Goal: Task Accomplishment & Management: Complete application form

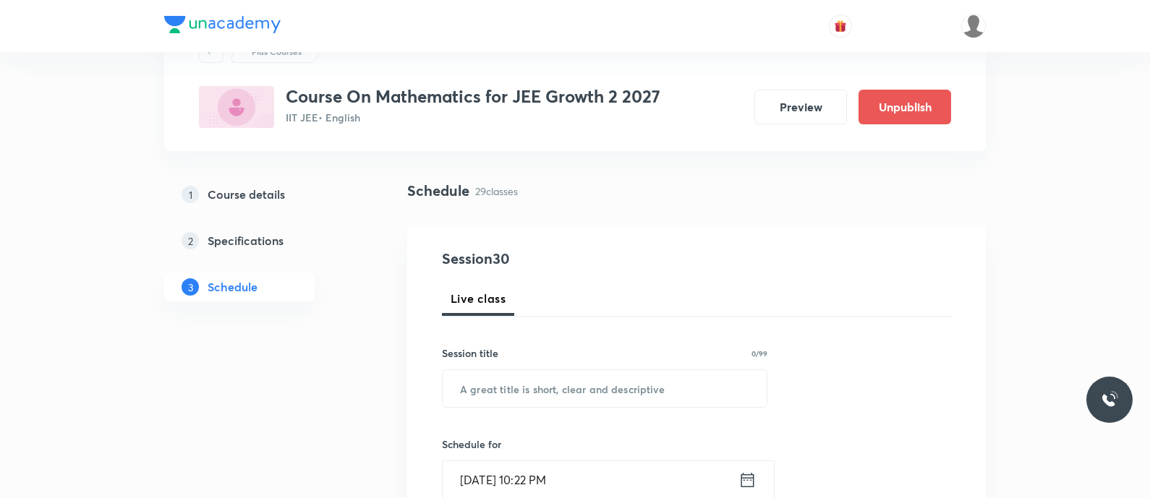
scroll to position [72, 0]
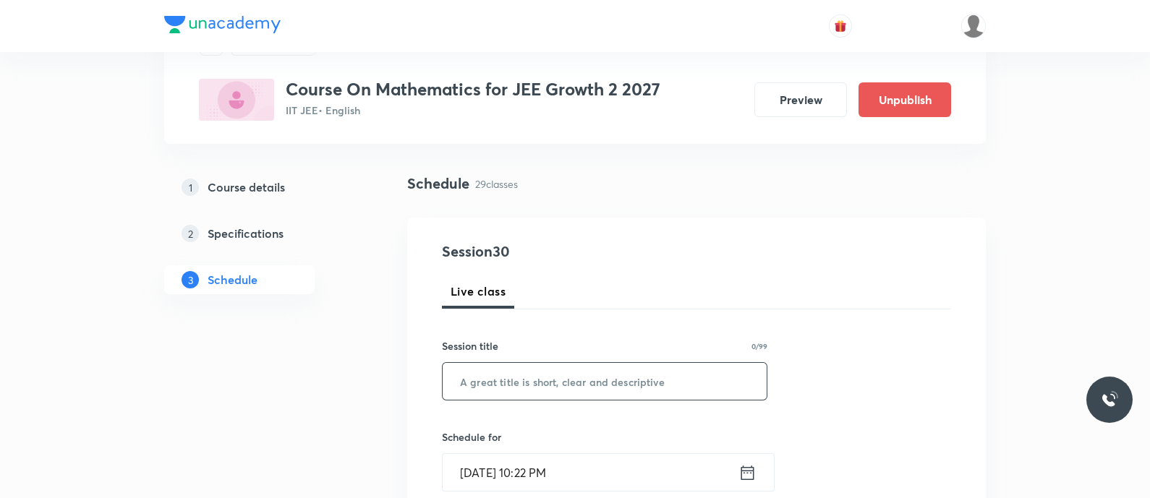
click at [504, 381] on input "text" at bounding box center [604, 381] width 324 height 37
paste input "Straight Lines Straight Lines"
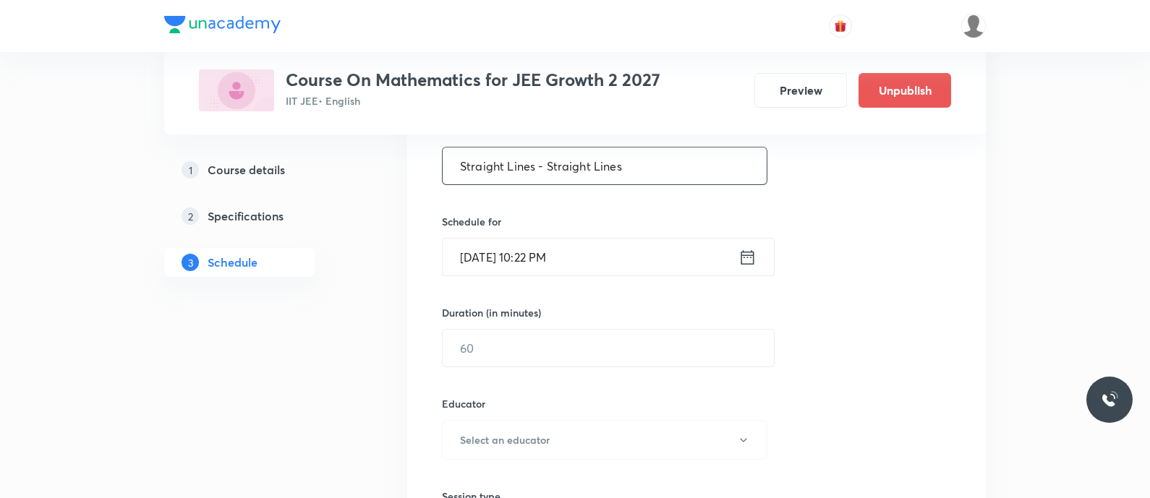
scroll to position [288, 0]
type input "Straight Lines - Straight Lines"
click at [735, 253] on input "Oct 4, 2025, 10:22 PM" at bounding box center [590, 255] width 296 height 37
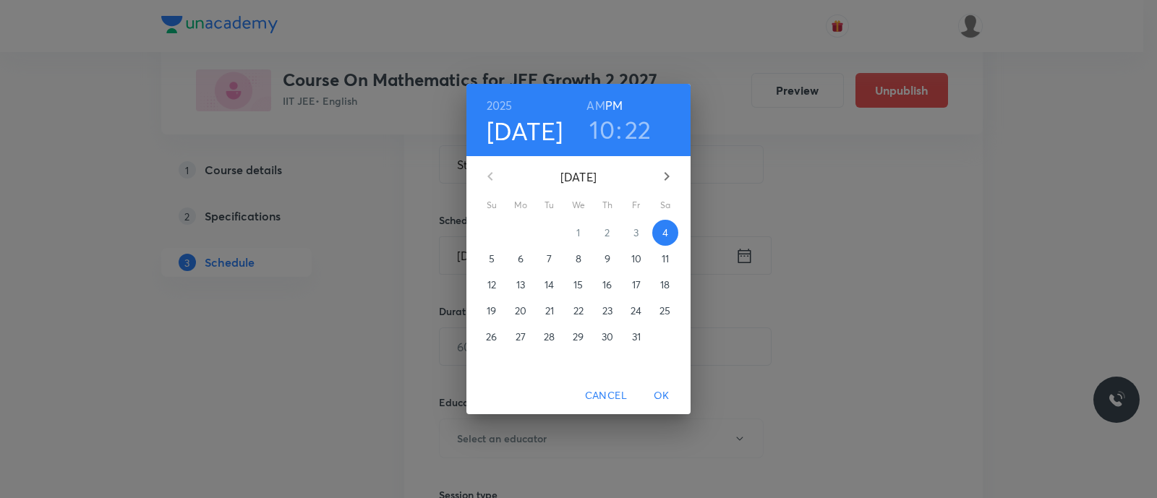
click at [489, 257] on p "5" at bounding box center [492, 259] width 6 height 14
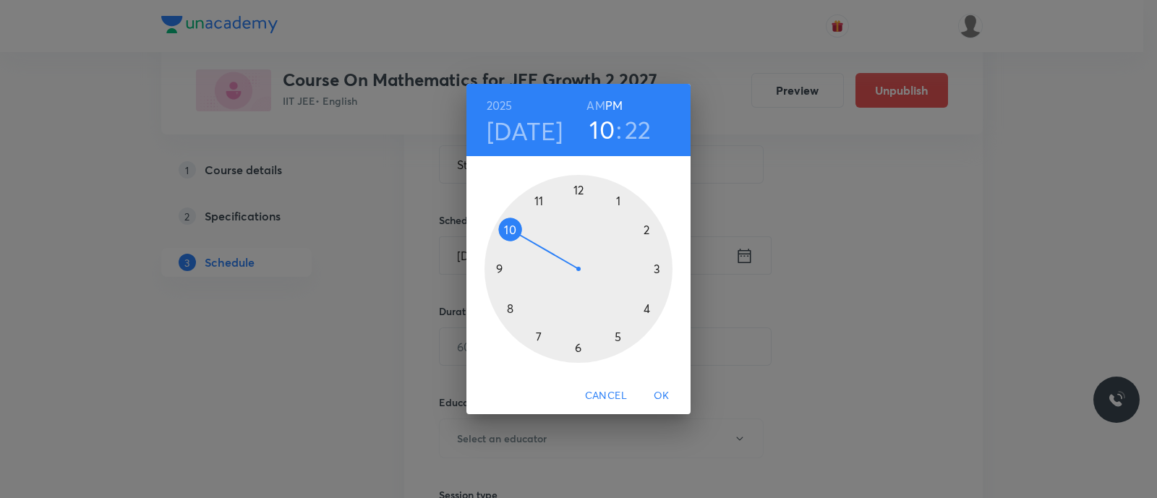
click at [510, 229] on div at bounding box center [578, 269] width 188 height 188
click at [577, 193] on div at bounding box center [578, 269] width 188 height 188
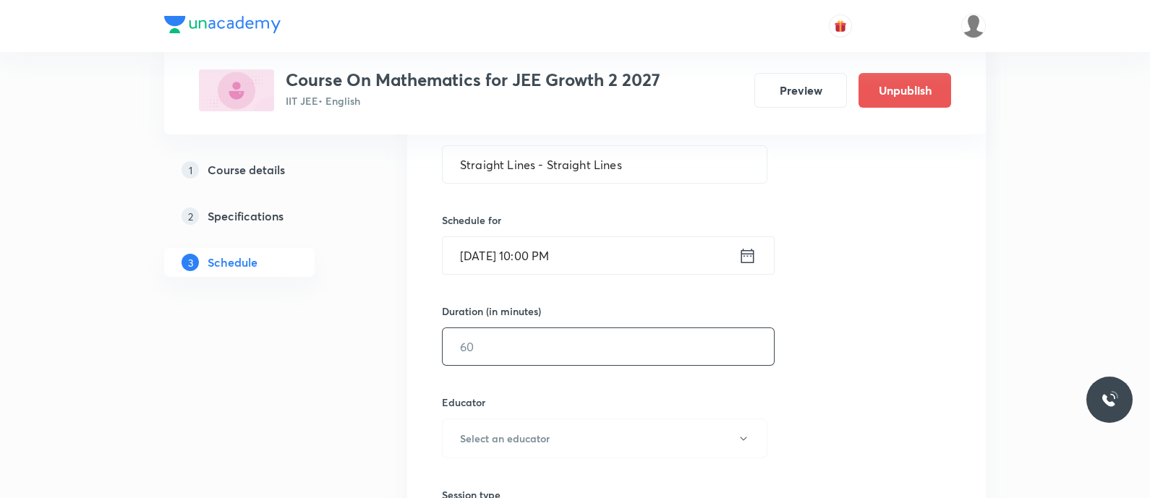
click at [529, 343] on input "text" at bounding box center [607, 346] width 331 height 37
type input "90"
click at [608, 244] on input "Oct 5, 2025, 10:00 PM" at bounding box center [590, 255] width 296 height 37
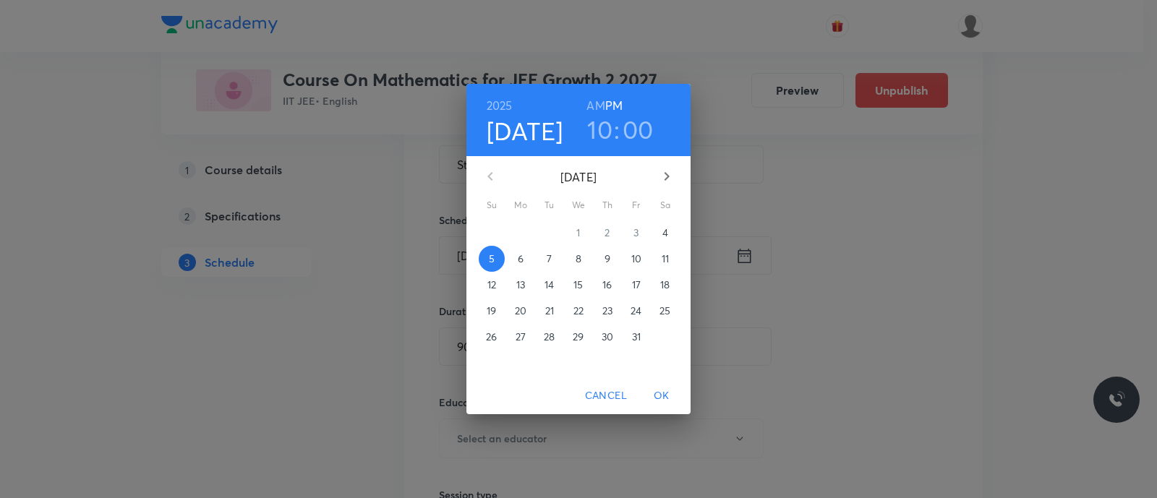
click at [590, 106] on h6 "AM" at bounding box center [595, 105] width 18 height 20
click at [656, 388] on span "OK" at bounding box center [661, 396] width 35 height 18
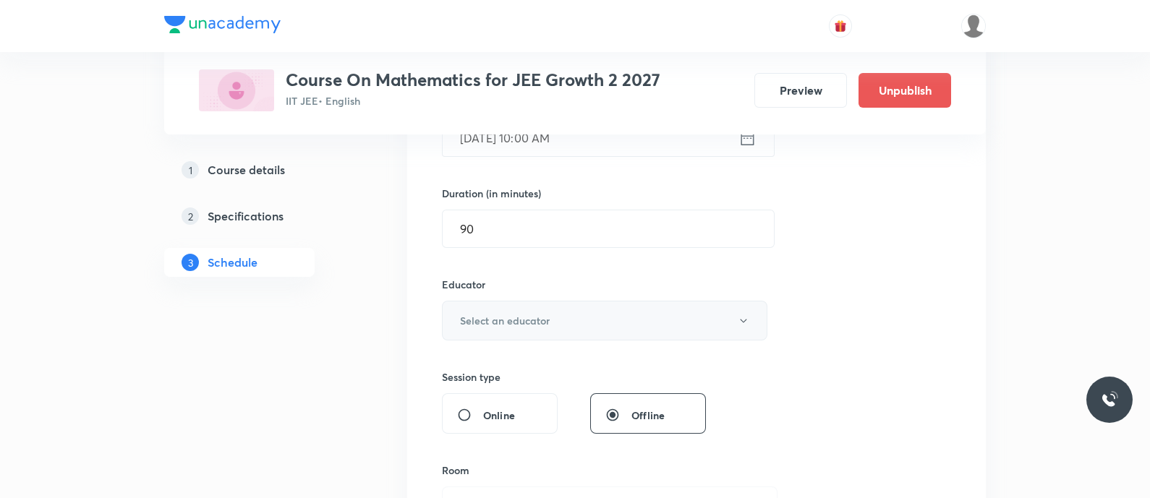
scroll to position [451, 0]
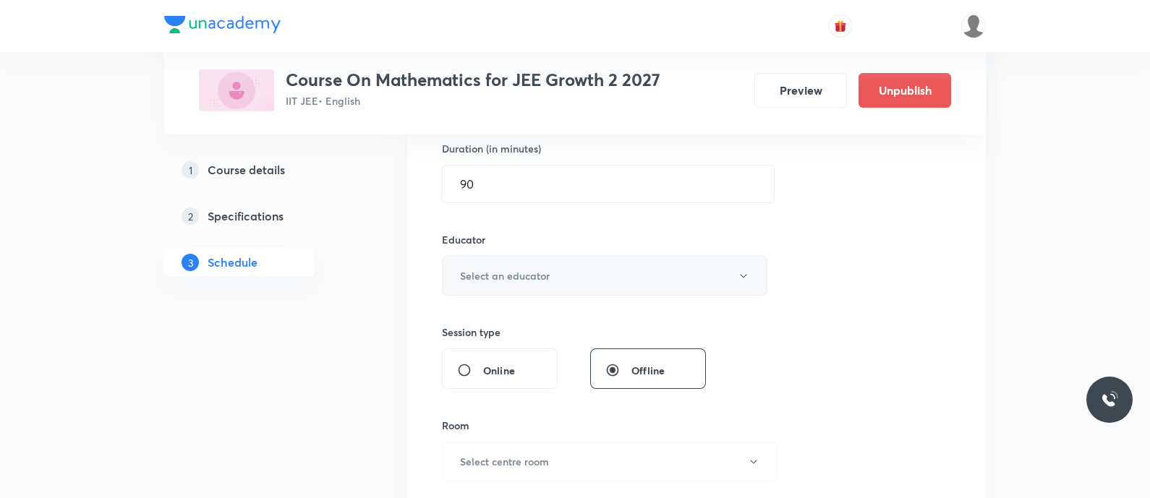
click at [529, 282] on button "Select an educator" at bounding box center [604, 276] width 325 height 40
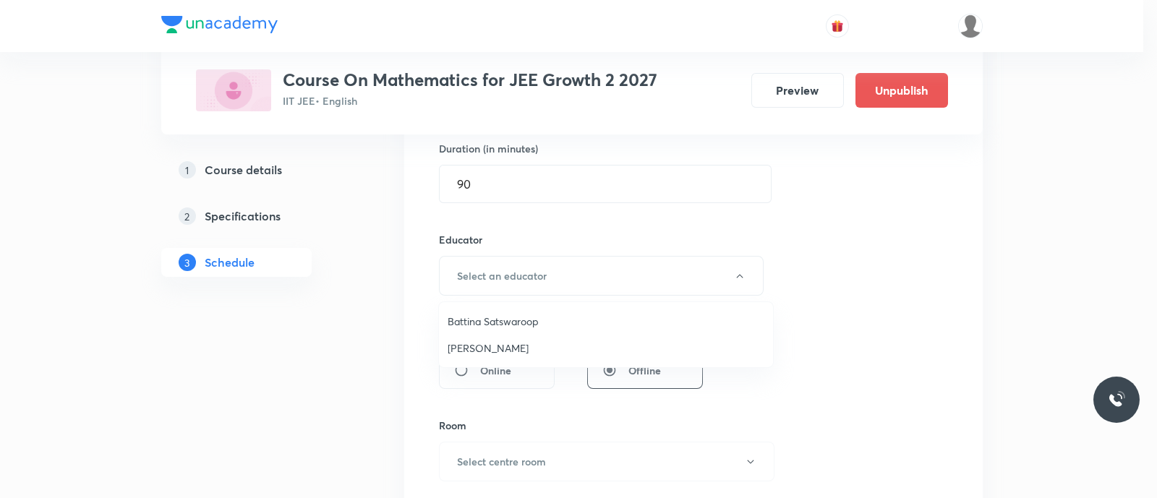
click at [501, 351] on span "Piyush Chandra" at bounding box center [606, 348] width 317 height 15
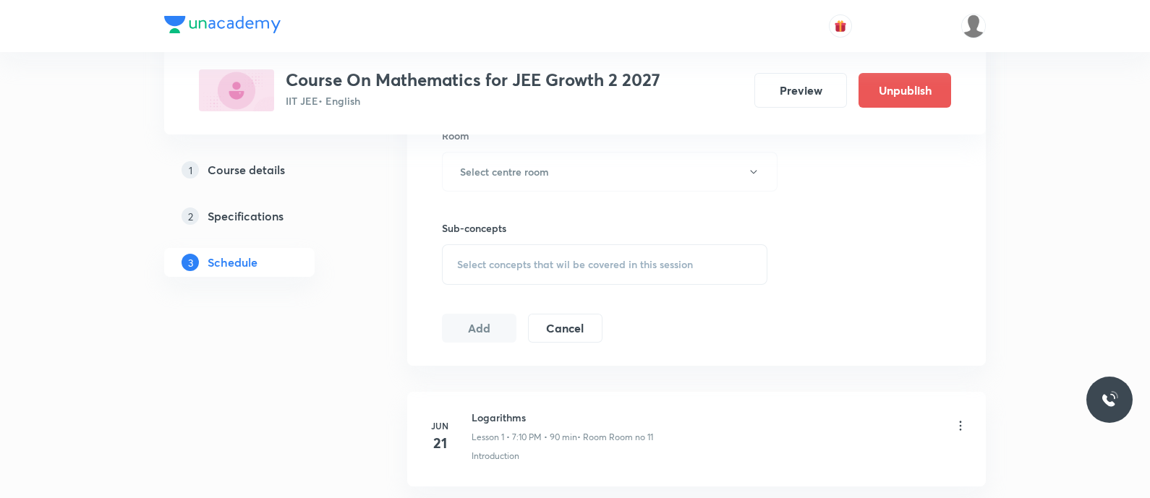
scroll to position [742, 0]
click at [515, 172] on h6 "Select centre room" at bounding box center [504, 170] width 89 height 15
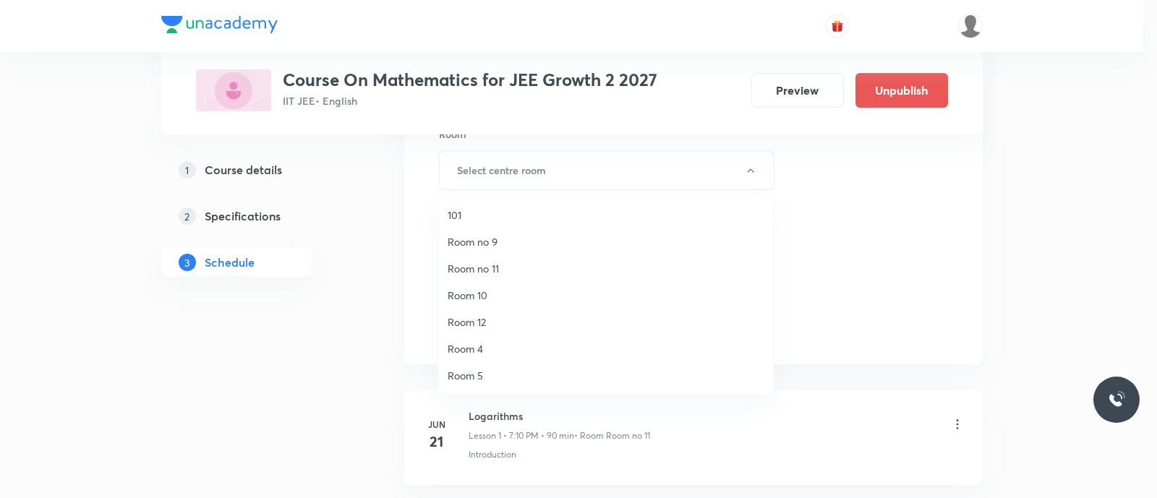
click at [524, 266] on span "Room no 11" at bounding box center [606, 268] width 317 height 15
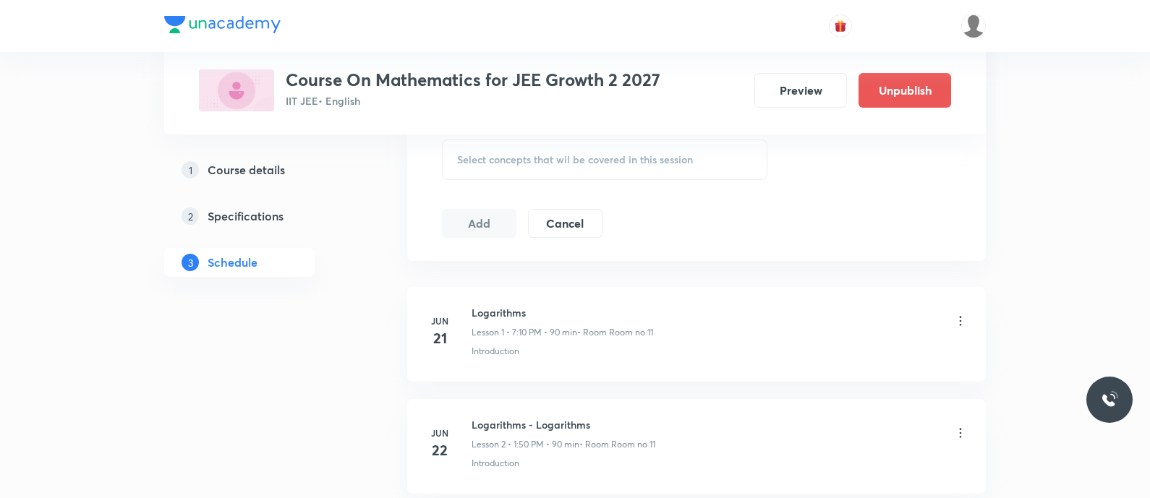
scroll to position [847, 0]
click at [487, 153] on span "Select concepts that wil be covered in this session" at bounding box center [575, 159] width 236 height 12
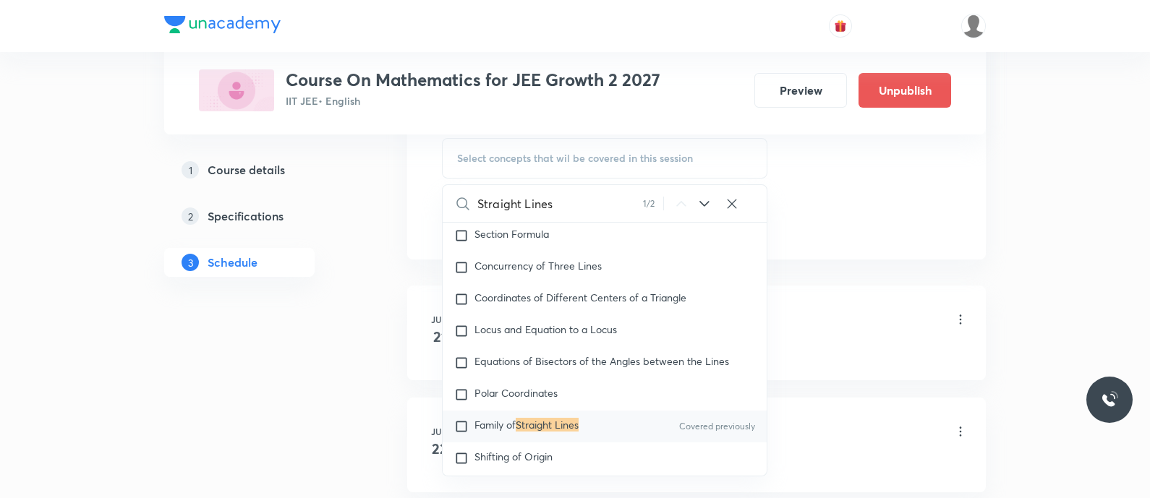
scroll to position [8224, 0]
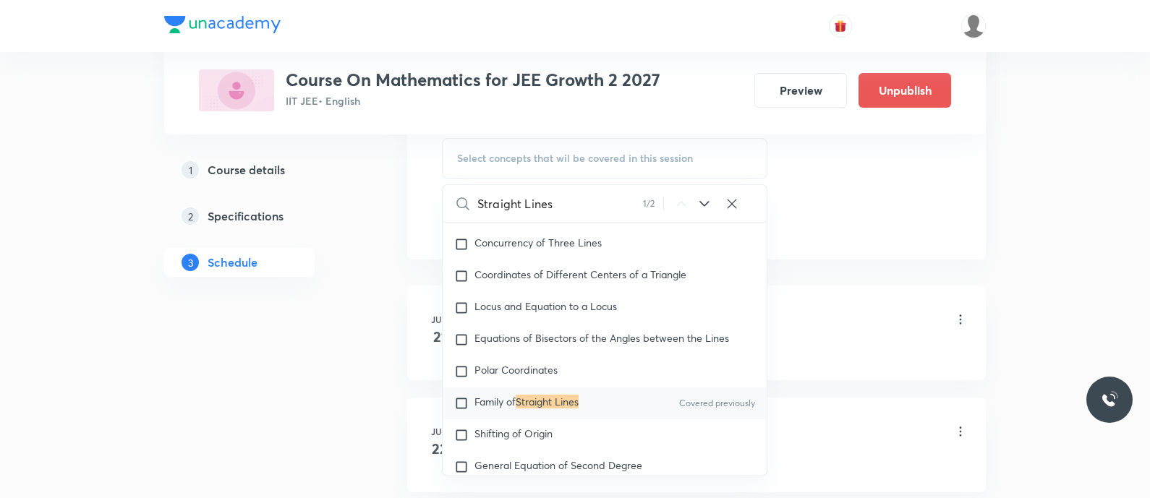
type input "Straight Lines"
click at [488, 405] on span "Family of" at bounding box center [494, 402] width 41 height 14
checkbox input "true"
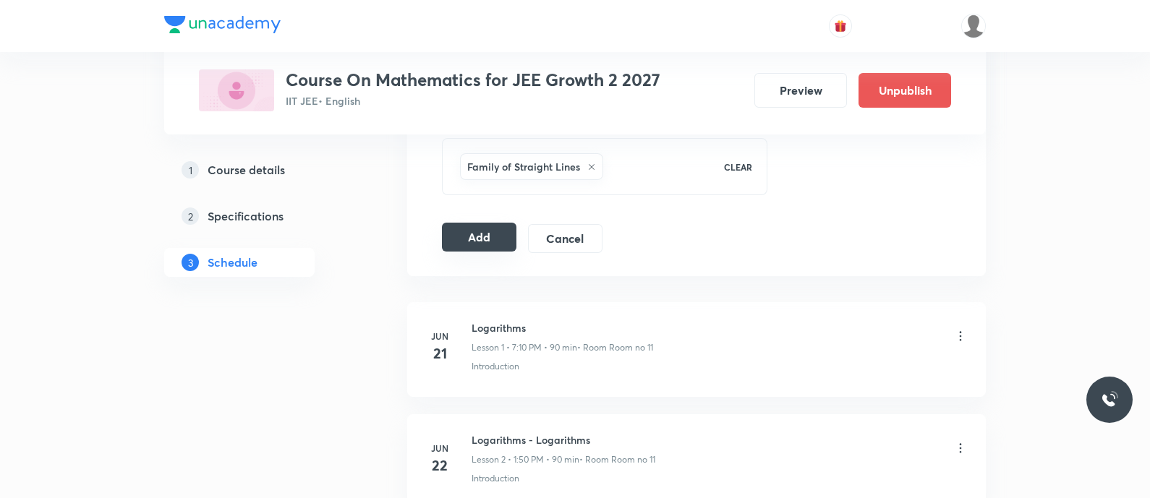
click at [479, 234] on button "Add" at bounding box center [479, 237] width 74 height 29
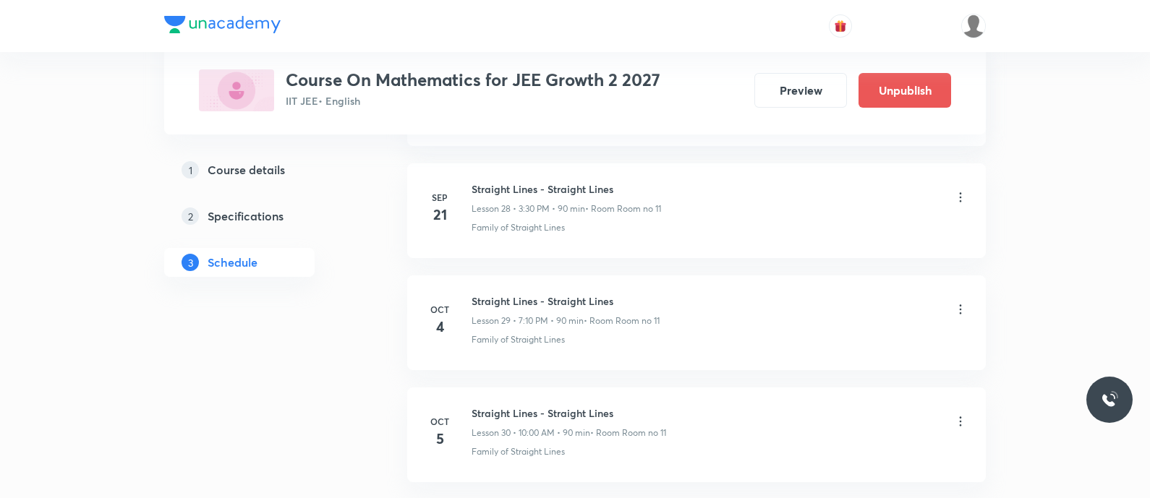
scroll to position [3350, 0]
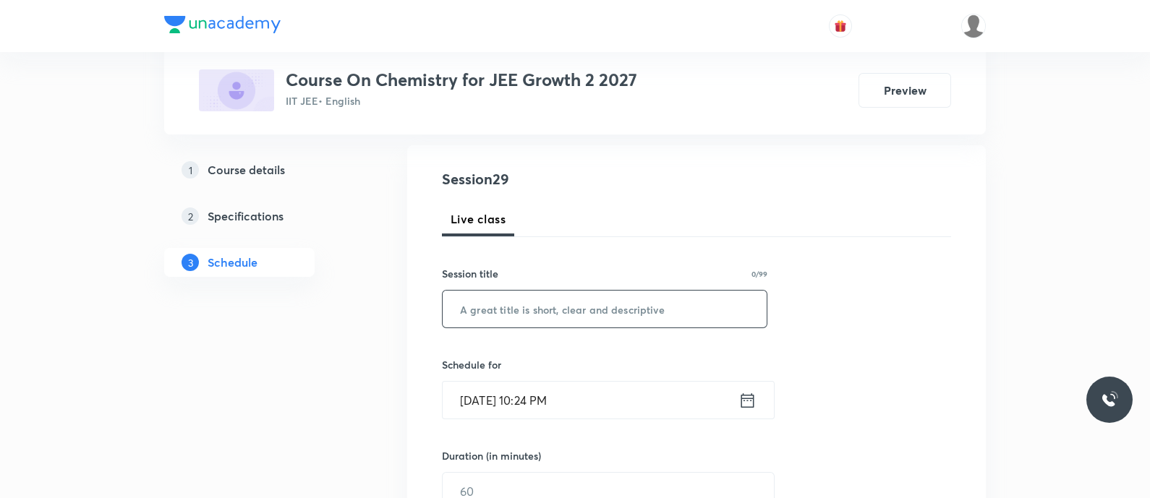
click at [497, 310] on input "text" at bounding box center [604, 309] width 324 height 37
paste input "chemical equilibrium - Equilibrium concentration"
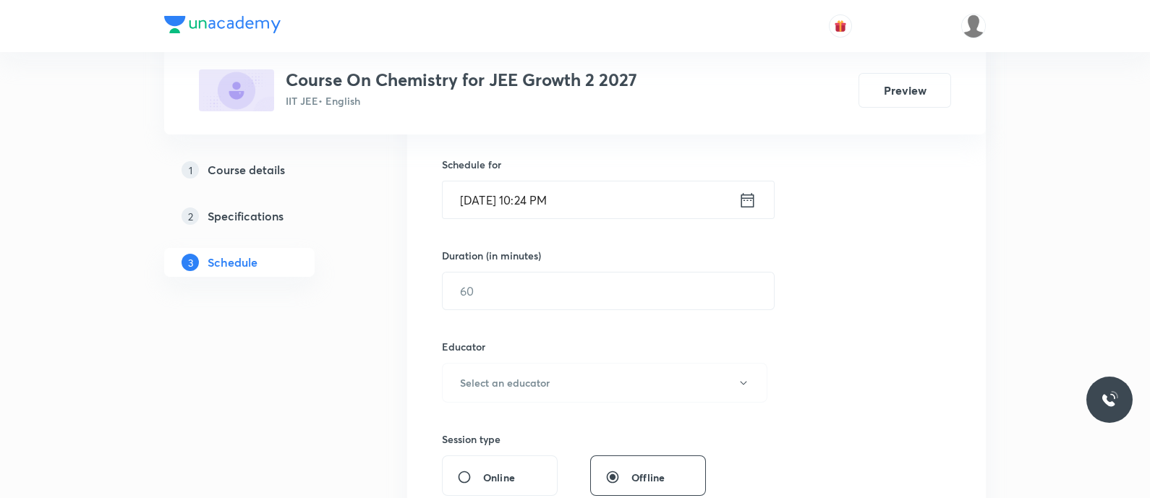
scroll to position [357, 0]
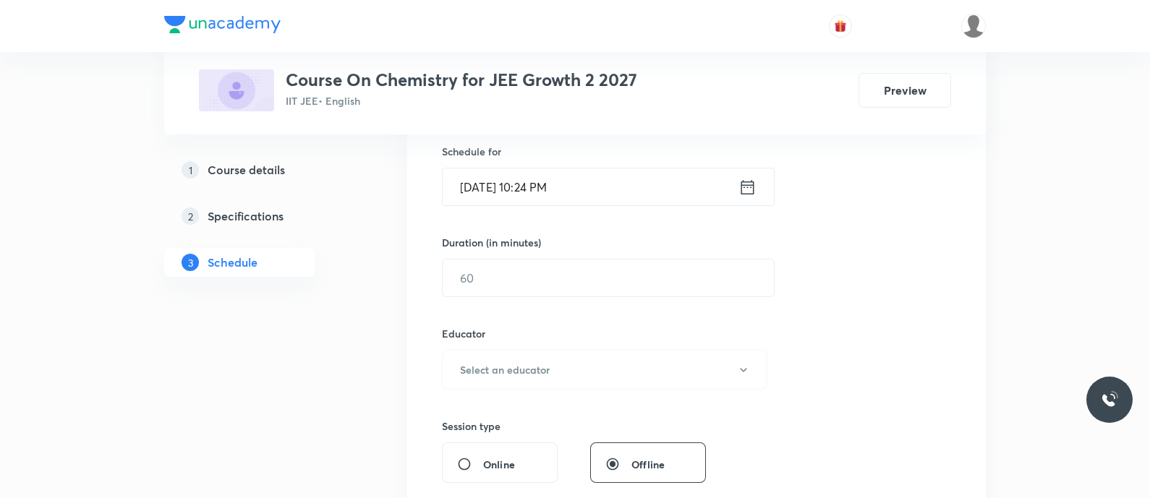
type input "Chemical Equilibrium - Equilibrium Concentration"
click at [748, 187] on icon at bounding box center [747, 187] width 18 height 20
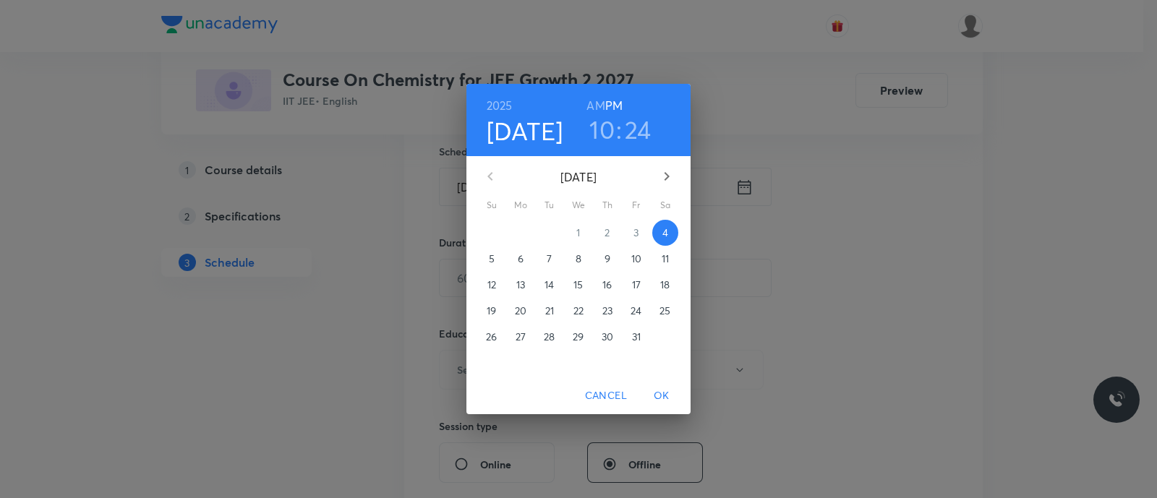
click at [495, 260] on span "5" at bounding box center [492, 259] width 26 height 14
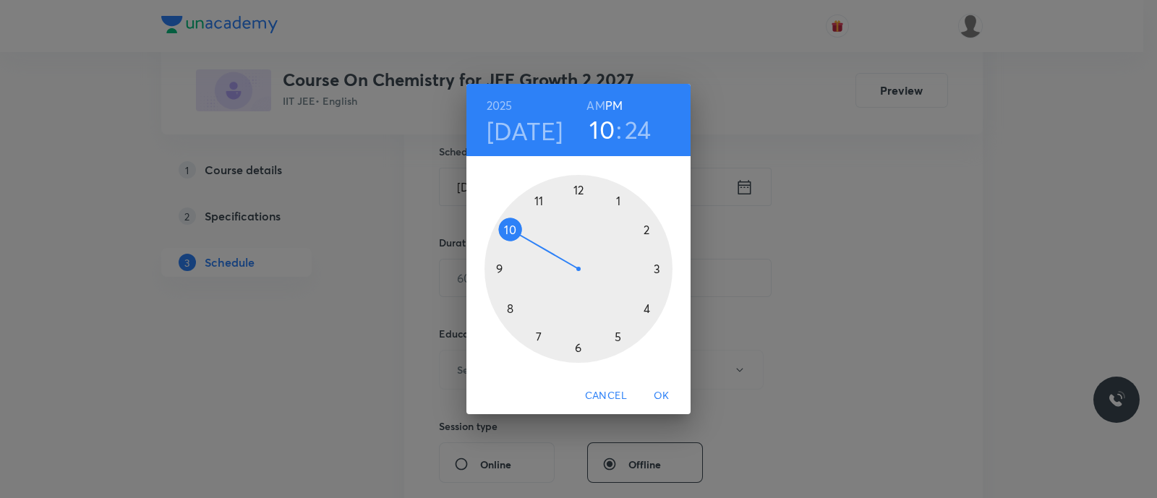
click at [540, 203] on div at bounding box center [578, 269] width 188 height 188
click at [508, 306] on div at bounding box center [578, 269] width 188 height 188
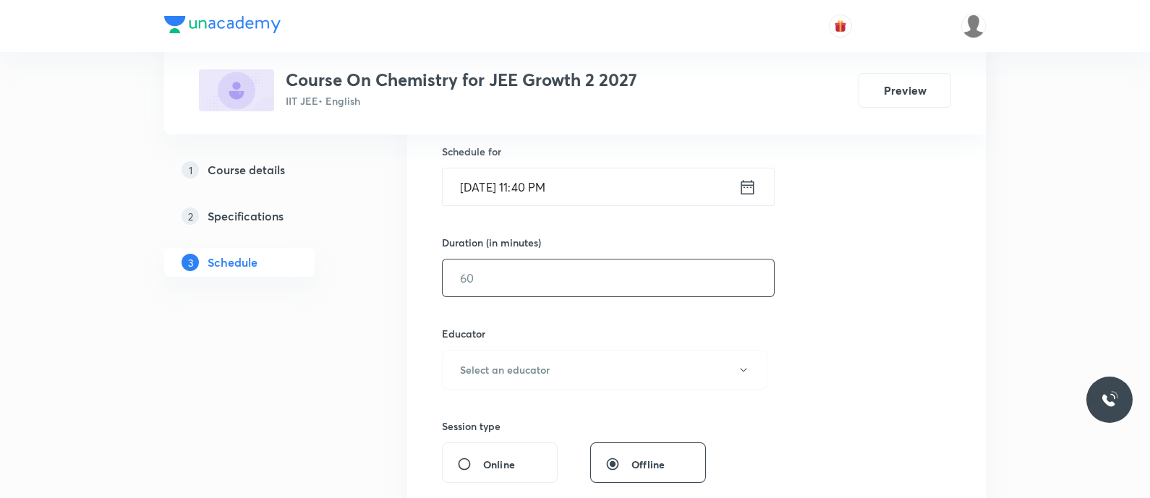
click at [479, 278] on input "text" at bounding box center [607, 278] width 331 height 37
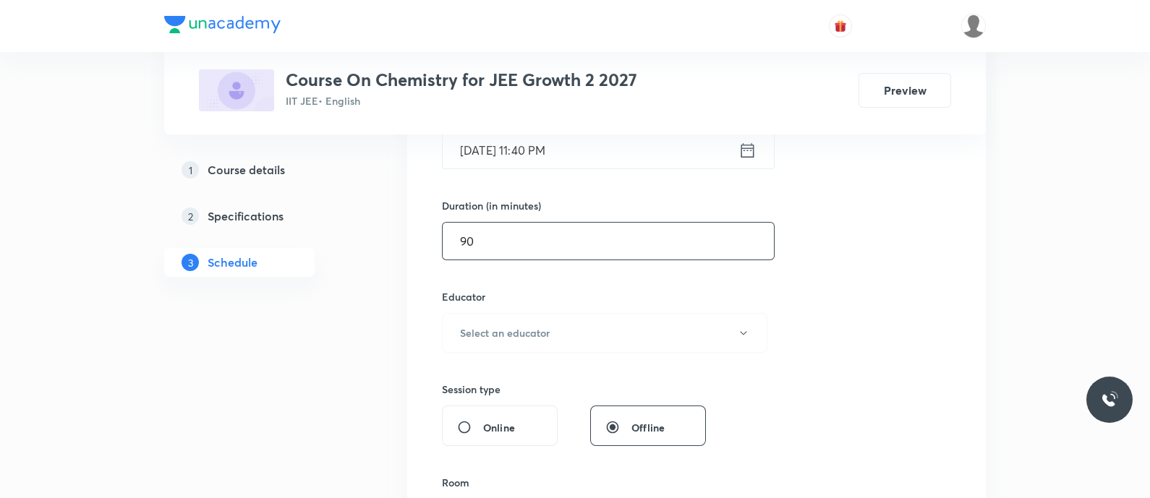
scroll to position [395, 0]
type input "90"
click at [664, 157] on input "Oct 5, 2025, 11:40 PM" at bounding box center [590, 149] width 296 height 37
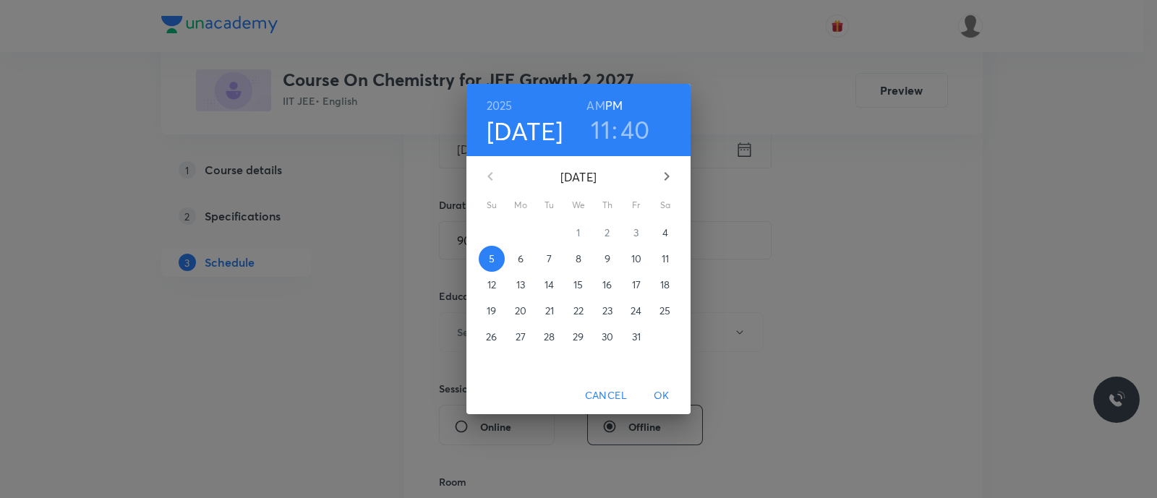
click at [588, 106] on h6 "AM" at bounding box center [595, 105] width 18 height 20
click at [655, 391] on span "OK" at bounding box center [661, 396] width 35 height 18
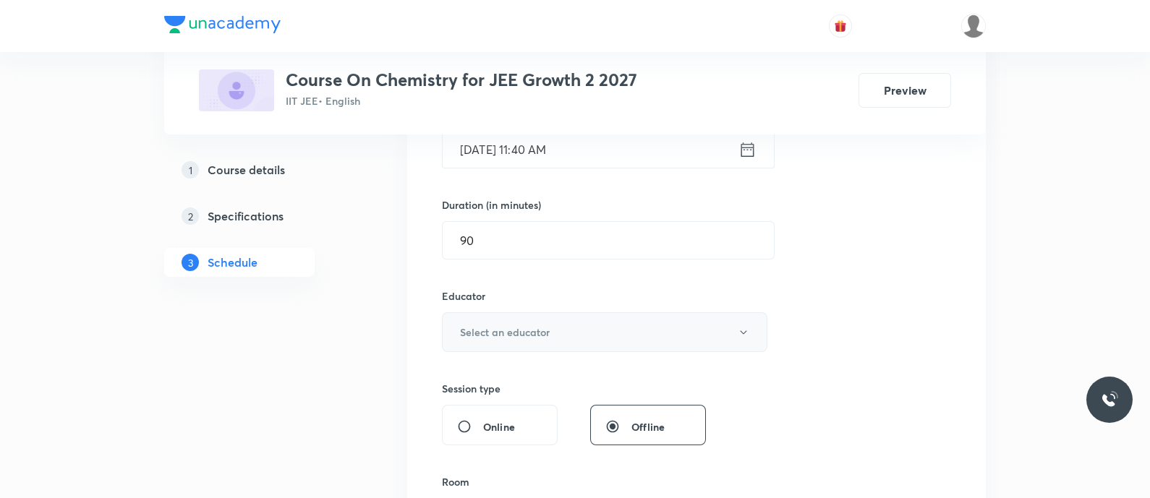
click at [510, 330] on h6 "Select an educator" at bounding box center [505, 332] width 90 height 15
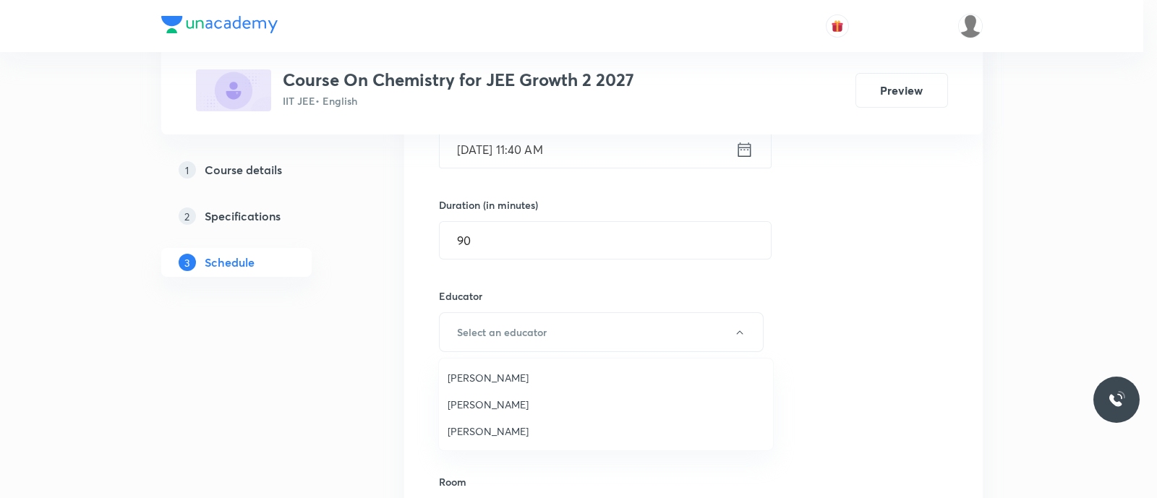
click at [492, 424] on span "Koneti Nagarjuna" at bounding box center [606, 431] width 317 height 15
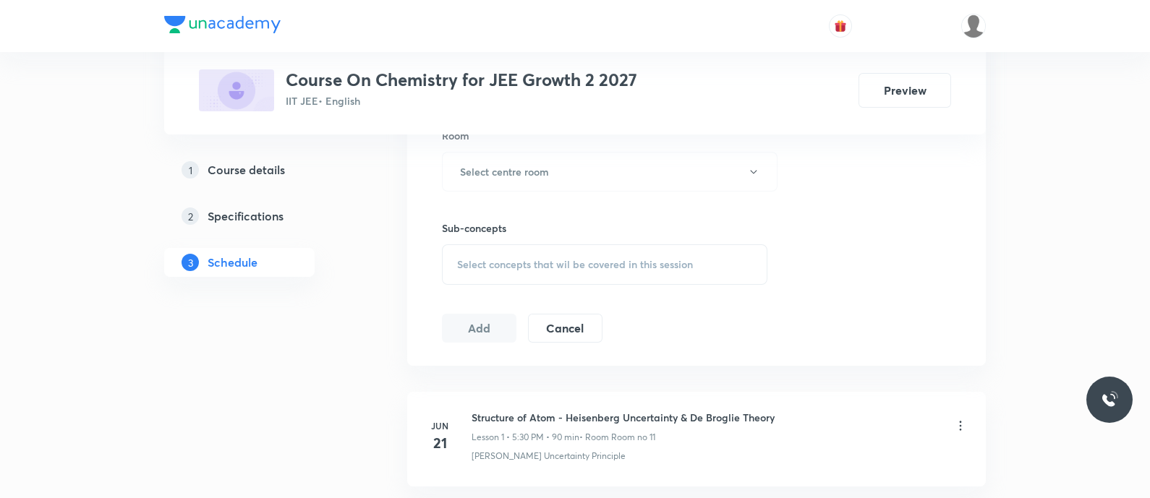
scroll to position [742, 0]
click at [505, 174] on h6 "Select centre room" at bounding box center [504, 170] width 89 height 15
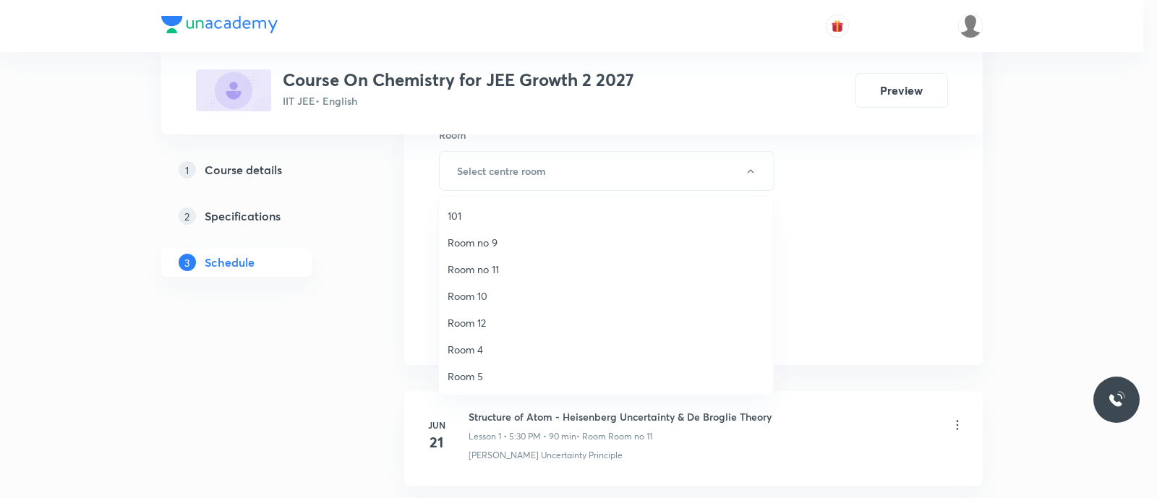
click at [495, 269] on span "Room no 11" at bounding box center [606, 269] width 317 height 15
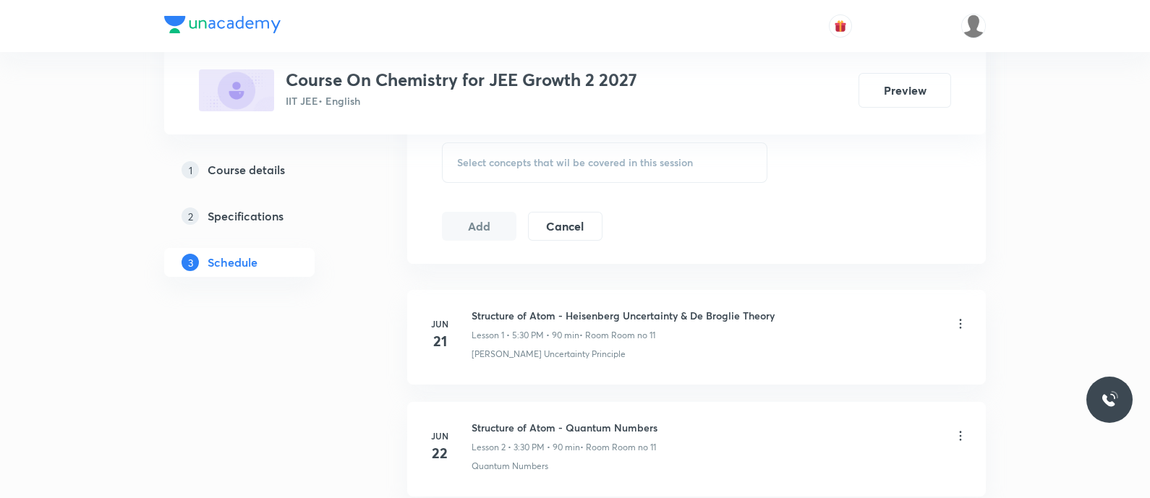
scroll to position [847, 0]
click at [481, 158] on span "Select concepts that wil be covered in this session" at bounding box center [575, 159] width 236 height 12
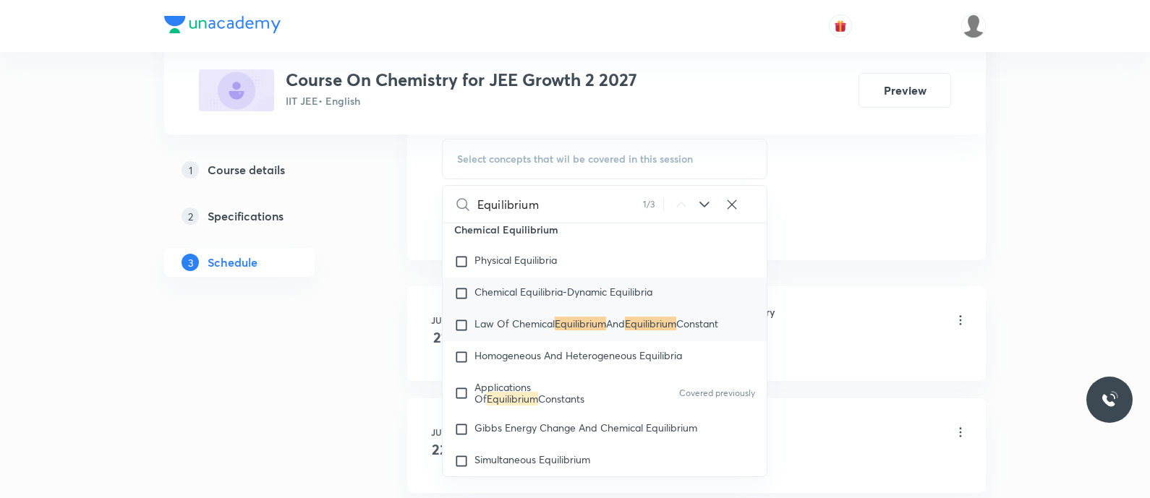
scroll to position [3201, 0]
type input "Equilibrium"
click at [538, 401] on span "Constants" at bounding box center [561, 397] width 46 height 14
checkbox input "true"
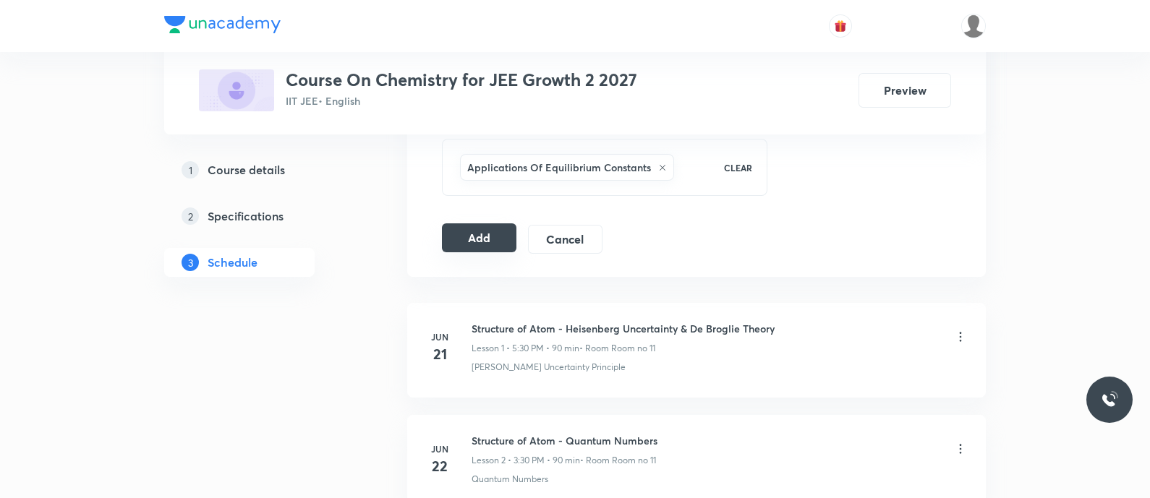
click at [471, 231] on button "Add" at bounding box center [479, 237] width 74 height 29
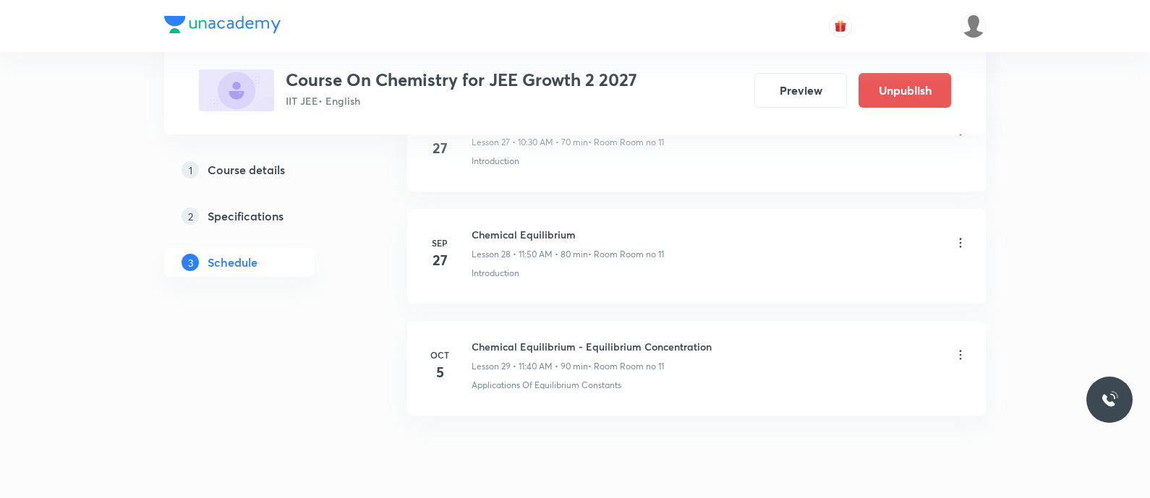
scroll to position [3238, 0]
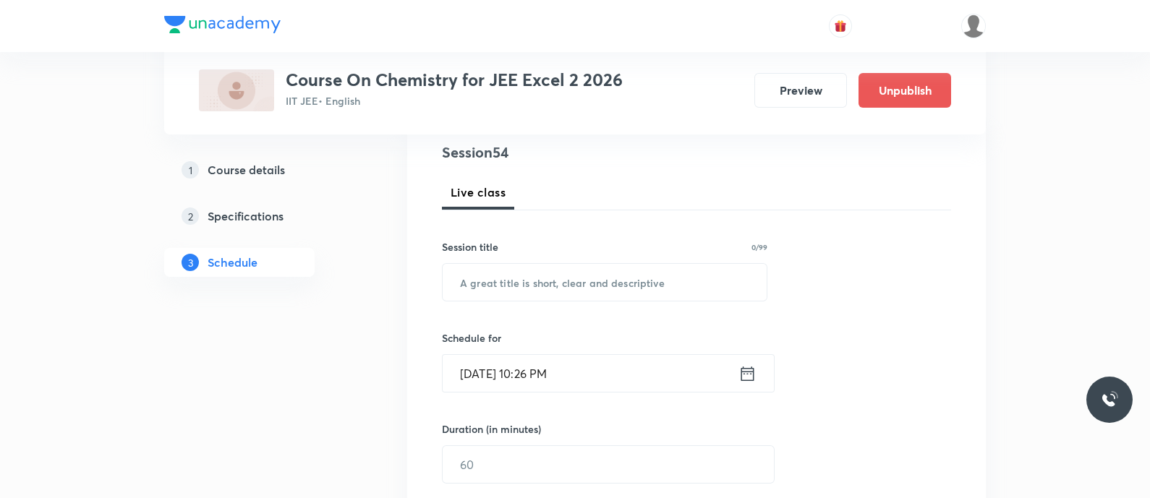
scroll to position [171, 0]
click at [484, 287] on input "text" at bounding box center [604, 281] width 324 height 37
paste input "aldehydes and ketones - chemical and physical properties"
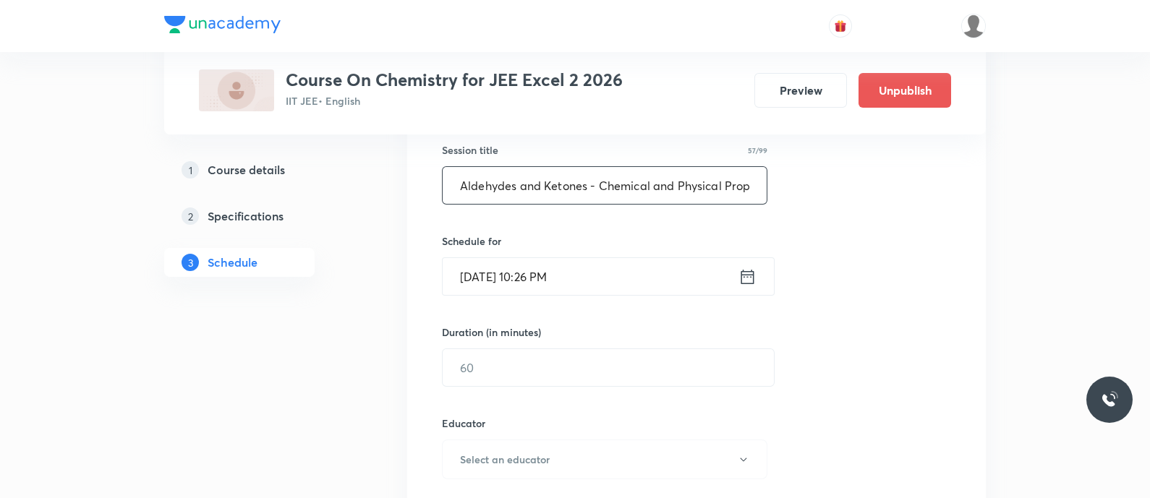
scroll to position [286, 0]
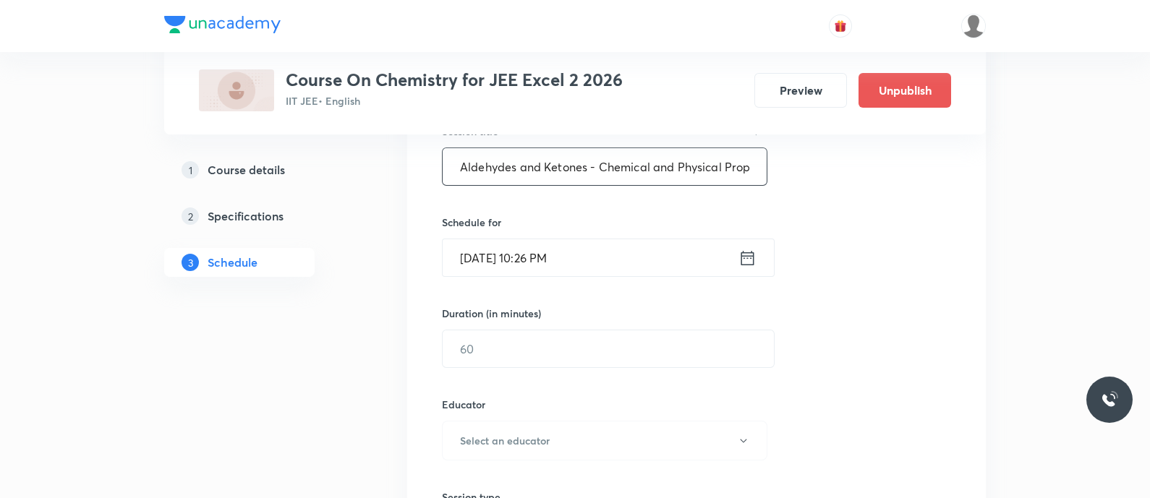
type input "Aldehydes and Ketones - Chemical and Physical Properties"
click at [743, 262] on icon at bounding box center [747, 258] width 18 height 20
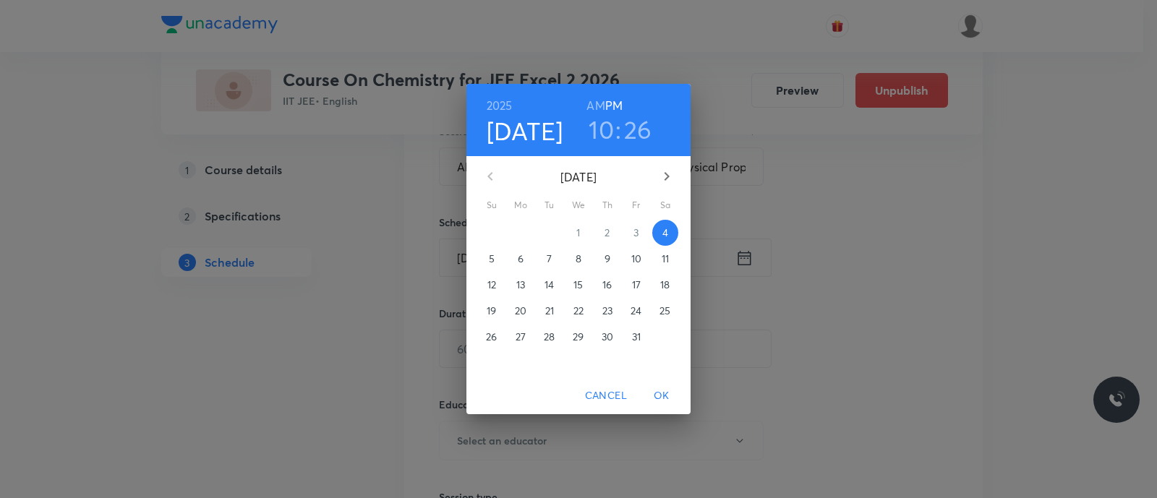
click at [491, 264] on p "5" at bounding box center [492, 259] width 6 height 14
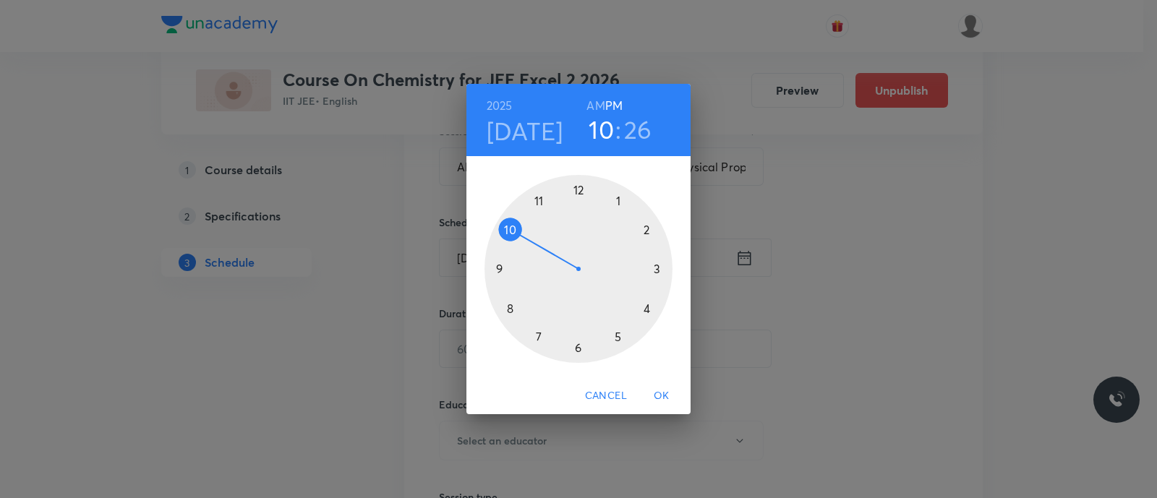
click at [510, 229] on div at bounding box center [578, 269] width 188 height 188
click at [596, 107] on h6 "AM" at bounding box center [595, 105] width 18 height 20
click at [578, 189] on div at bounding box center [578, 269] width 188 height 188
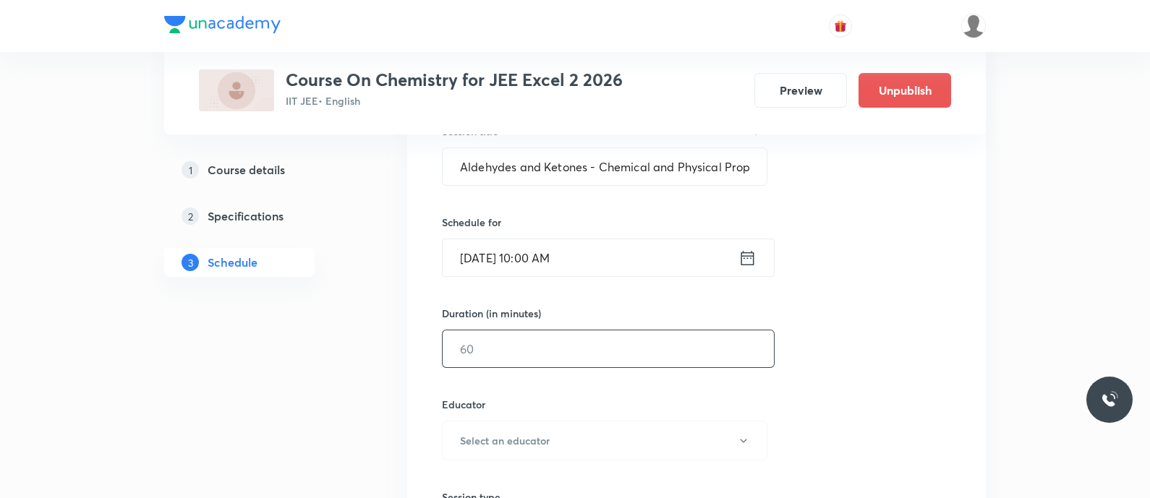
click at [525, 358] on input "text" at bounding box center [607, 348] width 331 height 37
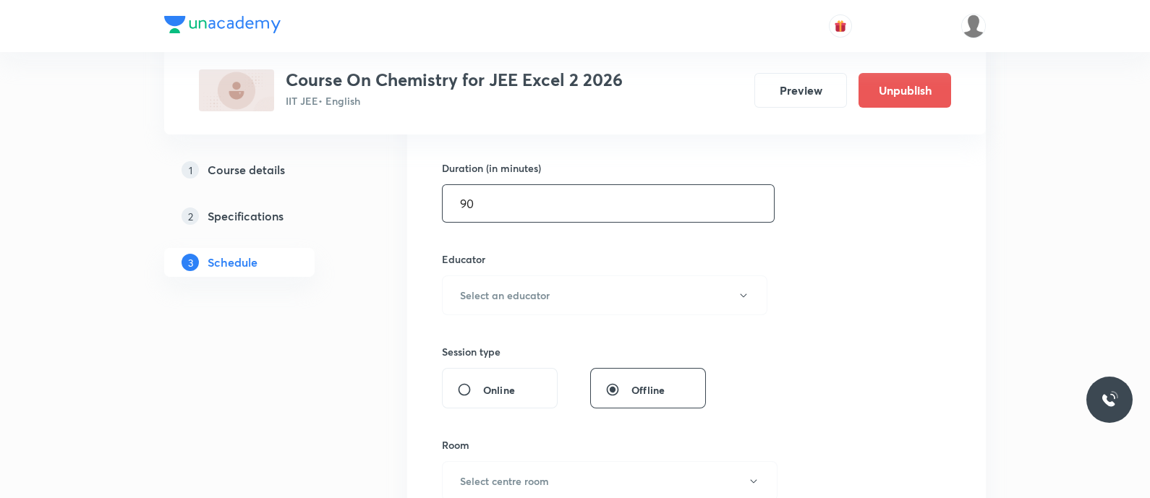
scroll to position [433, 0]
type input "90"
click at [492, 294] on h6 "Select an educator" at bounding box center [505, 293] width 90 height 15
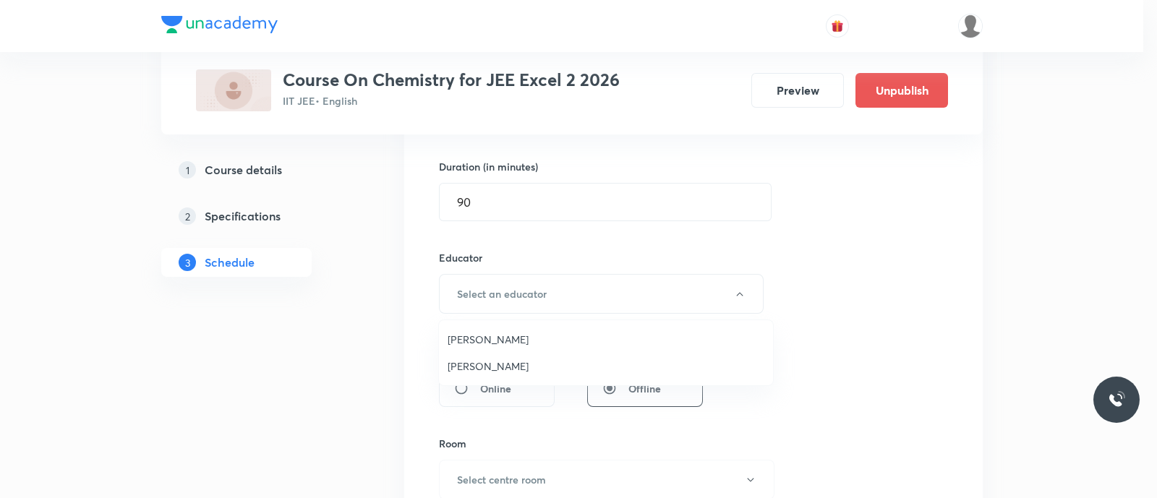
click at [479, 361] on span "Koneti Nagarjuna" at bounding box center [606, 366] width 317 height 15
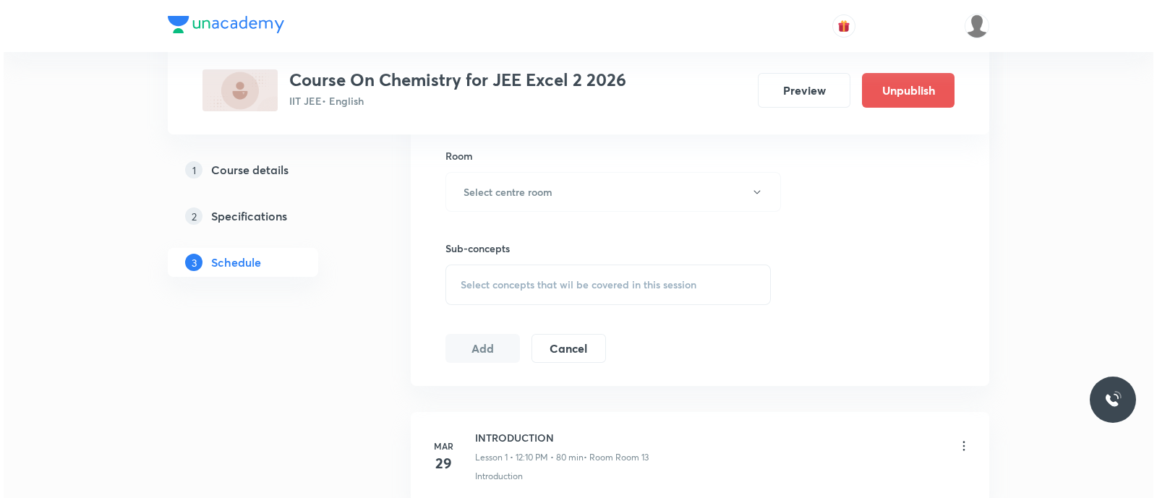
scroll to position [724, 0]
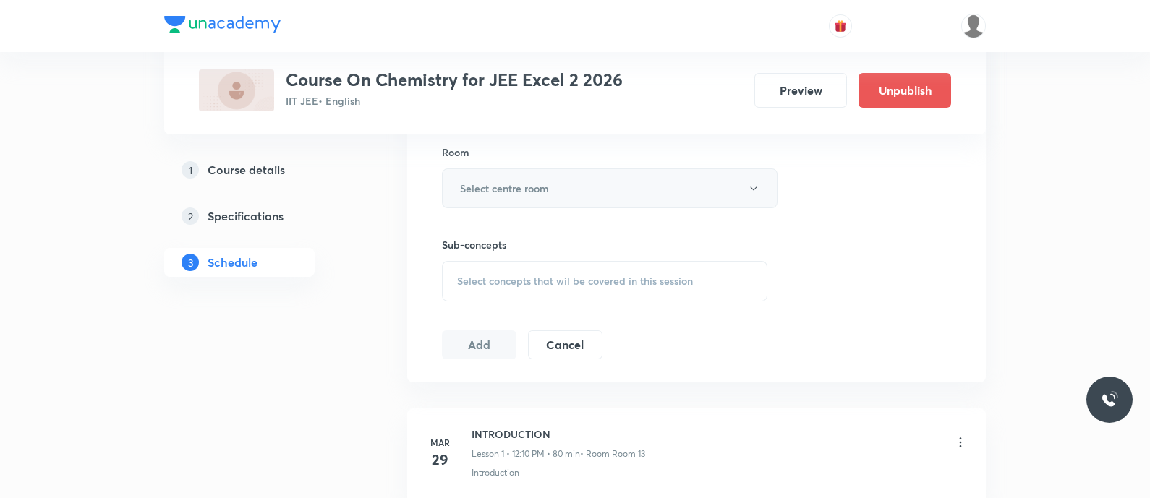
click at [495, 181] on h6 "Select centre room" at bounding box center [504, 188] width 89 height 15
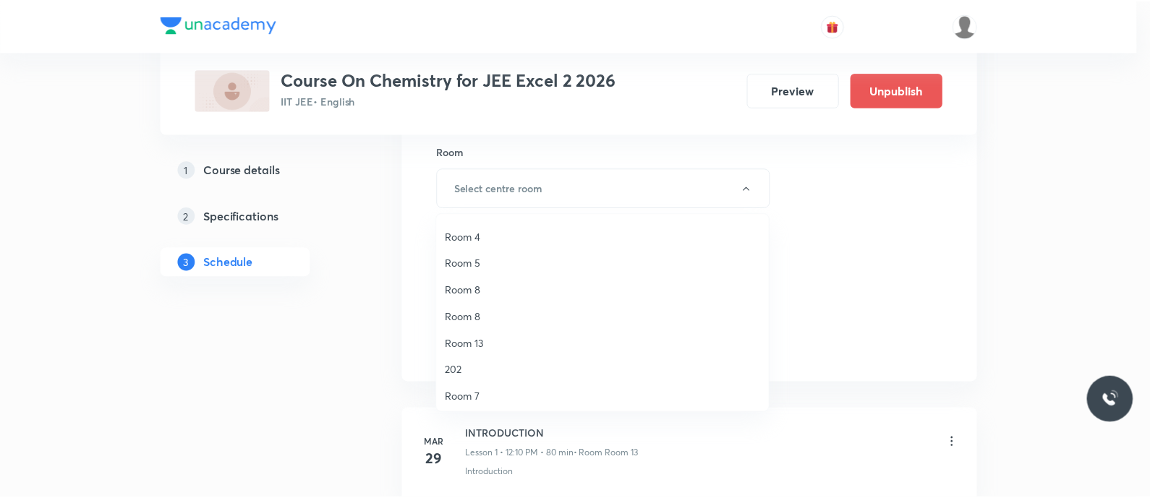
scroll to position [134, 0]
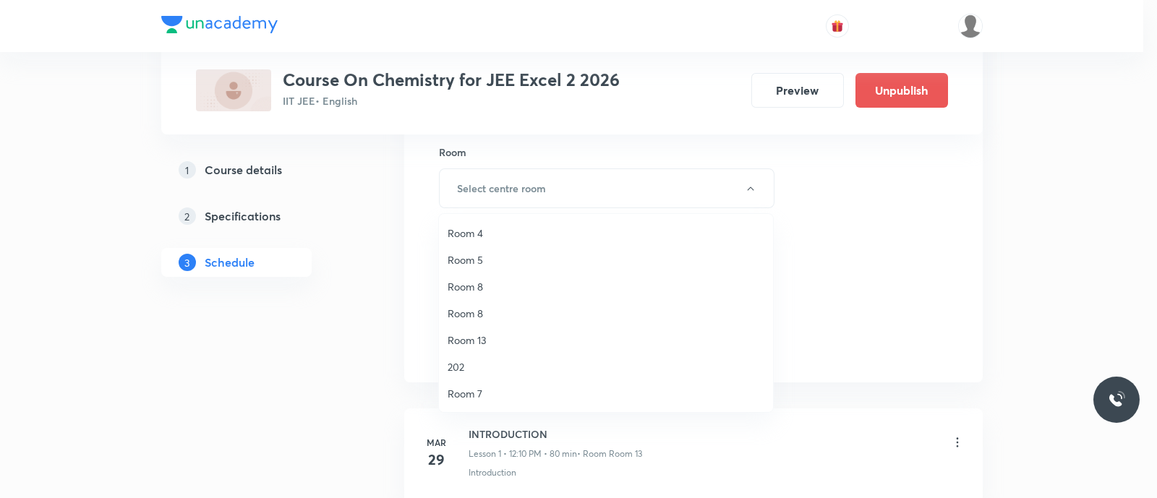
click at [492, 338] on span "Room 13" at bounding box center [606, 340] width 317 height 15
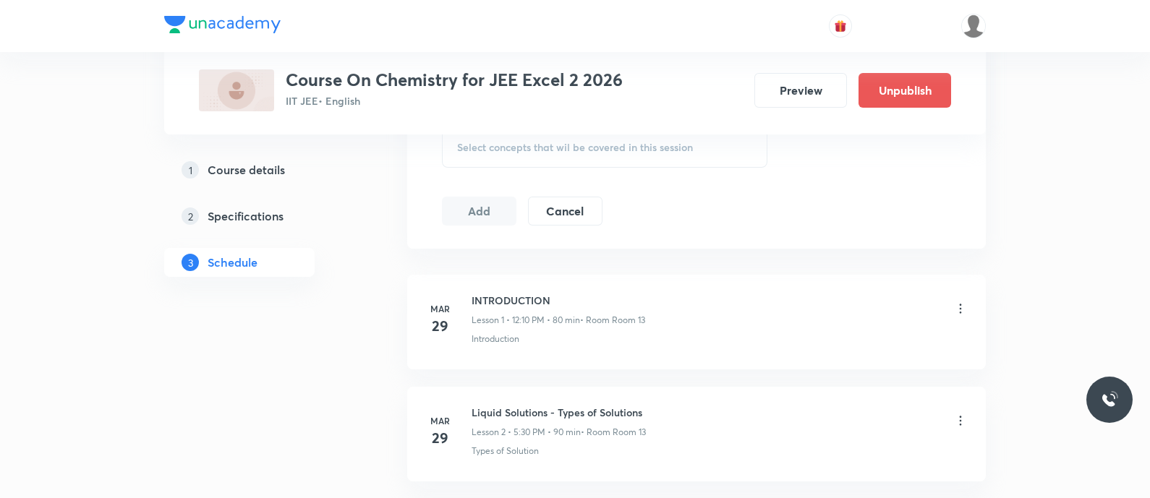
scroll to position [862, 0]
click at [468, 146] on span "Select concepts that wil be covered in this session" at bounding box center [575, 144] width 236 height 12
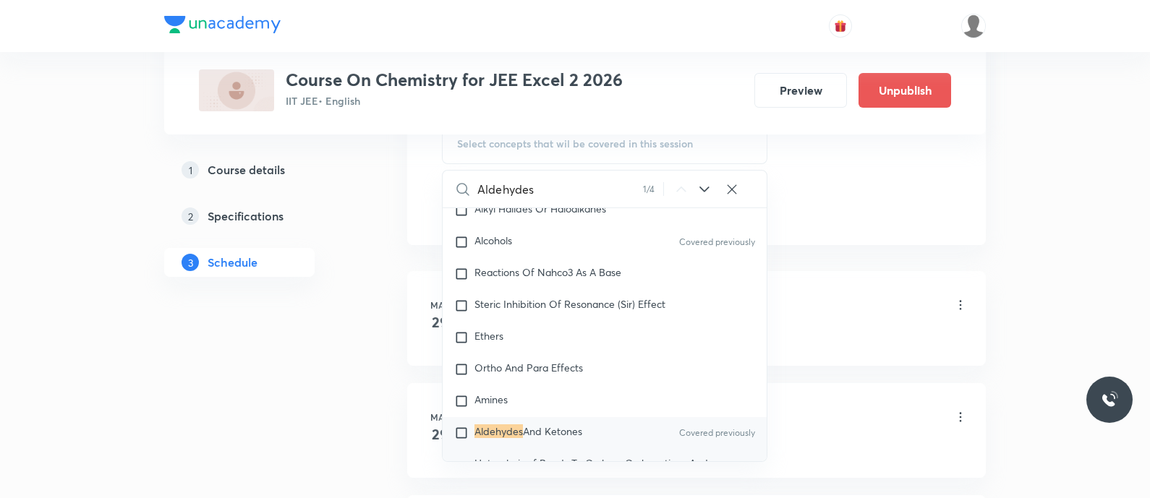
scroll to position [25677, 0]
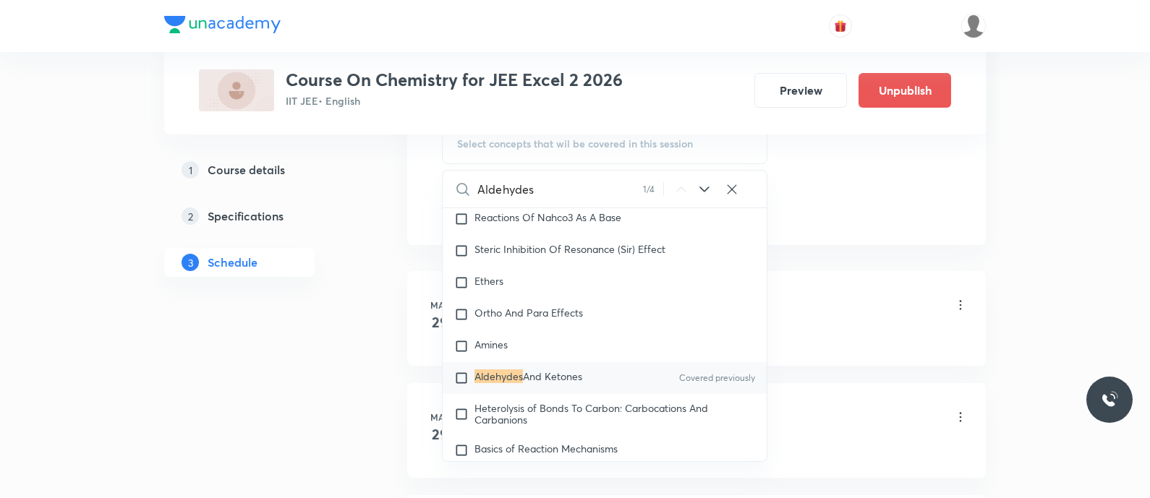
type input "Aldehydes"
click at [487, 383] on mark "Aldehydes" at bounding box center [498, 376] width 48 height 14
checkbox input "true"
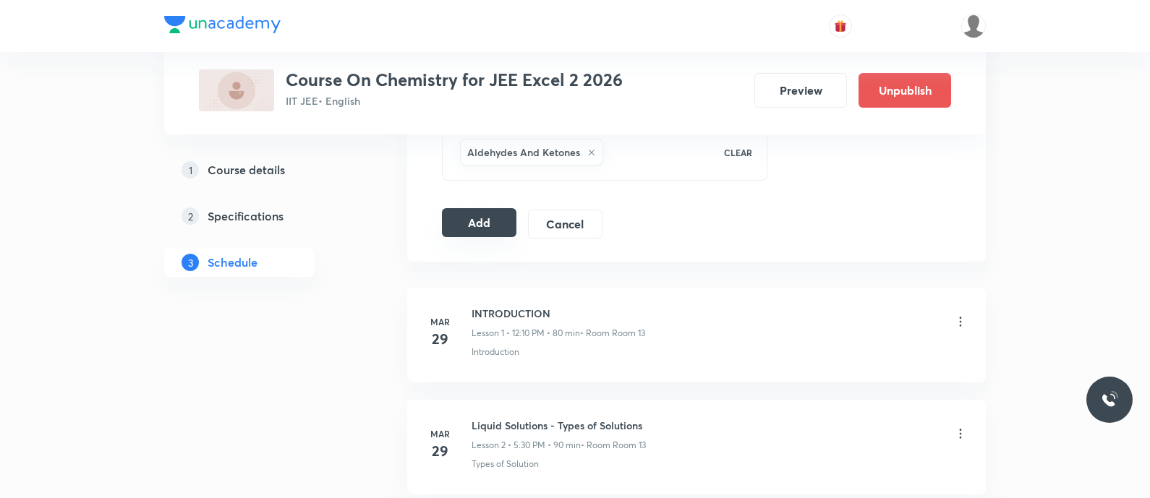
click at [481, 216] on button "Add" at bounding box center [479, 222] width 74 height 29
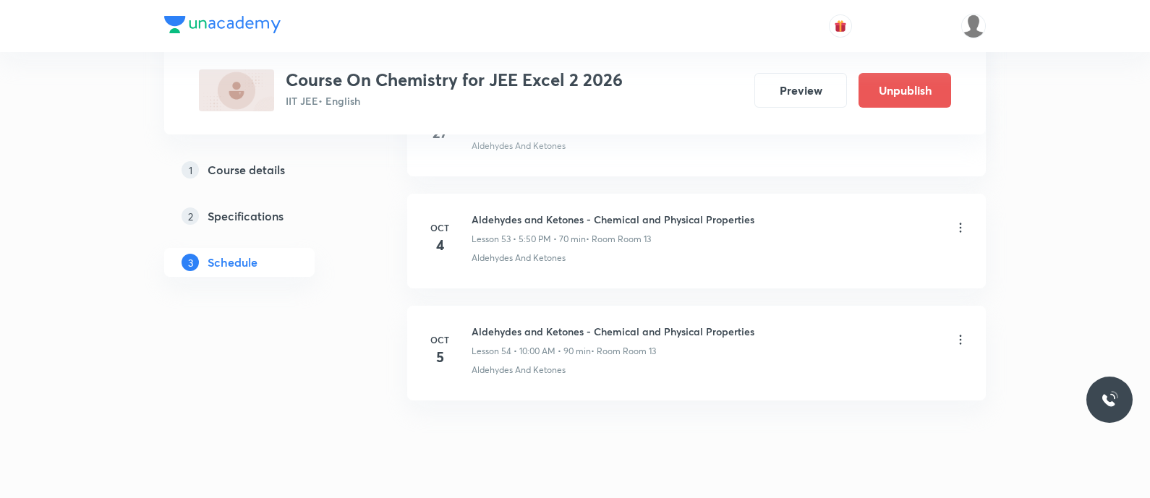
scroll to position [6033, 0]
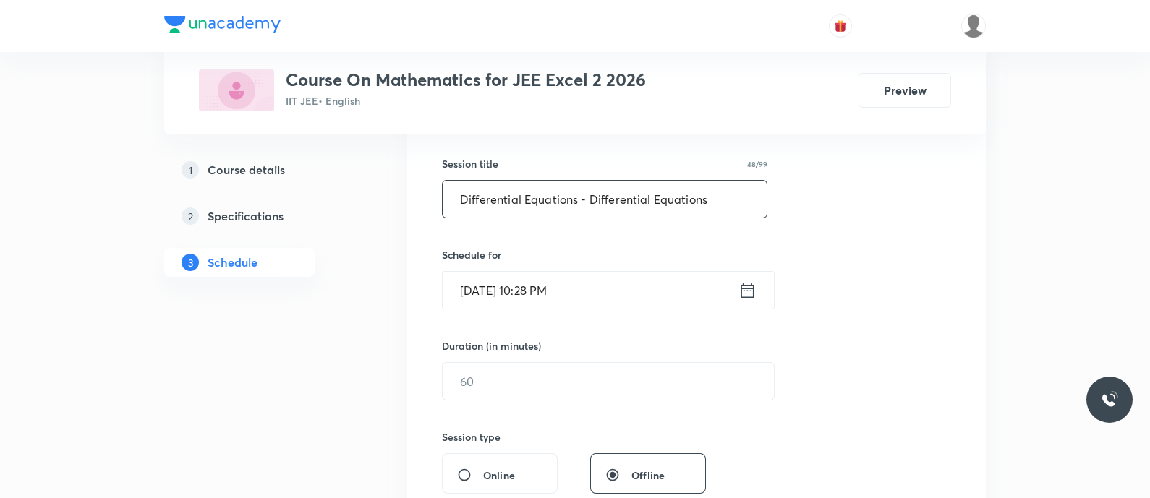
scroll to position [332, 0]
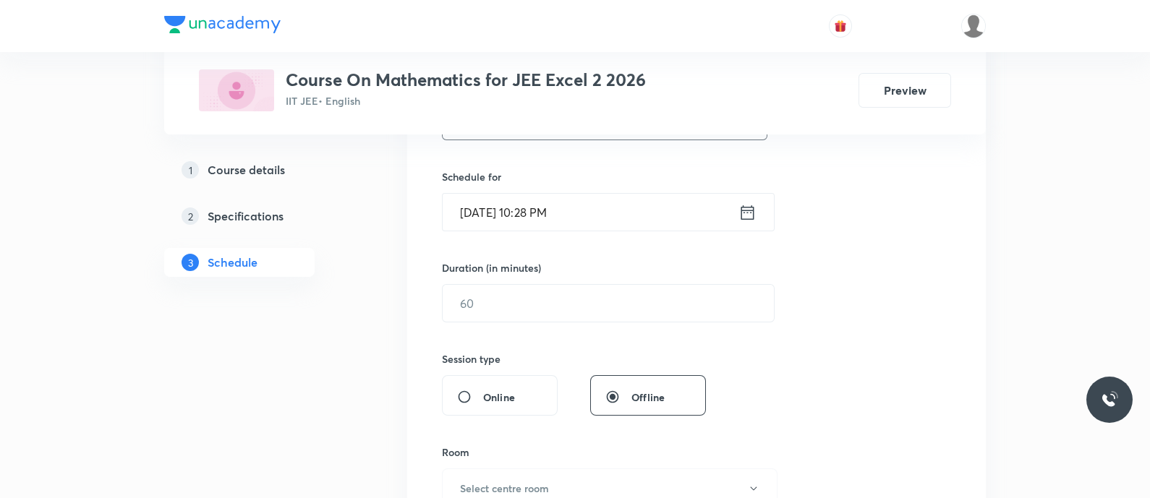
type input "Differential Equations - Differential Equations"
click at [744, 215] on icon at bounding box center [747, 212] width 18 height 20
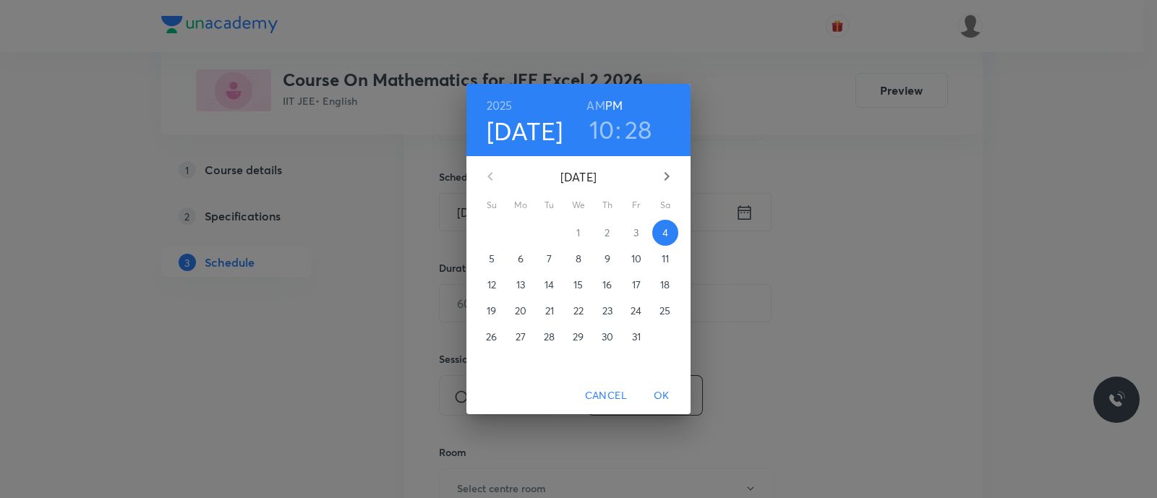
click at [487, 258] on span "5" at bounding box center [492, 259] width 26 height 14
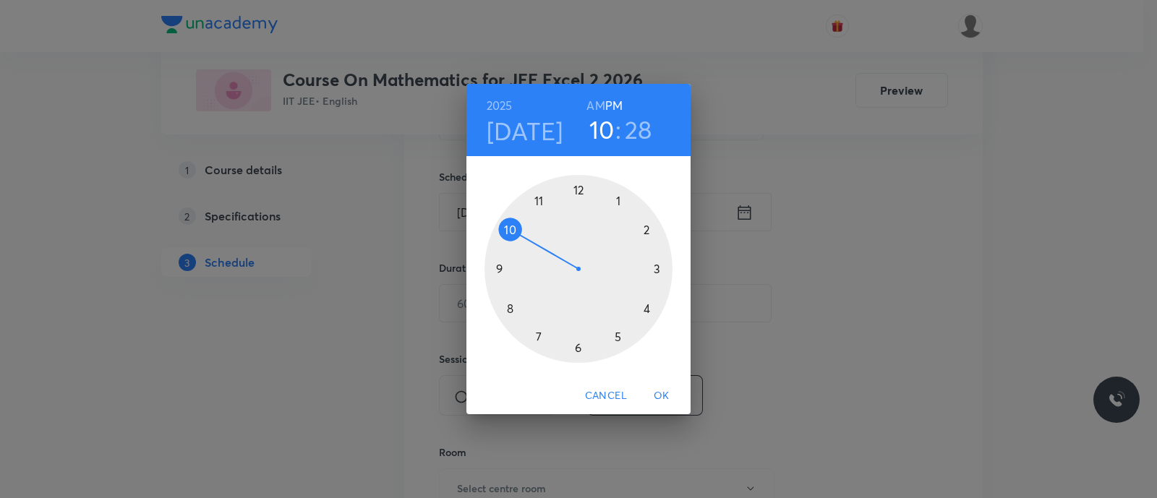
click at [539, 200] on div at bounding box center [578, 269] width 188 height 188
click at [594, 105] on h6 "AM" at bounding box center [595, 105] width 18 height 20
click at [507, 309] on div at bounding box center [578, 269] width 188 height 188
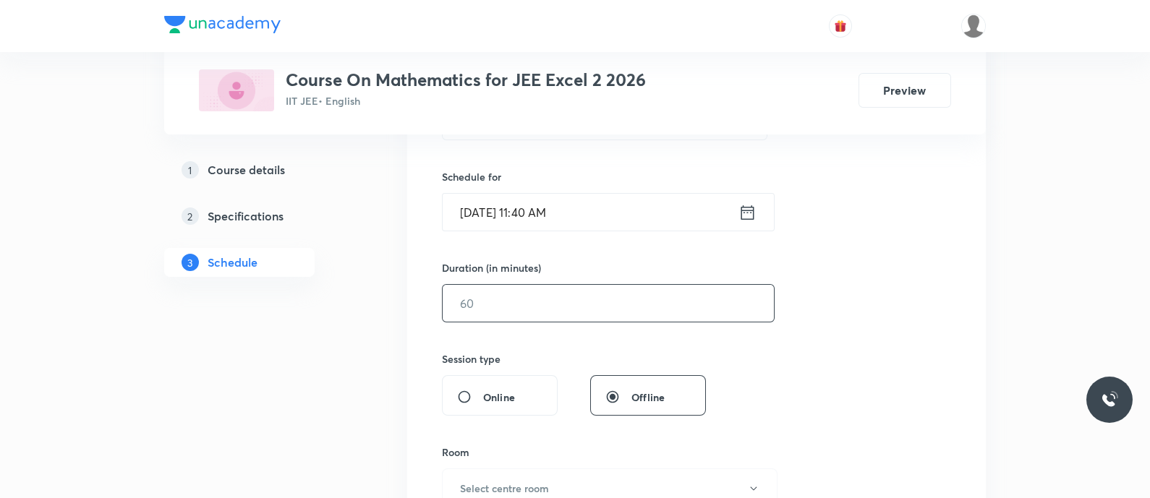
click at [499, 304] on input "text" at bounding box center [607, 303] width 331 height 37
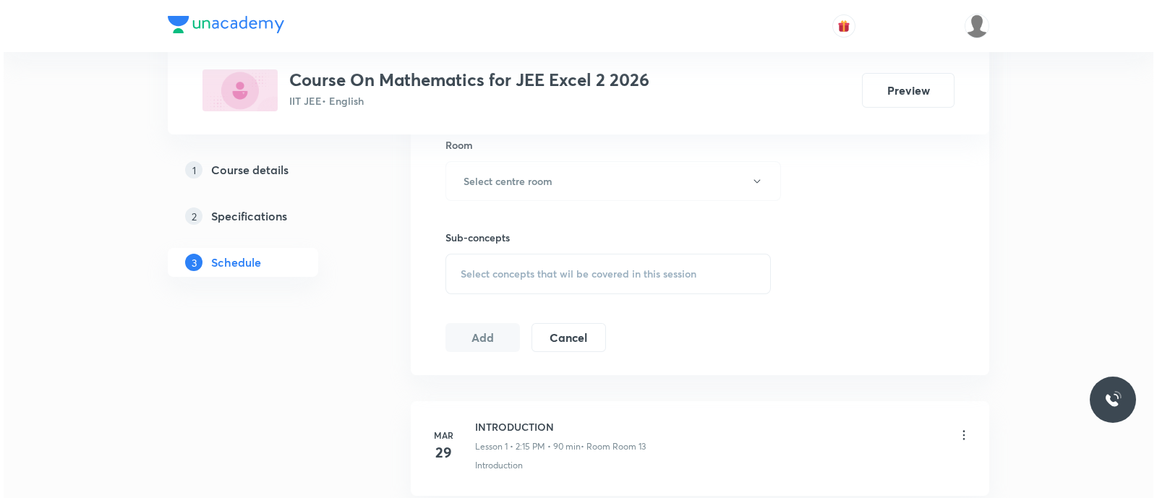
scroll to position [641, 0]
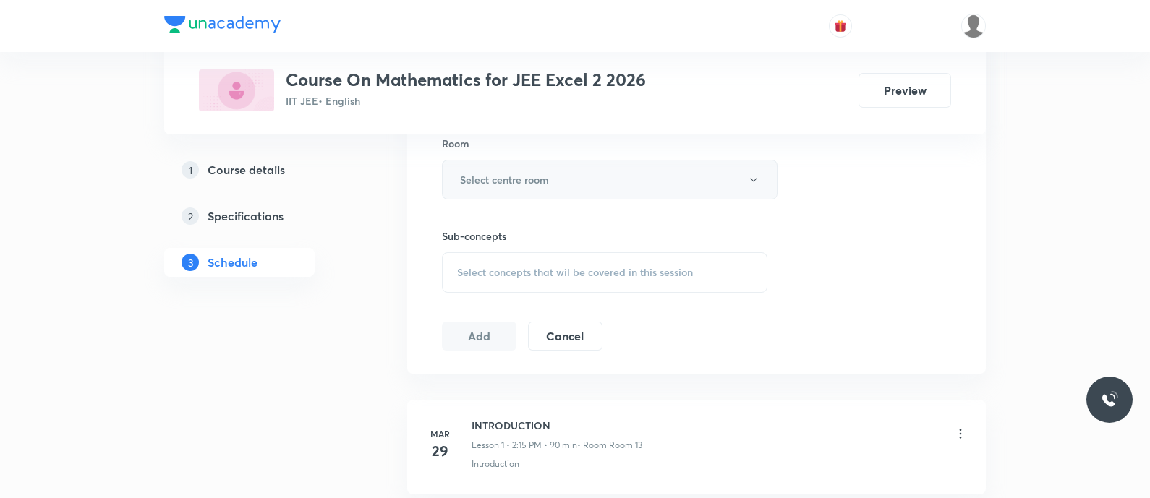
type input "90"
click at [477, 176] on h6 "Select centre room" at bounding box center [504, 179] width 89 height 15
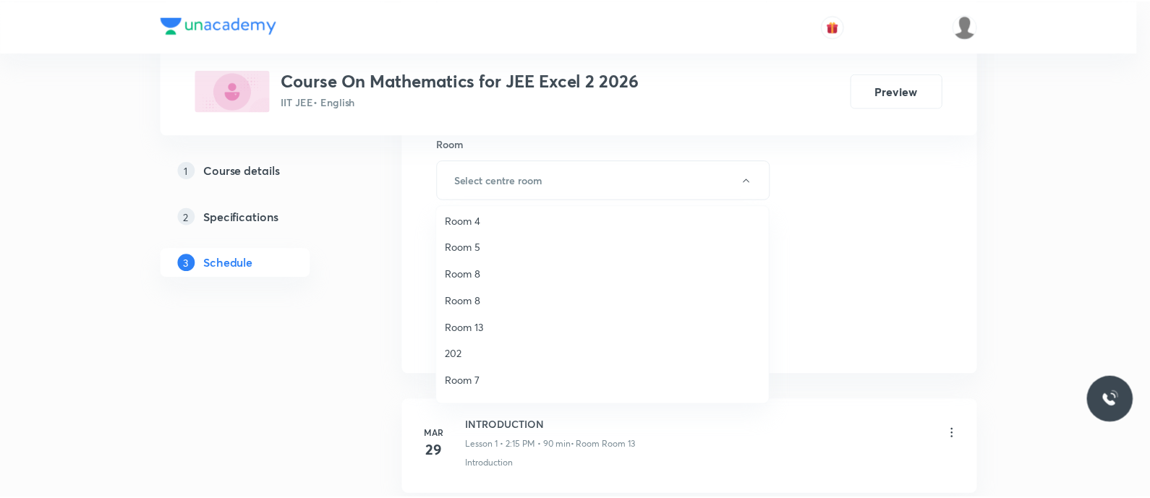
scroll to position [139, 0]
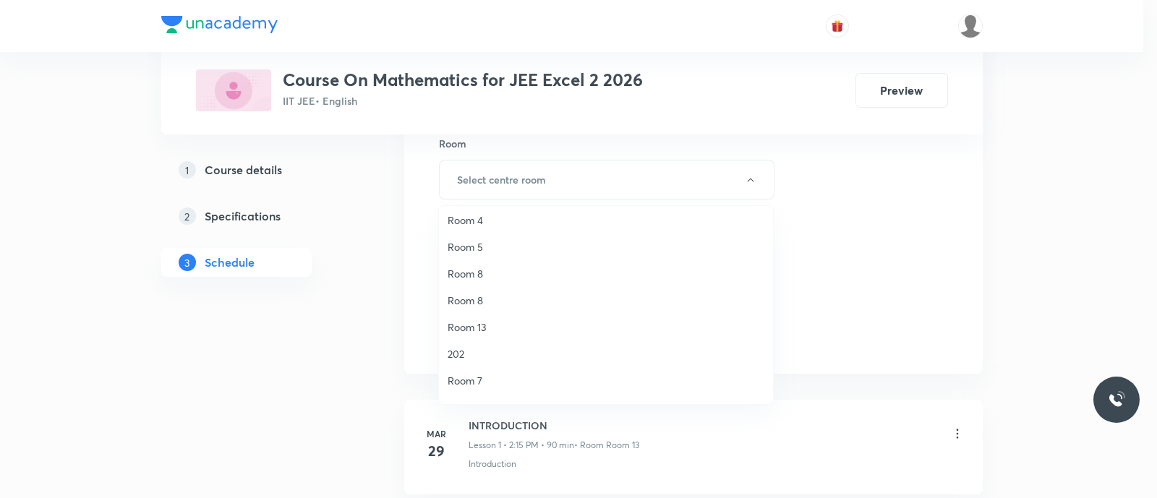
click at [485, 326] on span "Room 13" at bounding box center [606, 327] width 317 height 15
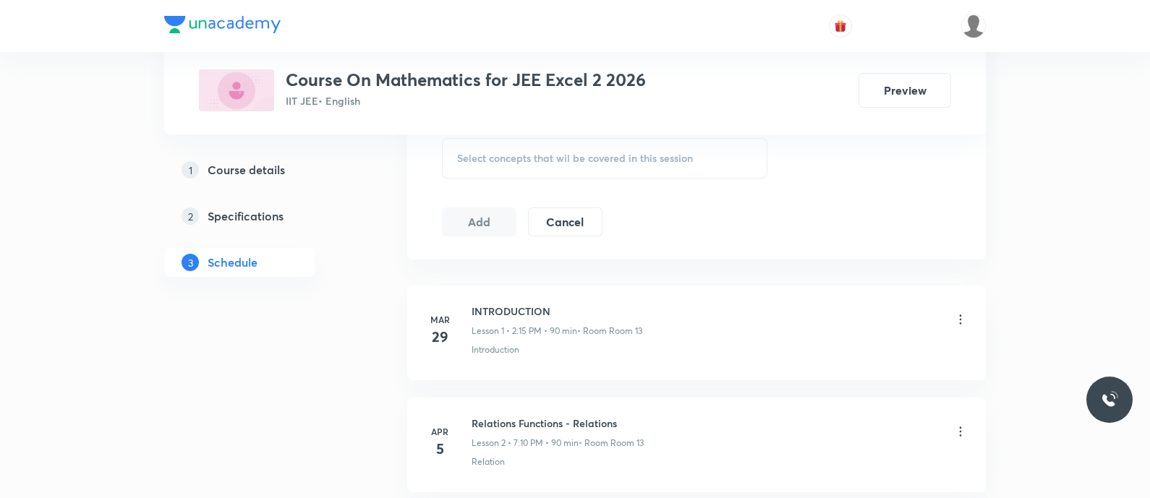
scroll to position [755, 0]
click at [502, 152] on span "Select concepts that wil be covered in this session" at bounding box center [575, 158] width 236 height 12
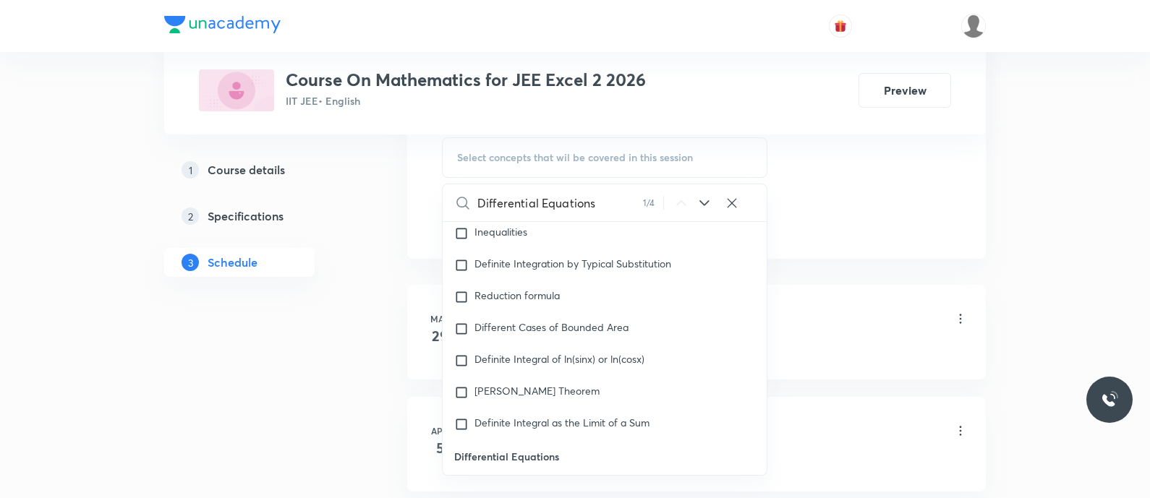
scroll to position [12764, 0]
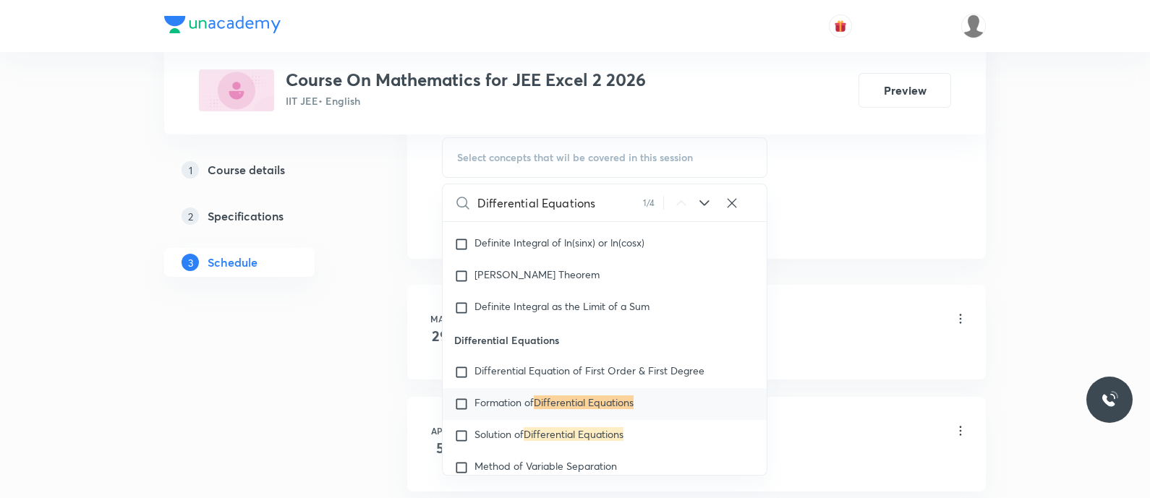
type input "Differential Equations"
click at [705, 200] on icon at bounding box center [703, 202] width 17 height 17
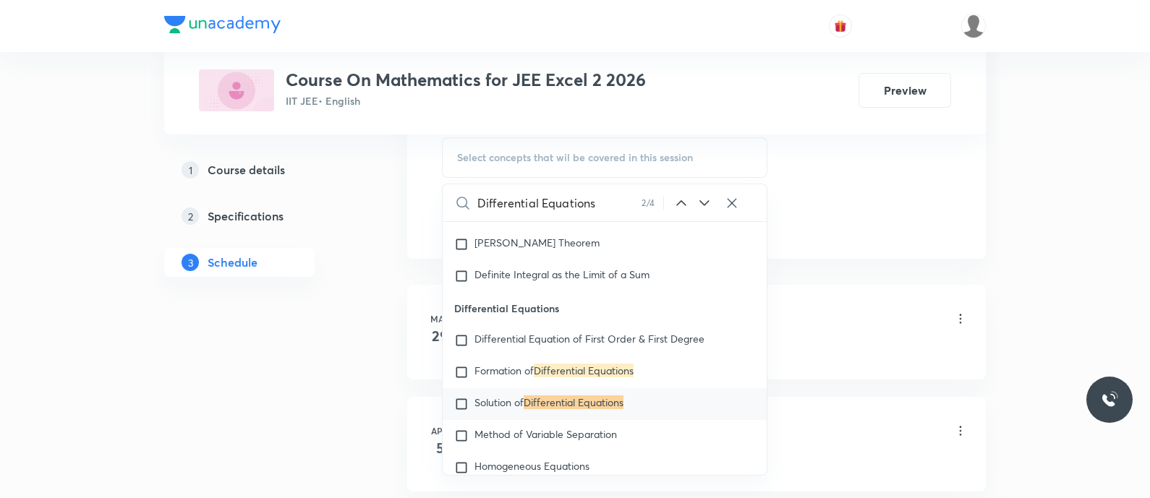
click at [705, 200] on icon at bounding box center [703, 202] width 17 height 17
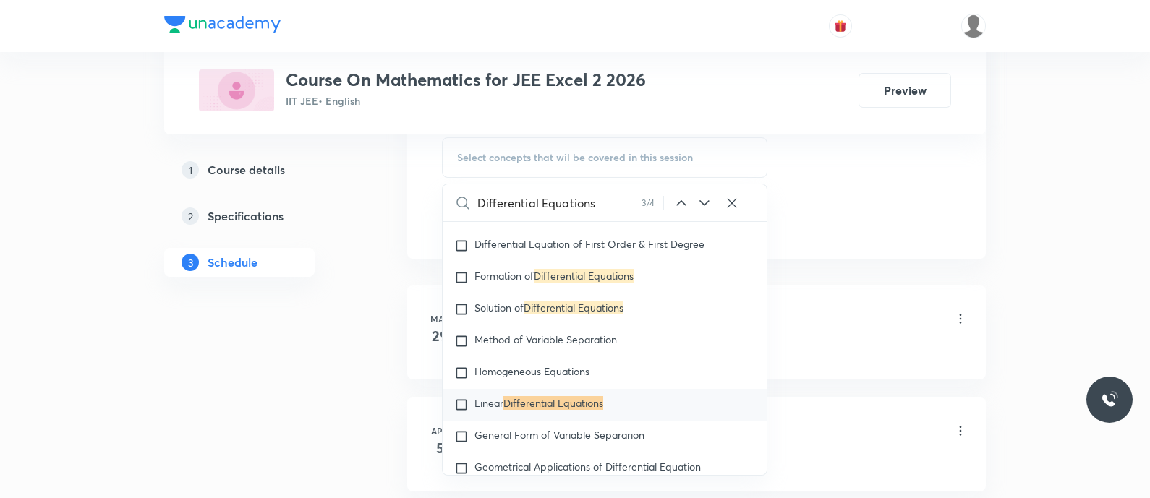
click at [705, 200] on icon at bounding box center [703, 202] width 17 height 17
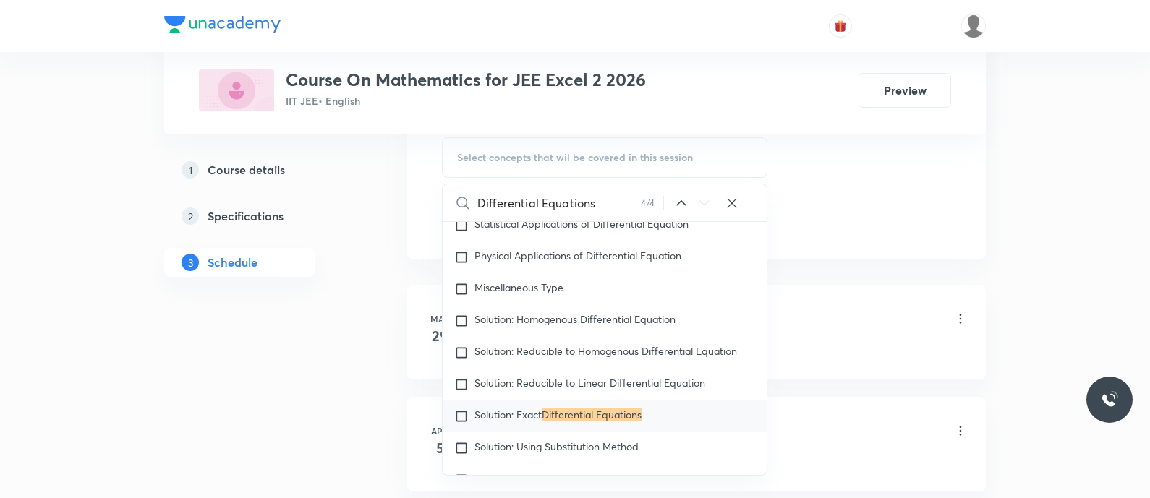
scroll to position [13177, 0]
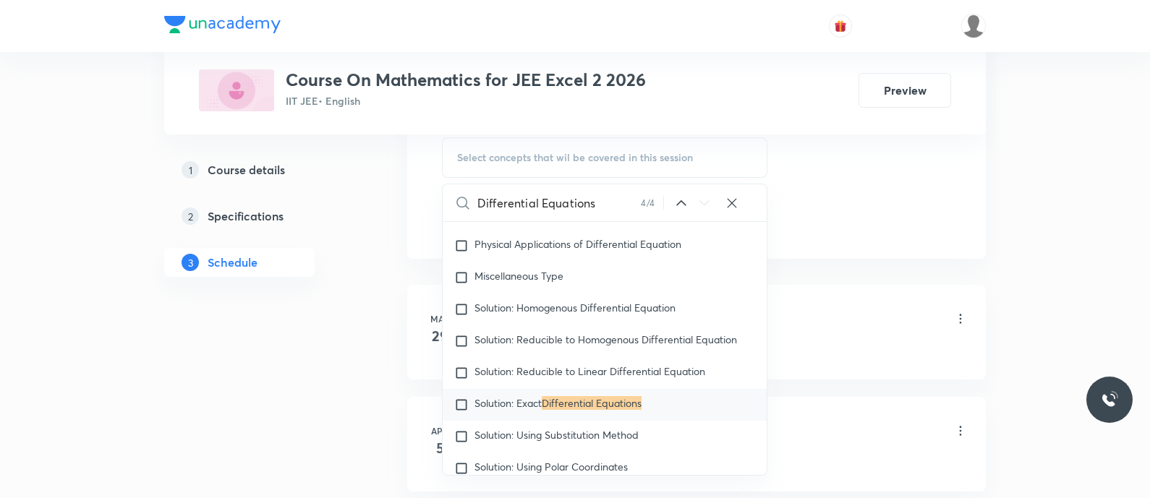
click at [675, 206] on icon at bounding box center [680, 202] width 17 height 17
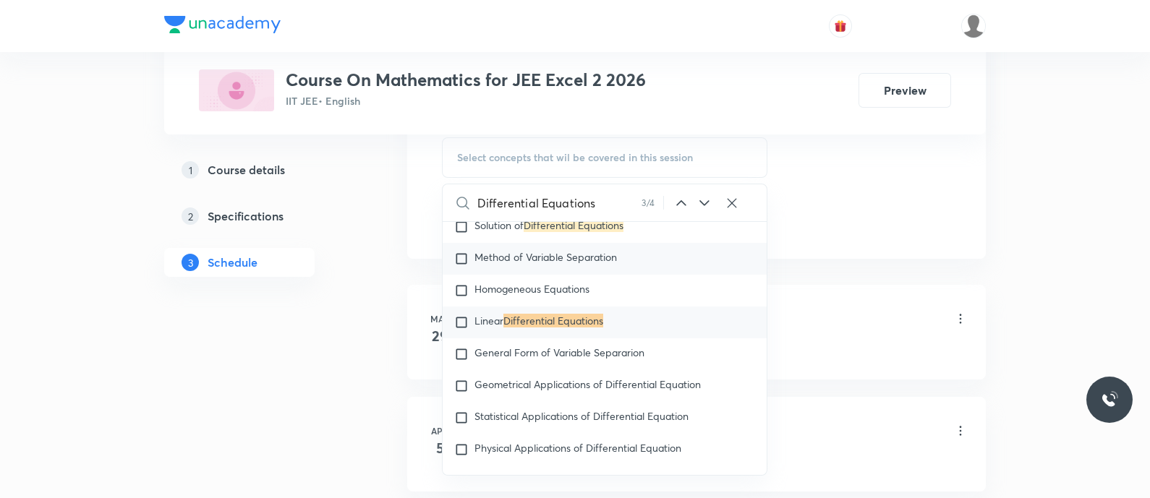
scroll to position [12890, 0]
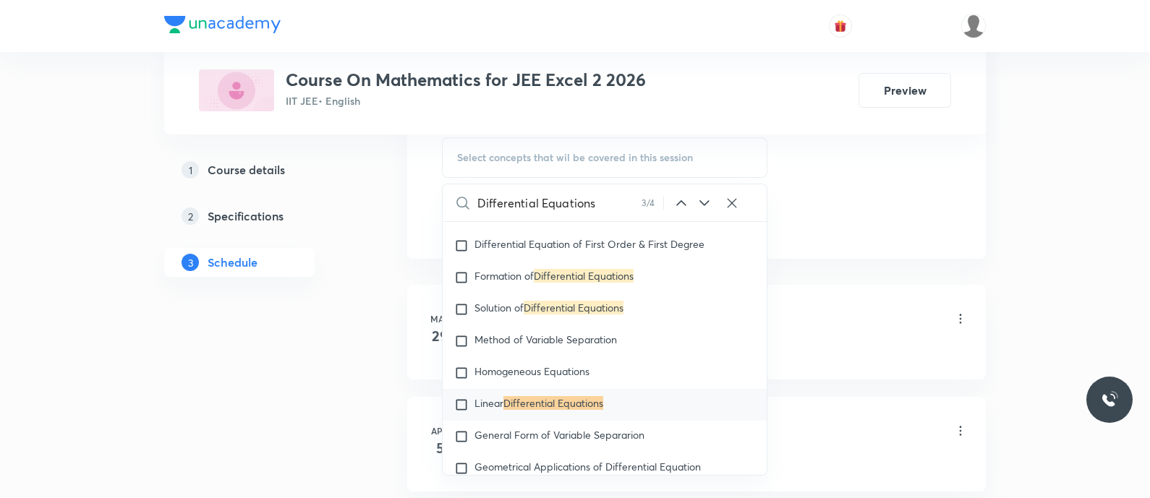
click at [512, 401] on mark "Differential Equations" at bounding box center [553, 403] width 100 height 14
checkbox input "true"
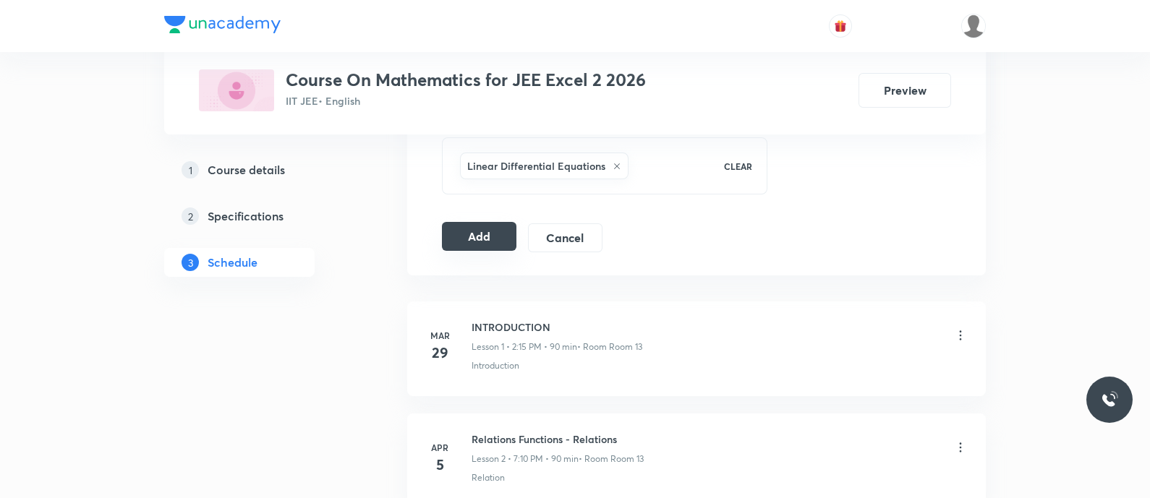
click at [475, 240] on button "Add" at bounding box center [479, 236] width 74 height 29
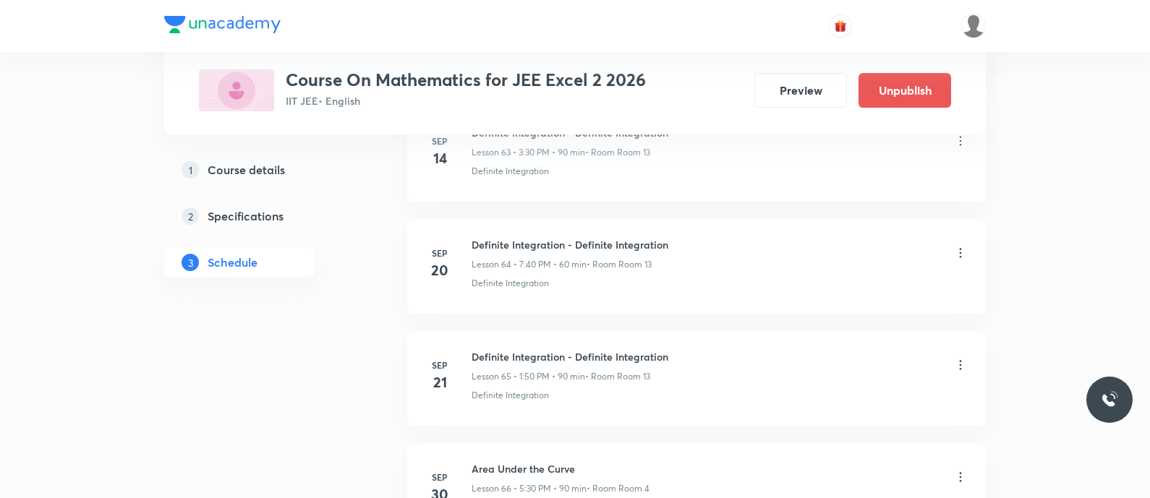
scroll to position [7598, 0]
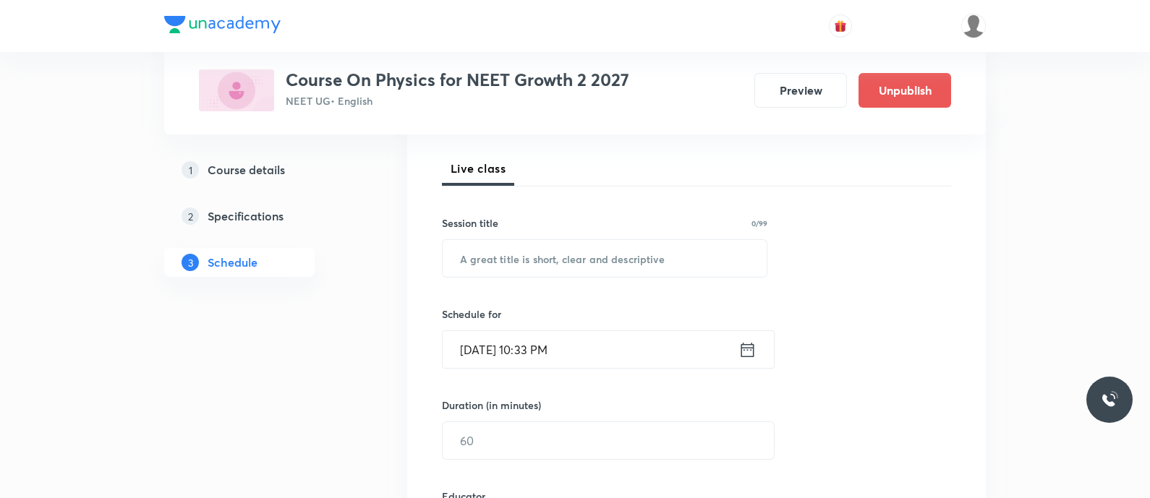
scroll to position [226, 0]
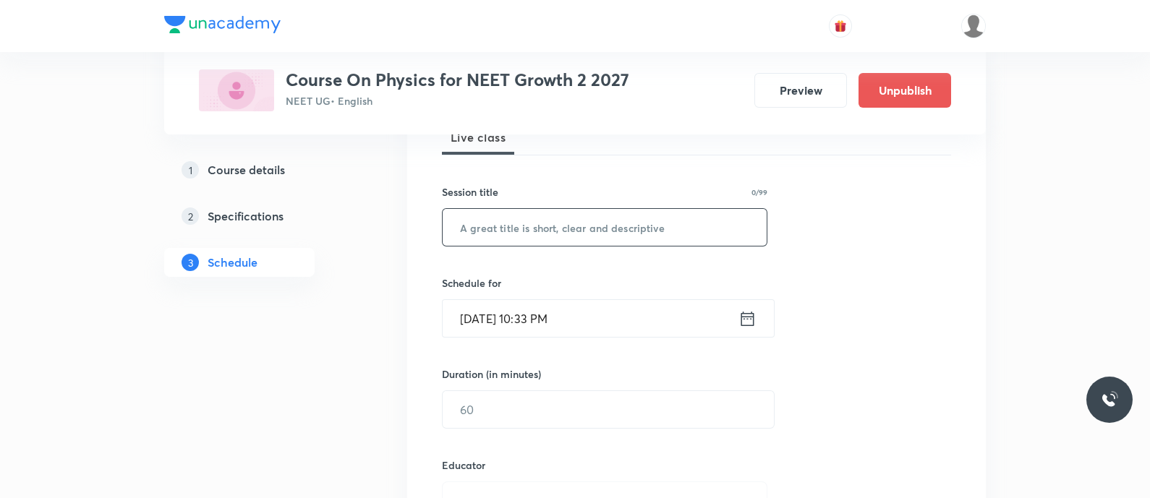
click at [487, 233] on input "text" at bounding box center [604, 227] width 324 height 37
paste input "circular motion and collsions - problems"
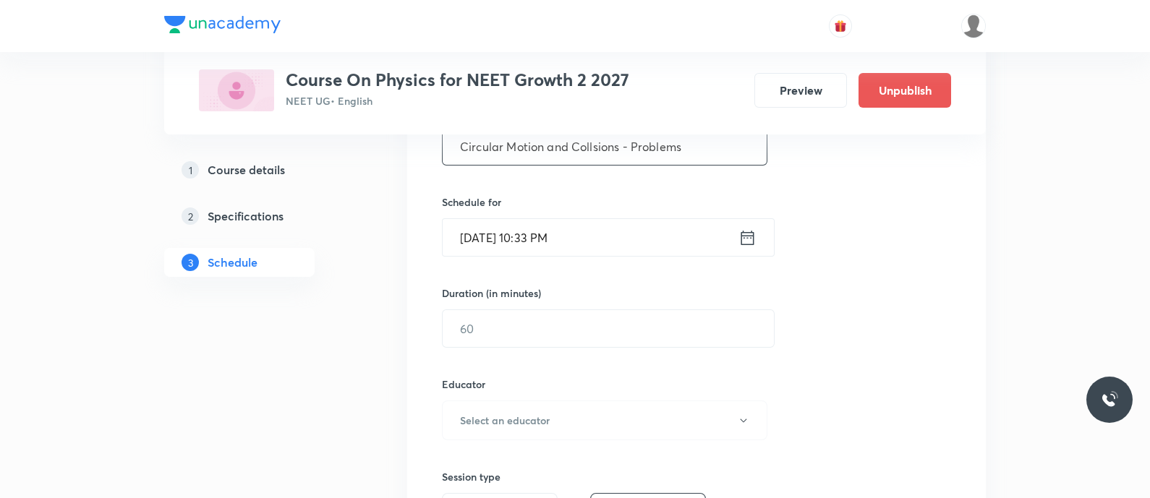
scroll to position [307, 0]
type input "Circular Motion and Collsions - Problems"
click at [749, 236] on icon at bounding box center [747, 238] width 18 height 20
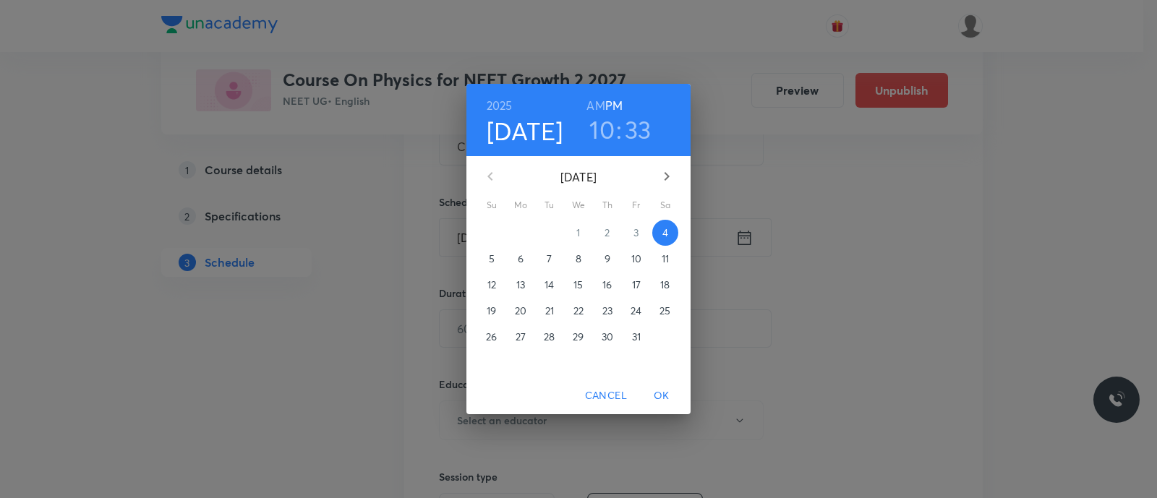
click at [487, 258] on span "5" at bounding box center [492, 259] width 26 height 14
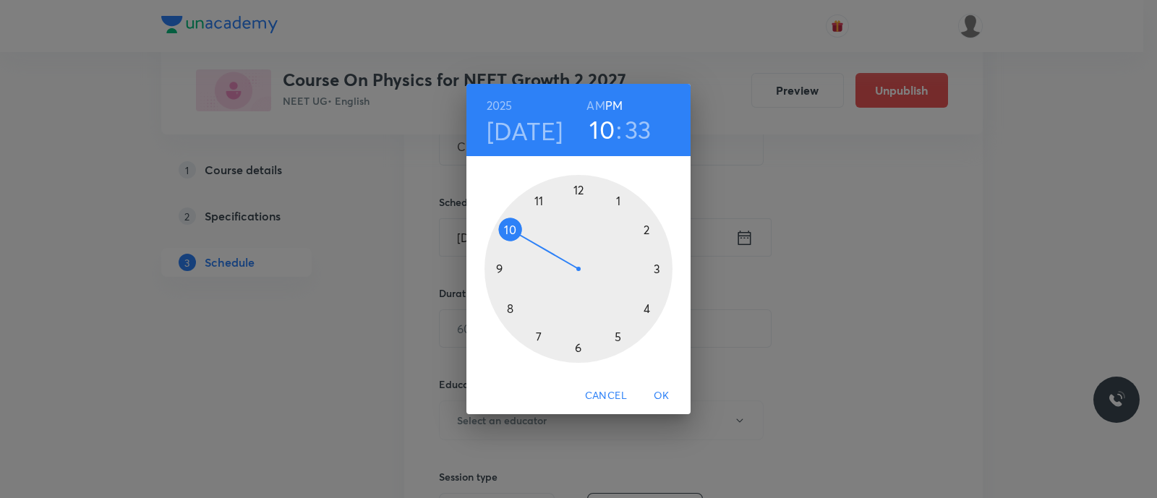
click at [593, 107] on h6 "AM" at bounding box center [595, 105] width 18 height 20
click at [536, 204] on div at bounding box center [578, 269] width 188 height 188
click at [510, 312] on div at bounding box center [578, 269] width 188 height 188
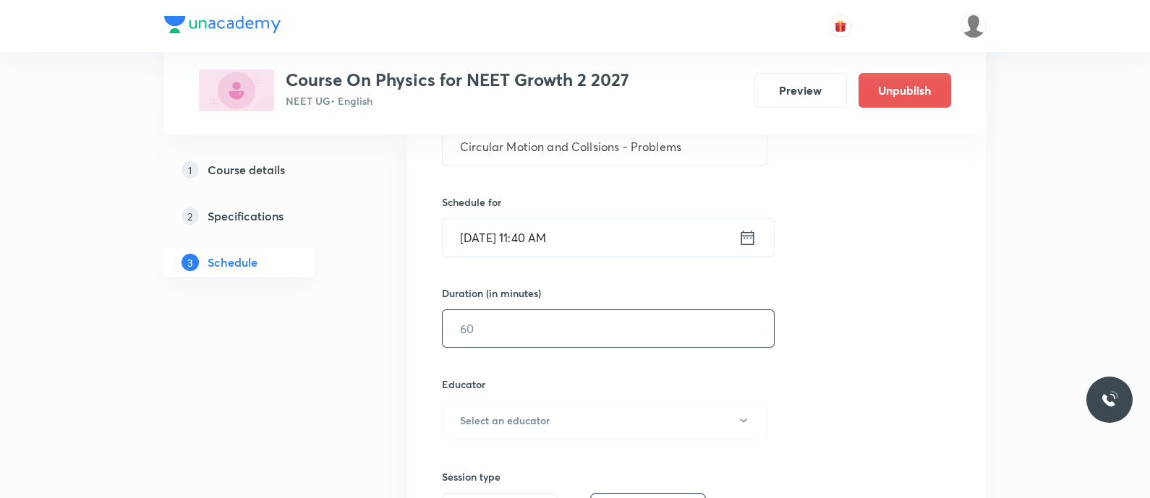
click at [504, 326] on input "text" at bounding box center [607, 328] width 331 height 37
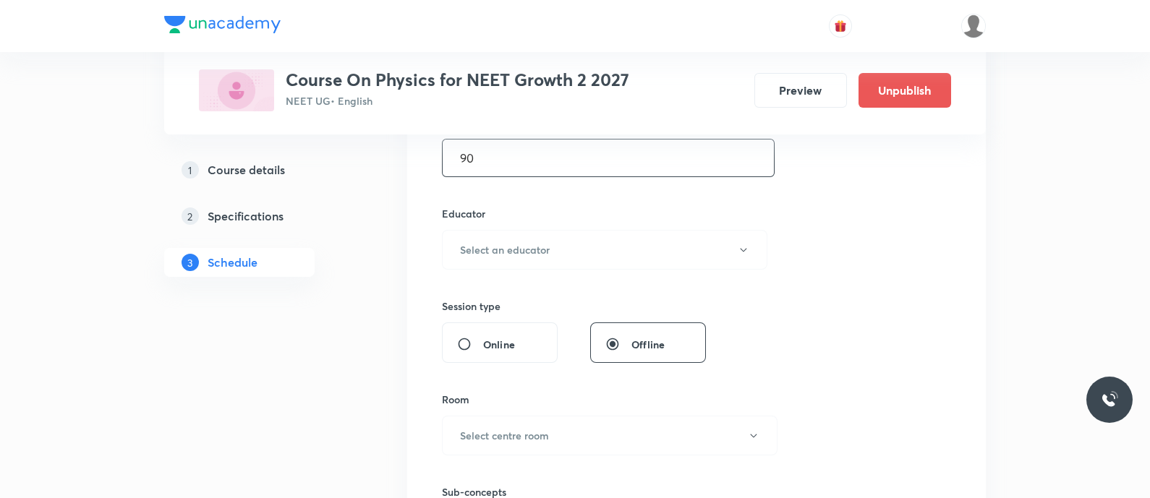
scroll to position [487, 0]
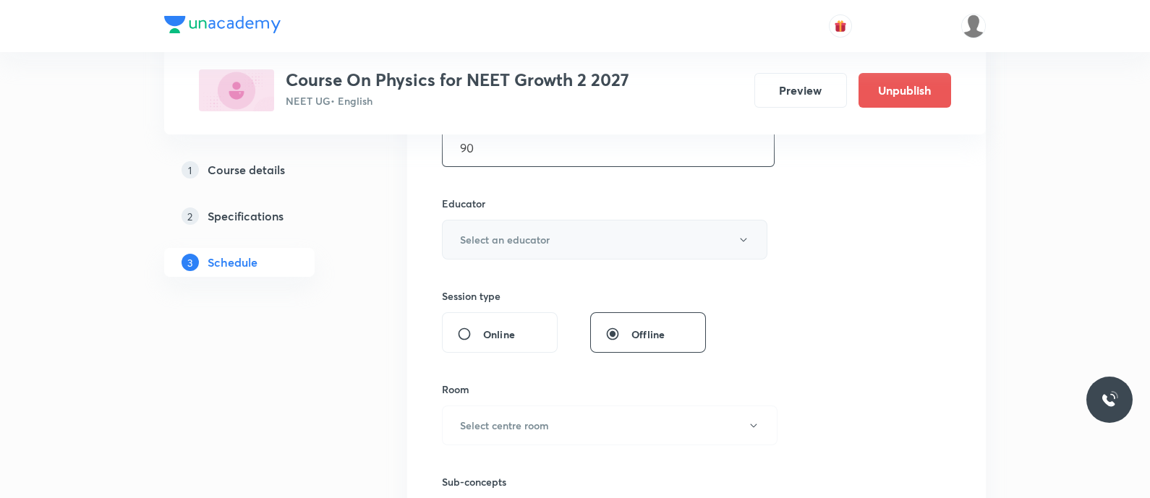
type input "90"
click at [495, 238] on h6 "Select an educator" at bounding box center [505, 239] width 90 height 15
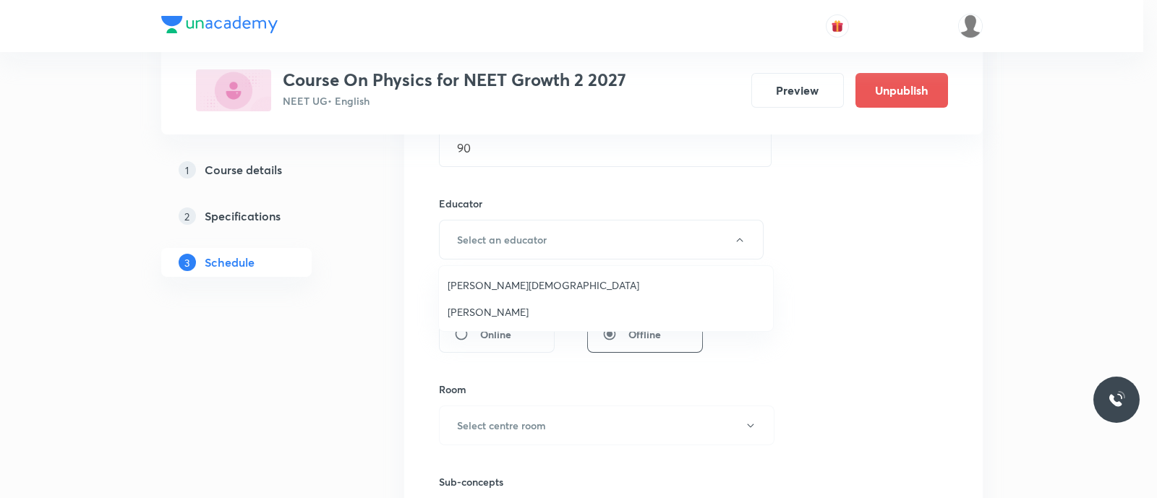
click at [497, 312] on span "Pradeep Kumar Guthi" at bounding box center [606, 311] width 317 height 15
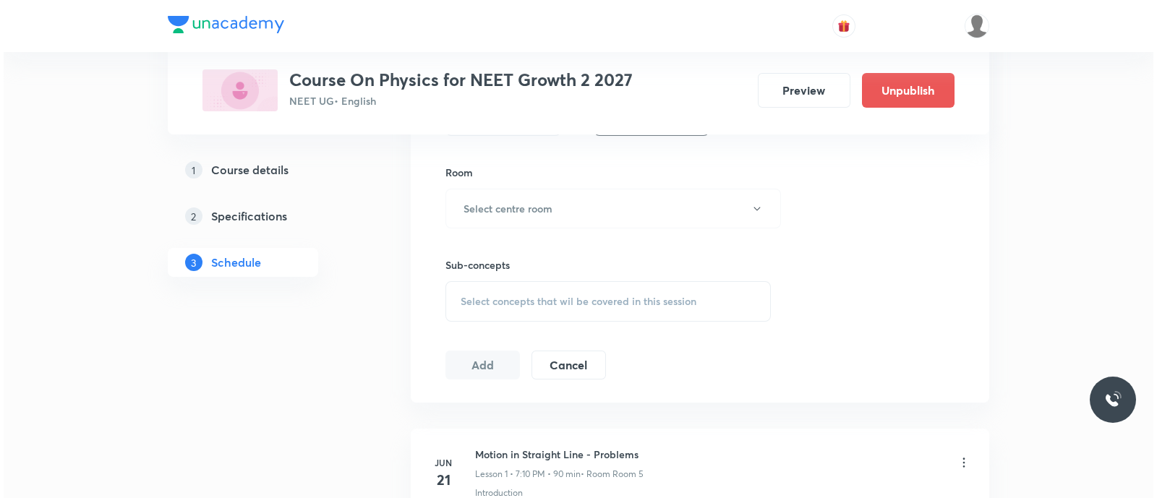
scroll to position [710, 0]
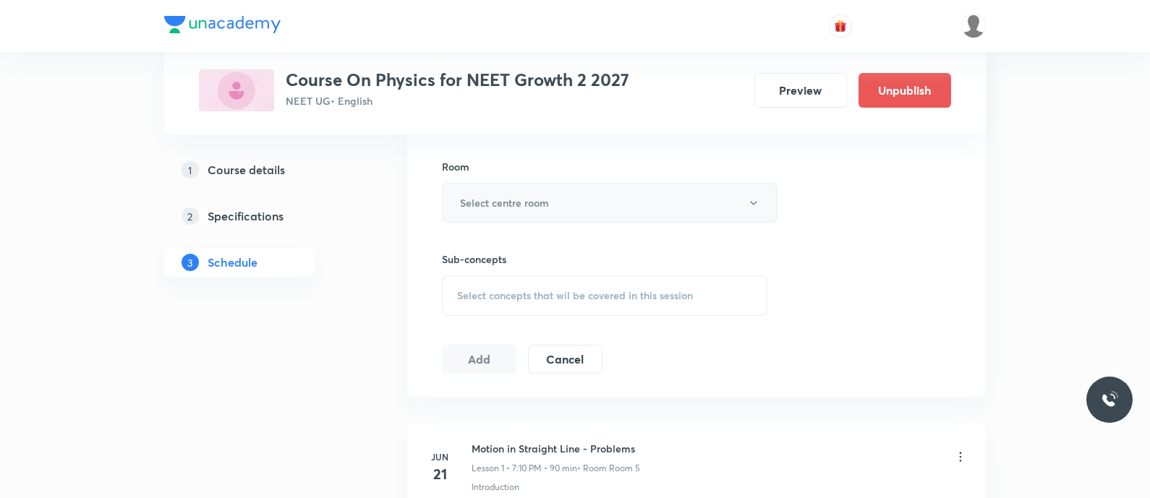
click at [489, 201] on h6 "Select centre room" at bounding box center [504, 202] width 89 height 15
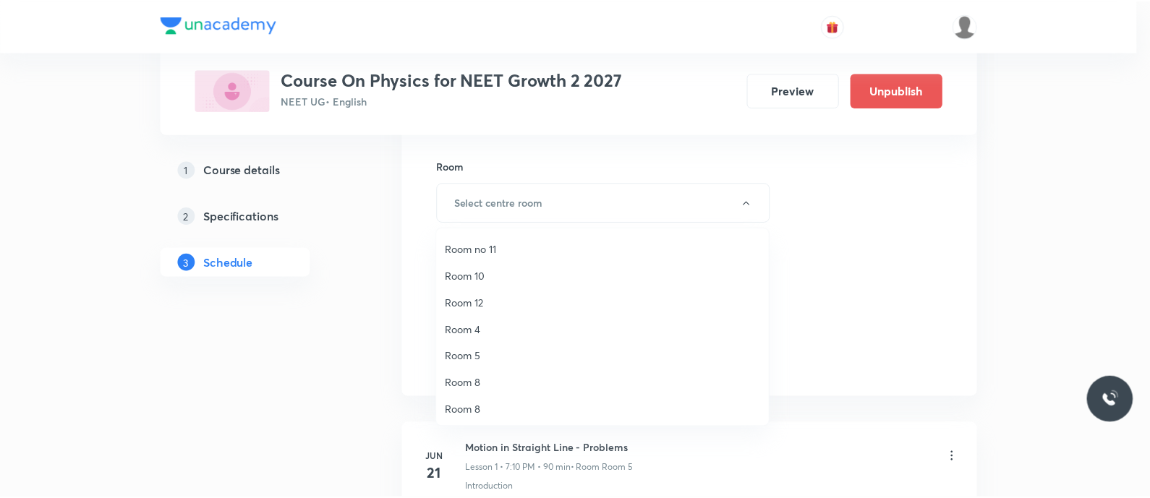
scroll to position [53, 0]
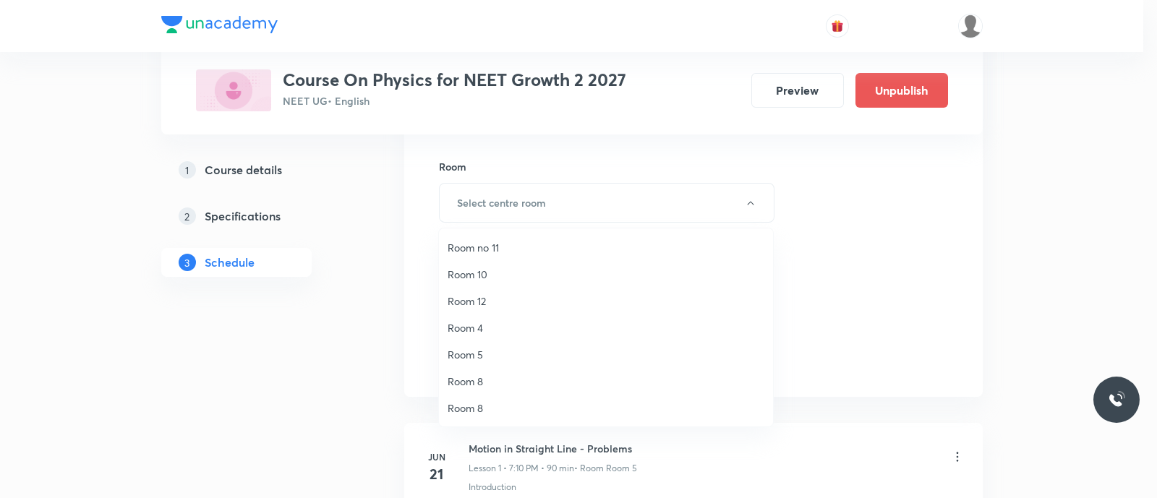
click at [485, 348] on span "Room 5" at bounding box center [606, 354] width 317 height 15
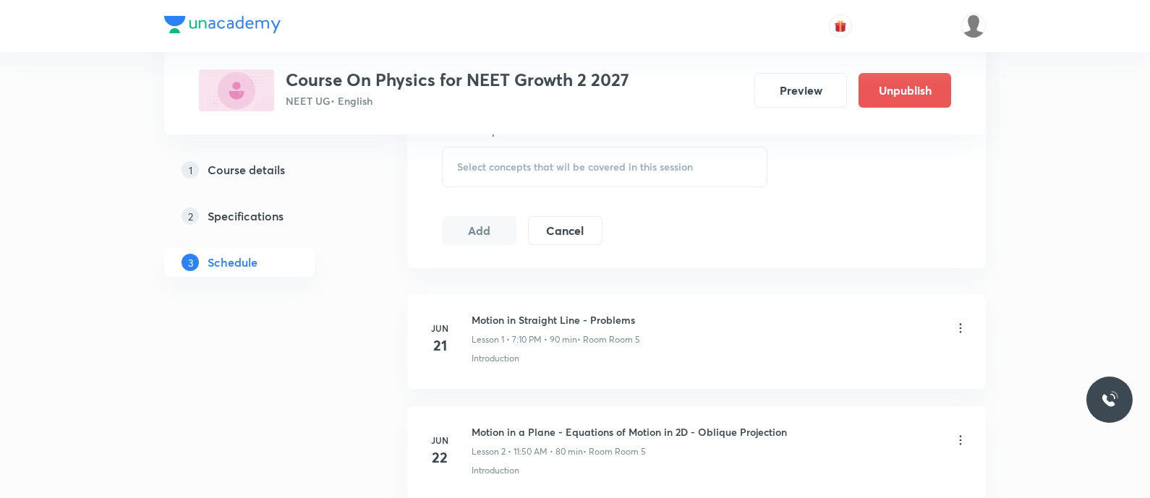
scroll to position [849, 0]
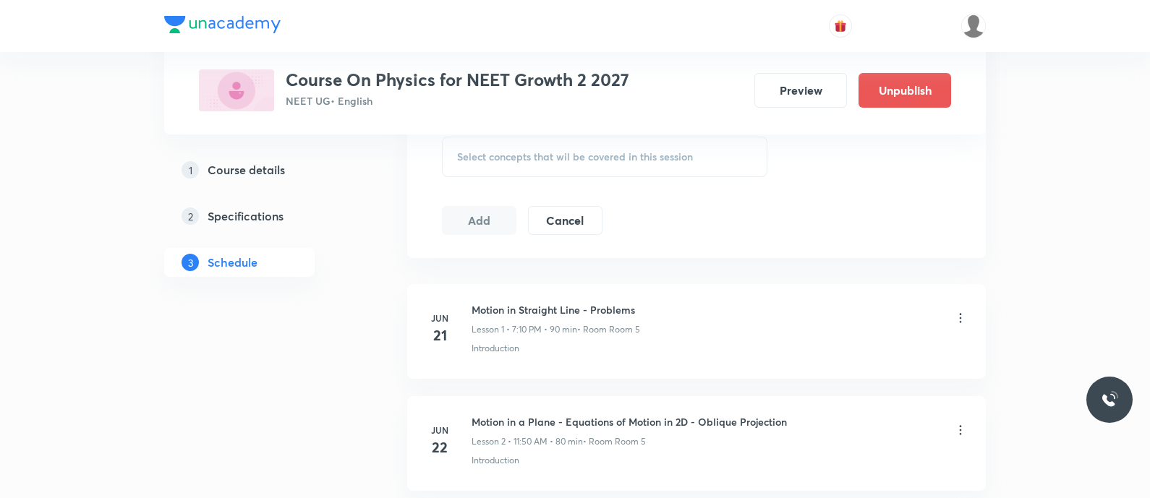
click at [466, 157] on span "Select concepts that wil be covered in this session" at bounding box center [575, 157] width 236 height 12
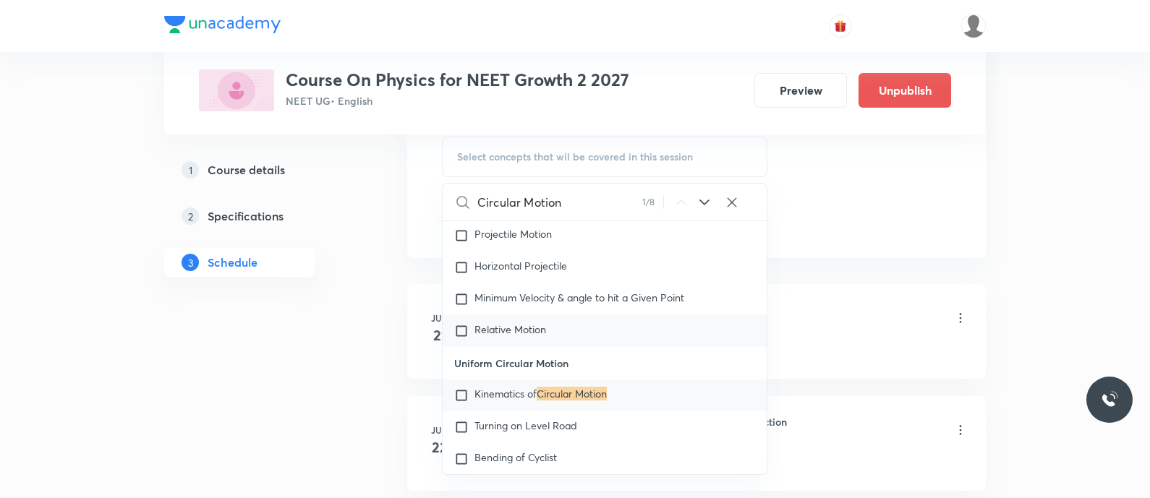
scroll to position [2726, 0]
type input "Circular Motion"
click at [703, 194] on icon at bounding box center [703, 202] width 17 height 17
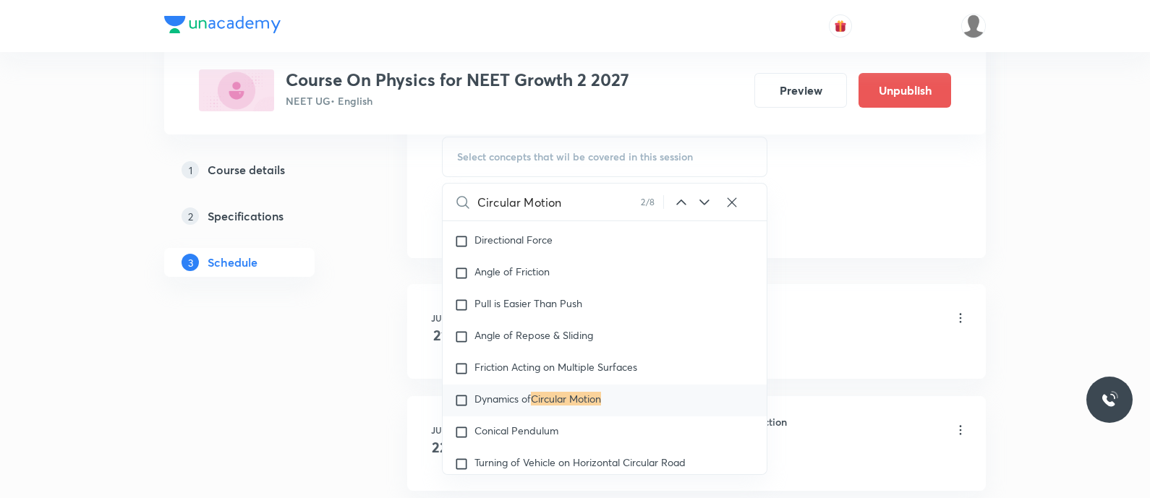
click at [703, 194] on icon at bounding box center [703, 202] width 17 height 17
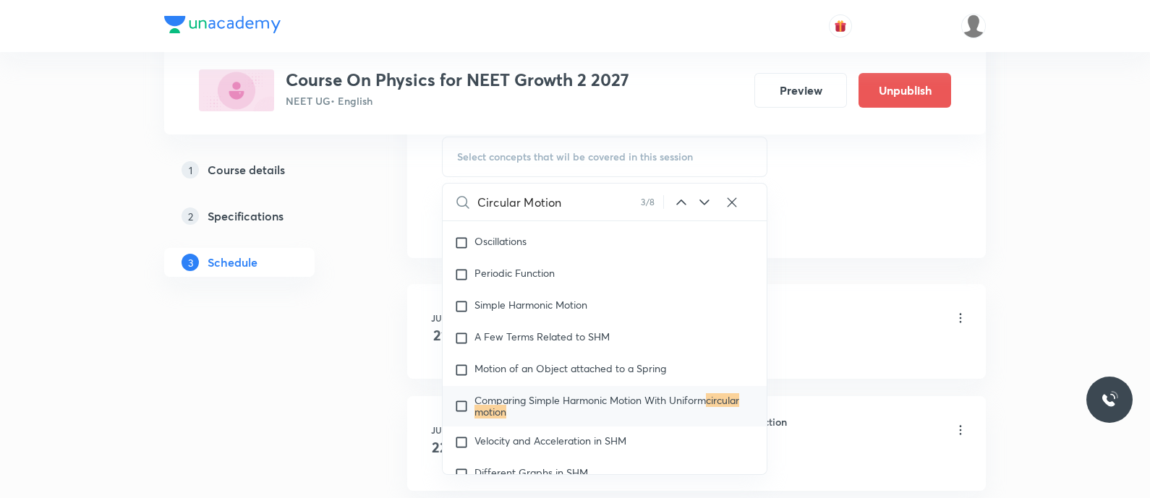
click at [703, 194] on icon at bounding box center [703, 202] width 17 height 17
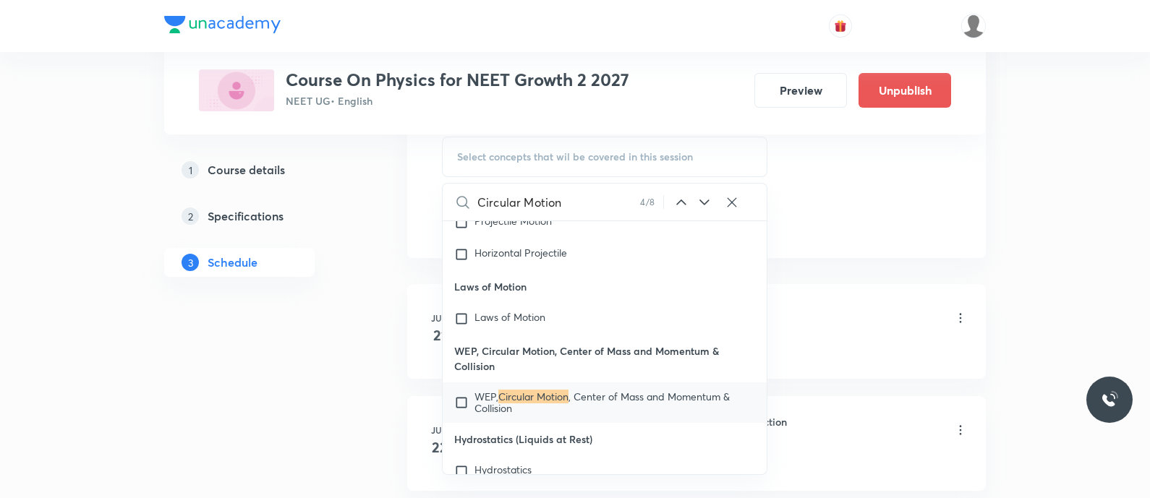
scroll to position [7898, 0]
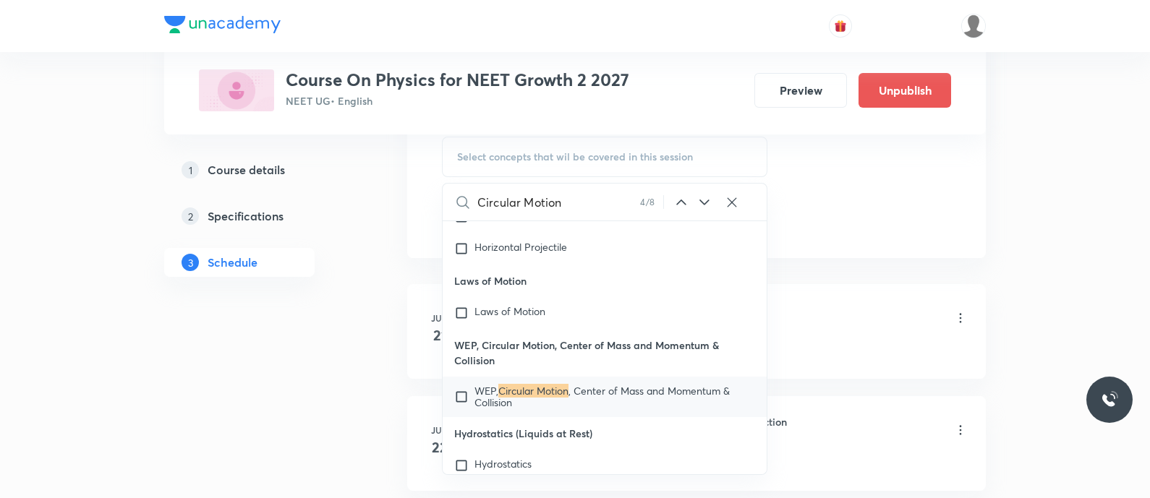
click at [703, 194] on icon at bounding box center [703, 202] width 17 height 17
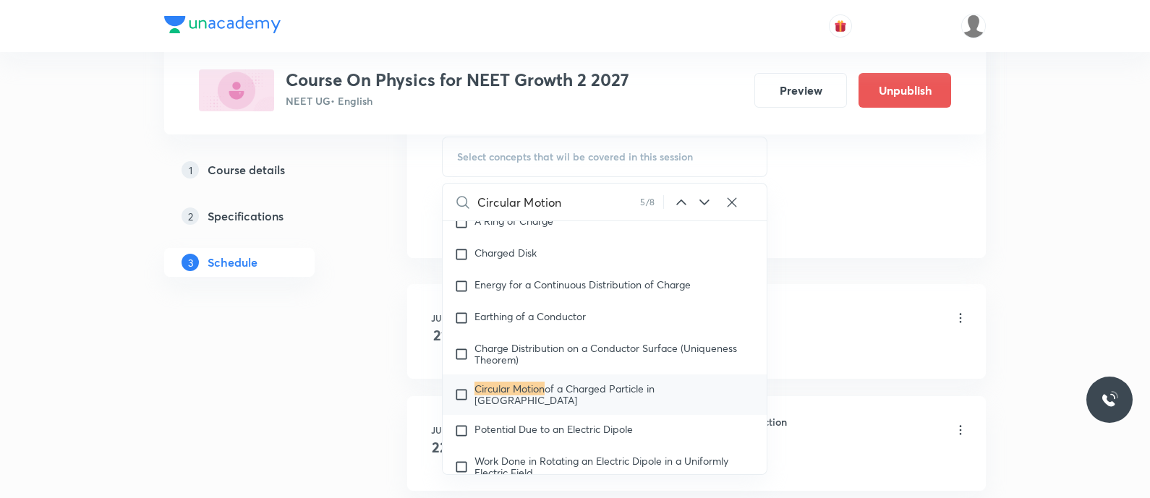
scroll to position [11160, 0]
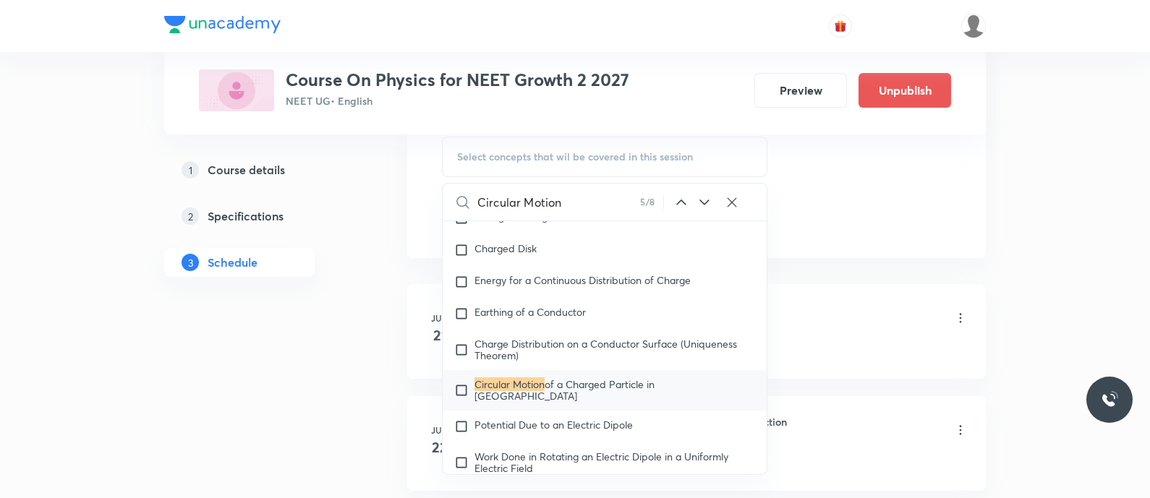
click at [703, 194] on icon at bounding box center [703, 202] width 17 height 17
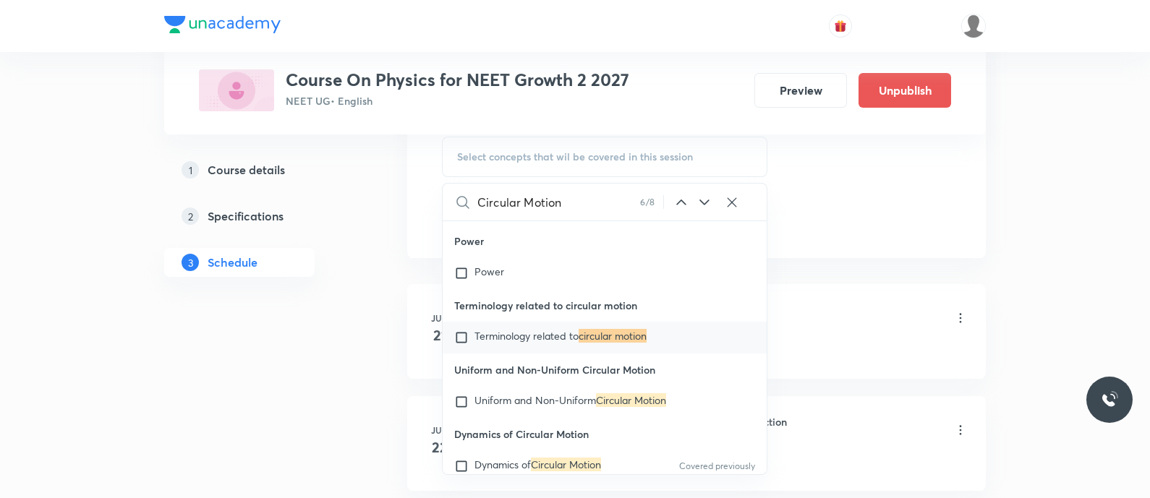
click at [703, 194] on icon at bounding box center [703, 202] width 17 height 17
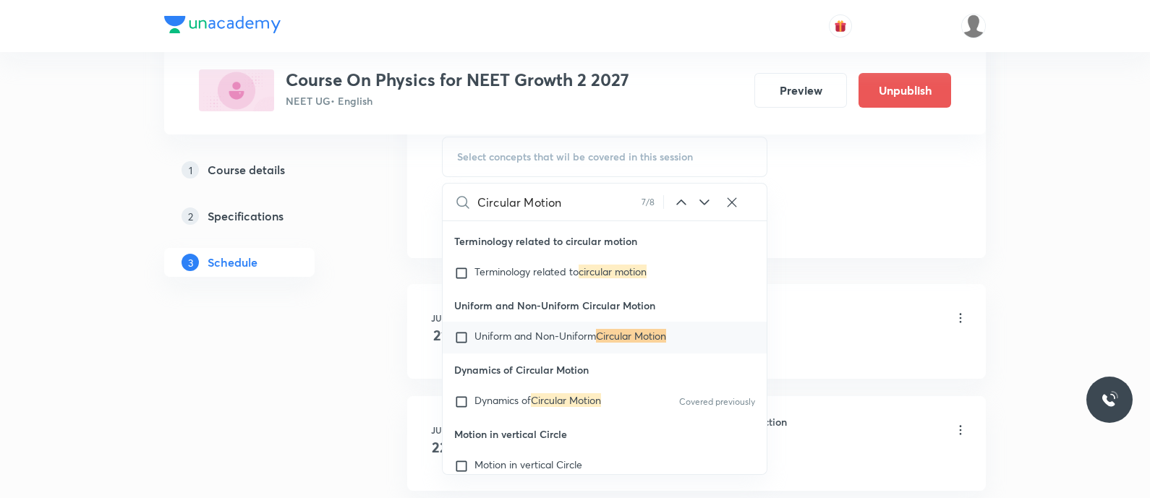
click at [703, 194] on icon at bounding box center [703, 202] width 17 height 17
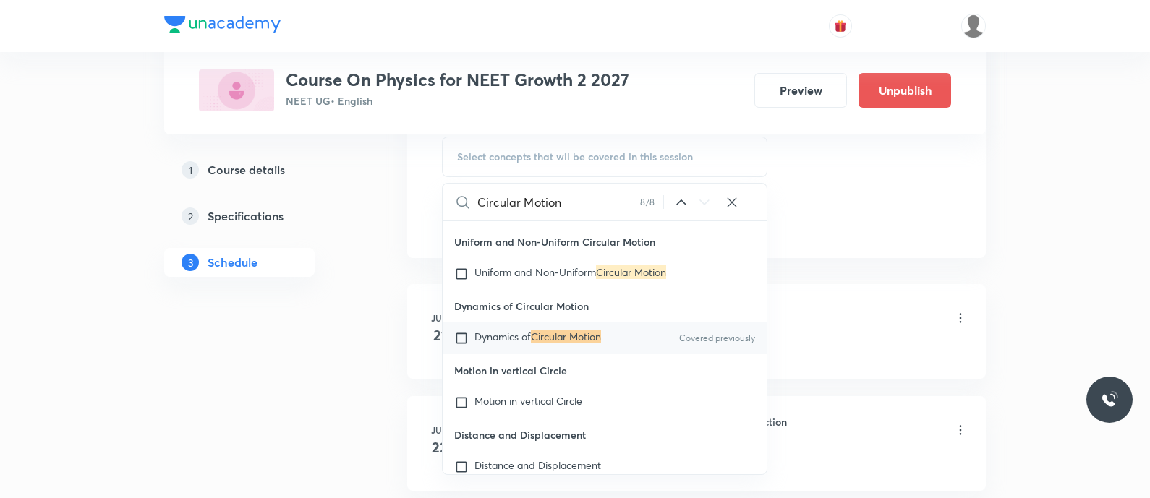
click at [503, 343] on span "Dynamics of" at bounding box center [502, 337] width 56 height 14
checkbox input "true"
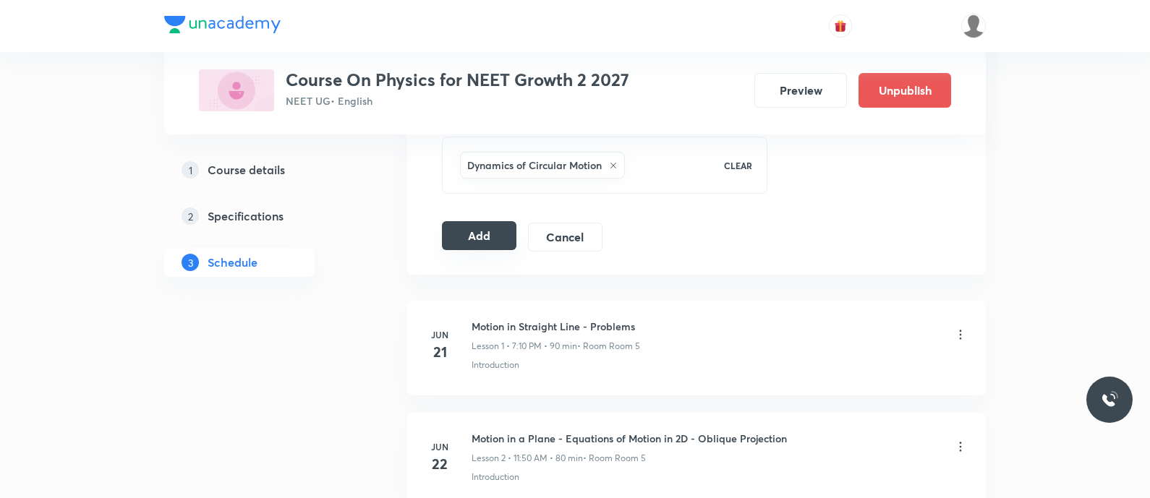
click at [470, 233] on button "Add" at bounding box center [479, 235] width 74 height 29
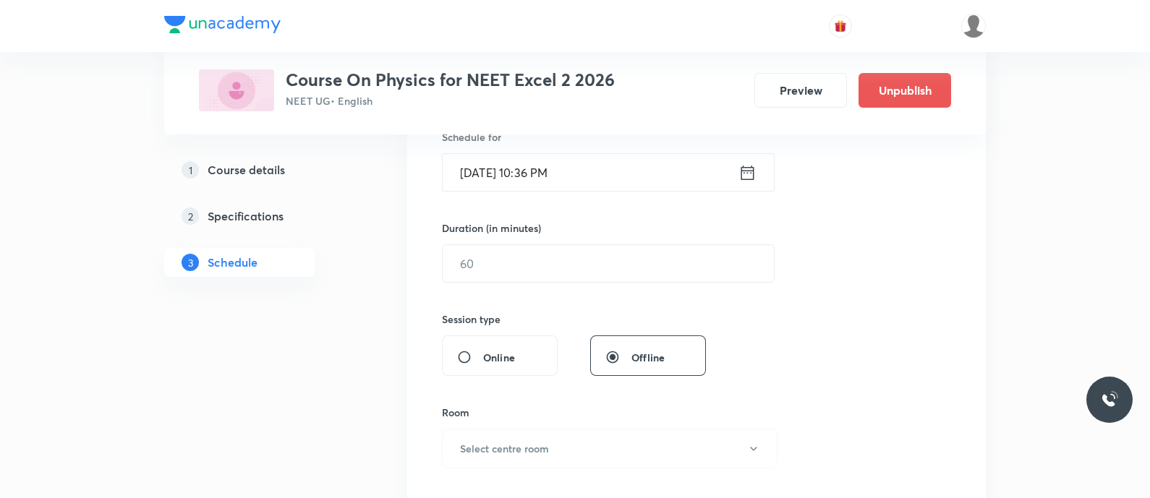
scroll to position [373, 0]
type input "Ray Optics - Power of Lens - Prism"
click at [743, 171] on icon at bounding box center [747, 171] width 18 height 20
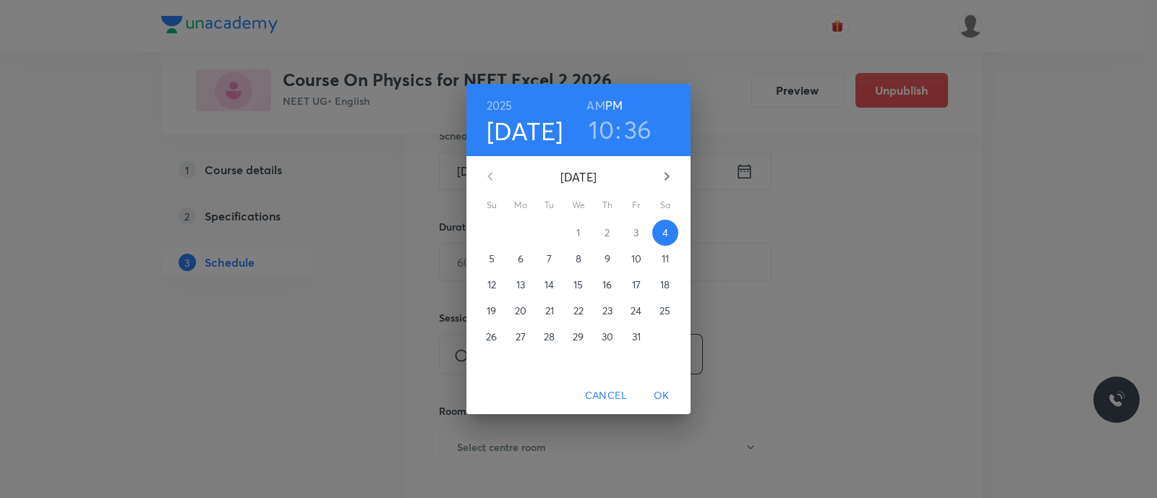
click at [497, 260] on span "5" at bounding box center [492, 259] width 26 height 14
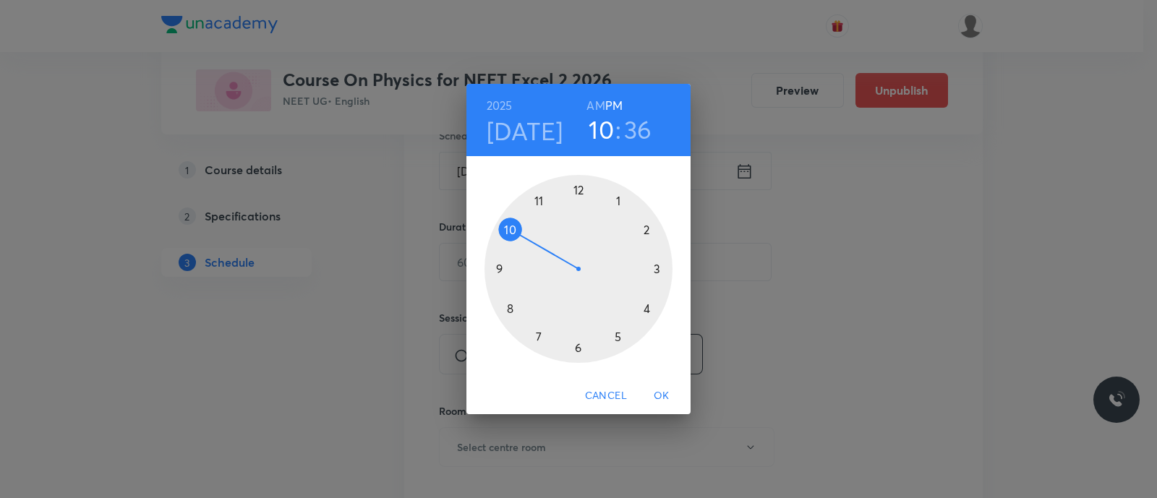
click at [507, 228] on div at bounding box center [578, 269] width 188 height 188
click at [594, 103] on h6 "AM" at bounding box center [595, 105] width 18 height 20
click at [578, 189] on div at bounding box center [578, 269] width 188 height 188
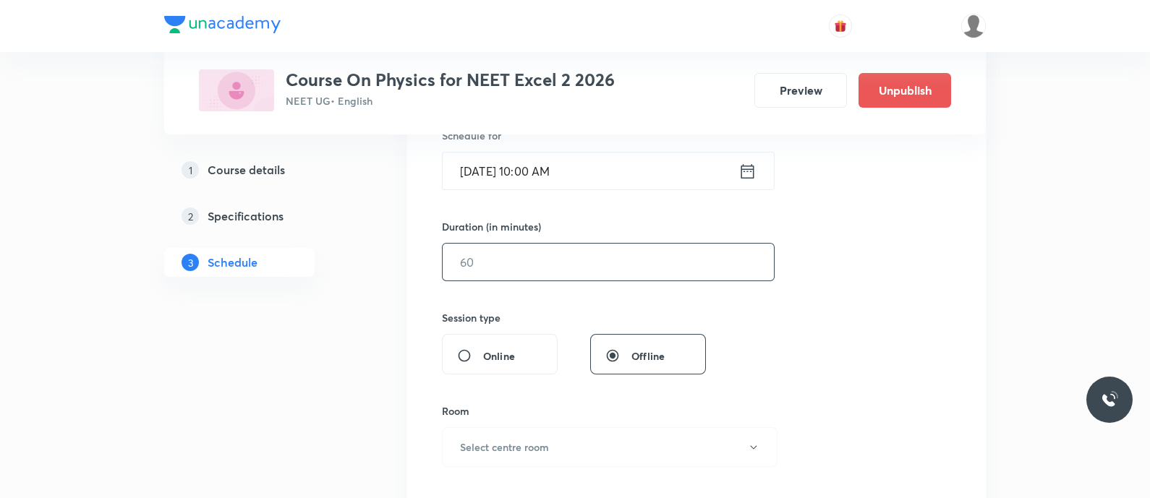
click at [539, 267] on input "text" at bounding box center [607, 262] width 331 height 37
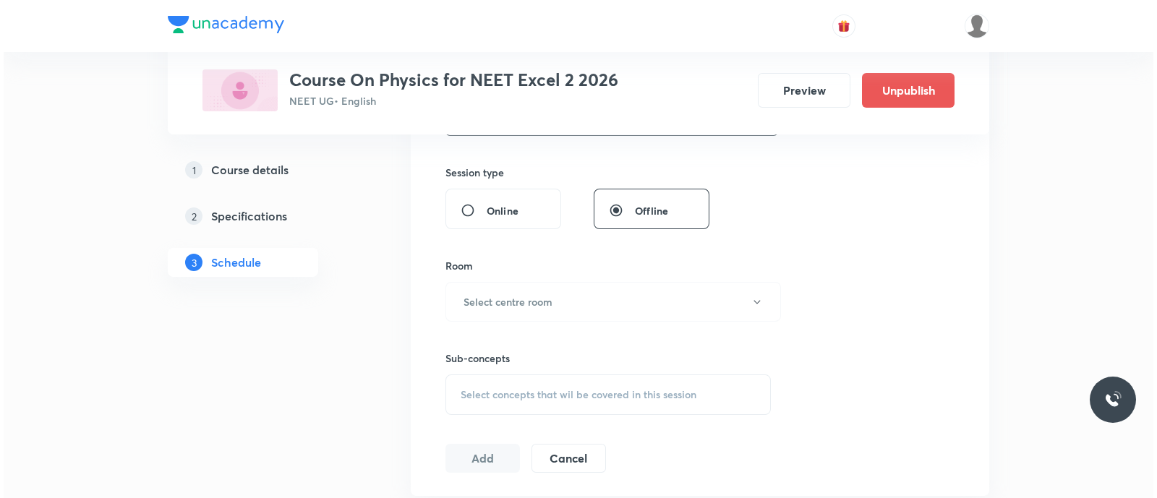
scroll to position [542, 0]
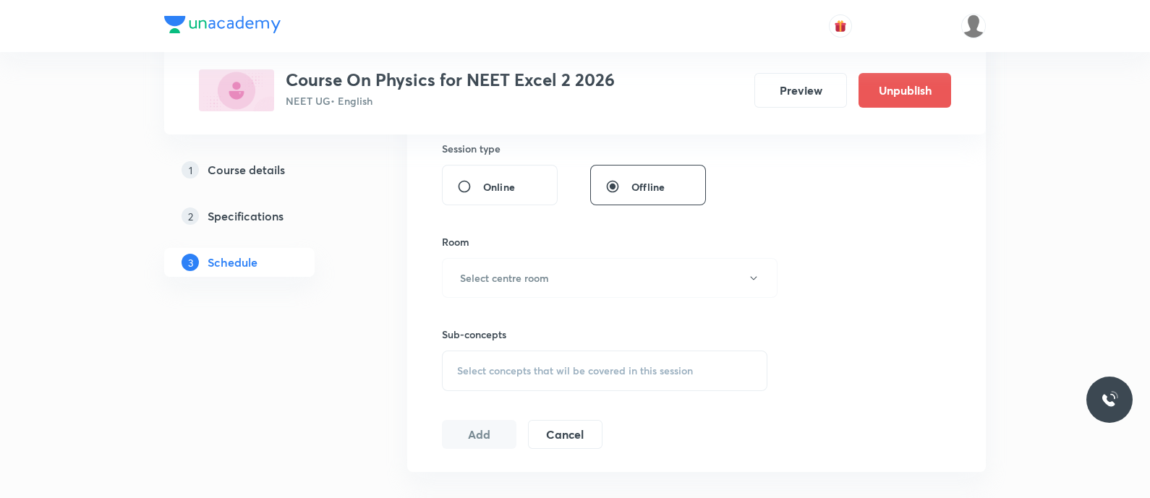
type input "90"
click at [539, 267] on button "Select centre room" at bounding box center [609, 278] width 335 height 40
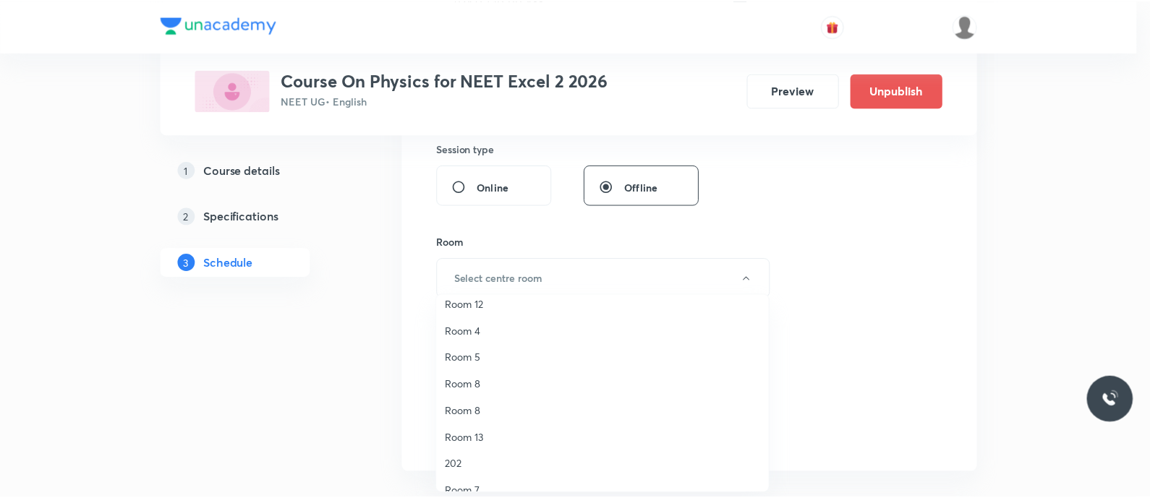
scroll to position [187, 0]
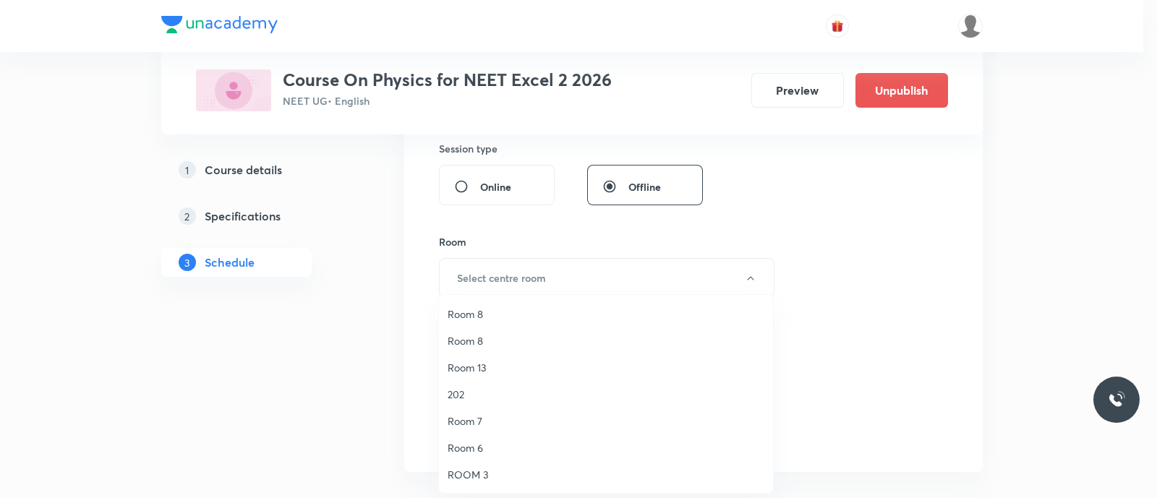
click at [484, 417] on span "Room 7" at bounding box center [606, 421] width 317 height 15
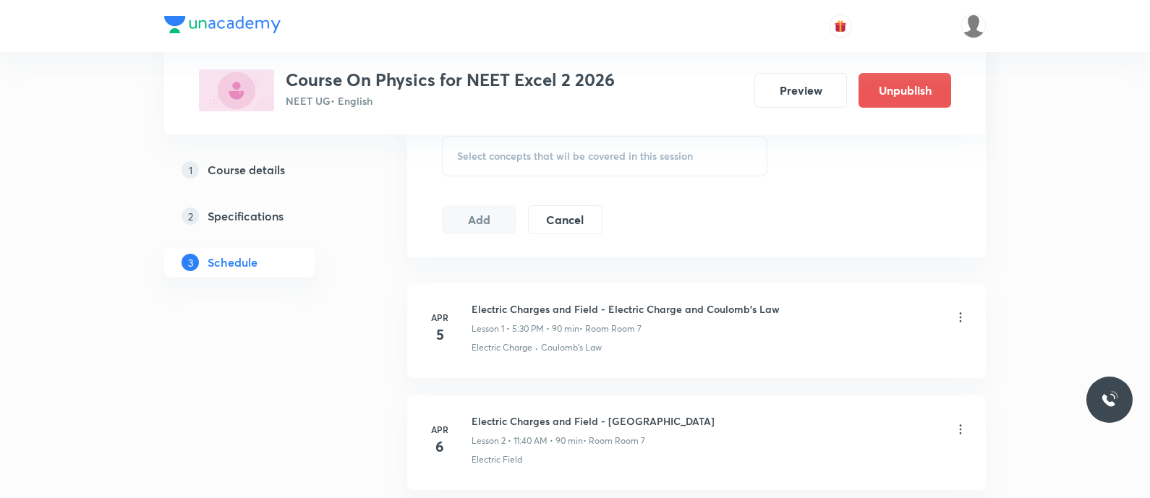
scroll to position [759, 0]
click at [466, 152] on span "Select concepts that wil be covered in this session" at bounding box center [575, 154] width 236 height 12
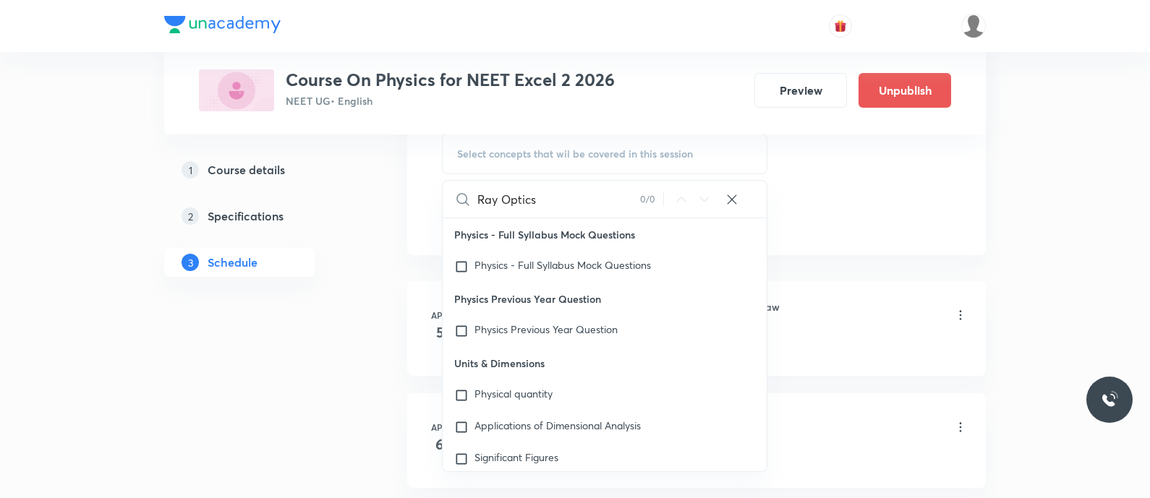
type input "Ray Optic"
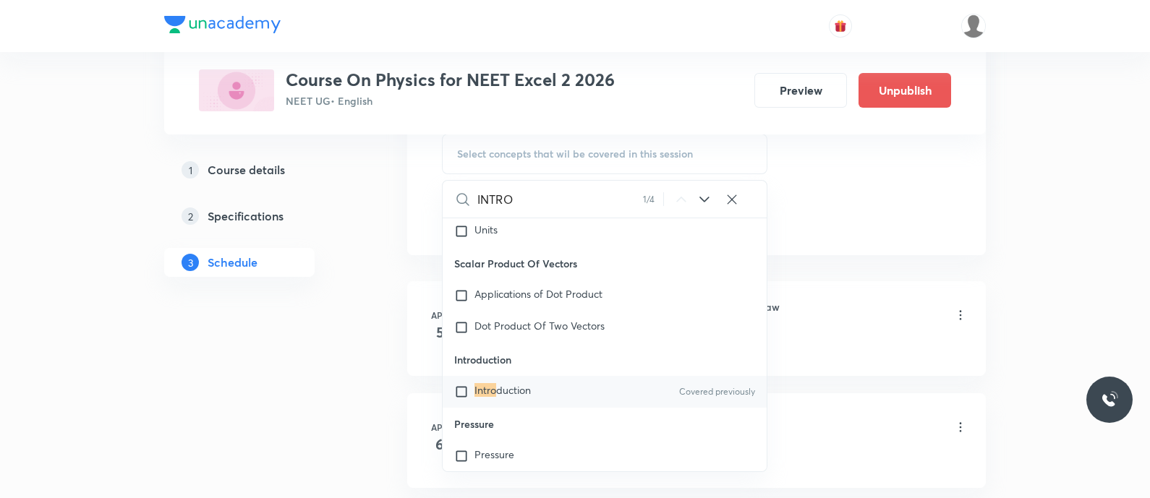
scroll to position [24397, 0]
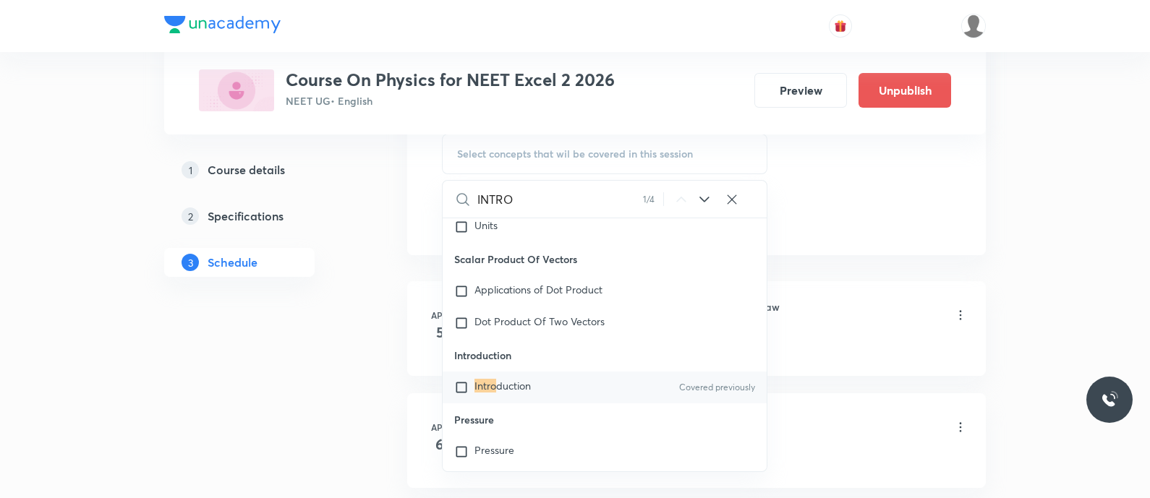
type input "INTRO"
click at [497, 393] on span "duction" at bounding box center [513, 386] width 35 height 14
checkbox input "true"
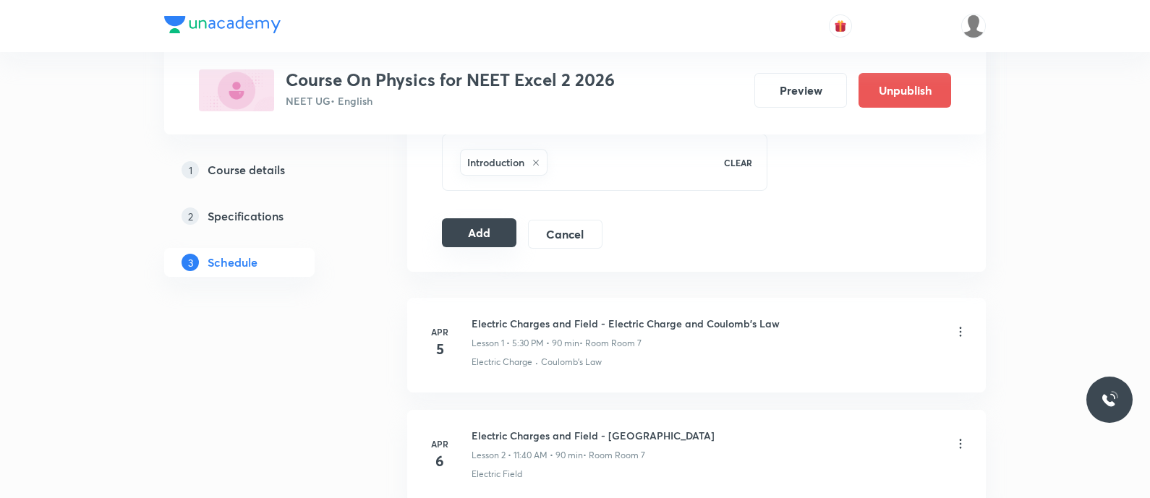
click at [476, 234] on button "Add" at bounding box center [479, 232] width 74 height 29
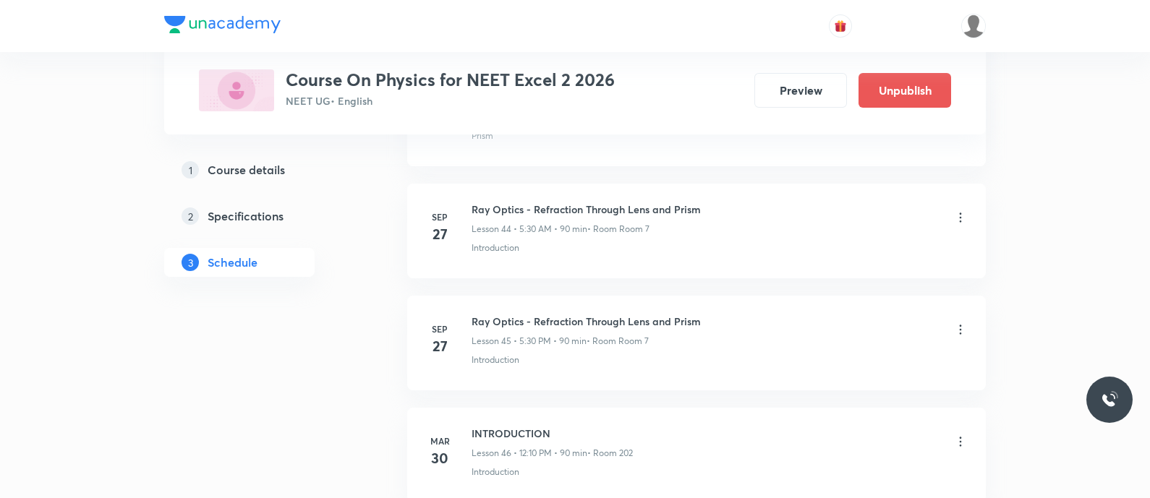
scroll to position [5251, 0]
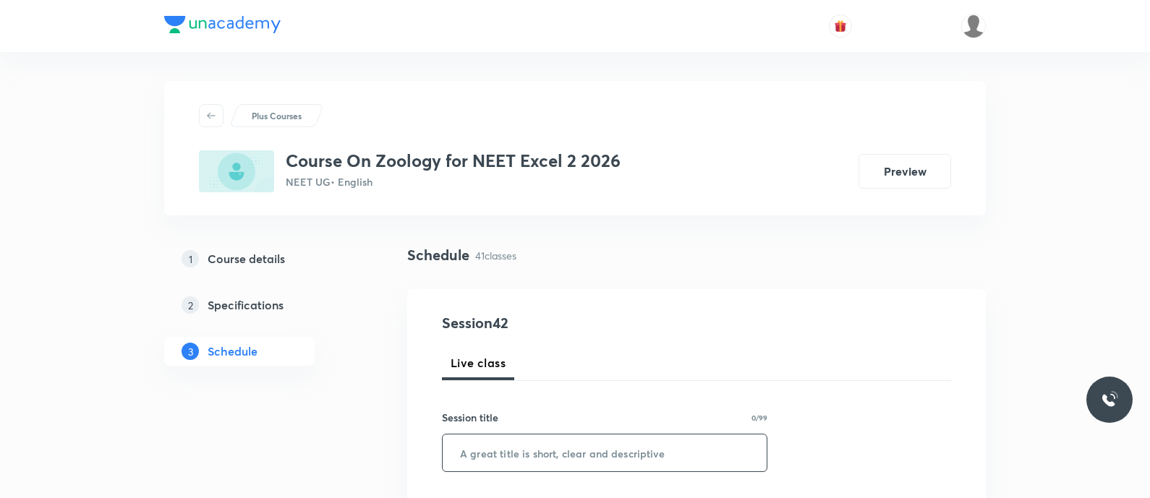
scroll to position [178, 0]
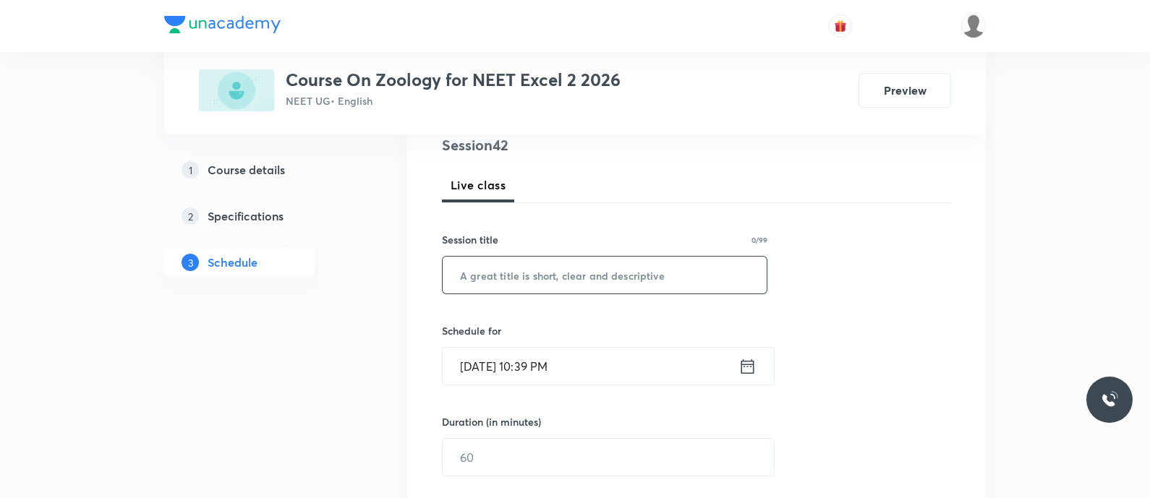
click at [501, 274] on input "text" at bounding box center [604, 275] width 324 height 37
click at [701, 267] on input "Drug and Alchol abuse - Human health and diseases" at bounding box center [604, 275] width 324 height 37
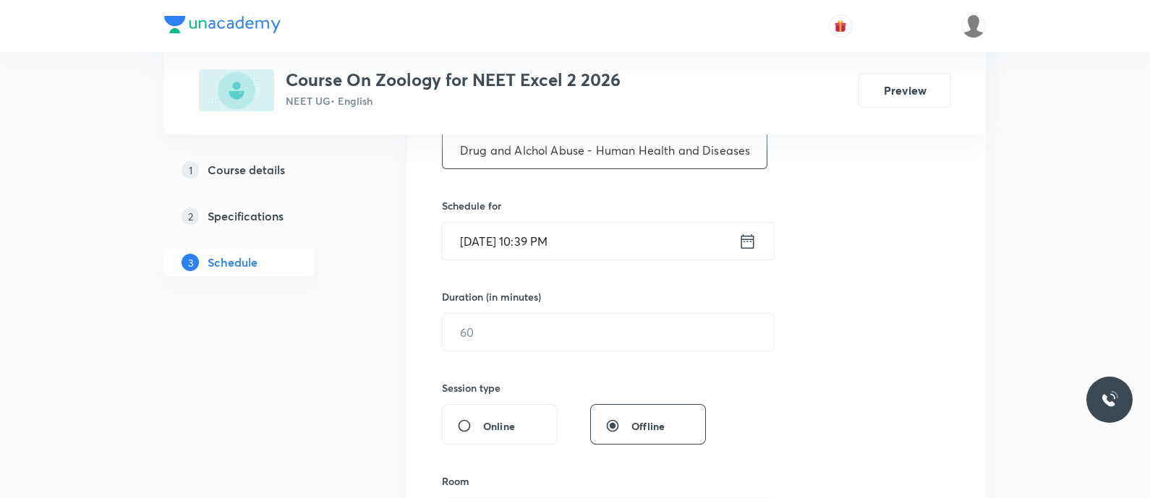
scroll to position [310, 0]
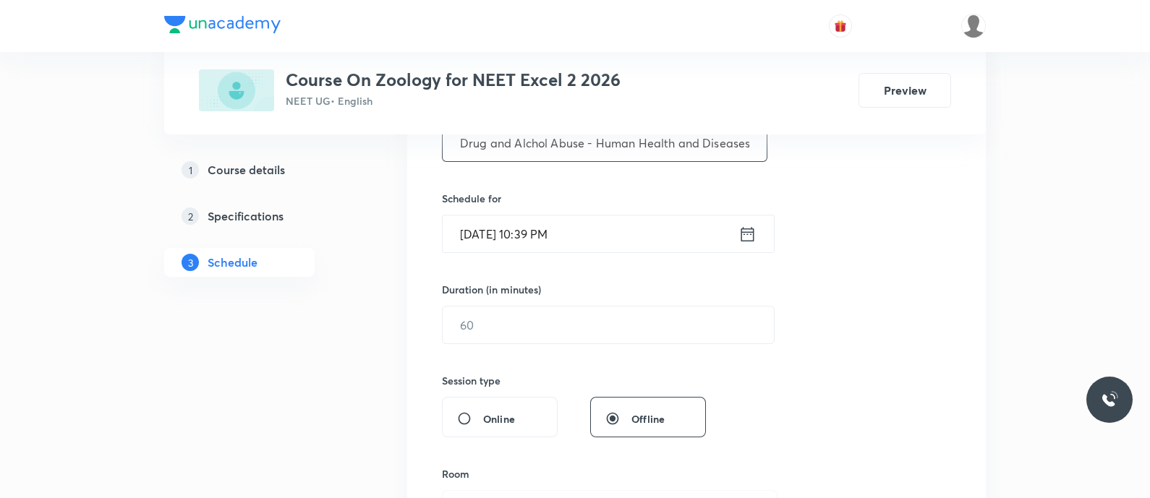
type input "Drug and Alchol Abuse - Human Health and Diseases"
click at [755, 227] on icon at bounding box center [747, 234] width 18 height 20
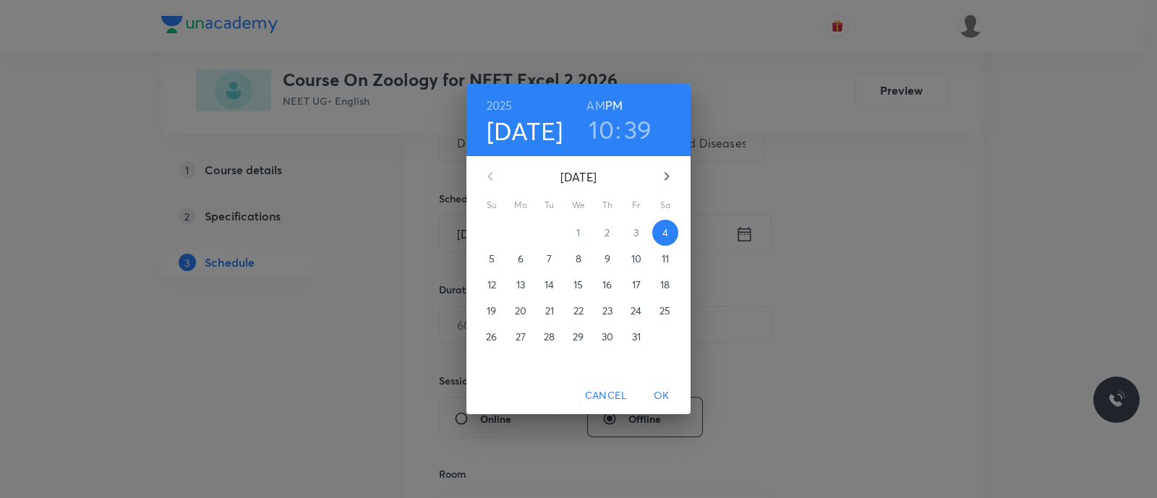
click at [487, 255] on span "5" at bounding box center [492, 259] width 26 height 14
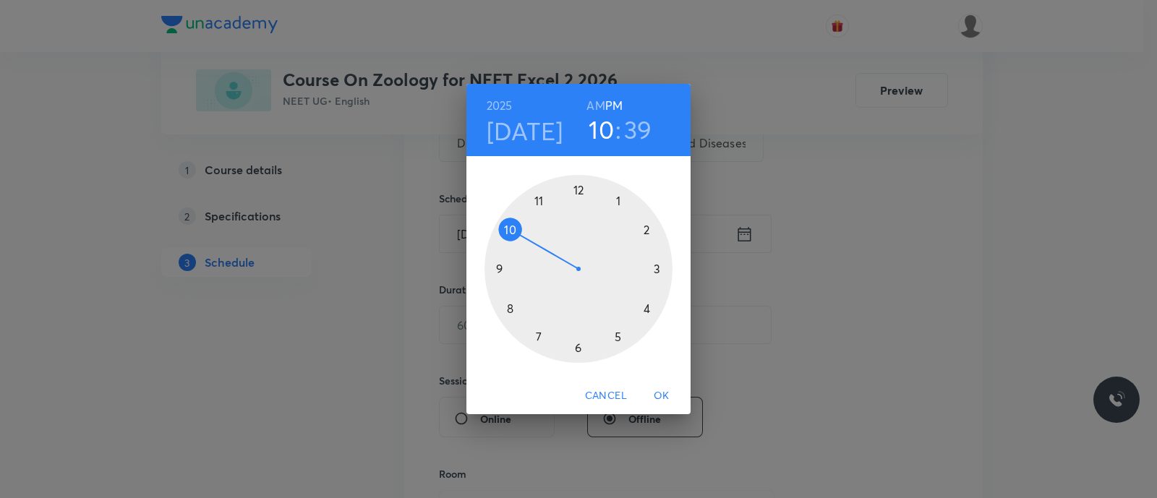
click at [541, 202] on div at bounding box center [578, 269] width 188 height 188
click at [509, 307] on div at bounding box center [578, 269] width 188 height 188
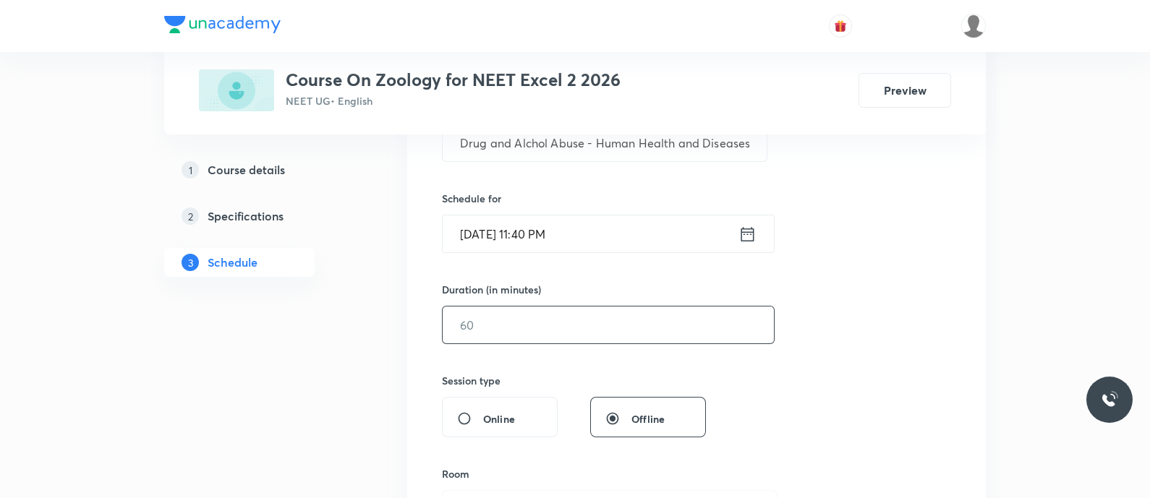
click at [506, 316] on input "text" at bounding box center [607, 325] width 331 height 37
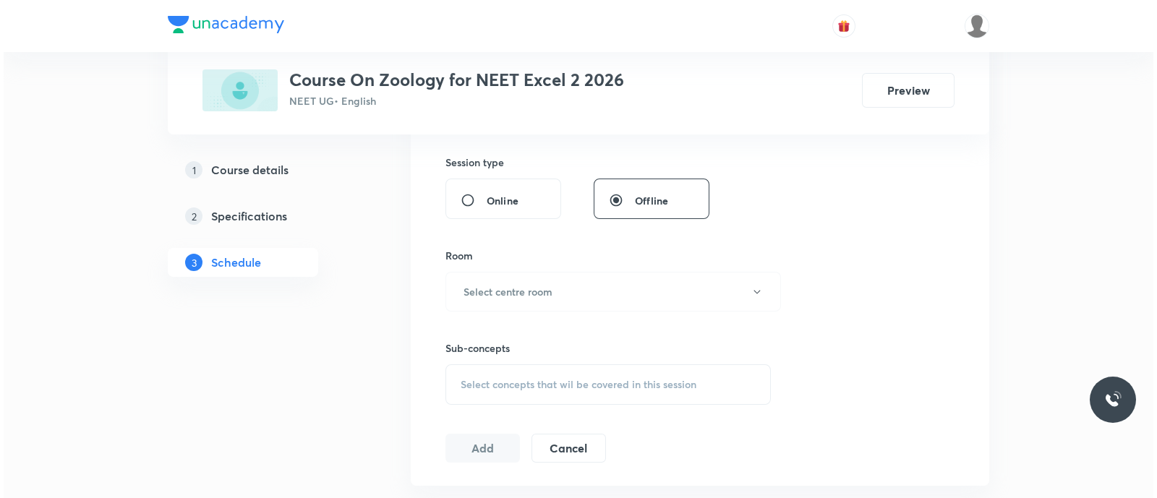
scroll to position [529, 0]
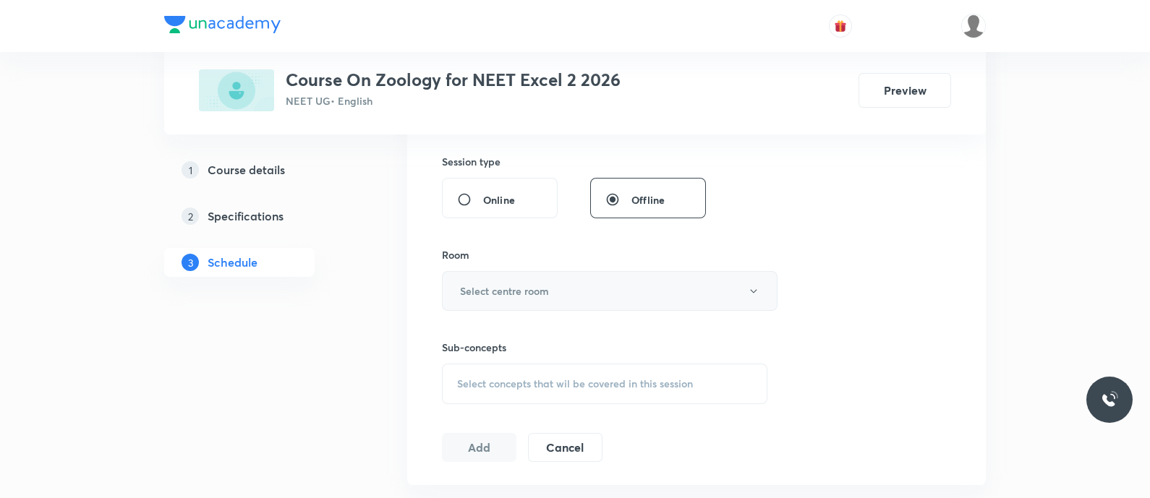
type input "90"
click at [522, 287] on h6 "Select centre room" at bounding box center [504, 290] width 89 height 15
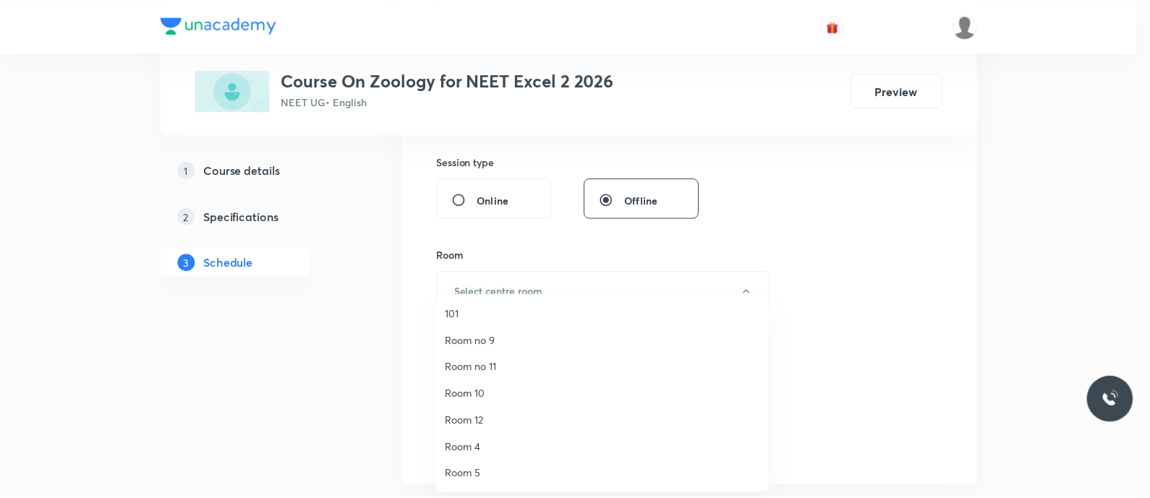
scroll to position [187, 0]
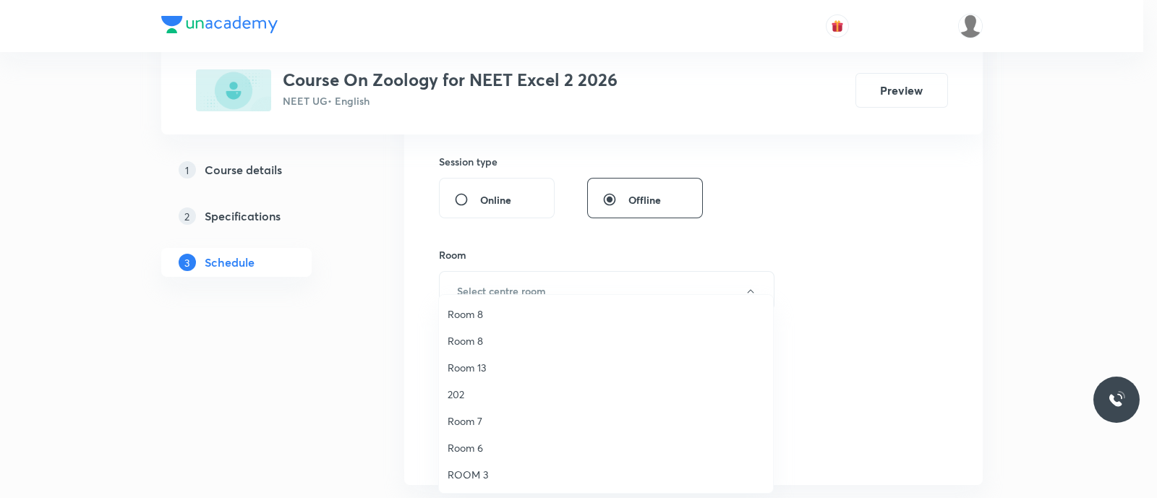
click at [474, 421] on span "Room 7" at bounding box center [606, 421] width 317 height 15
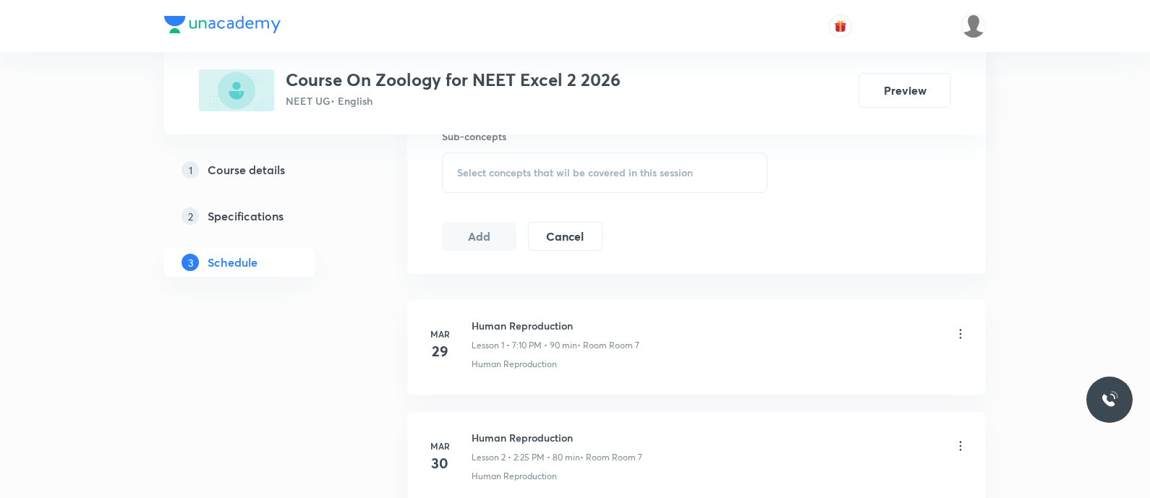
scroll to position [742, 0]
click at [483, 171] on span "Select concepts that wil be covered in this session" at bounding box center [575, 172] width 236 height 12
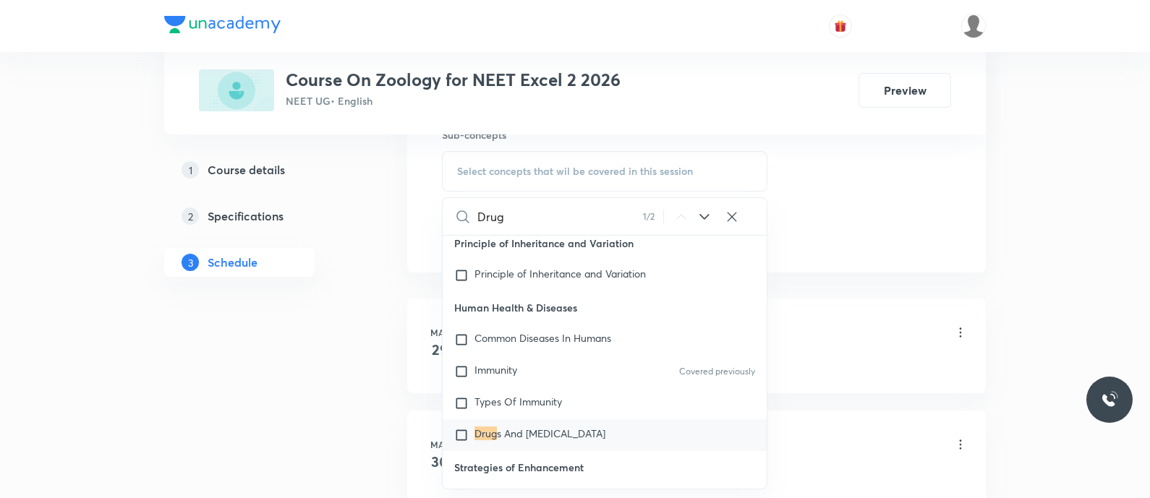
scroll to position [11783, 0]
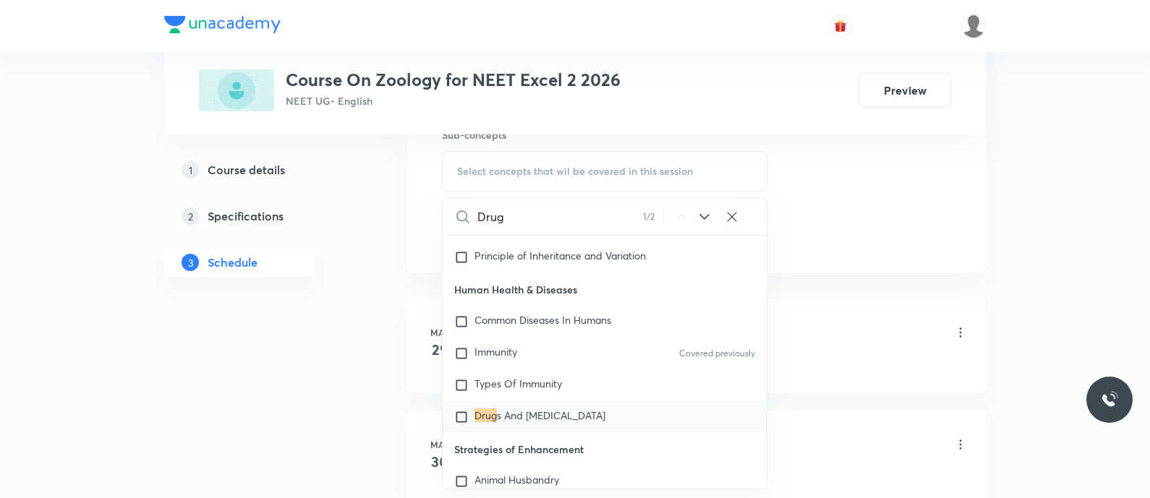
type input "Drug"
click at [524, 415] on span "s And Alcohol Abuse" at bounding box center [551, 415] width 108 height 14
checkbox input "true"
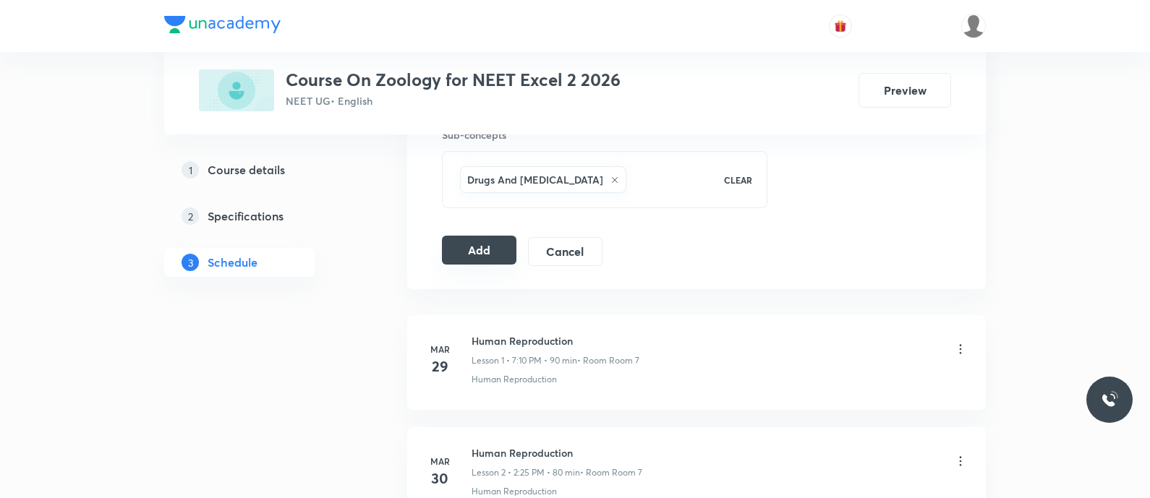
click at [465, 244] on button "Add" at bounding box center [479, 250] width 74 height 29
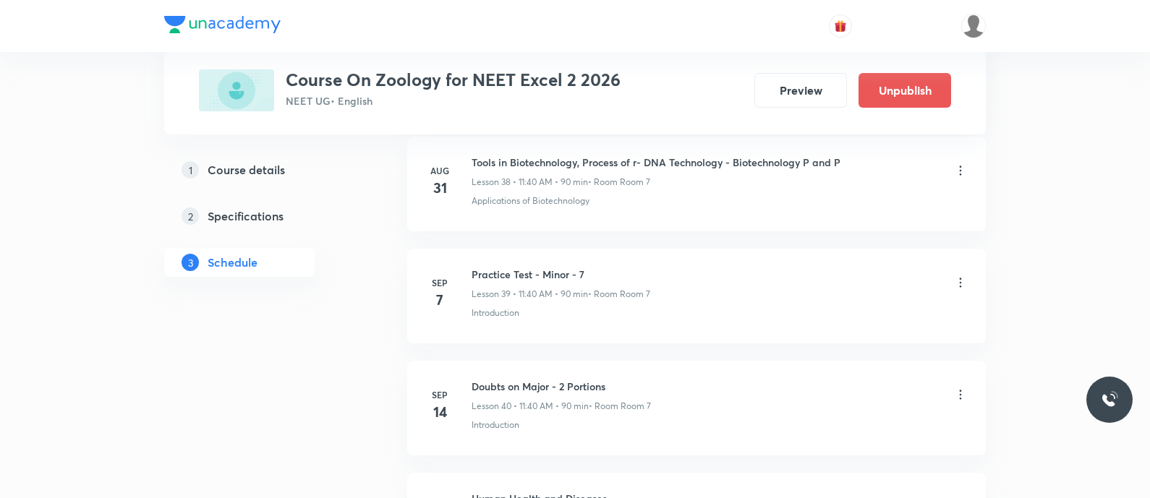
scroll to position [4691, 0]
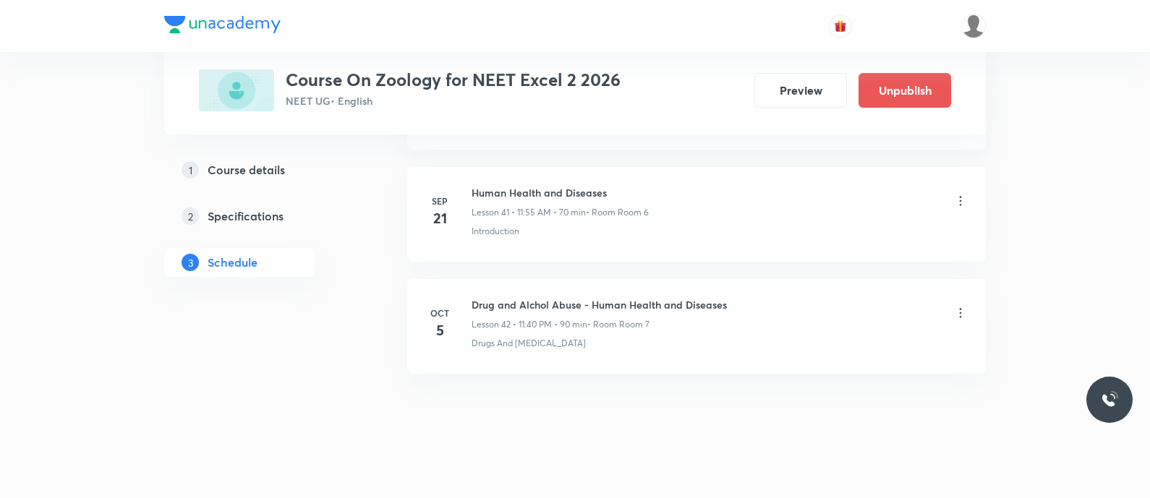
click at [954, 306] on icon at bounding box center [960, 313] width 14 height 14
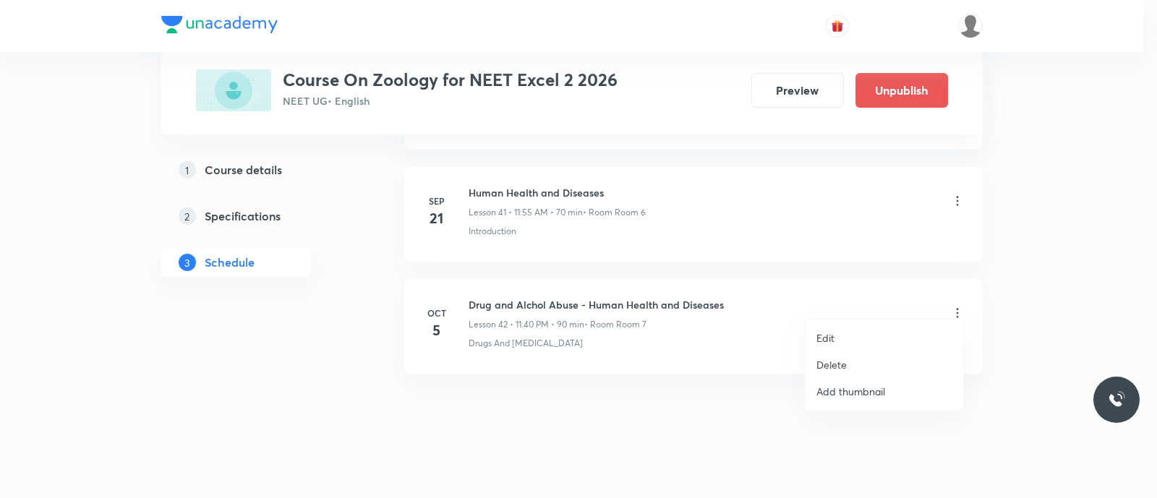
click at [826, 336] on p "Edit" at bounding box center [825, 337] width 18 height 15
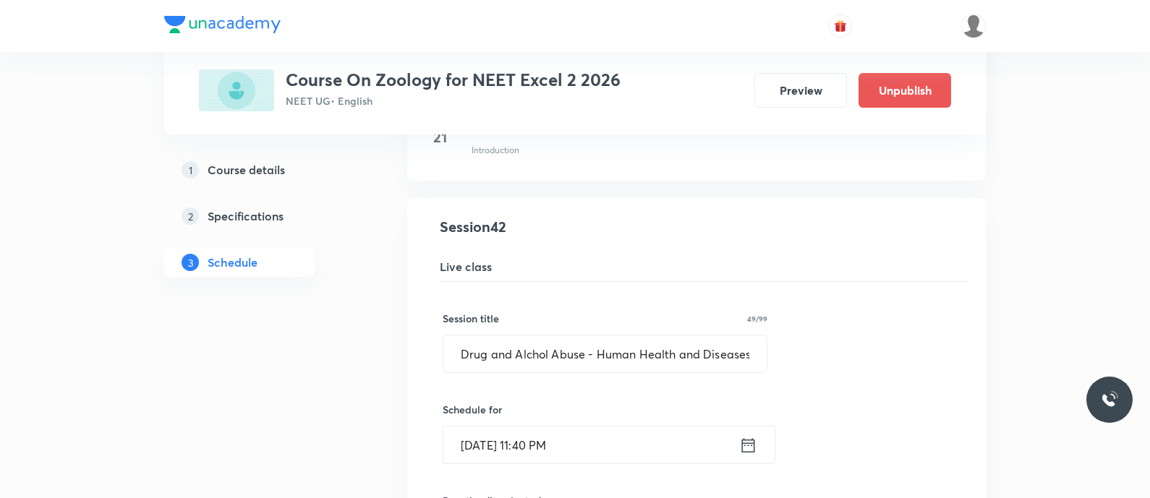
scroll to position [4825, 0]
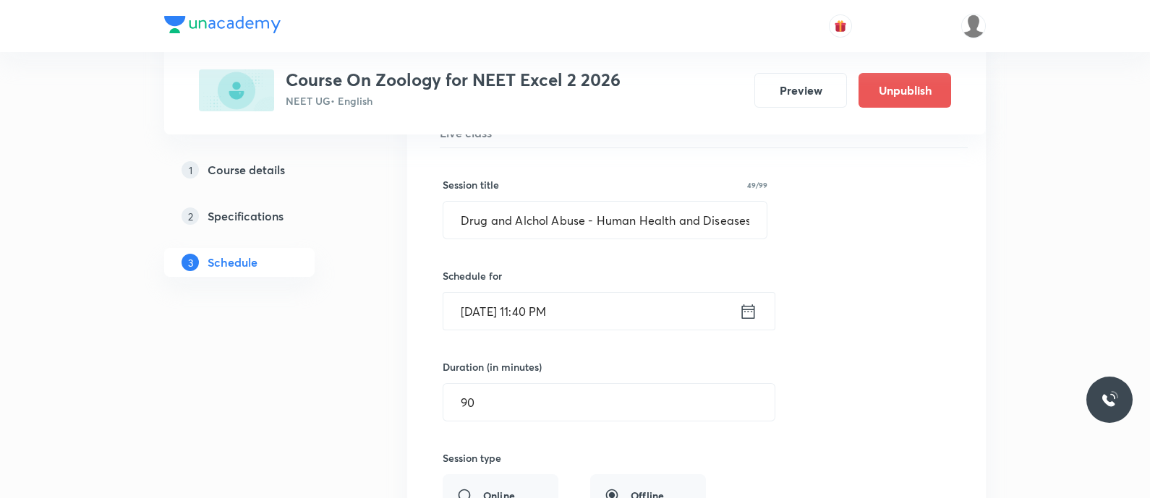
click at [703, 298] on input "Oct 5, 2025, 11:40 PM" at bounding box center [591, 311] width 296 height 37
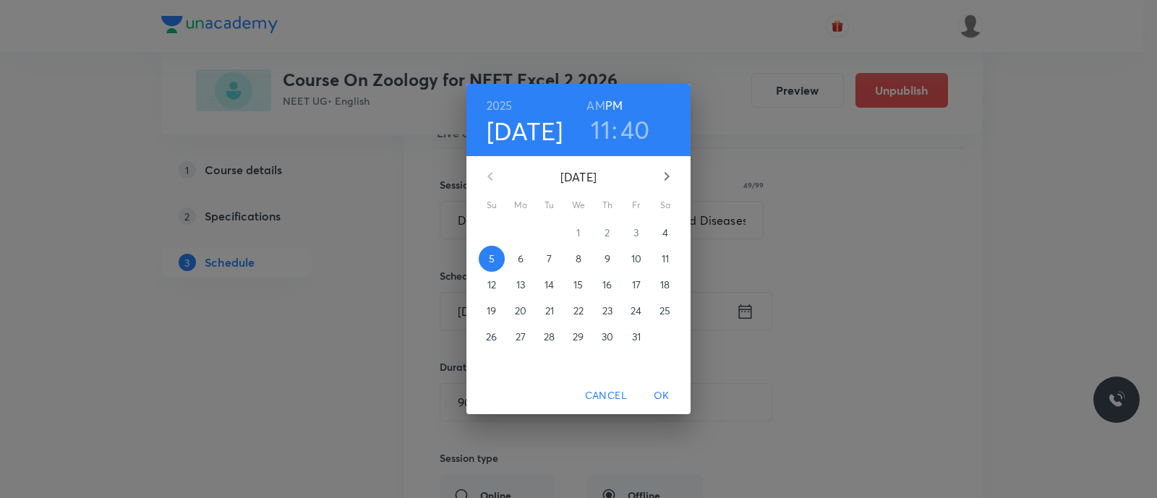
click at [595, 103] on h6 "AM" at bounding box center [595, 105] width 18 height 20
click at [656, 390] on span "OK" at bounding box center [661, 396] width 35 height 18
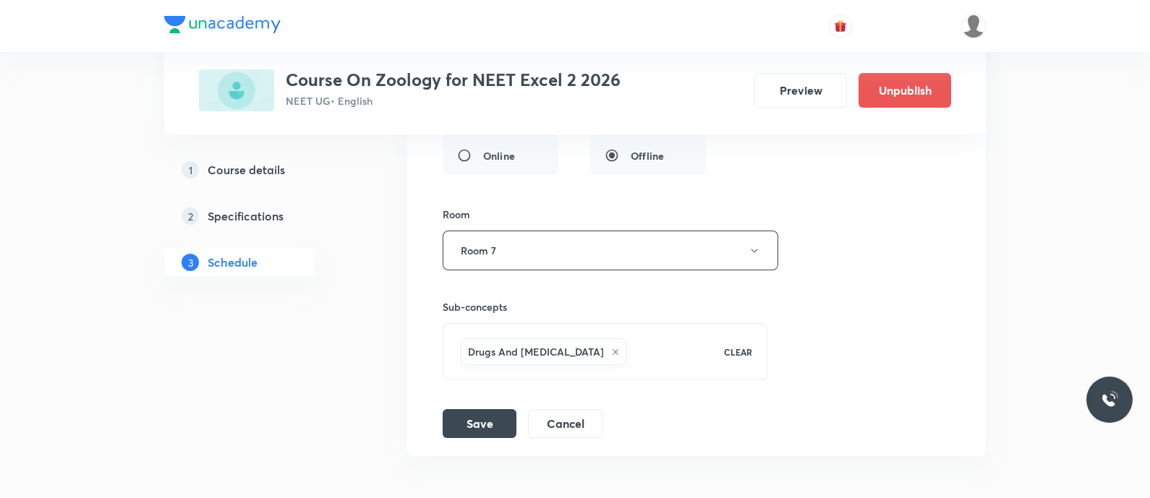
scroll to position [5166, 0]
click at [466, 406] on button "Save" at bounding box center [479, 420] width 74 height 29
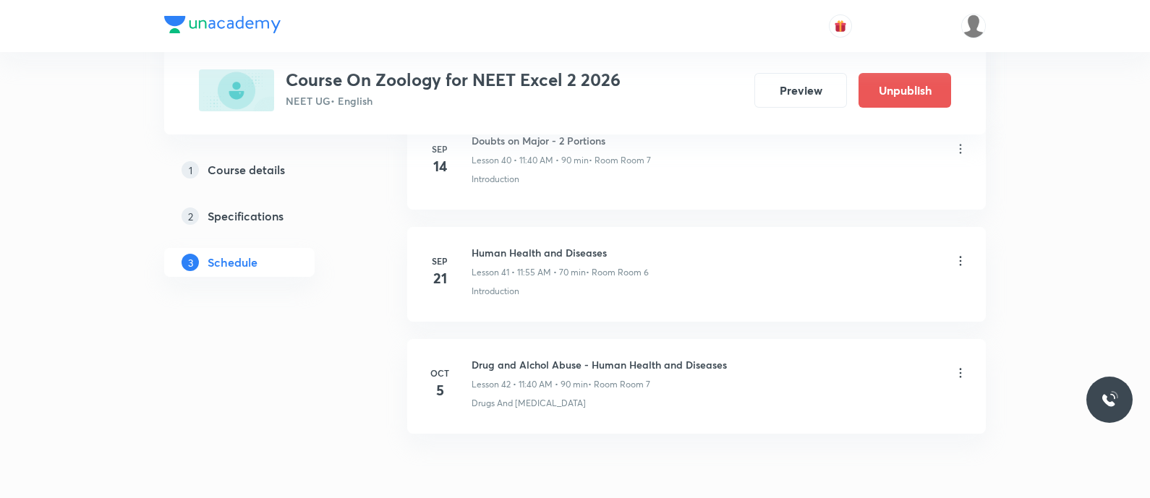
scroll to position [4691, 0]
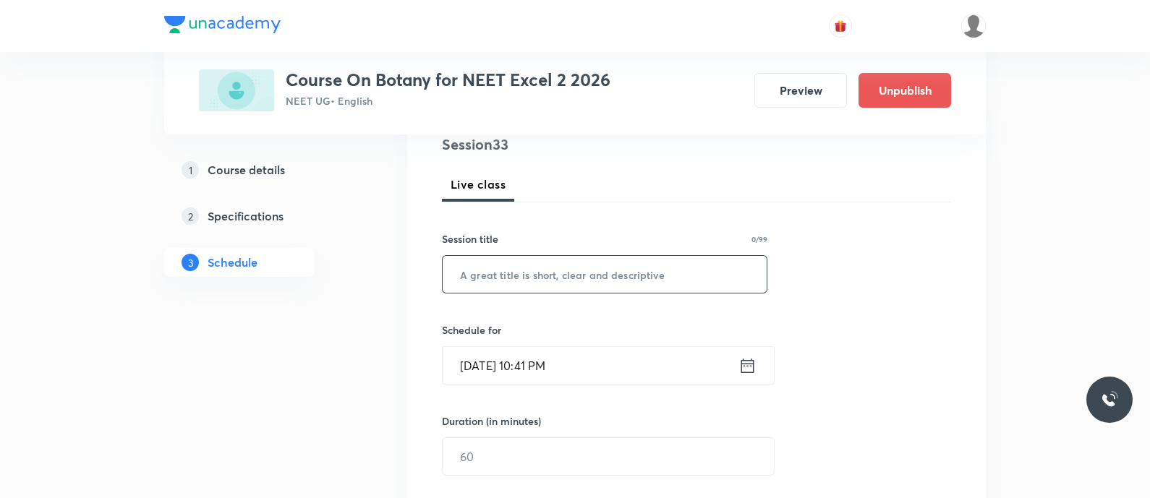
click at [477, 268] on input "text" at bounding box center [604, 274] width 324 height 37
paste input "Organisms and Population - Organisms and Population"
click at [617, 273] on input "Organisms and Population - Organisms and Population" at bounding box center [604, 274] width 324 height 37
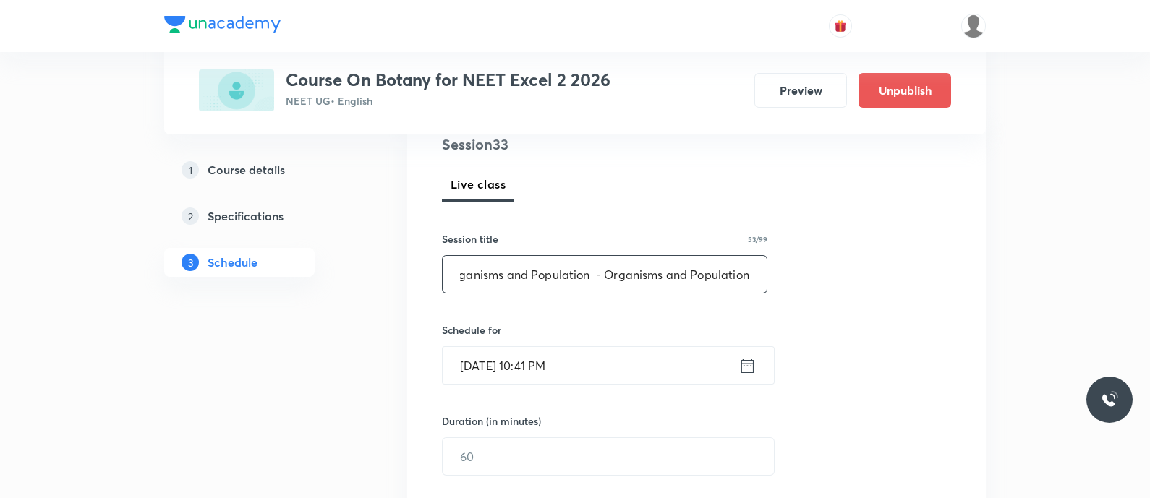
click at [589, 273] on input "Organisms and Population - Organisms and Population" at bounding box center [604, 274] width 324 height 37
type input "Organisms and Population - Organisms and Population"
click at [744, 370] on icon at bounding box center [747, 366] width 18 height 20
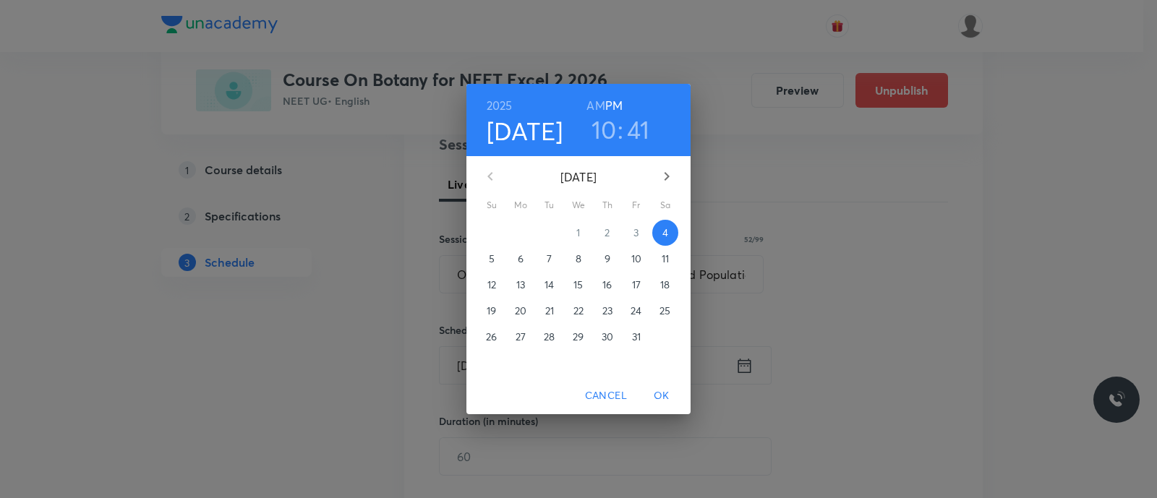
click at [495, 258] on span "5" at bounding box center [492, 259] width 26 height 14
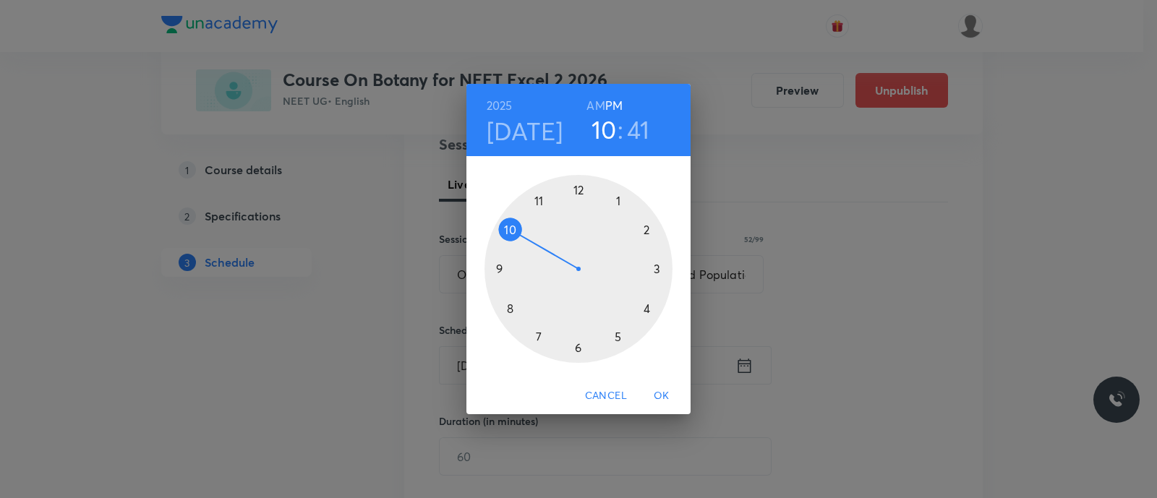
click at [619, 201] on div at bounding box center [578, 269] width 188 height 188
click at [507, 226] on div at bounding box center [578, 269] width 188 height 188
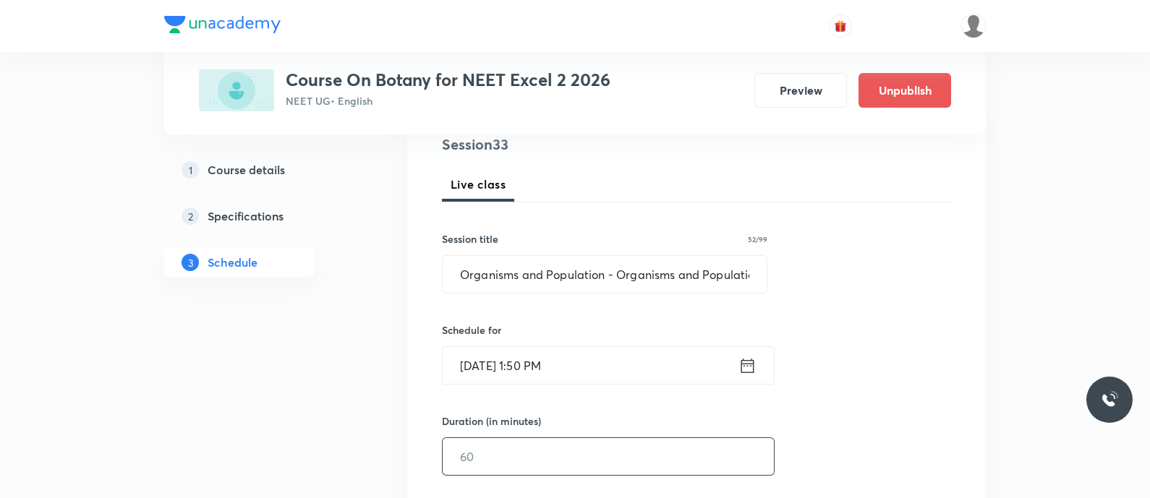
click at [518, 442] on input "text" at bounding box center [607, 456] width 331 height 37
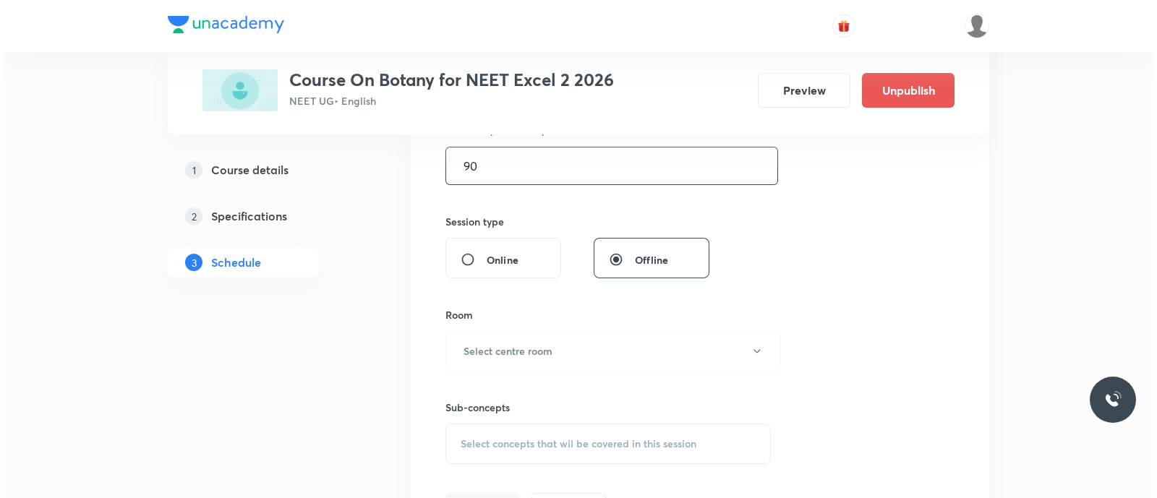
scroll to position [470, 0]
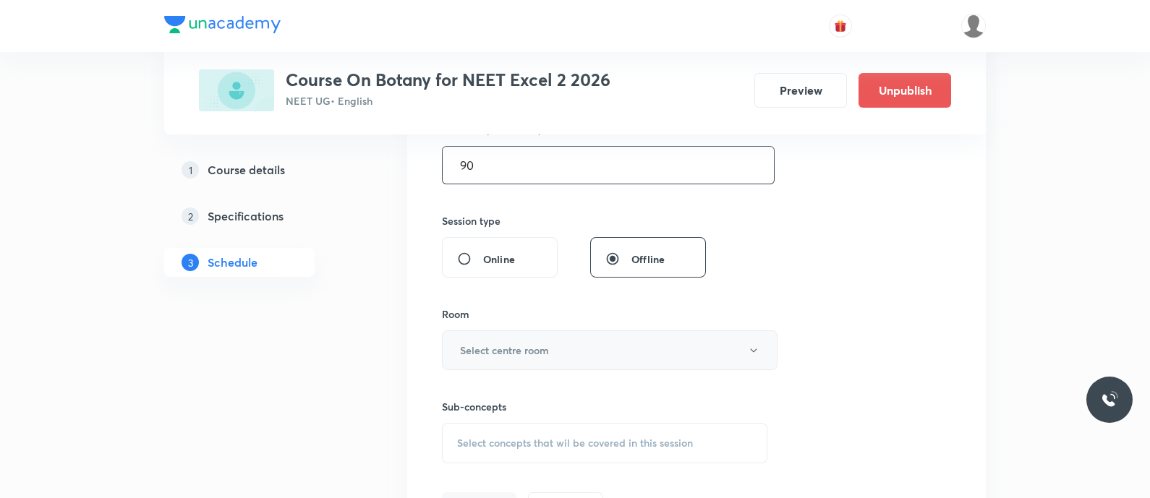
type input "90"
click at [544, 359] on button "Select centre room" at bounding box center [609, 350] width 335 height 40
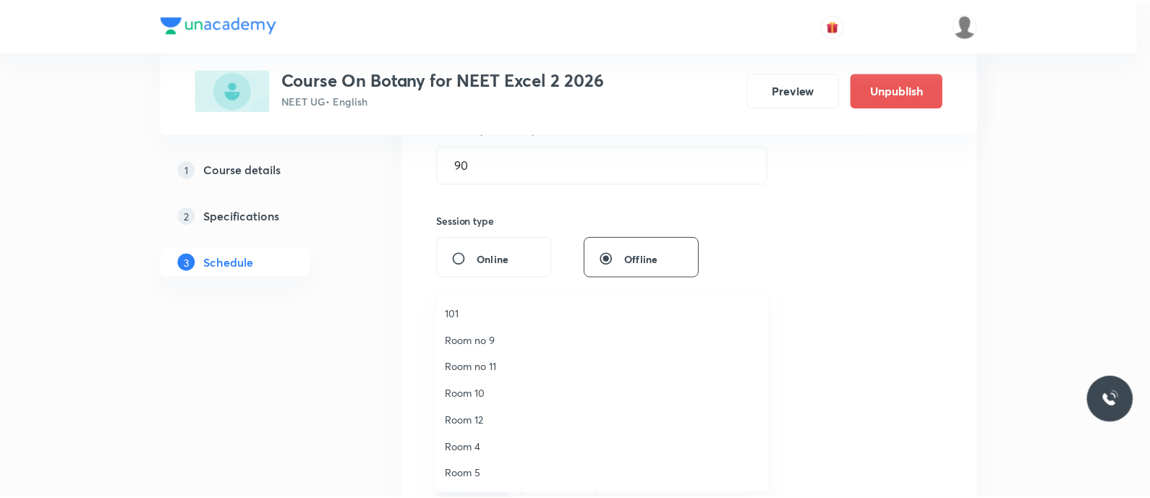
scroll to position [187, 0]
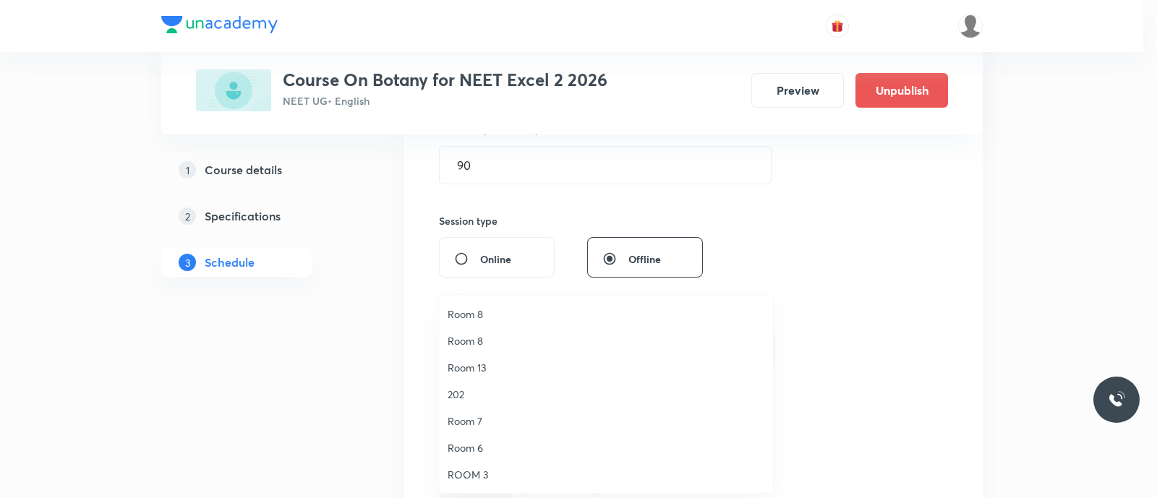
click at [468, 421] on span "Room 7" at bounding box center [606, 421] width 317 height 15
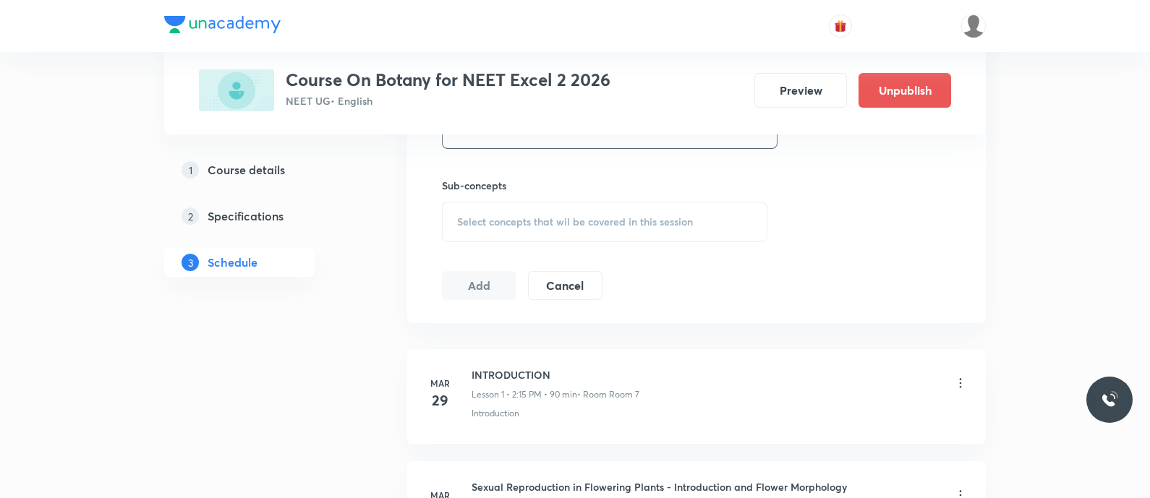
scroll to position [692, 0]
click at [471, 221] on span "Select concepts that wil be covered in this session" at bounding box center [575, 221] width 236 height 12
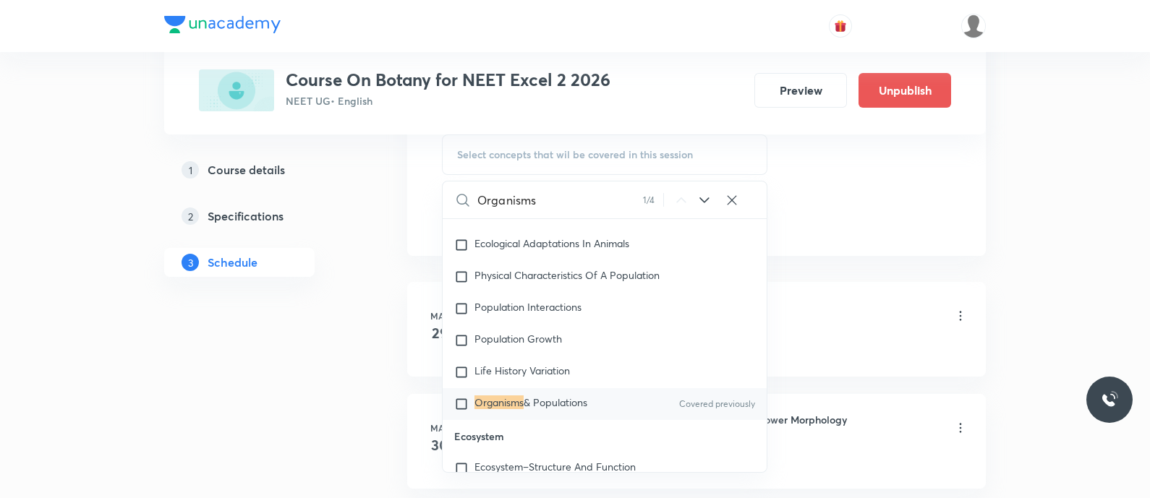
scroll to position [12676, 0]
type input "Organisms"
click at [549, 401] on span "& Populations" at bounding box center [555, 400] width 64 height 14
checkbox input "true"
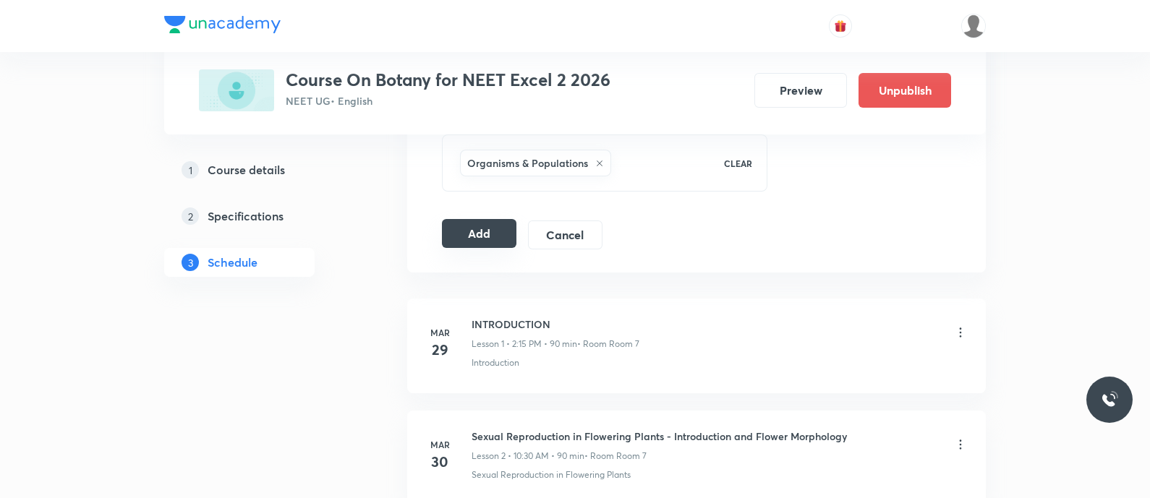
click at [497, 233] on button "Add" at bounding box center [479, 233] width 74 height 29
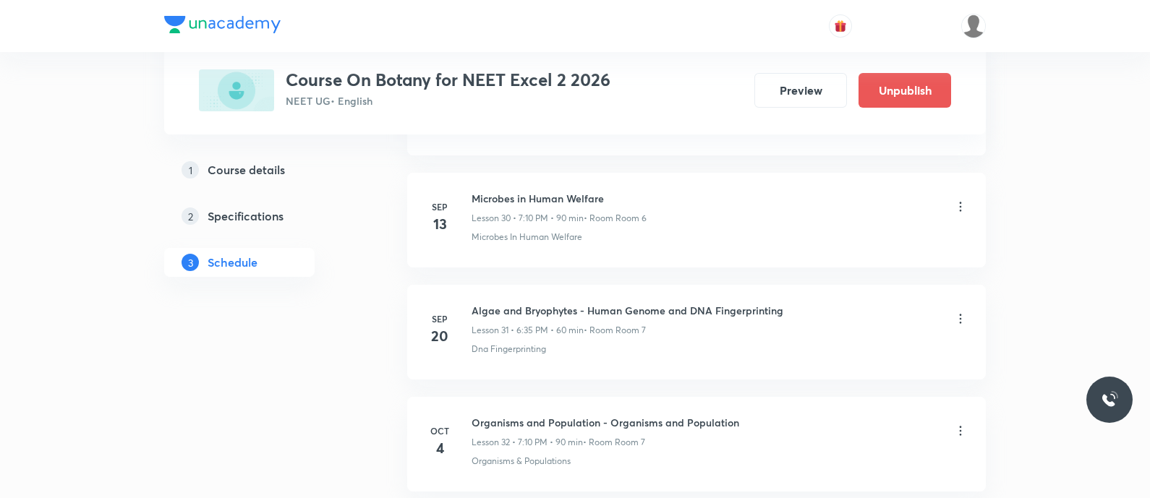
scroll to position [3686, 0]
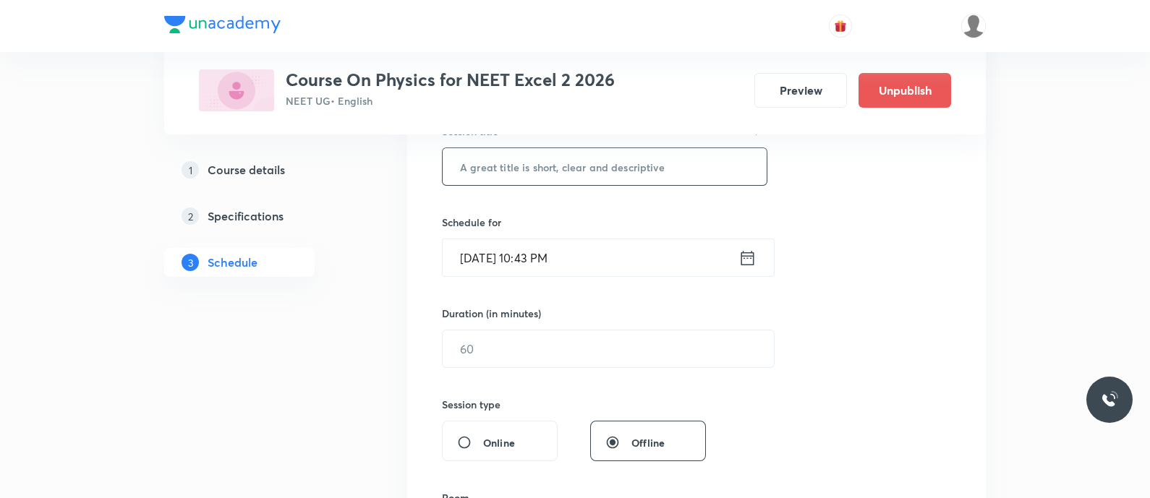
scroll to position [287, 0]
paste input "Ray Optics - Optical instruments - problems"
click at [656, 163] on input "Ray Optics - Optical instruments - problems" at bounding box center [604, 165] width 324 height 37
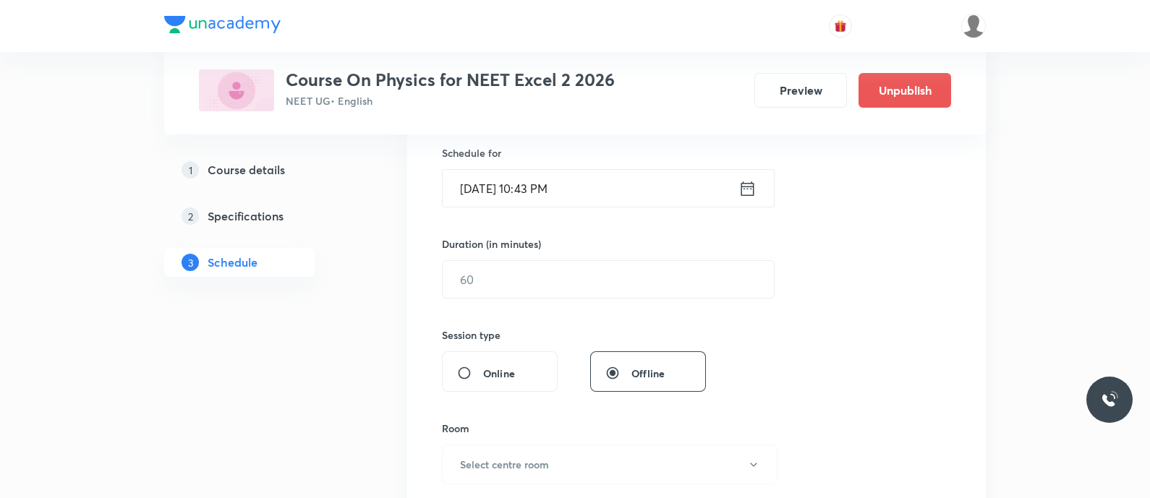
scroll to position [363, 0]
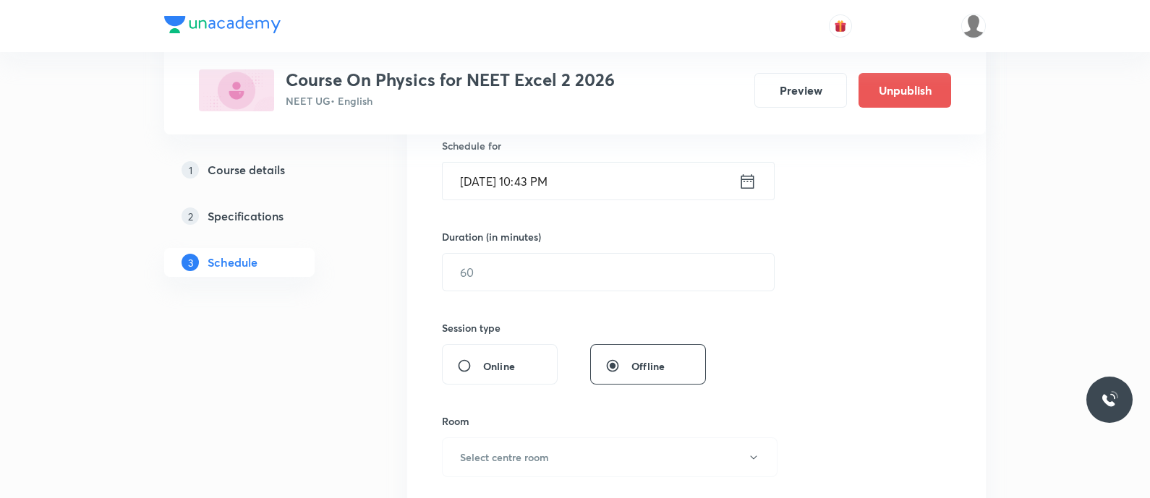
type input "Ray Optics - Optical Instruments - Problems"
click at [741, 179] on icon at bounding box center [747, 181] width 13 height 14
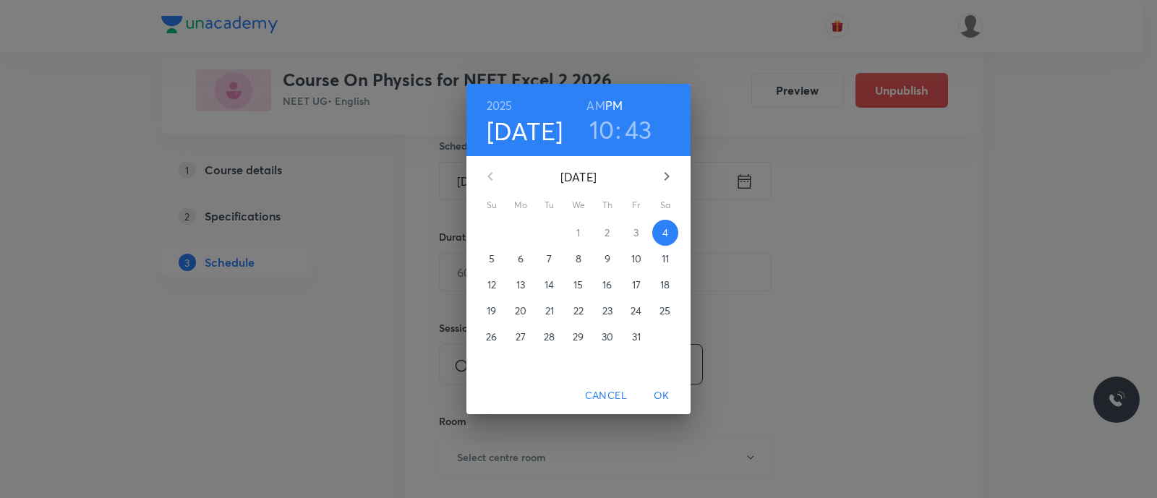
click at [488, 264] on span "5" at bounding box center [492, 259] width 26 height 14
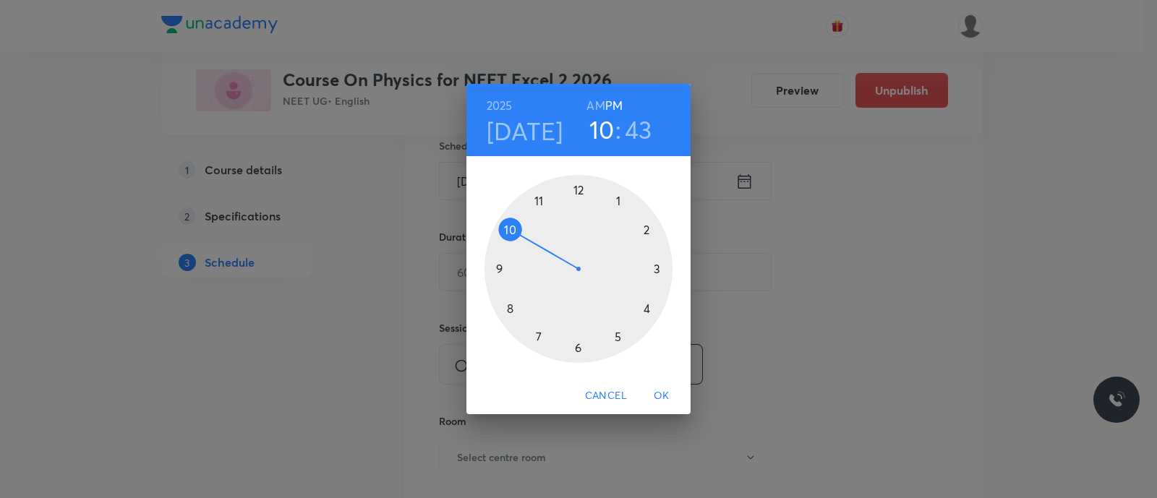
click at [655, 269] on div at bounding box center [578, 269] width 188 height 188
click at [575, 346] on div at bounding box center [578, 269] width 188 height 188
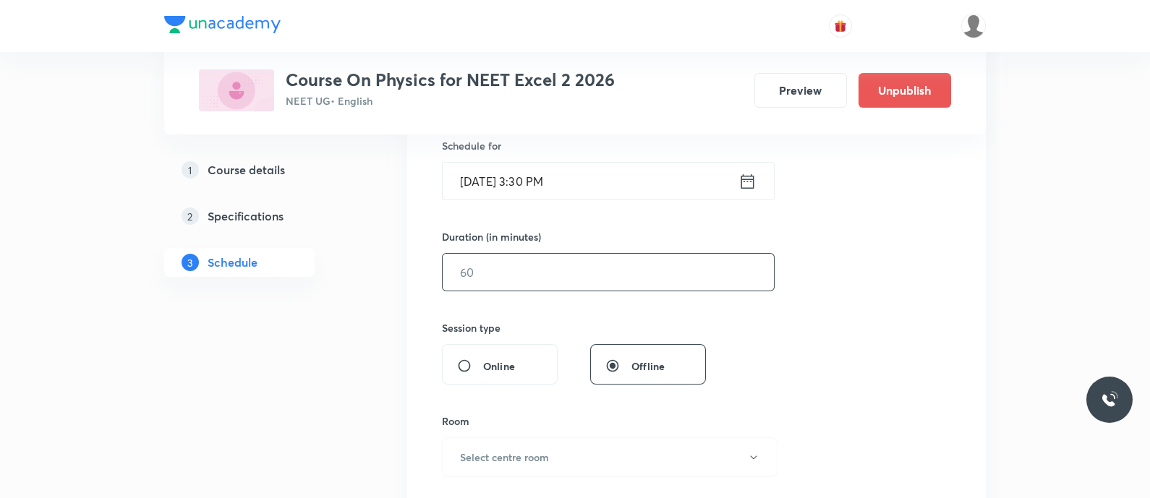
click at [502, 270] on input "text" at bounding box center [607, 272] width 331 height 37
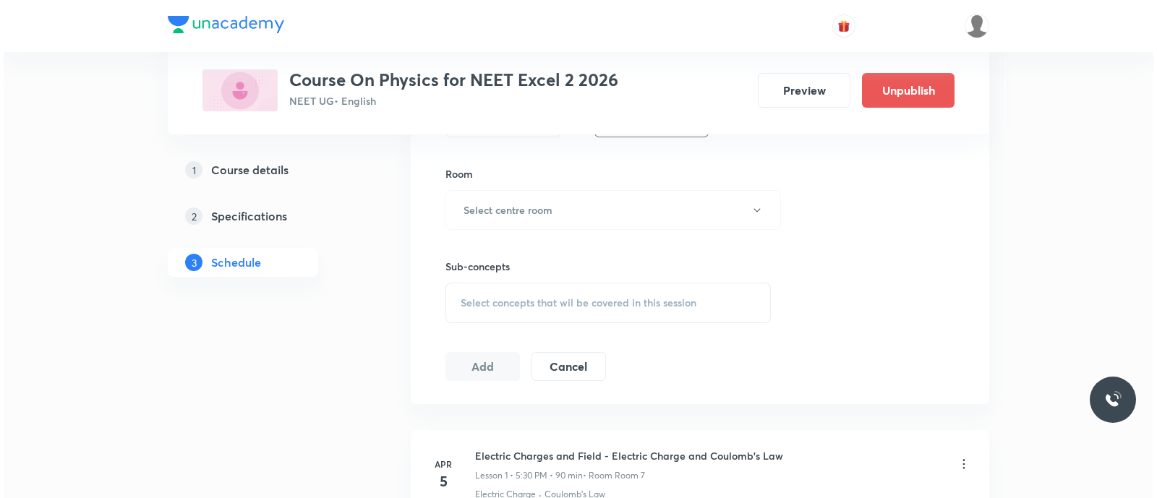
scroll to position [610, 0]
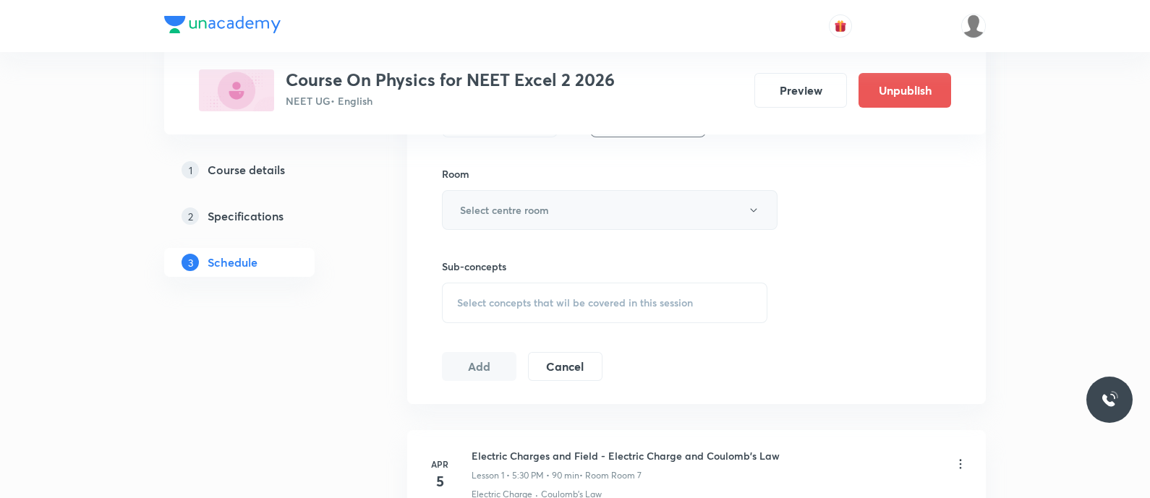
type input "90"
click at [563, 206] on button "Select centre room" at bounding box center [609, 210] width 335 height 40
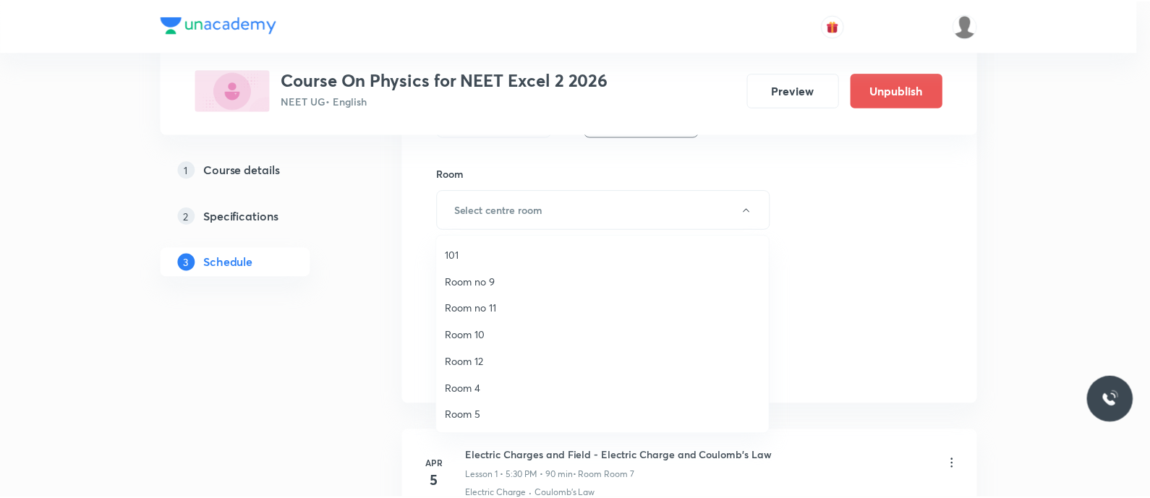
scroll to position [188, 0]
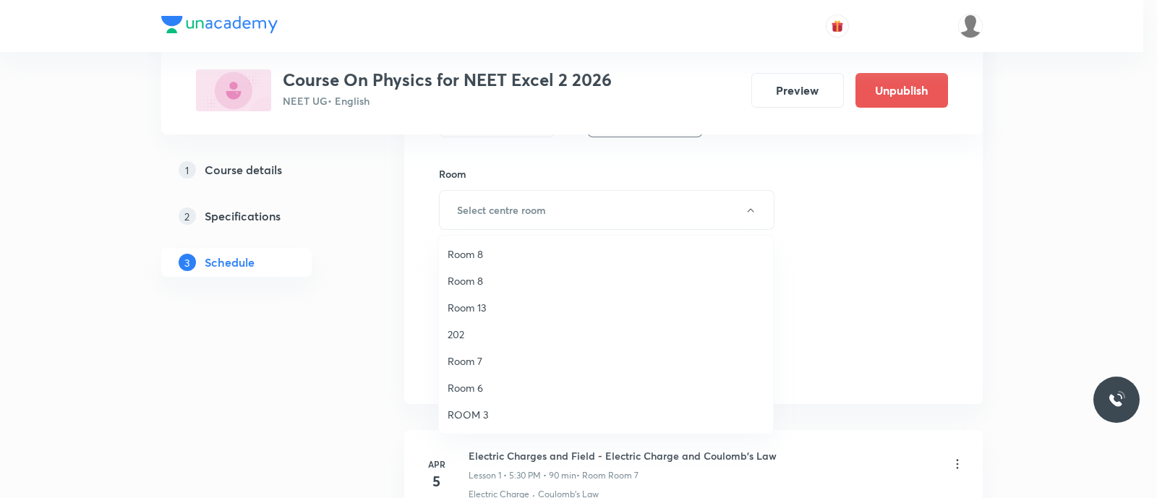
click at [484, 362] on span "Room 7" at bounding box center [606, 361] width 317 height 15
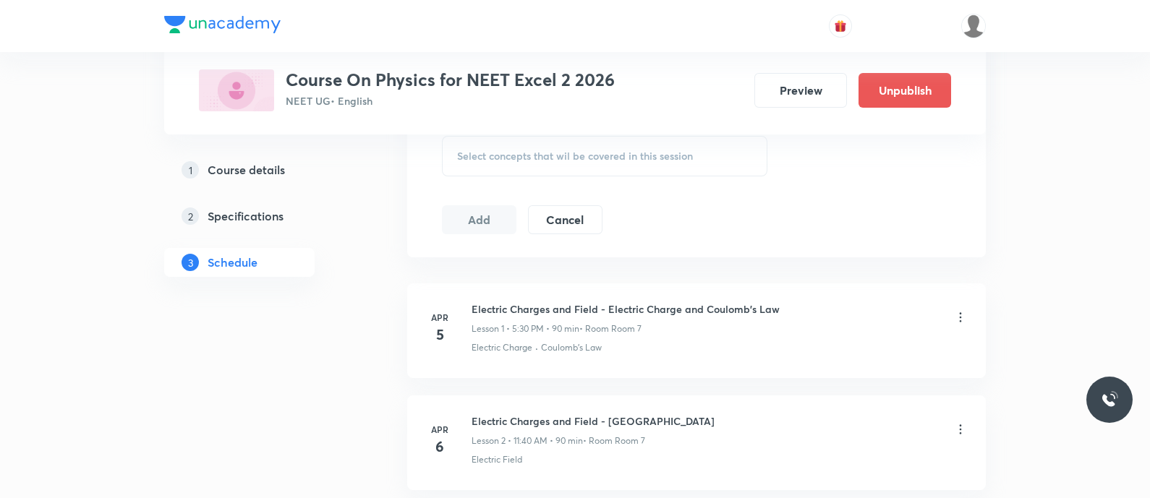
scroll to position [760, 0]
click at [492, 150] on span "Select concepts that wil be covered in this session" at bounding box center [575, 153] width 236 height 12
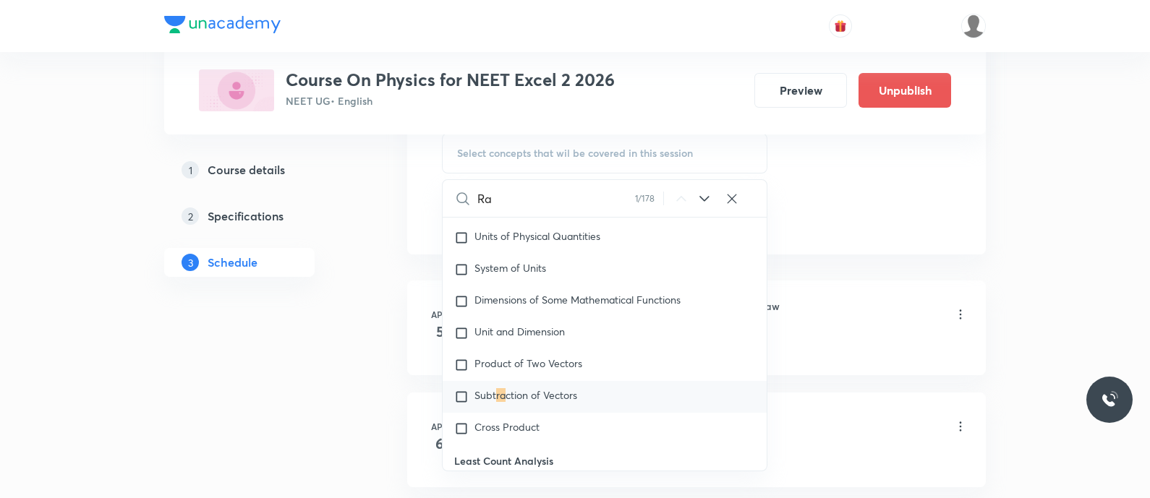
scroll to position [245, 0]
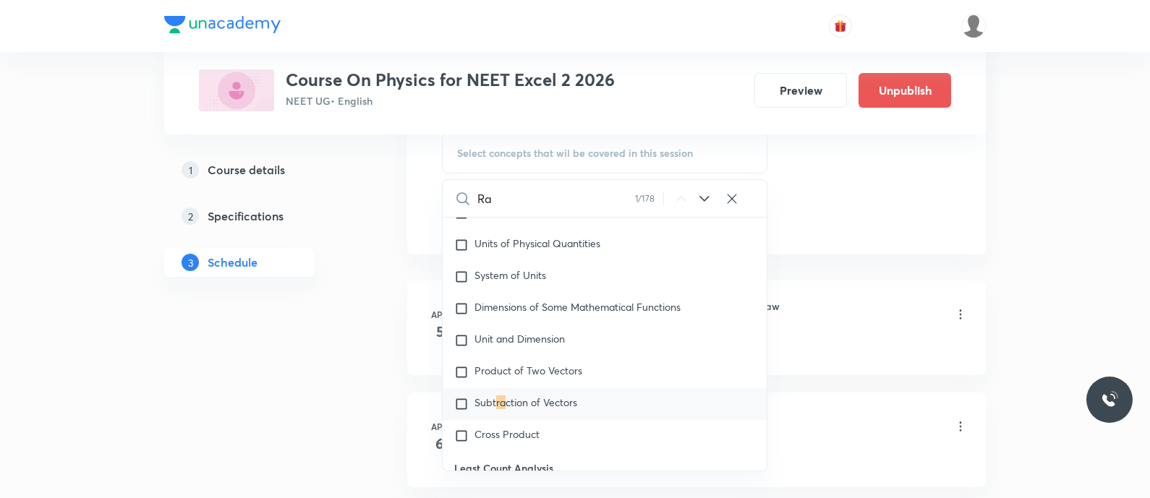
type input "R"
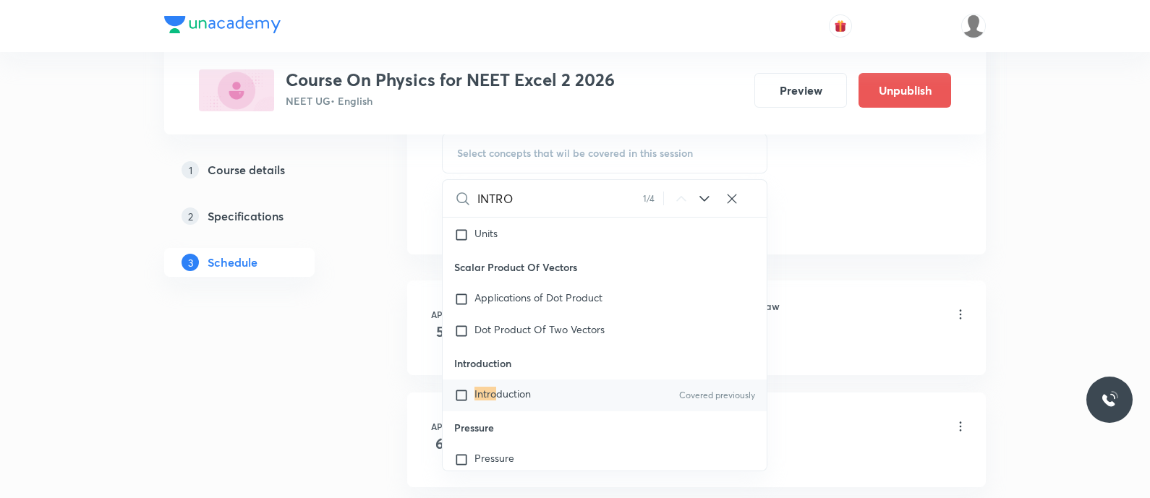
scroll to position [24397, 0]
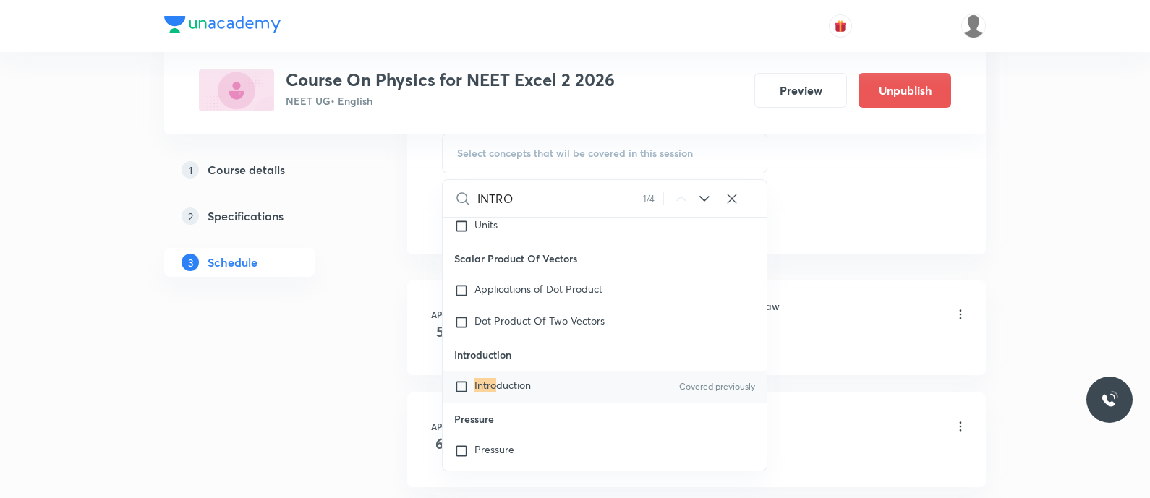
type input "INTRO"
click at [518, 392] on span "duction" at bounding box center [513, 385] width 35 height 14
checkbox input "true"
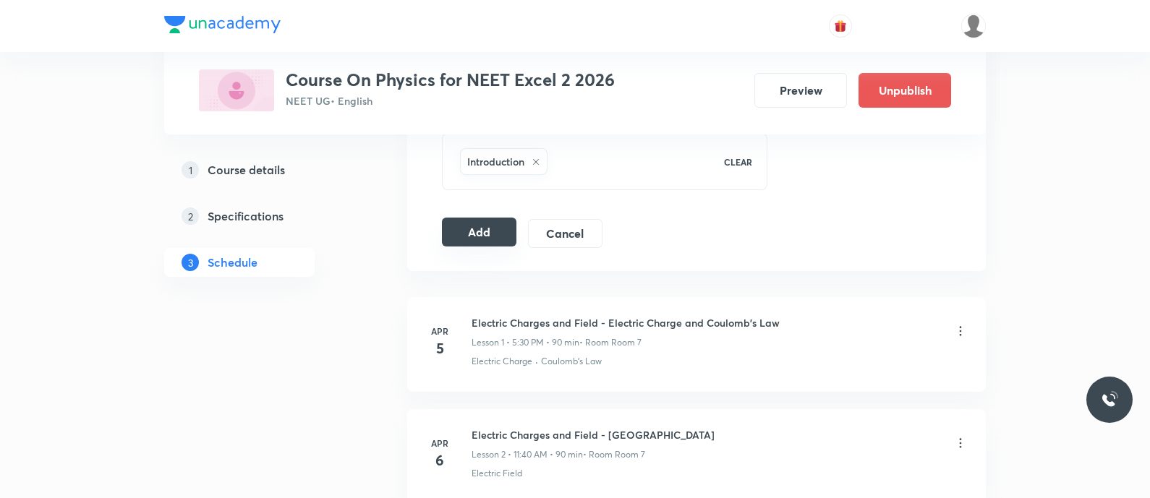
click at [469, 225] on button "Add" at bounding box center [479, 232] width 74 height 29
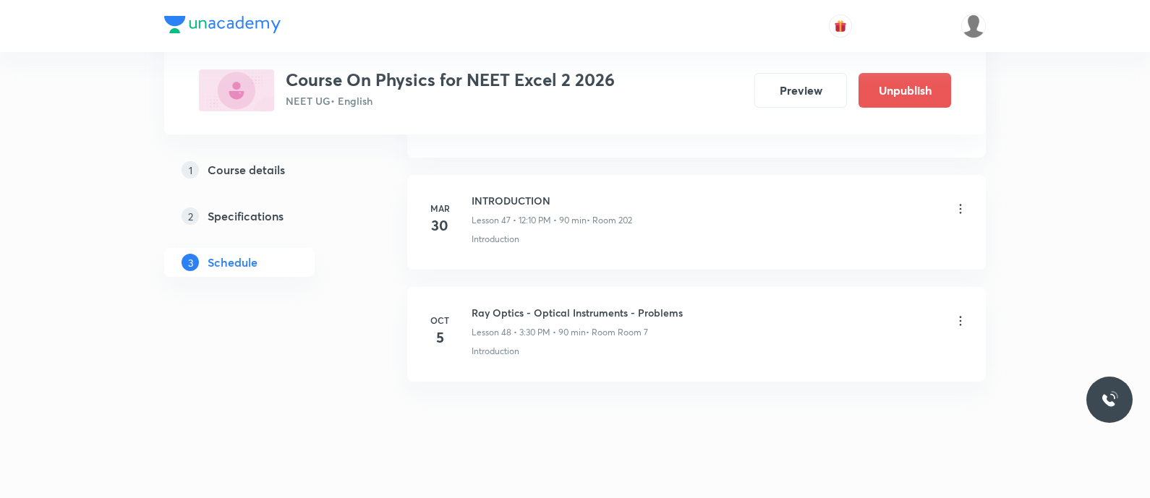
scroll to position [5363, 0]
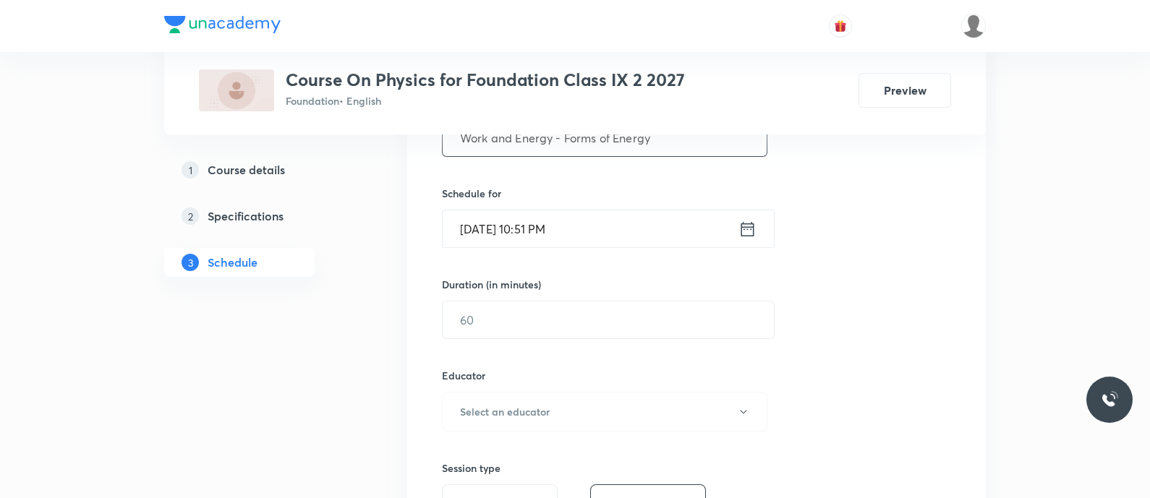
scroll to position [323, 0]
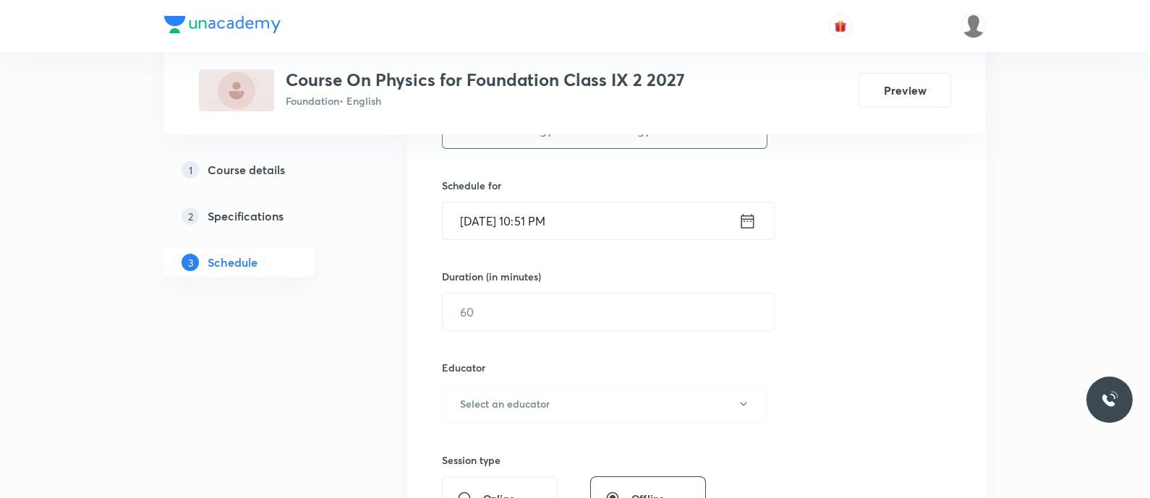
type input "Work and Energy - Forms of Energy"
click at [630, 218] on input "Oct 4, 2025, 10:51 PM" at bounding box center [590, 220] width 296 height 37
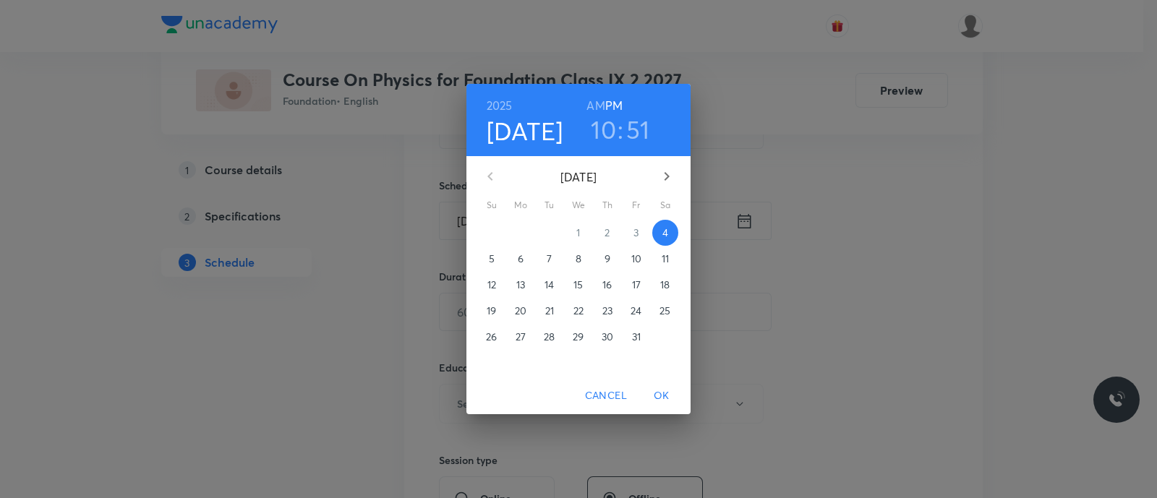
click at [495, 255] on span "5" at bounding box center [492, 259] width 26 height 14
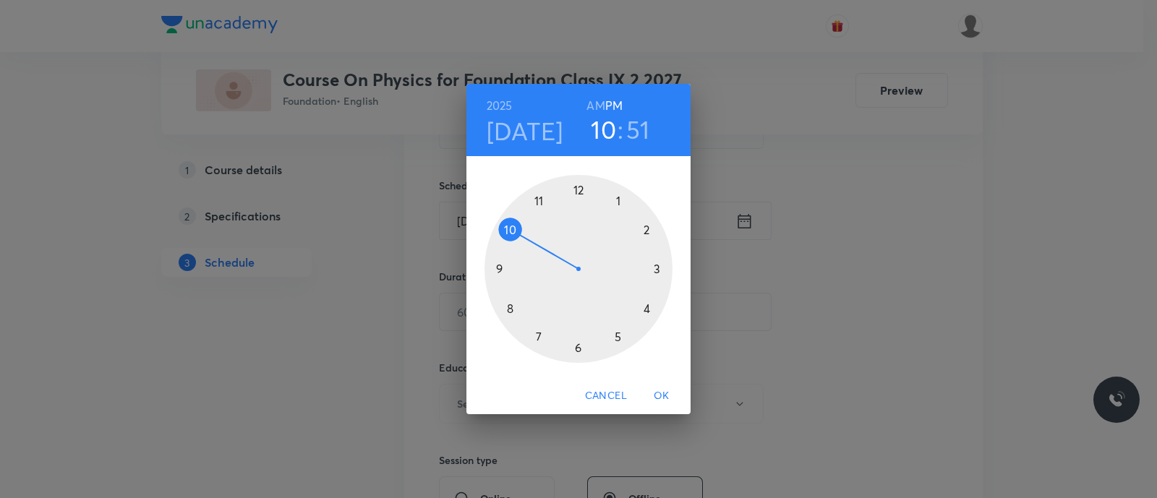
click at [578, 193] on div at bounding box center [578, 269] width 188 height 188
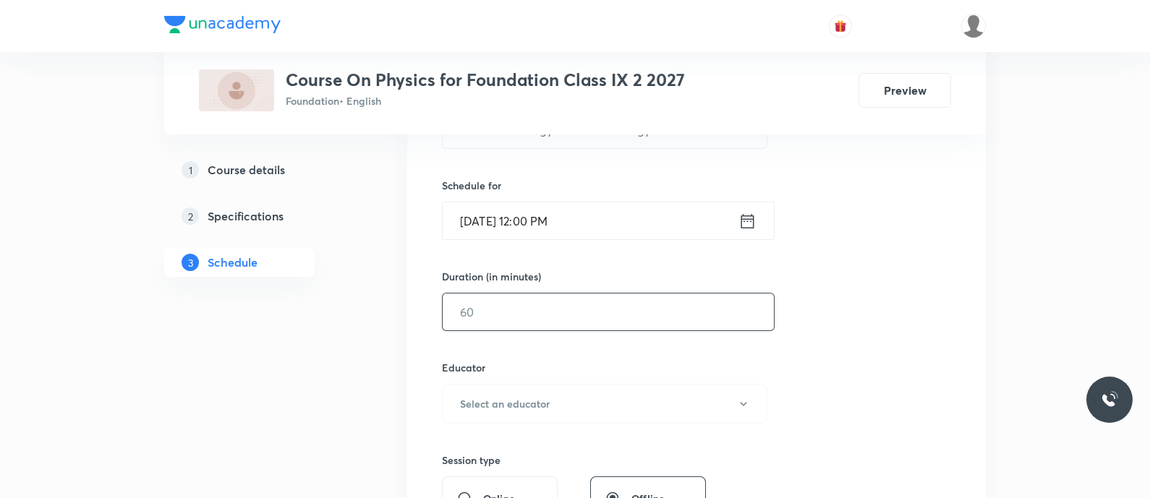
click at [524, 298] on input "text" at bounding box center [607, 312] width 331 height 37
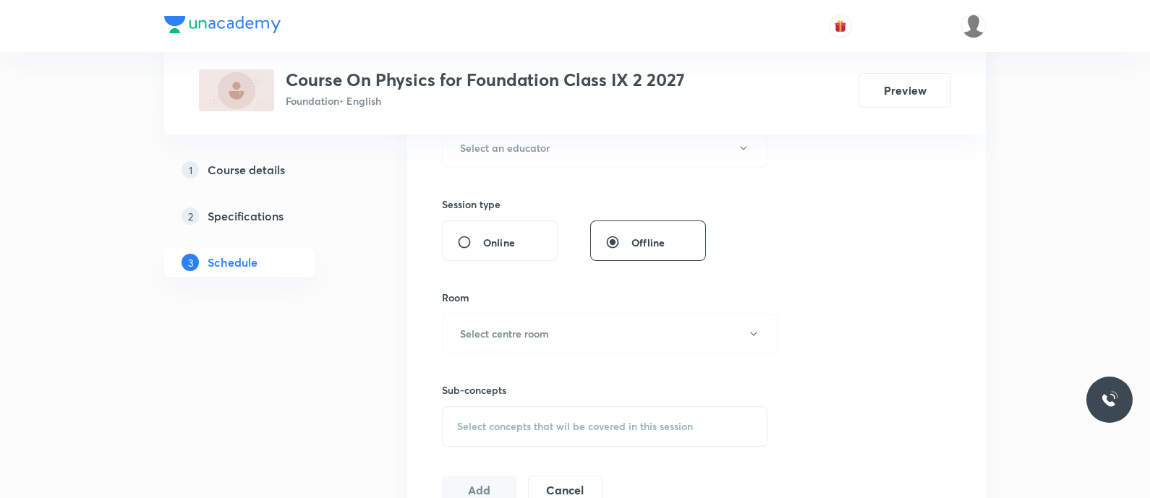
scroll to position [592, 0]
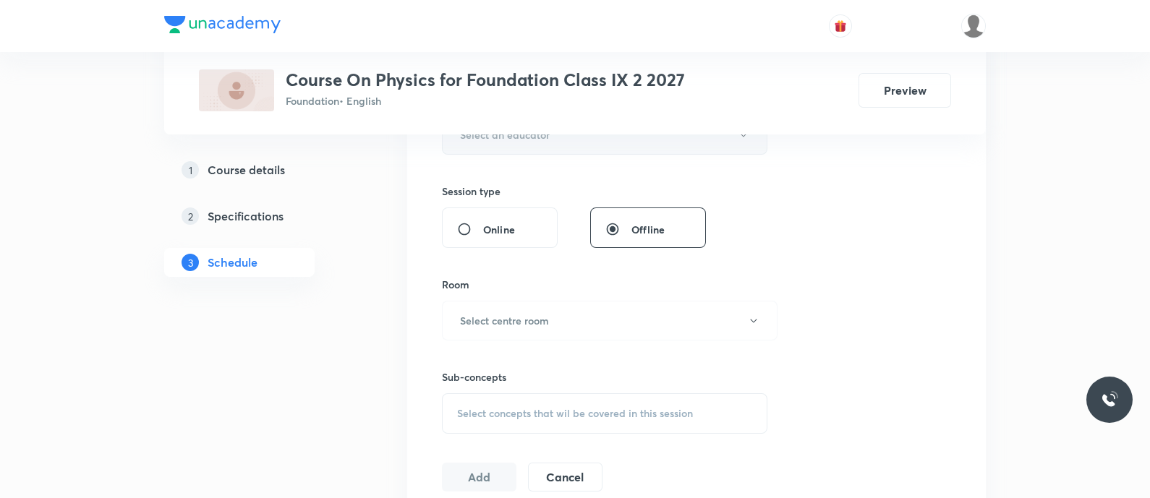
type input "50"
click at [489, 146] on button "Select an educator" at bounding box center [604, 135] width 325 height 40
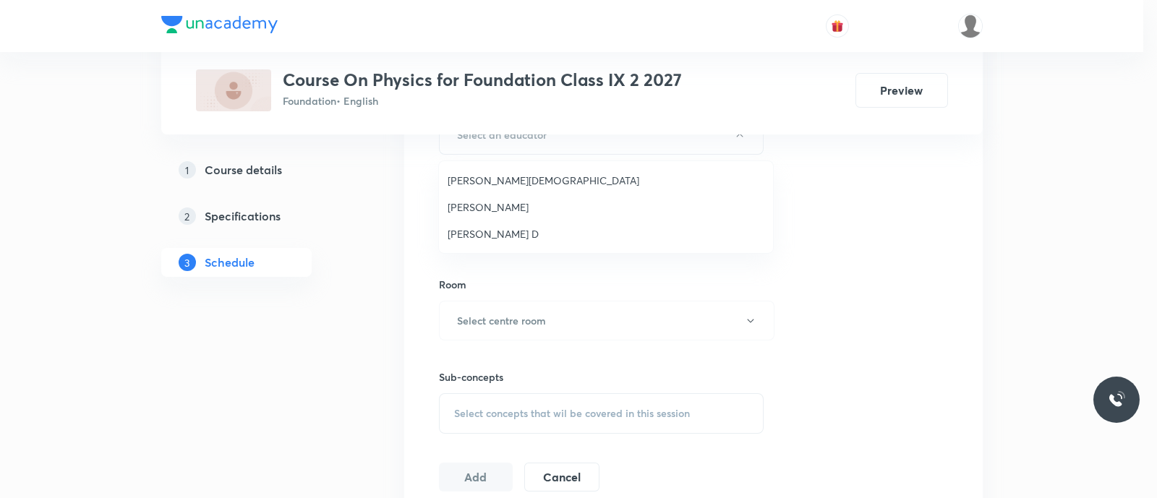
click at [492, 231] on span "Balamurugan D" at bounding box center [606, 233] width 317 height 15
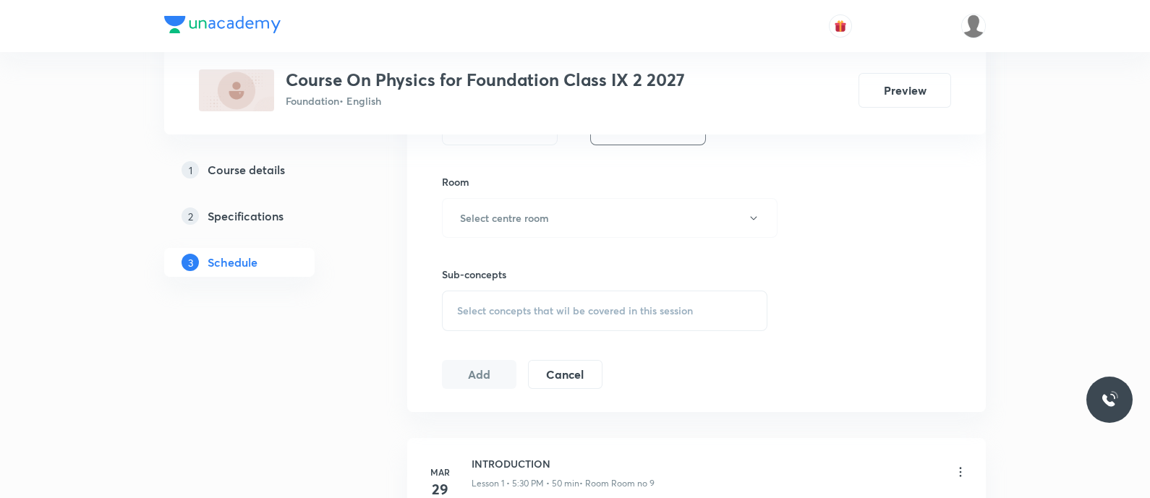
scroll to position [744, 0]
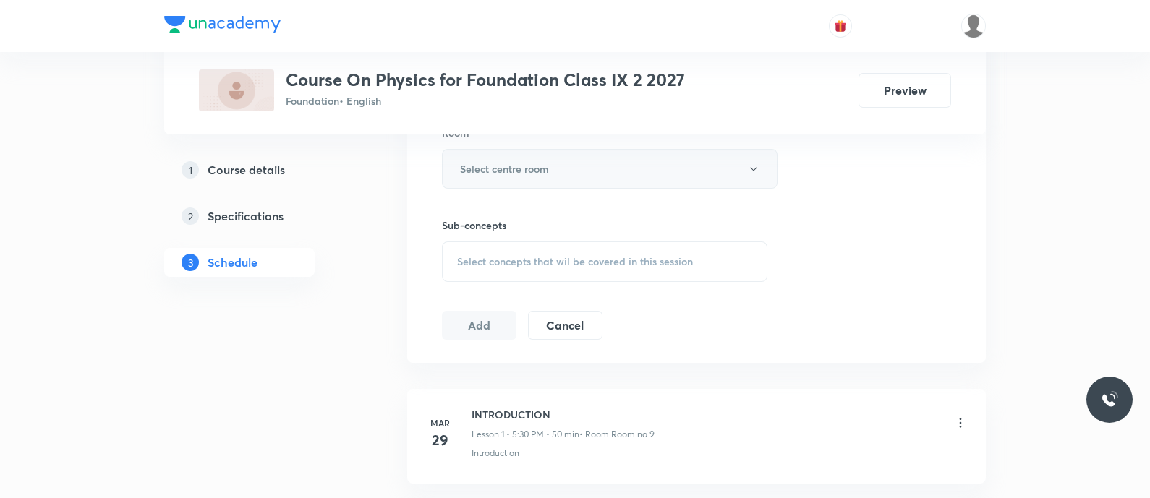
click at [495, 174] on h6 "Select centre room" at bounding box center [504, 168] width 89 height 15
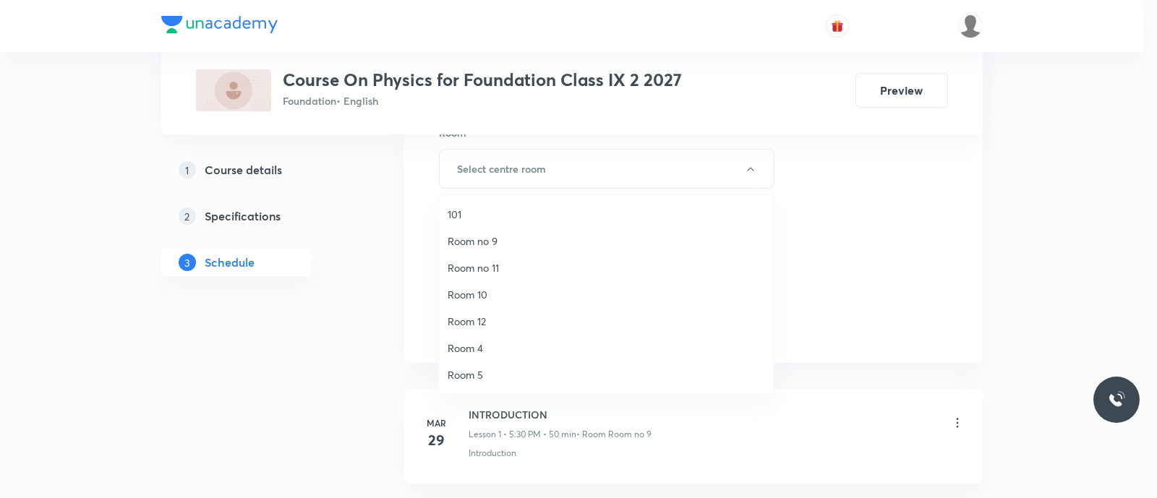
click at [476, 234] on span "Room no 9" at bounding box center [606, 241] width 317 height 15
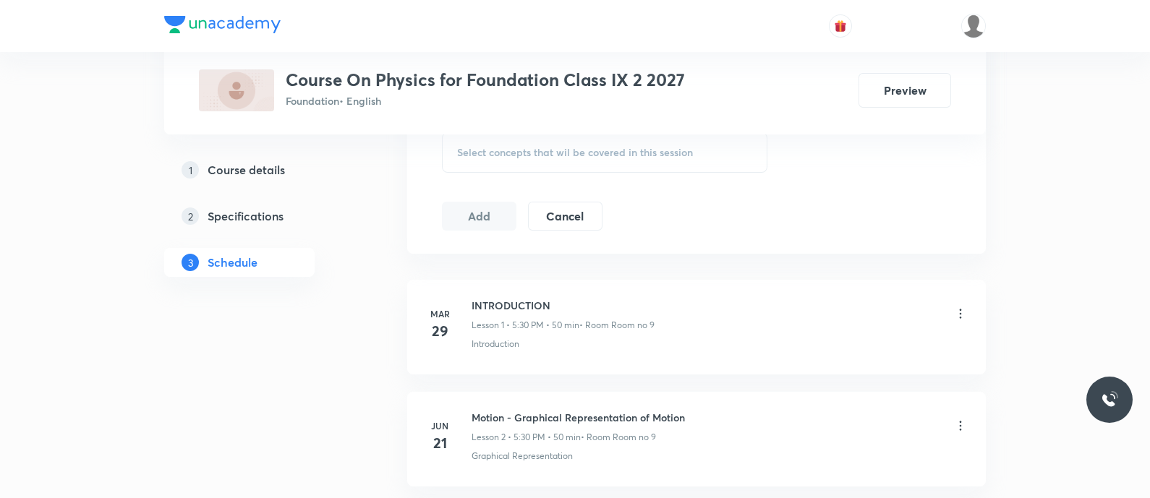
scroll to position [857, 0]
click at [476, 143] on span "Select concepts that wil be covered in this session" at bounding box center [575, 148] width 236 height 12
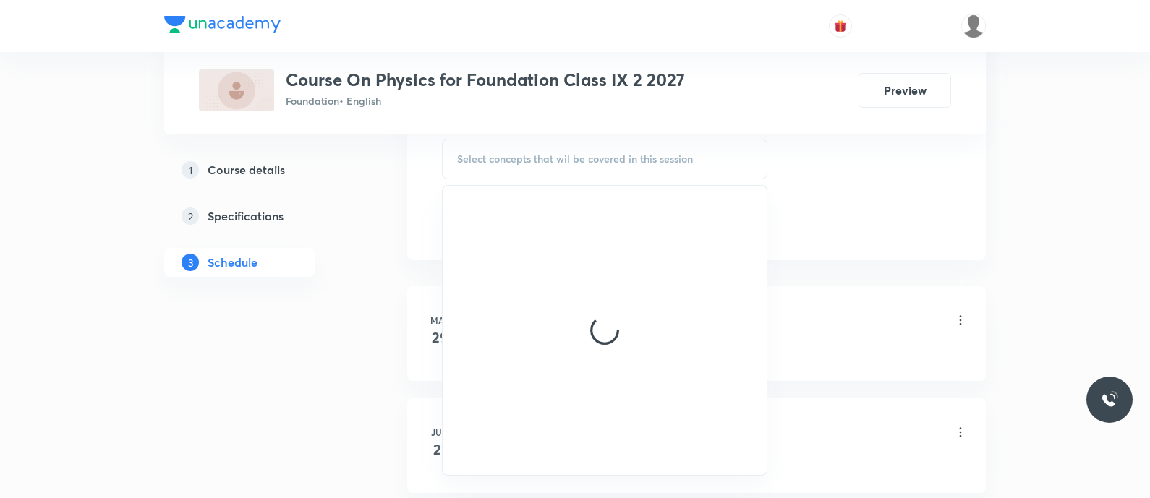
scroll to position [846, 0]
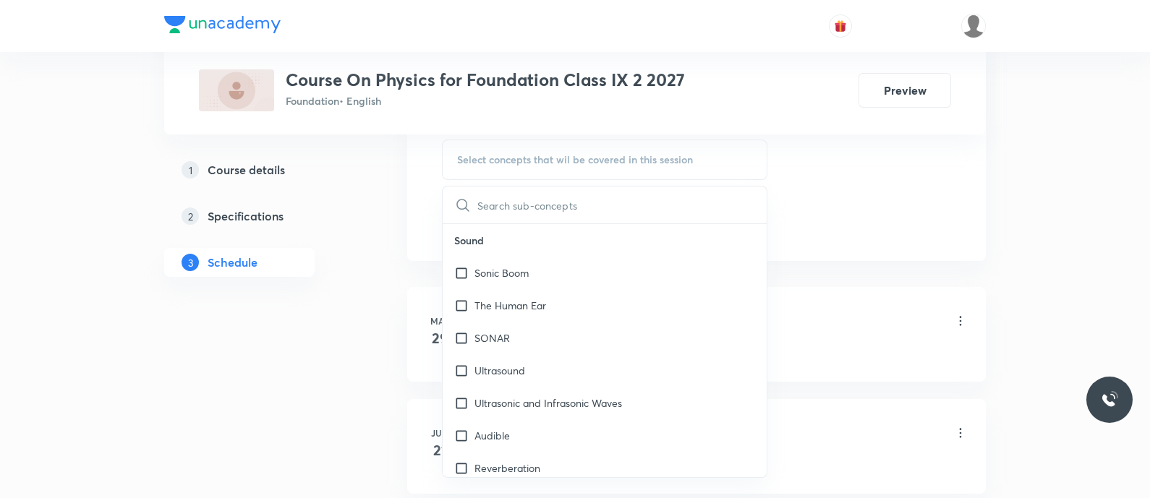
type input "Forms of Energy"
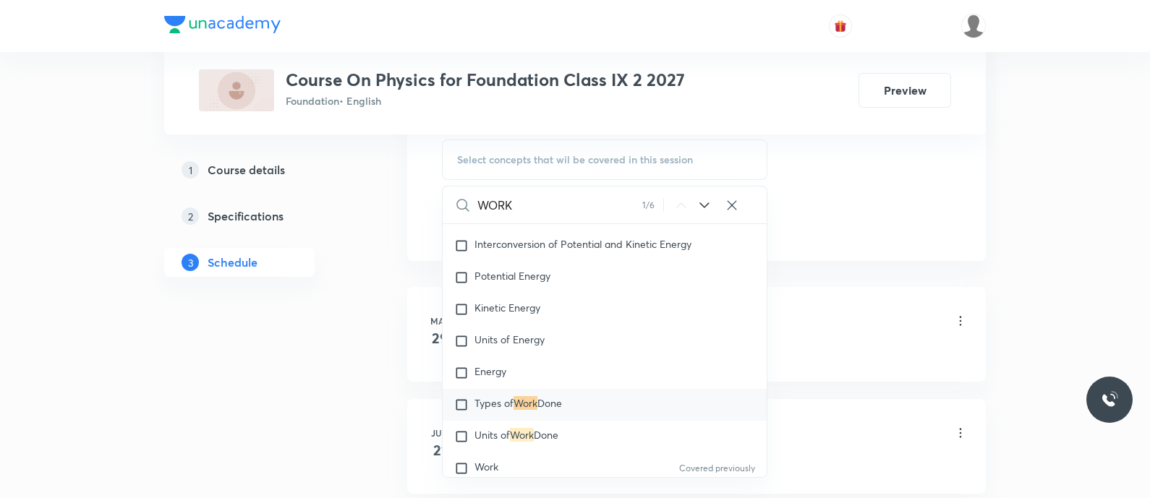
scroll to position [3022, 0]
type input "WORK"
click at [701, 205] on icon at bounding box center [703, 205] width 17 height 17
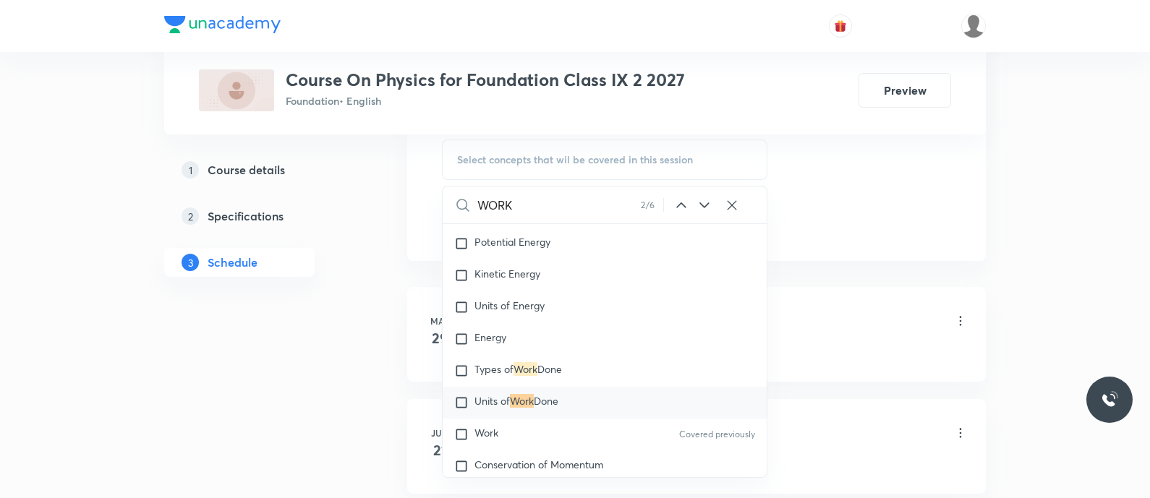
click at [701, 205] on icon at bounding box center [703, 205] width 17 height 17
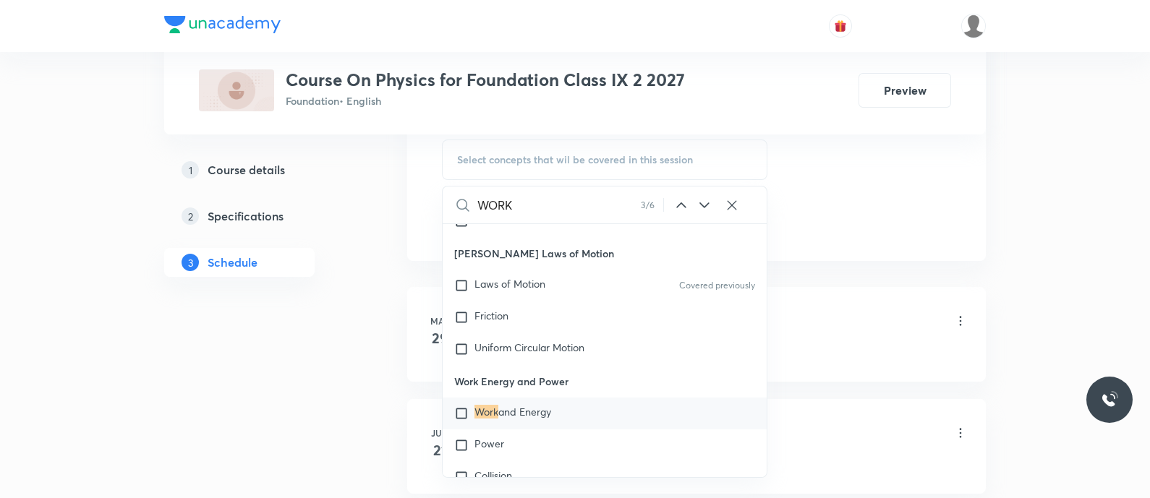
scroll to position [8256, 0]
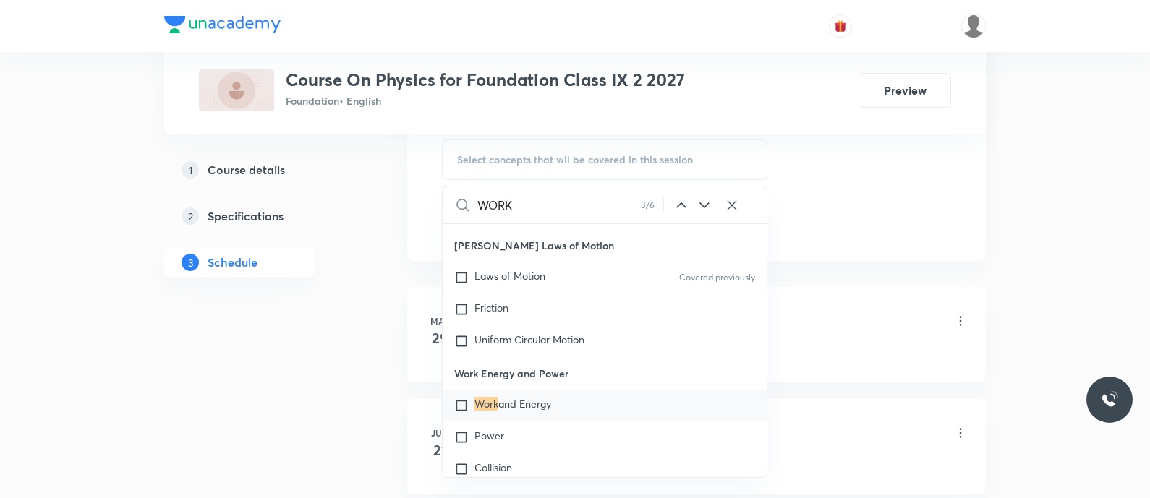
click at [527, 411] on span "and Energy" at bounding box center [524, 404] width 53 height 14
checkbox input "true"
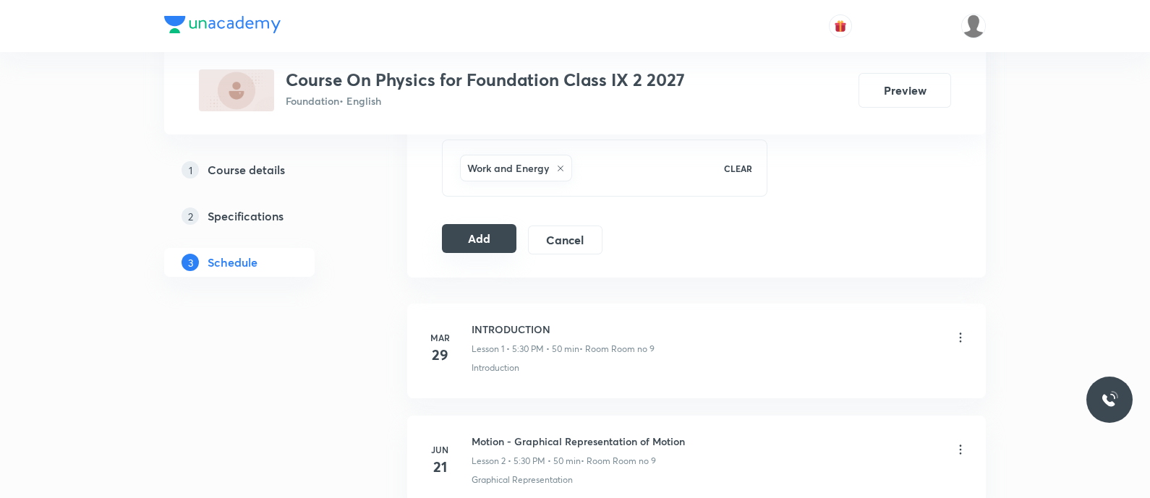
click at [470, 234] on button "Add" at bounding box center [479, 238] width 74 height 29
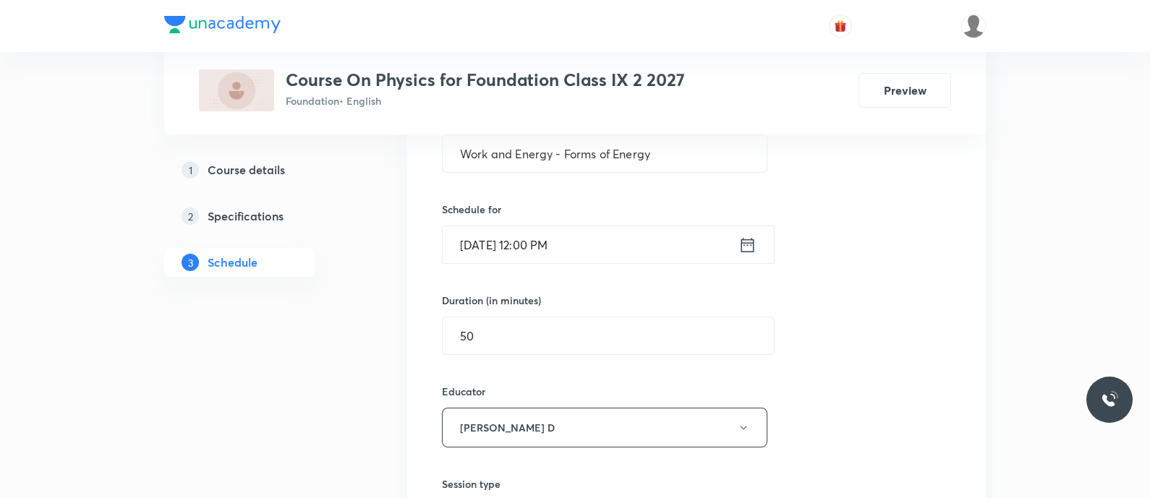
scroll to position [288, 0]
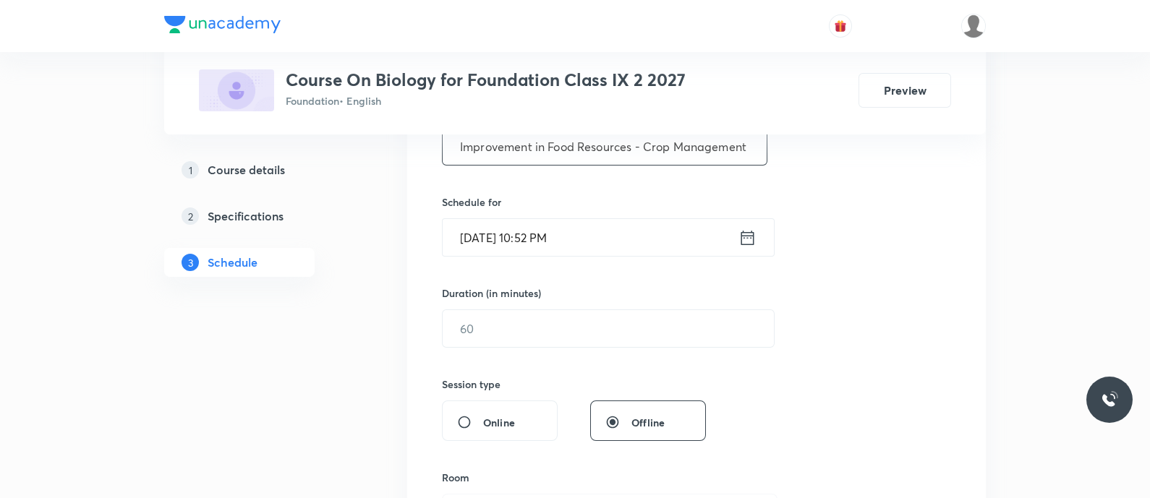
scroll to position [323, 0]
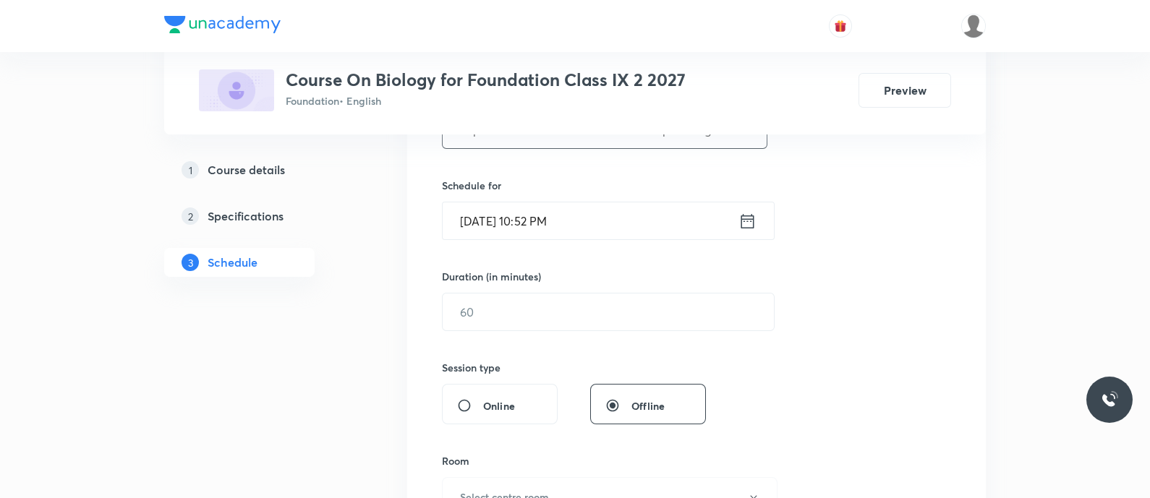
type input "Improvement in Food Resources - Crop Management"
click at [729, 210] on input "[DATE] 10:52 PM" at bounding box center [590, 220] width 296 height 37
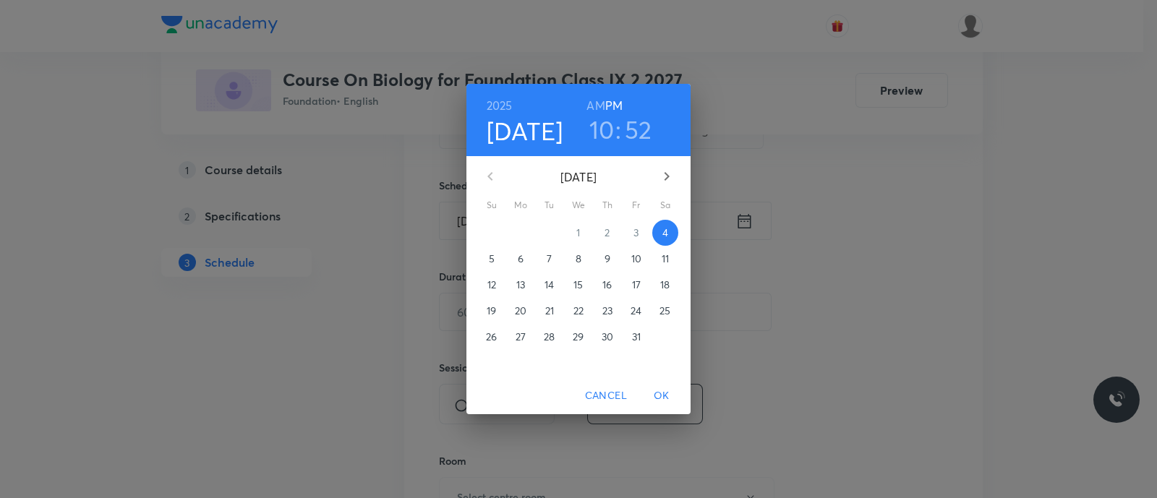
click at [493, 260] on p "5" at bounding box center [492, 259] width 6 height 14
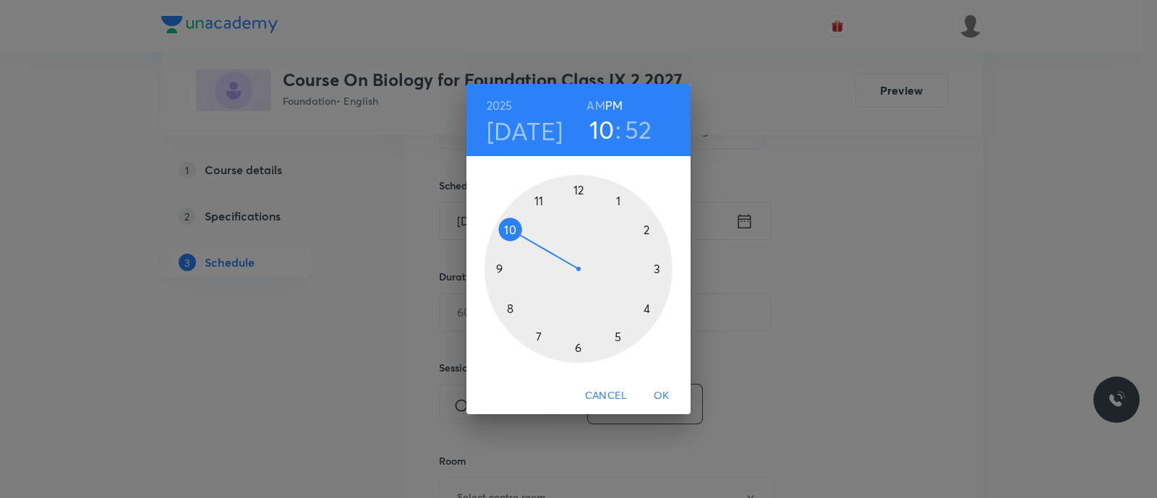
click at [617, 205] on div at bounding box center [578, 269] width 188 height 188
click at [578, 346] on div at bounding box center [578, 269] width 188 height 188
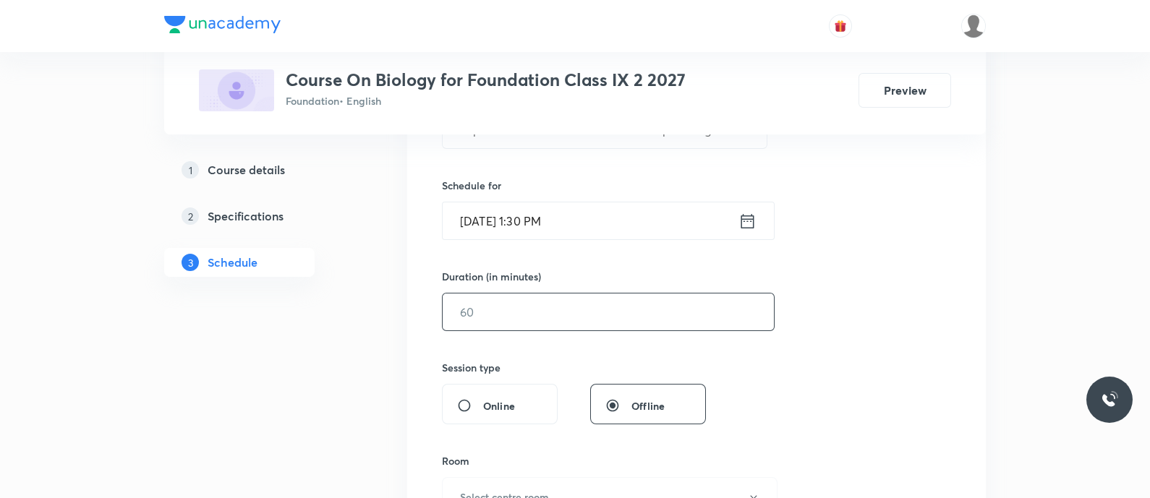
click at [531, 309] on input "text" at bounding box center [607, 312] width 331 height 37
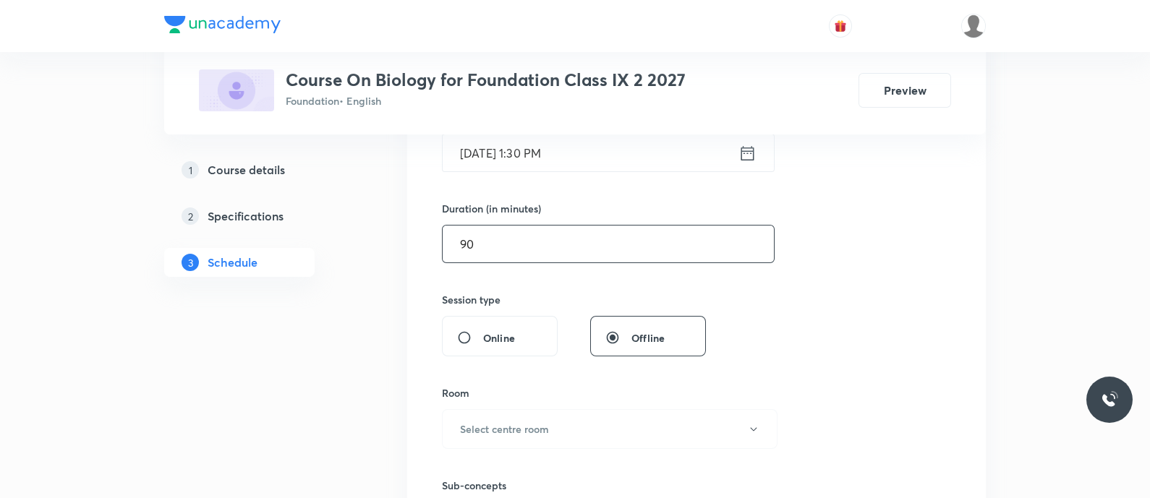
scroll to position [392, 0]
type input "9"
type input "0"
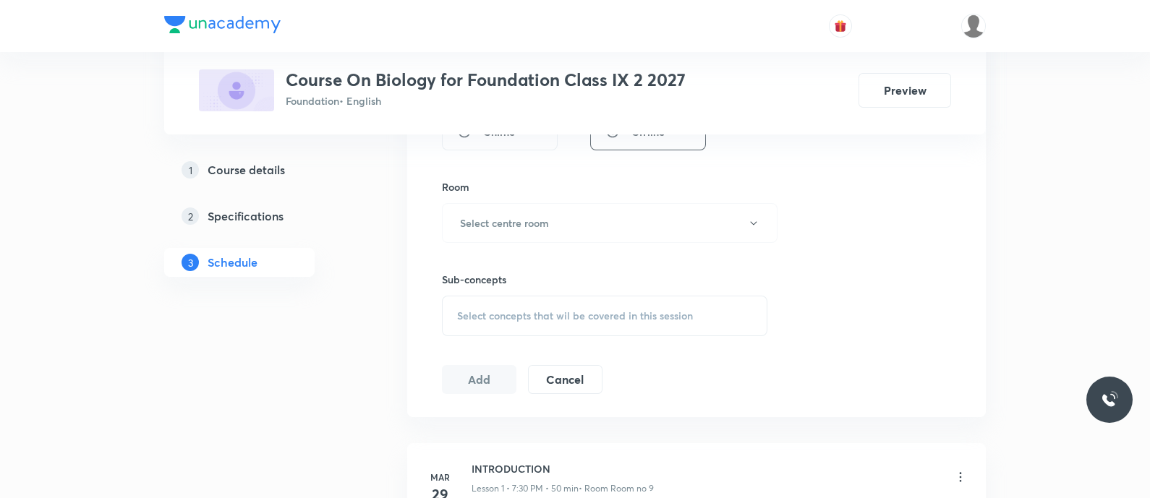
scroll to position [604, 0]
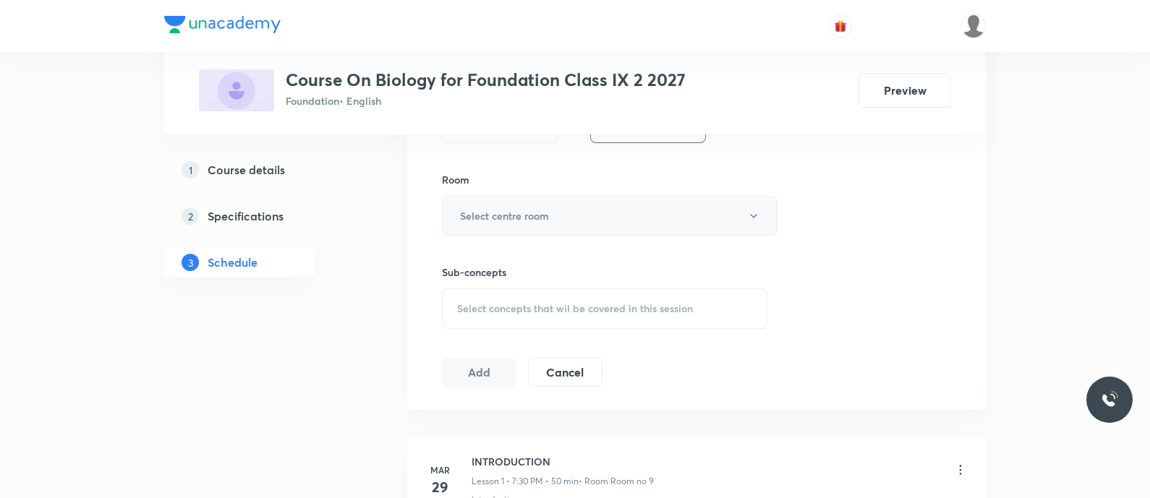
type input "50"
click at [508, 215] on h6 "Select centre room" at bounding box center [504, 215] width 89 height 15
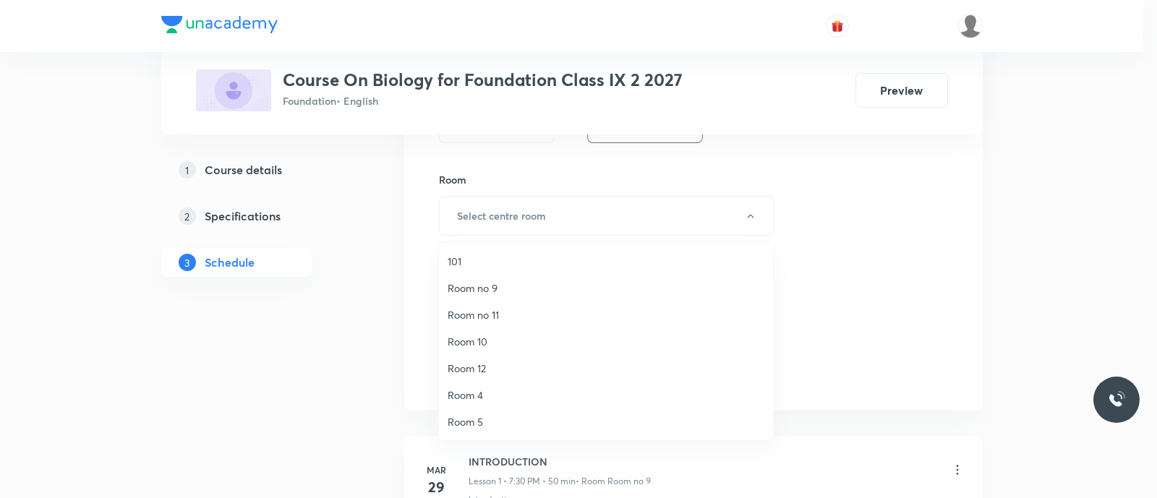
click at [499, 288] on span "Room no 9" at bounding box center [606, 288] width 317 height 15
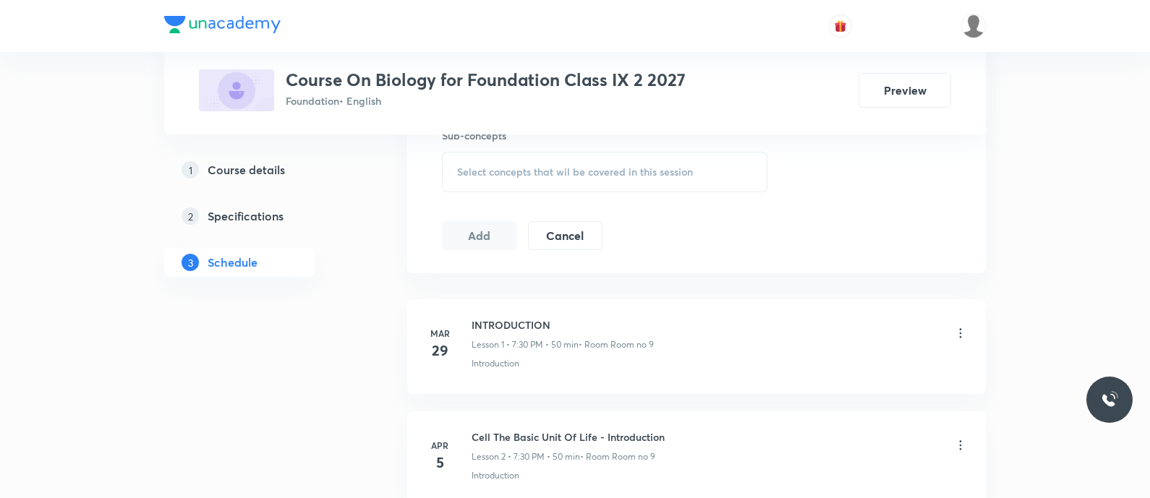
scroll to position [744, 0]
click at [489, 153] on div "Select concepts that wil be covered in this session" at bounding box center [604, 169] width 325 height 40
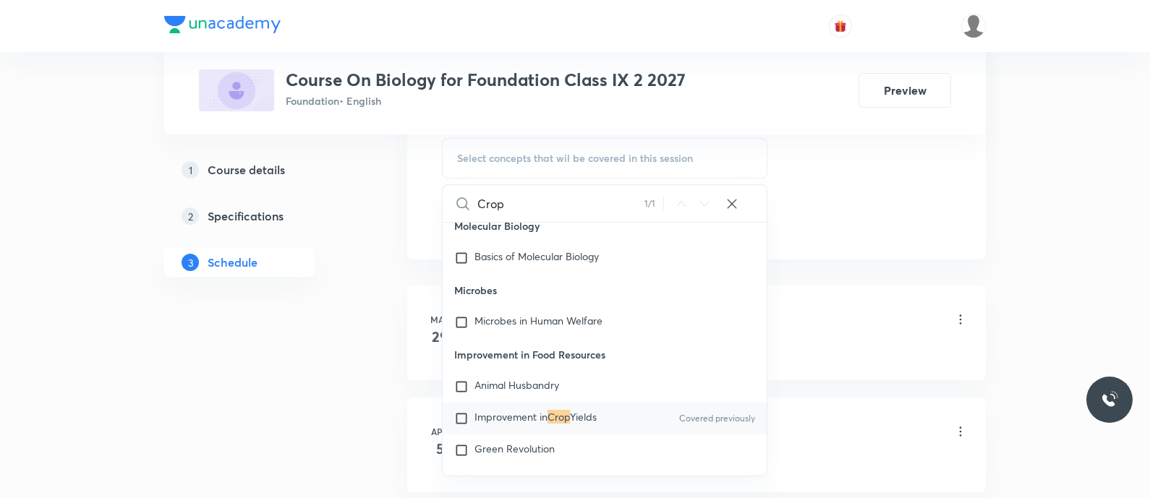
scroll to position [1510, 0]
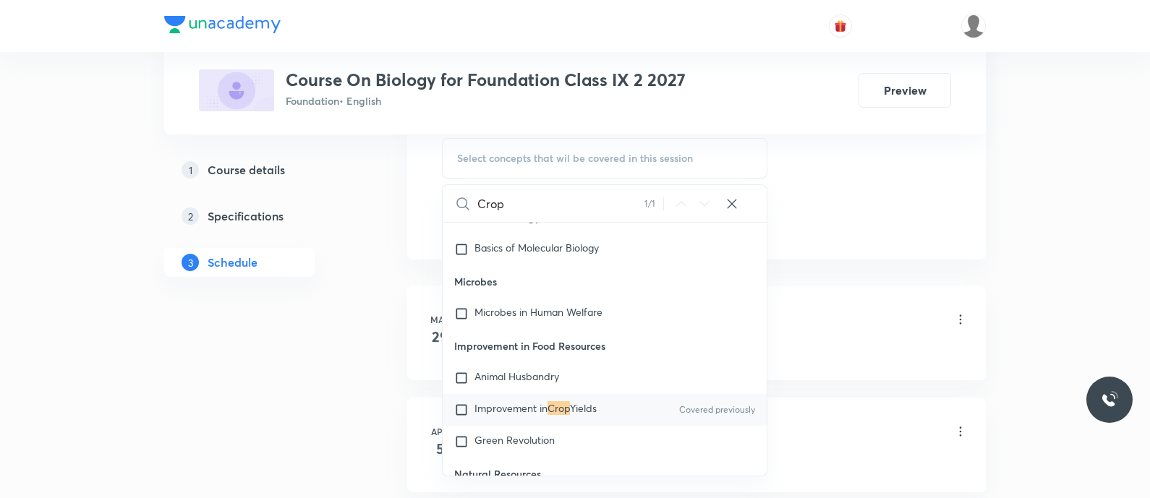
type input "Crop"
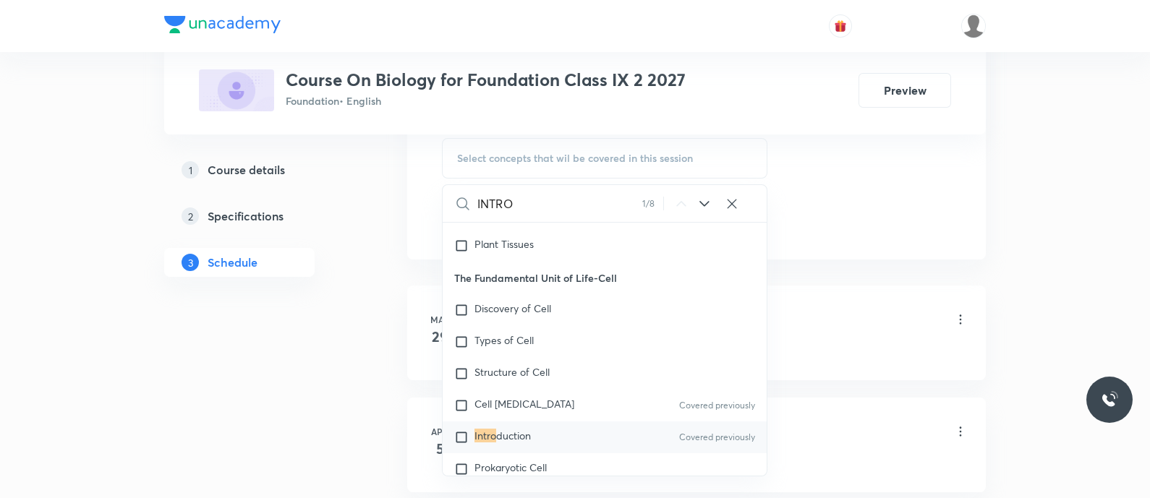
scroll to position [2372, 0]
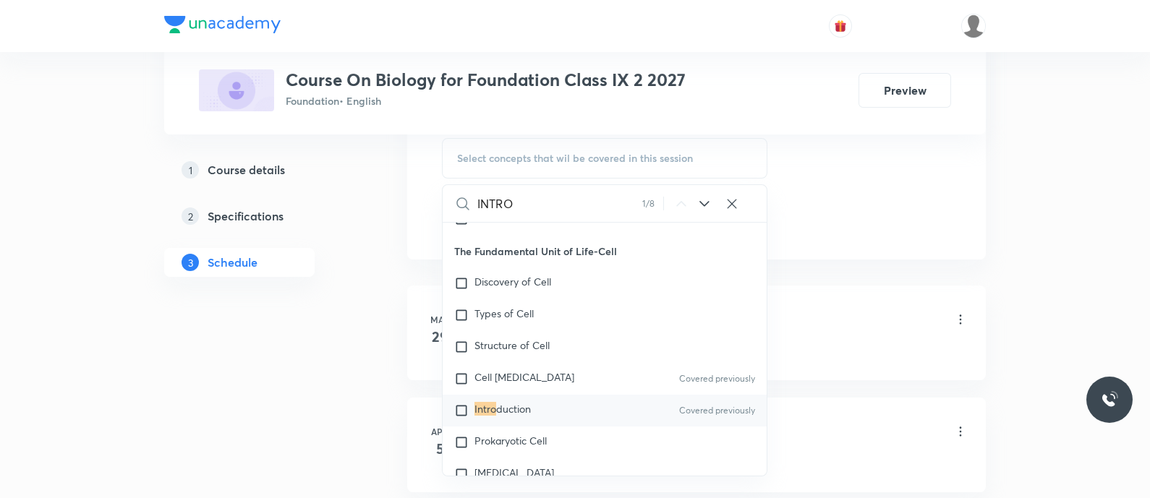
type input "INTRO"
click at [531, 411] on div "Intro duction Covered previously" at bounding box center [604, 411] width 324 height 32
checkbox input "true"
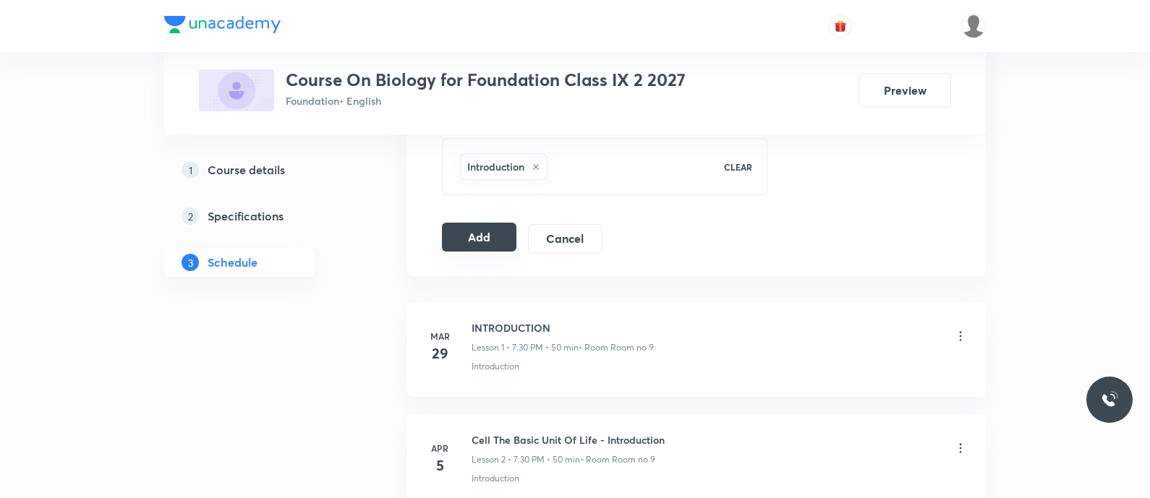
click at [485, 234] on button "Add" at bounding box center [479, 237] width 74 height 29
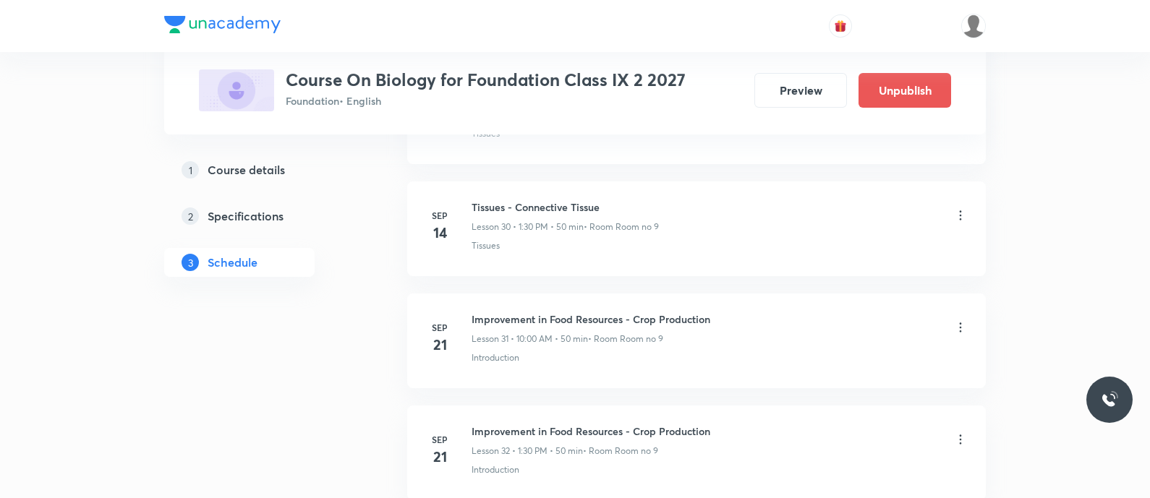
scroll to position [3797, 0]
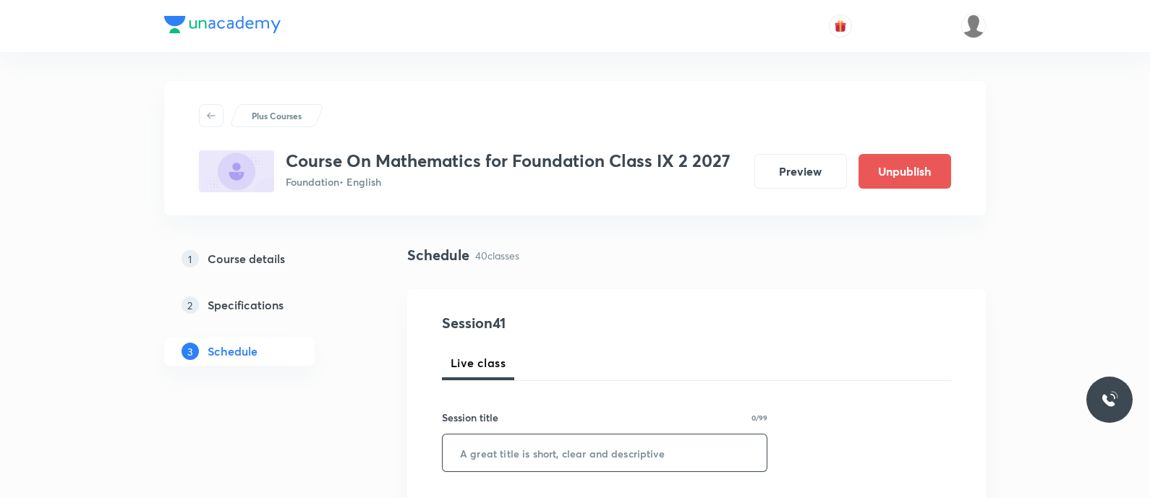
click at [536, 449] on input "text" at bounding box center [604, 452] width 324 height 37
paste input "Circles - Book and Exercise Discussion"
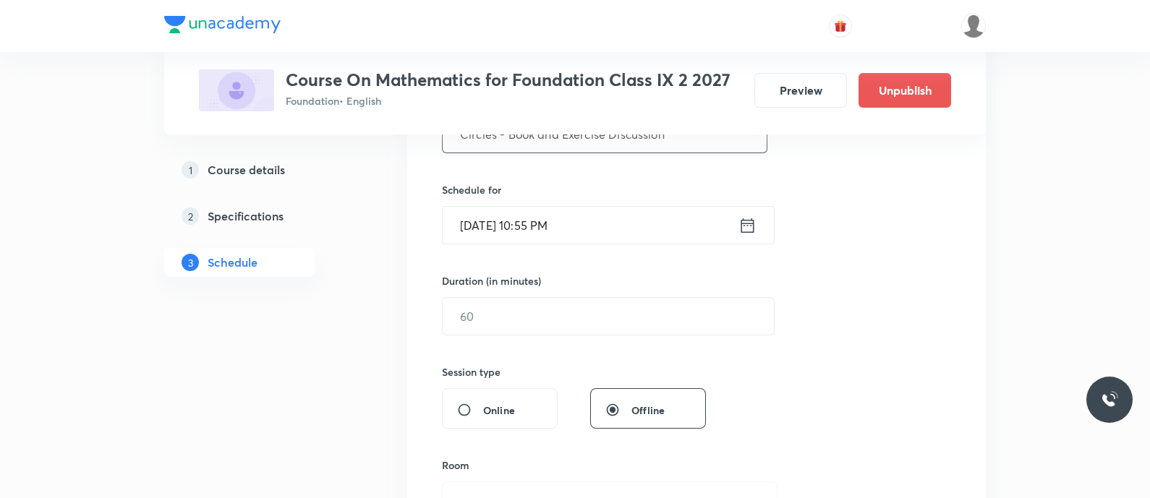
scroll to position [320, 0]
type input "Circles - Book and Exercise Discussion"
click at [745, 218] on icon at bounding box center [747, 225] width 18 height 20
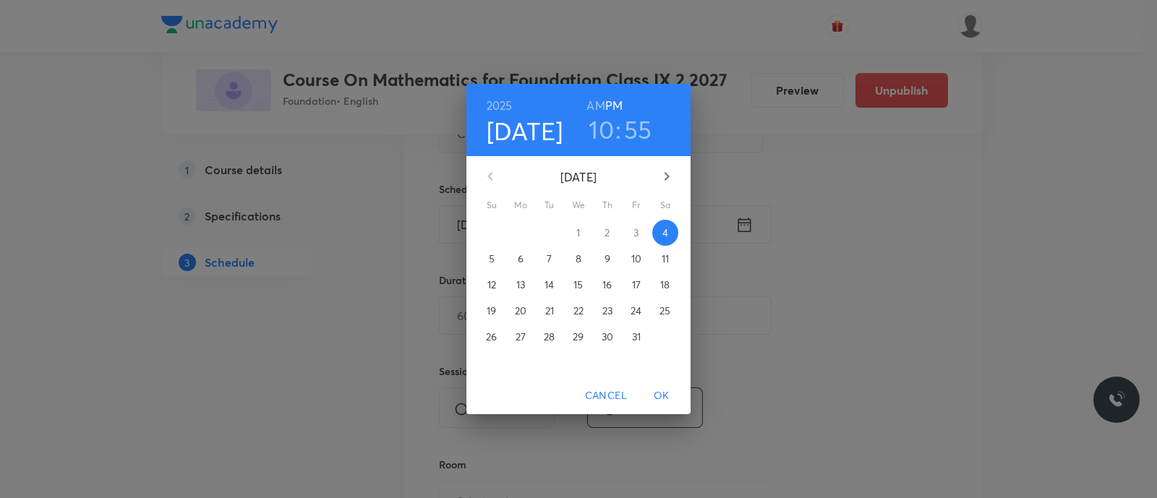
click at [492, 255] on p "5" at bounding box center [492, 259] width 6 height 14
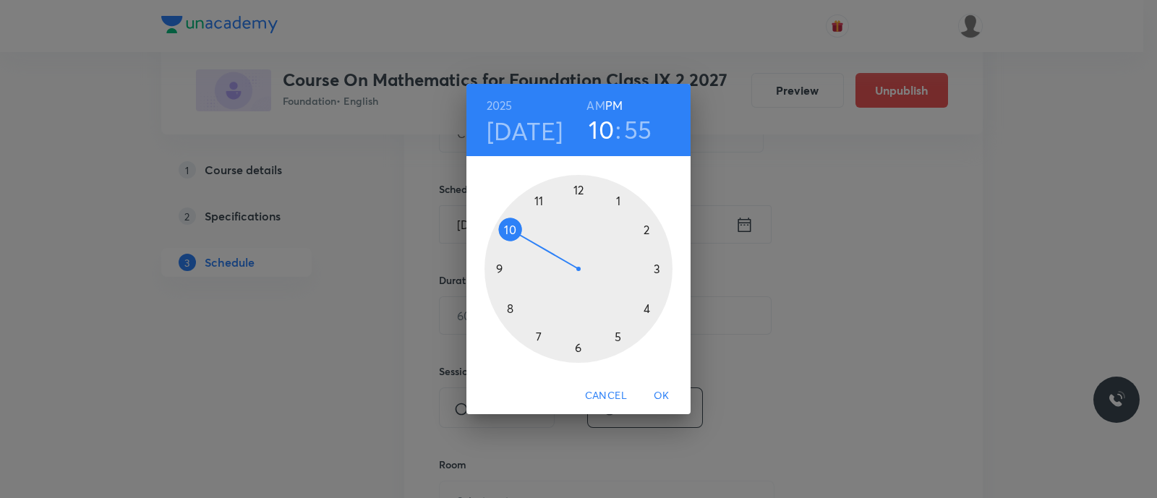
click at [657, 273] on div at bounding box center [578, 269] width 188 height 188
click at [579, 351] on div at bounding box center [578, 269] width 188 height 188
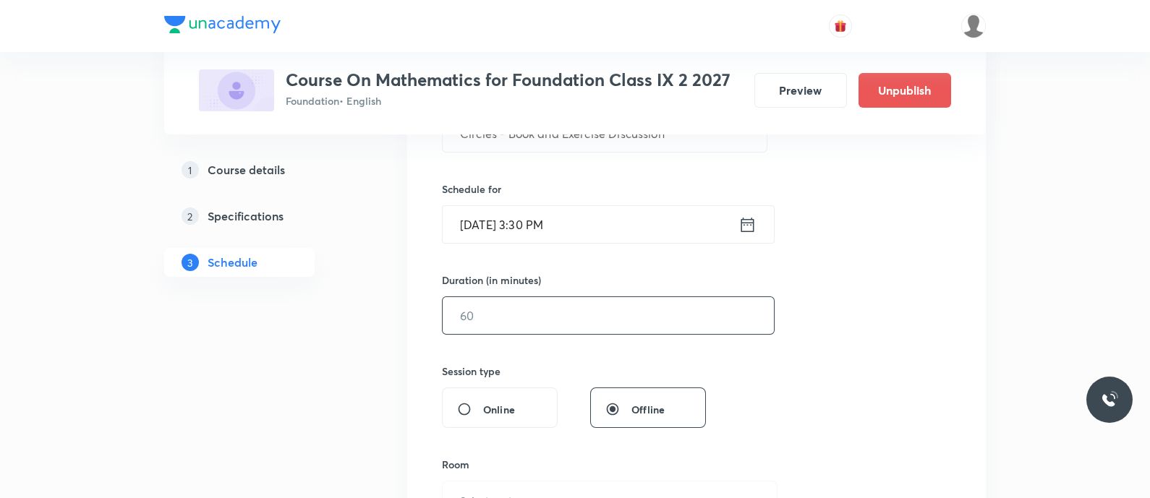
click at [534, 316] on input "text" at bounding box center [607, 315] width 331 height 37
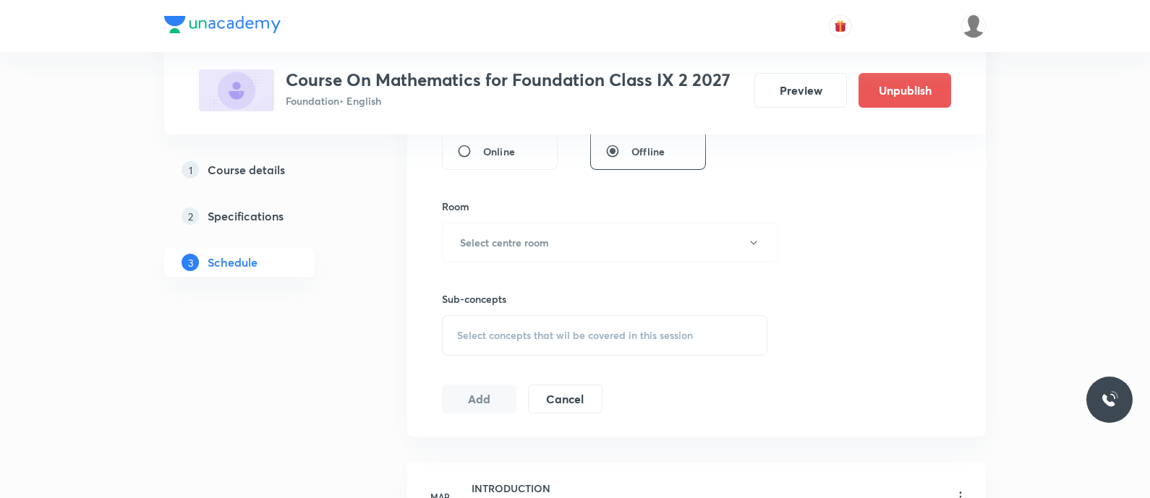
scroll to position [583, 0]
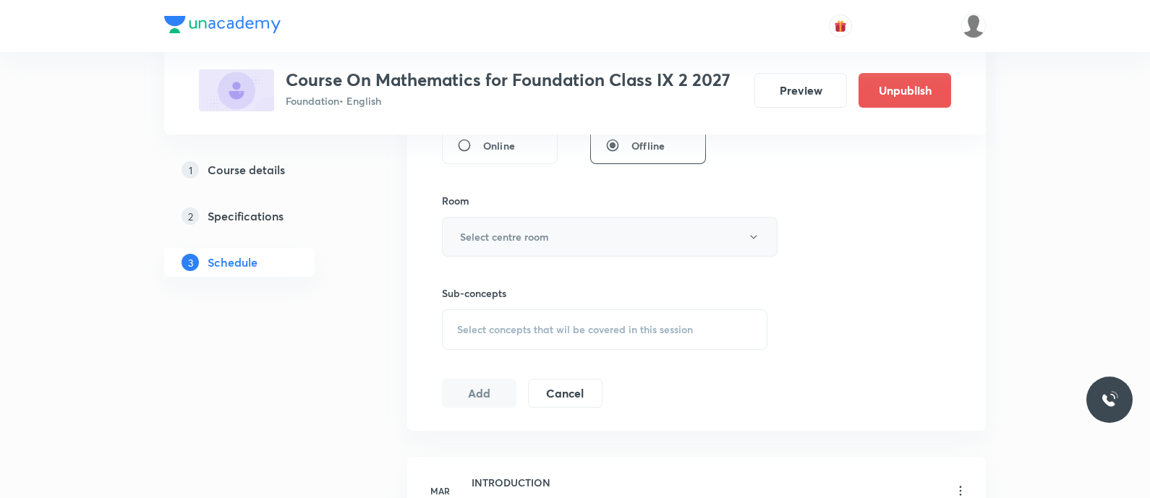
type input "50"
click at [517, 234] on h6 "Select centre room" at bounding box center [504, 236] width 89 height 15
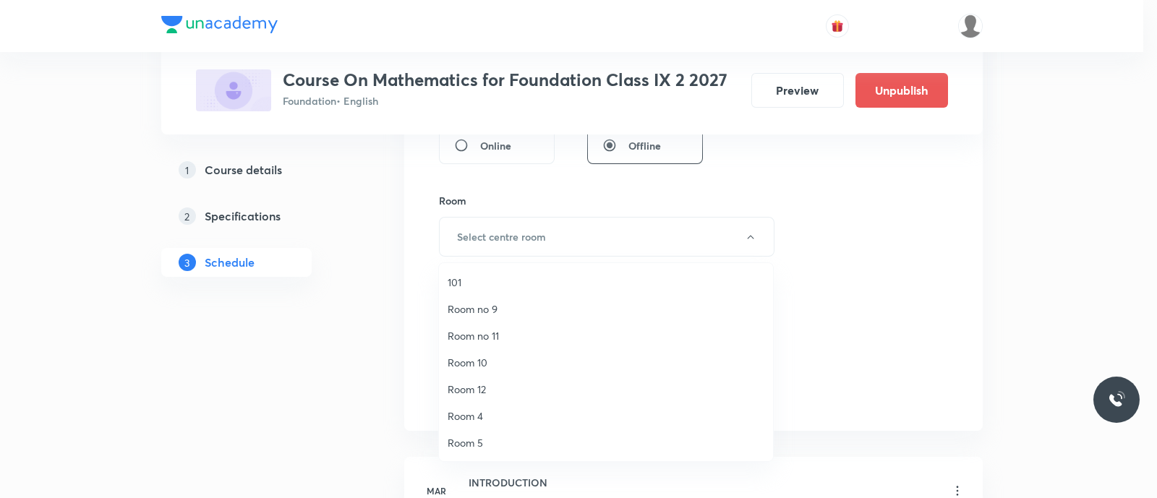
click at [490, 305] on span "Room no 9" at bounding box center [606, 308] width 317 height 15
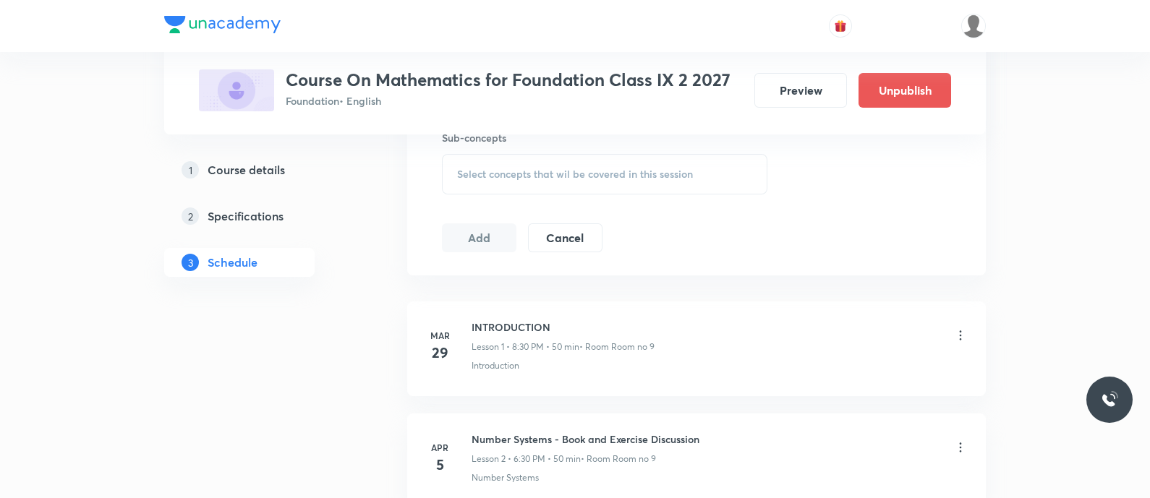
scroll to position [742, 0]
click at [466, 165] on span "Select concepts that wil be covered in this session" at bounding box center [575, 171] width 236 height 12
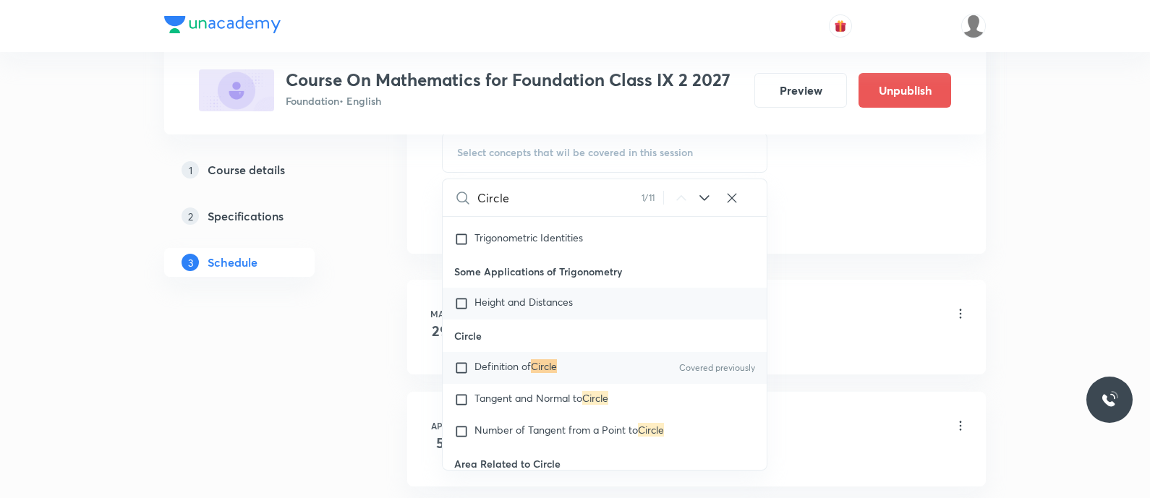
scroll to position [6624, 0]
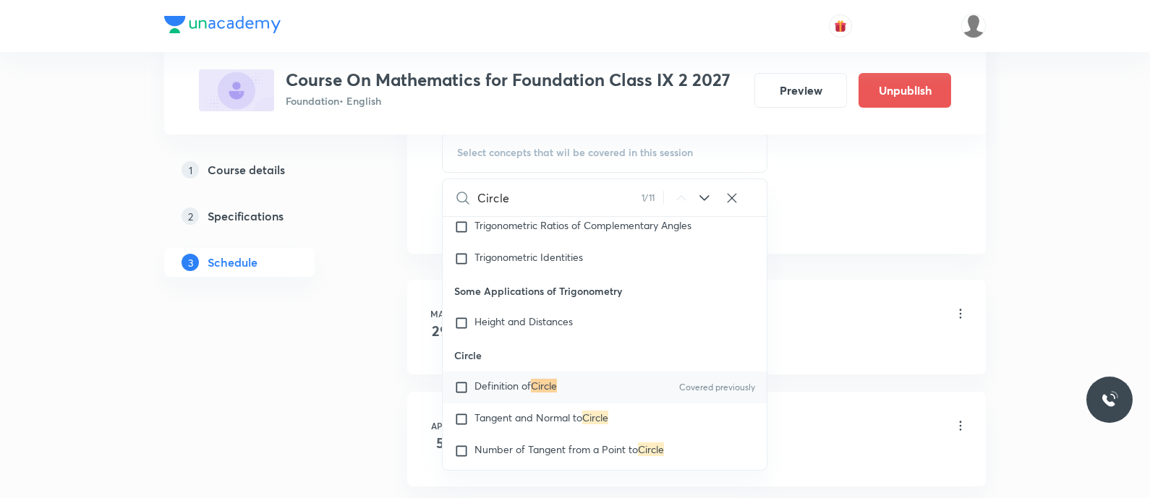
type input "Circle"
click at [522, 393] on span "Definition of" at bounding box center [502, 386] width 56 height 14
checkbox input "true"
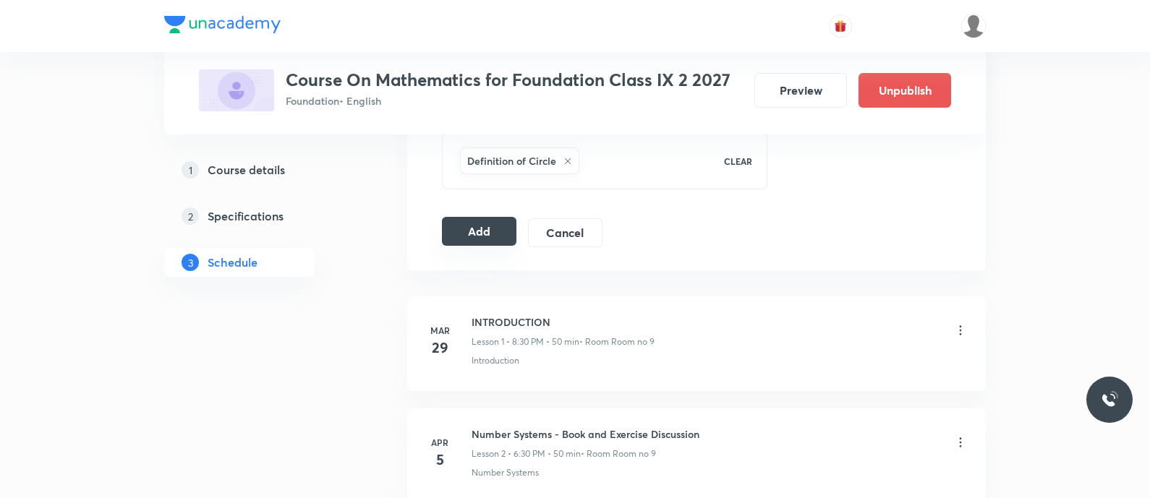
click at [474, 221] on button "Add" at bounding box center [479, 231] width 74 height 29
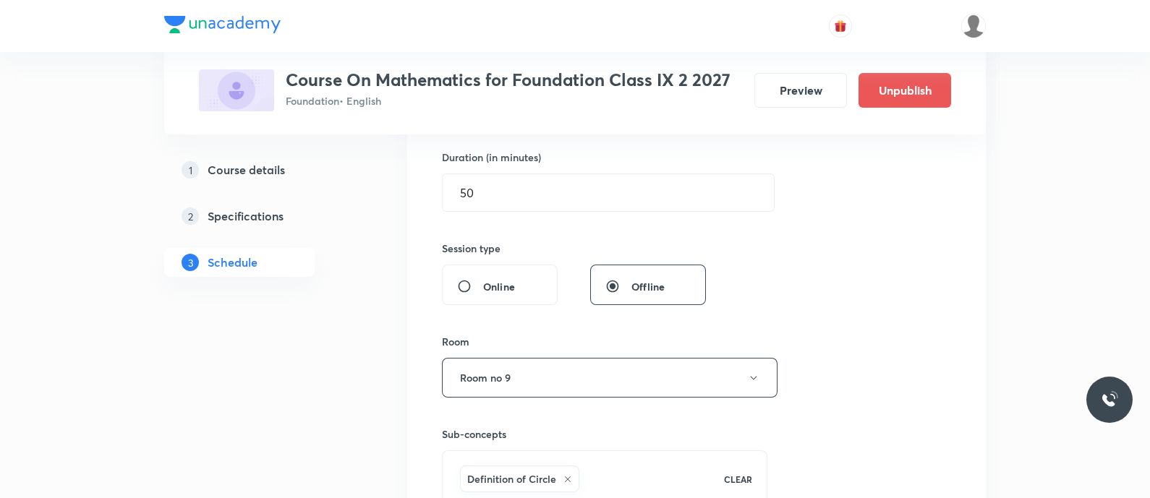
scroll to position [441, 0]
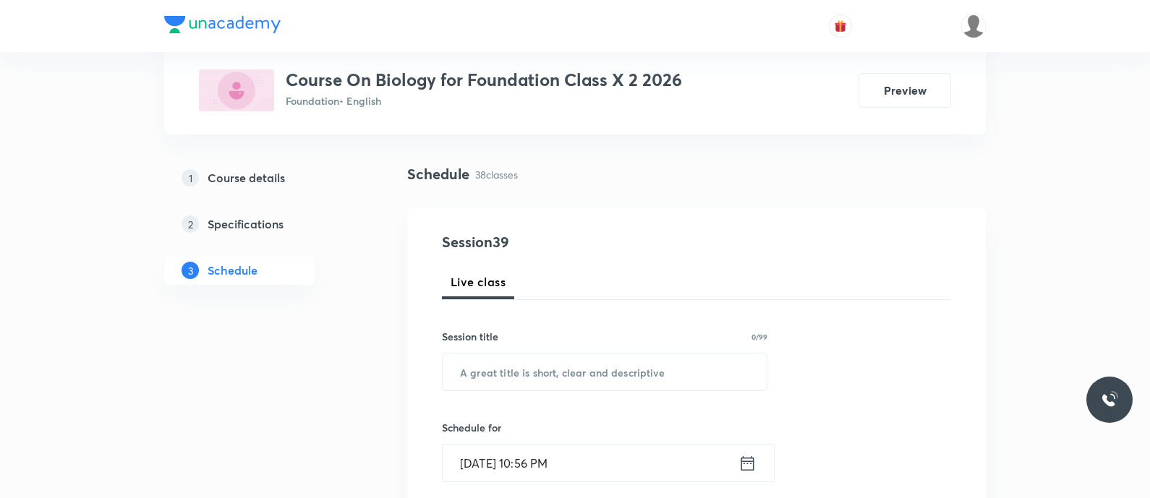
scroll to position [146, 0]
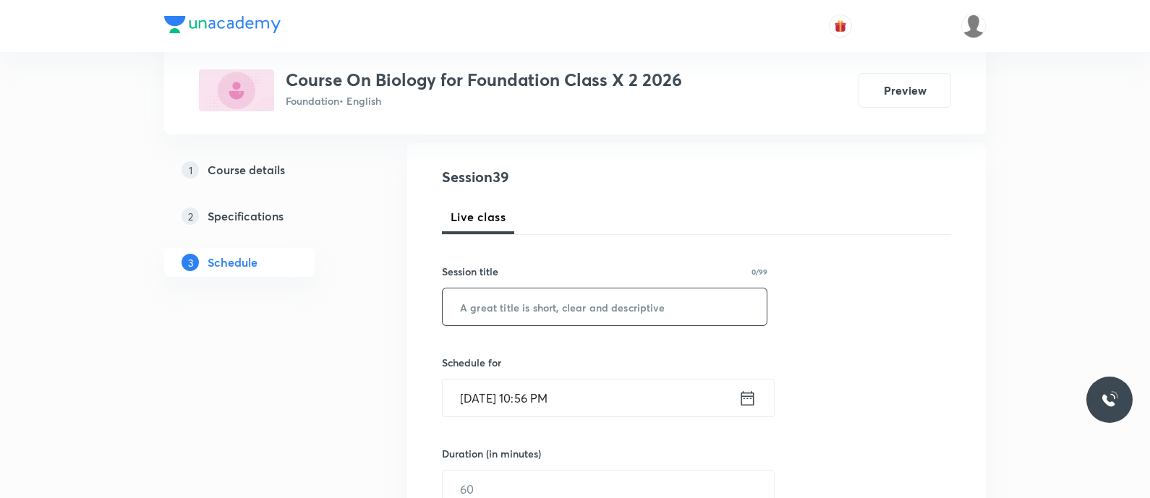
click at [528, 314] on input "text" at bounding box center [604, 306] width 324 height 37
paste input "how do organisms reproduce - elp"
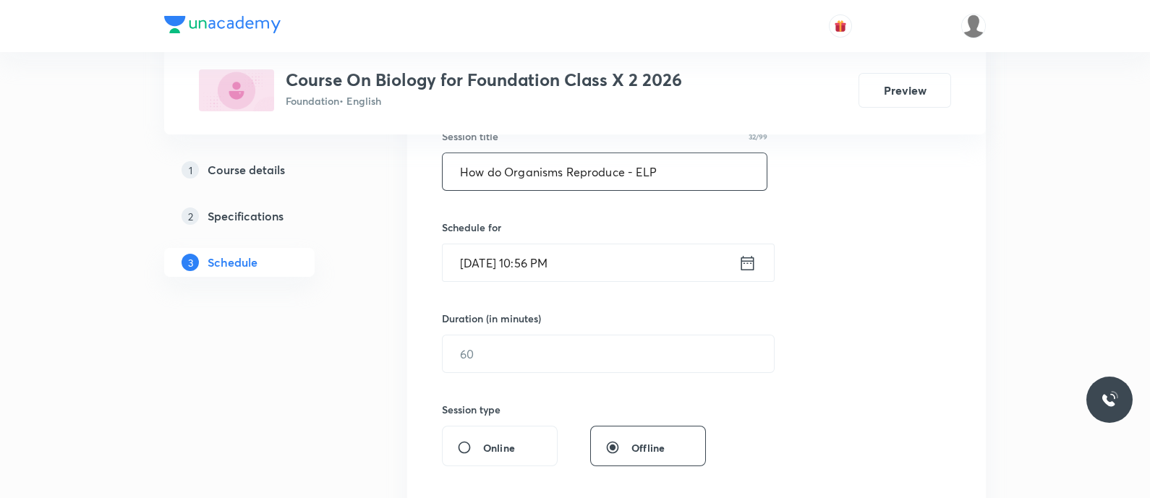
scroll to position [285, 0]
type input "How do Organisms Reproduce - ELP"
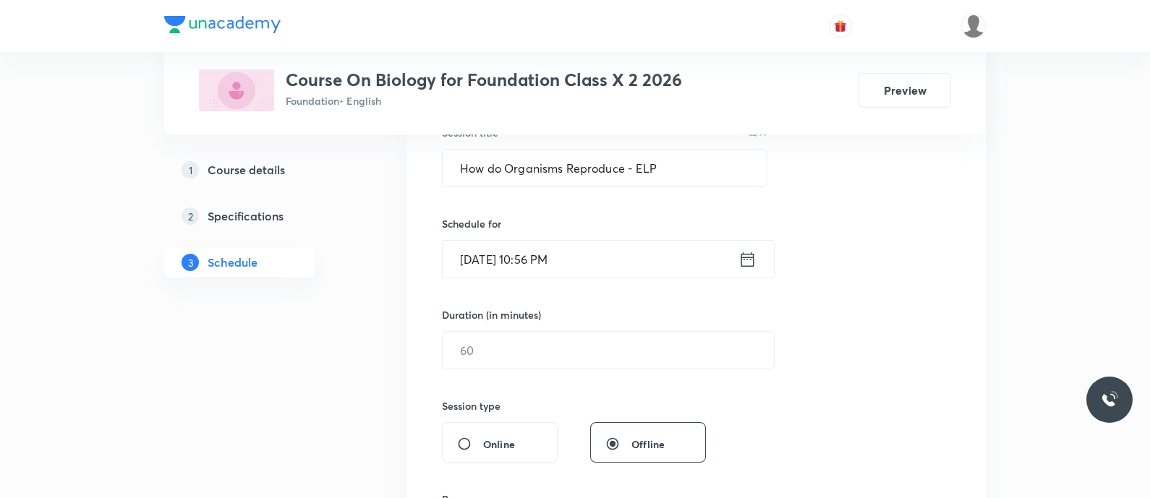
click at [734, 262] on input "[DATE] 10:56 PM" at bounding box center [590, 259] width 296 height 37
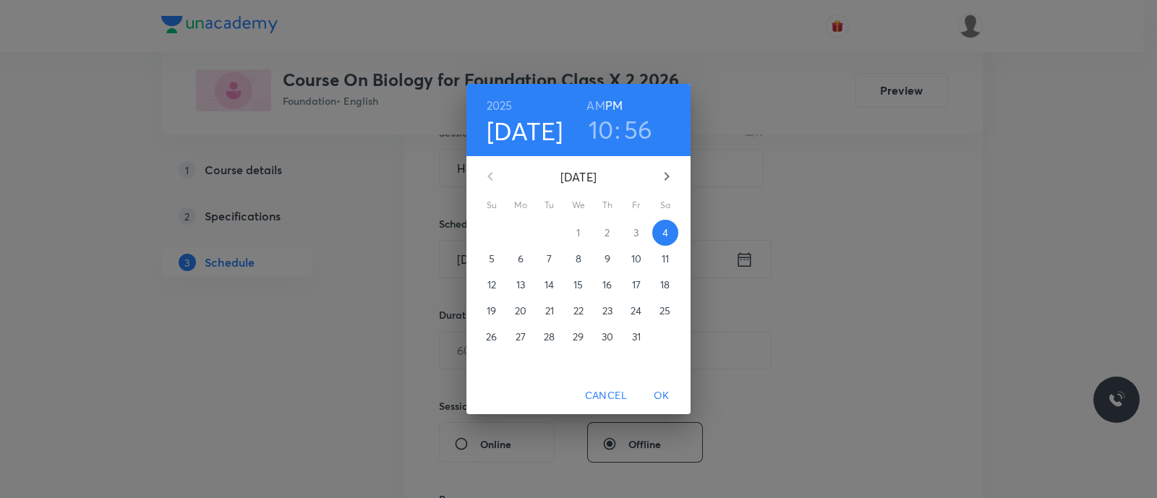
click at [487, 254] on span "5" at bounding box center [492, 259] width 26 height 14
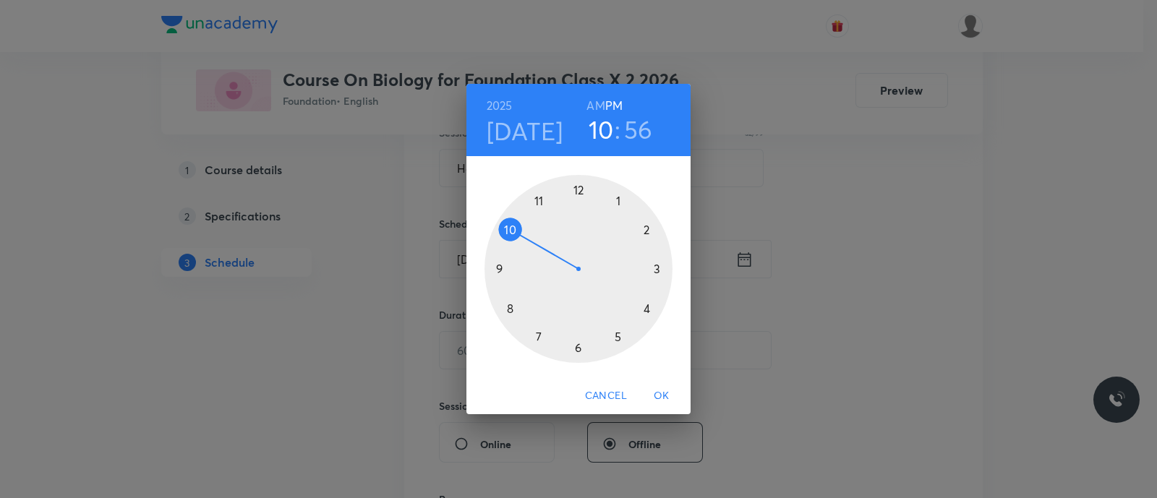
click at [578, 192] on div at bounding box center [578, 269] width 188 height 188
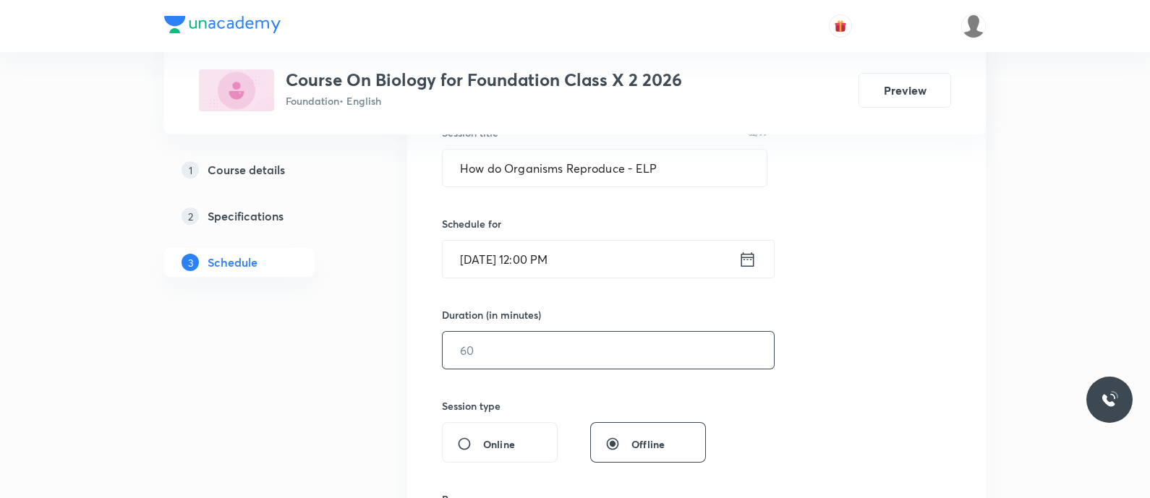
click at [484, 355] on input "text" at bounding box center [607, 350] width 331 height 37
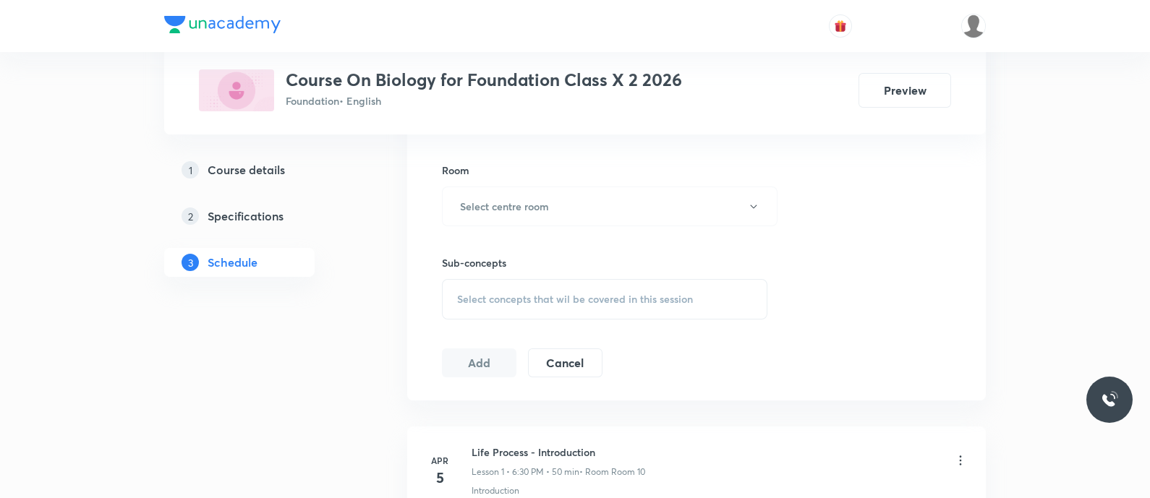
scroll to position [615, 0]
type input "50"
click at [523, 207] on h6 "Select centre room" at bounding box center [504, 204] width 89 height 15
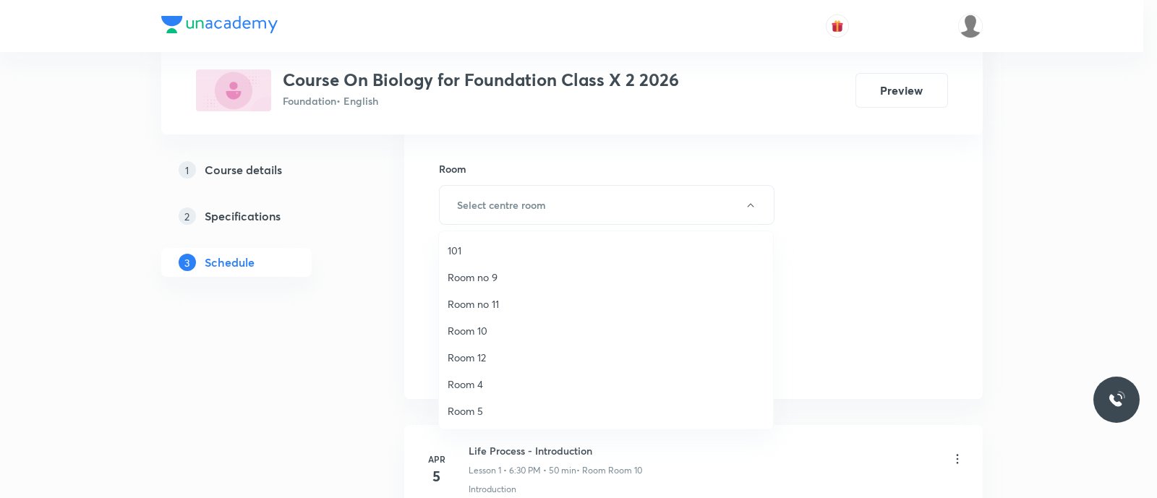
click at [479, 322] on li "Room 10" at bounding box center [606, 330] width 334 height 27
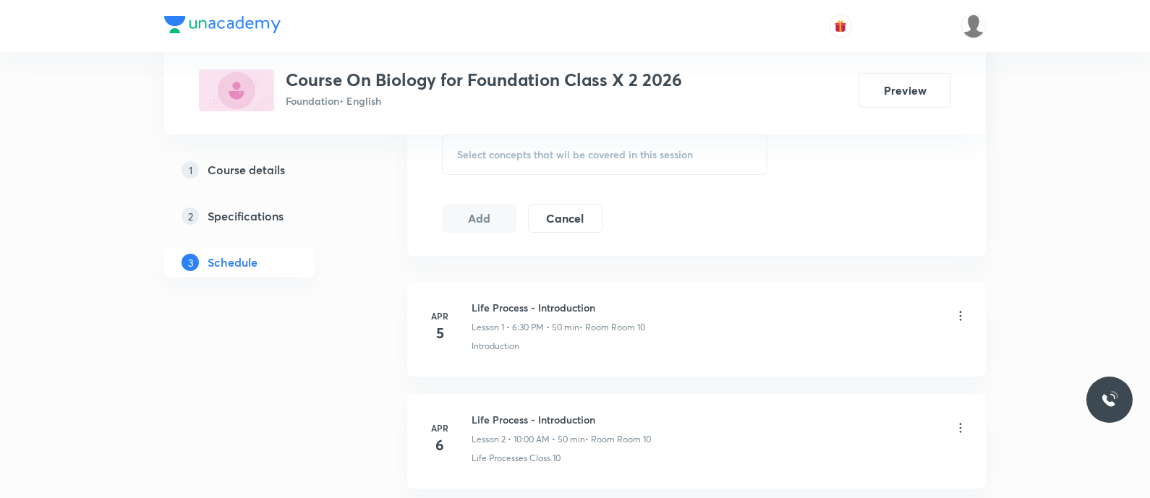
scroll to position [766, 0]
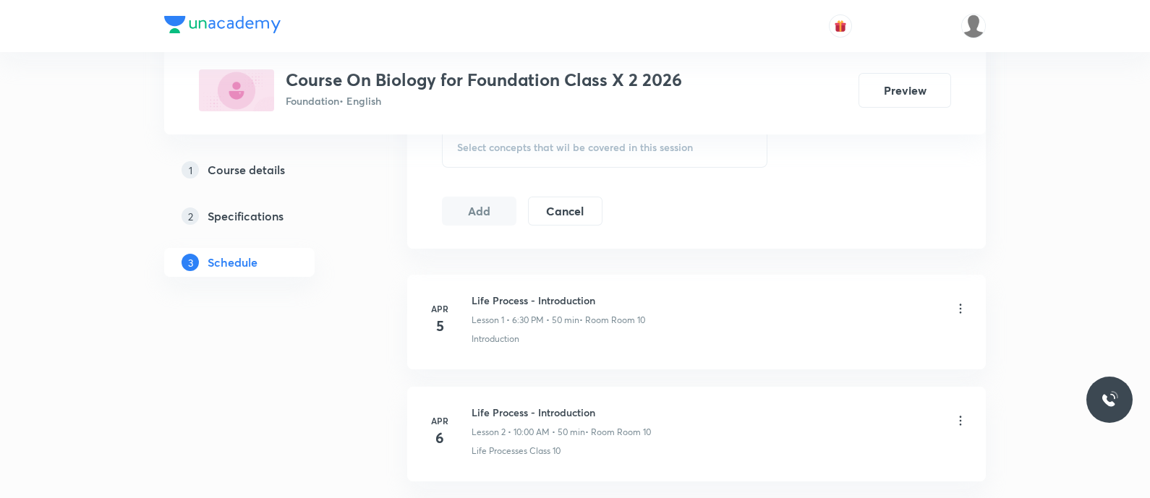
click at [479, 152] on span "Select concepts that wil be covered in this session" at bounding box center [575, 148] width 236 height 12
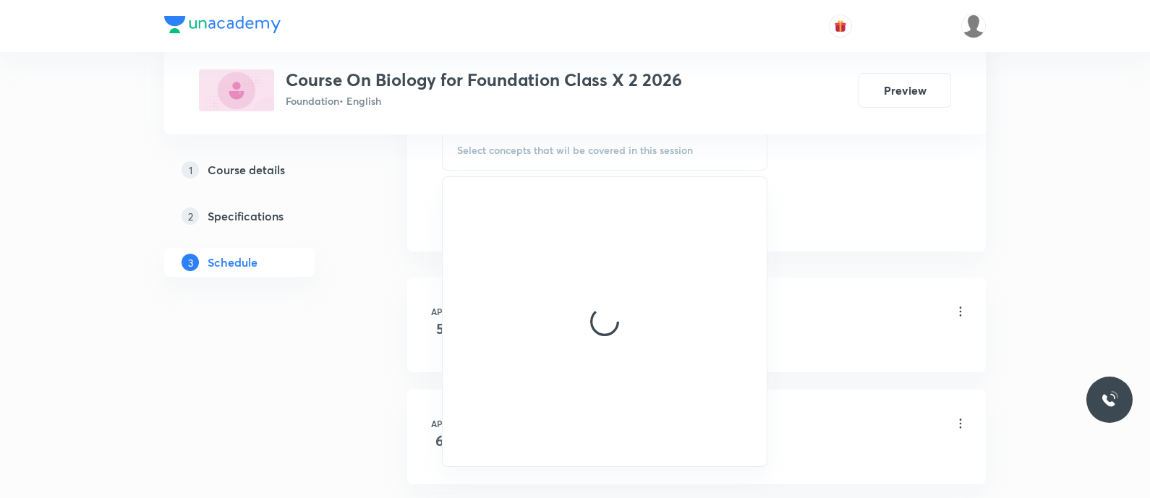
scroll to position [761, 0]
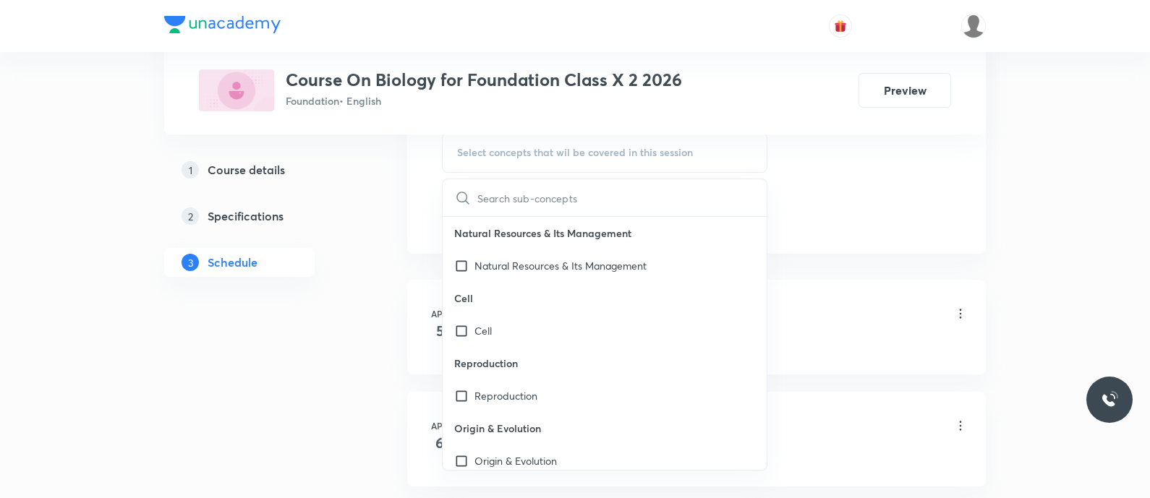
type input "how do organisms reproduce - elp"
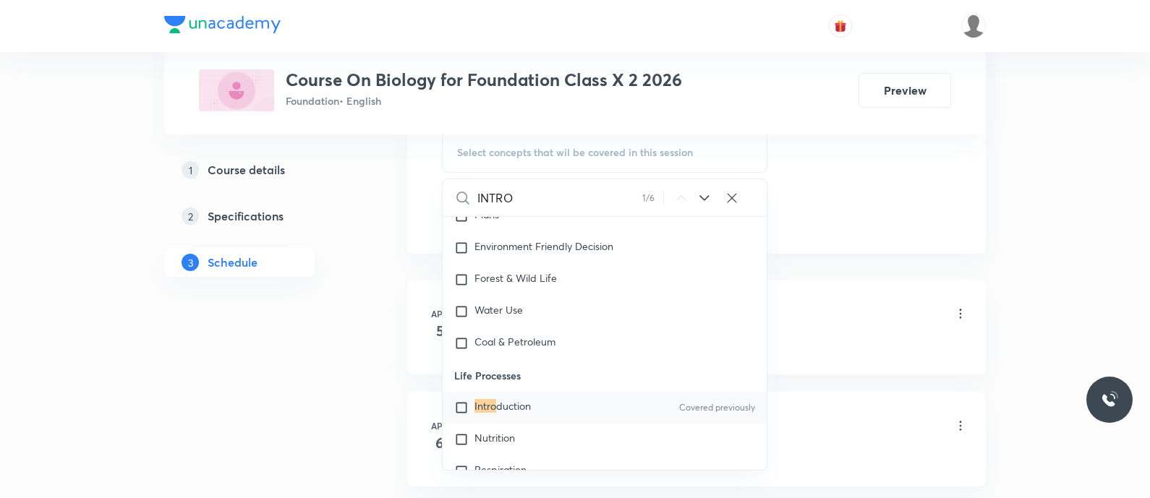
scroll to position [3834, 0]
type input "INTRO"
click at [494, 401] on mark "Intro" at bounding box center [485, 403] width 22 height 14
checkbox input "true"
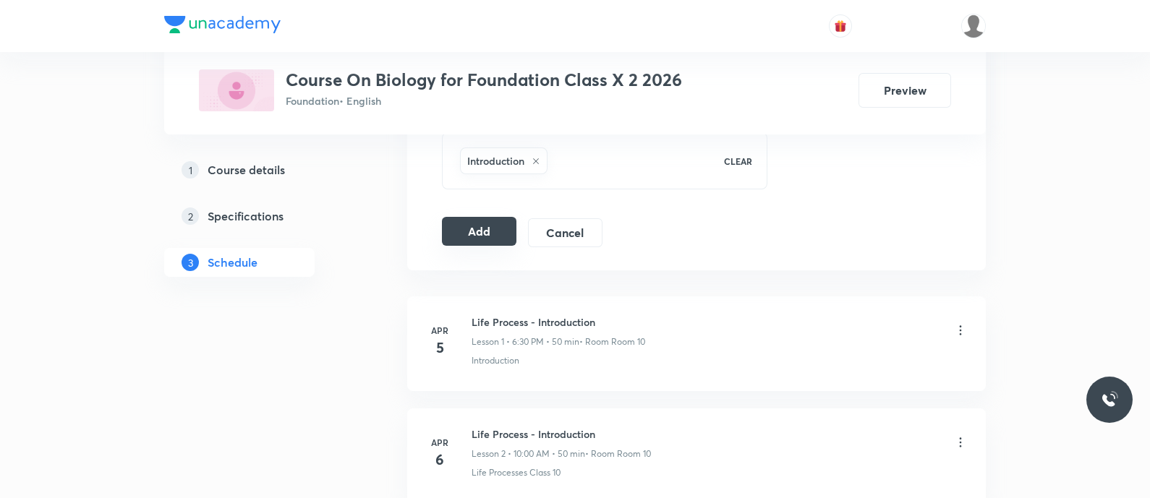
click at [477, 229] on button "Add" at bounding box center [479, 231] width 74 height 29
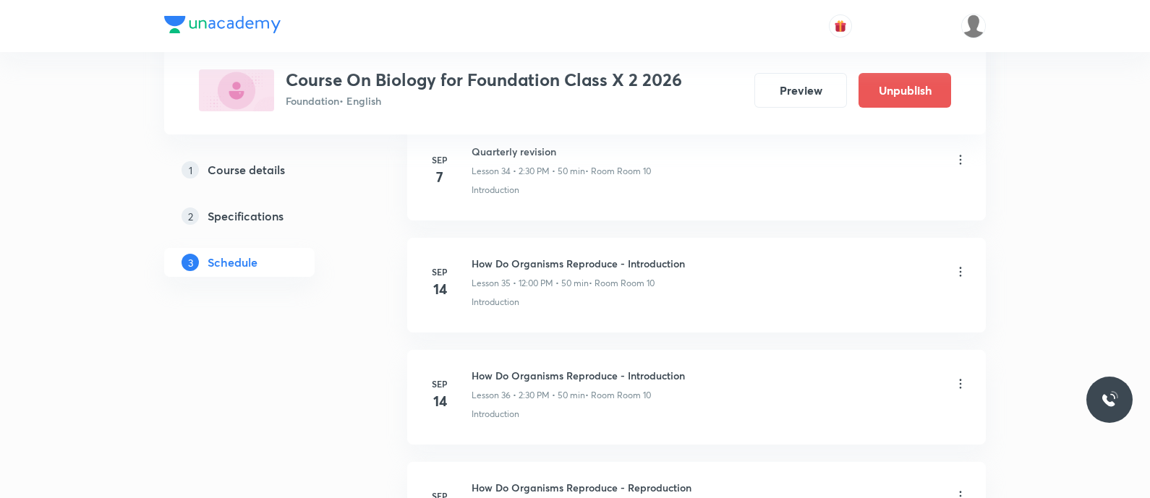
scroll to position [4356, 0]
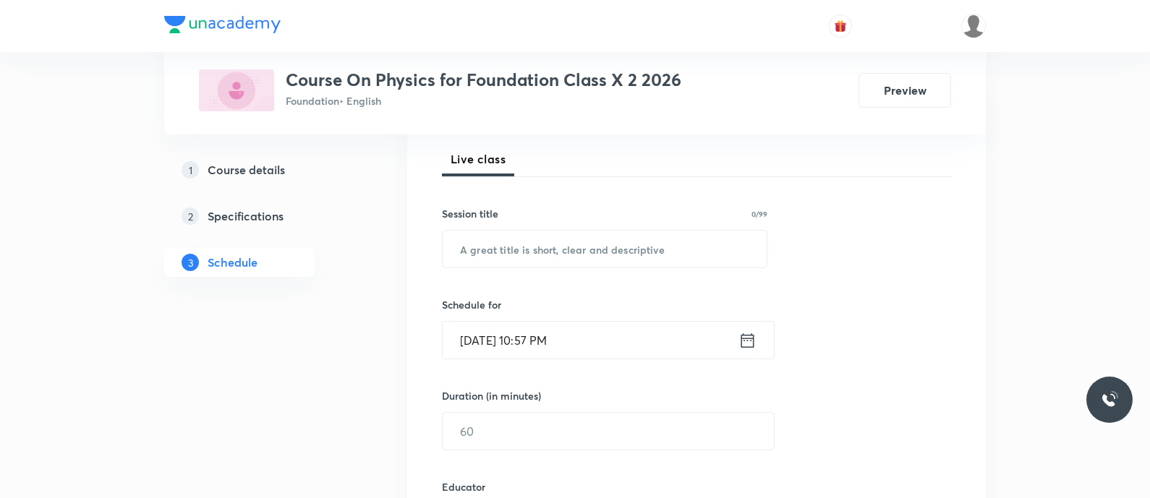
scroll to position [222, 0]
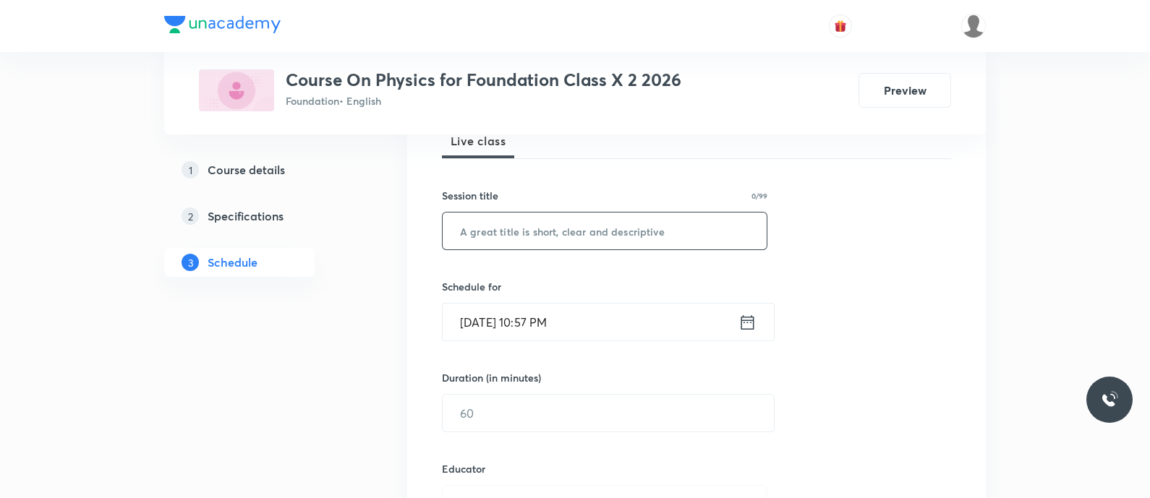
click at [478, 225] on input "text" at bounding box center [604, 231] width 324 height 37
paste input "Magnetic [MEDICAL_DATA] - Properties of magnetic field lines"
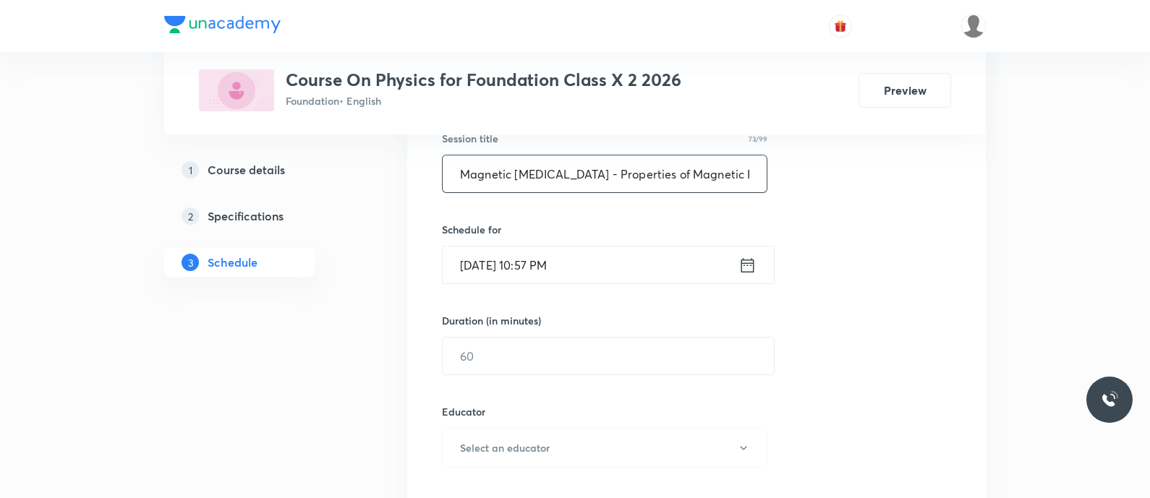
scroll to position [298, 0]
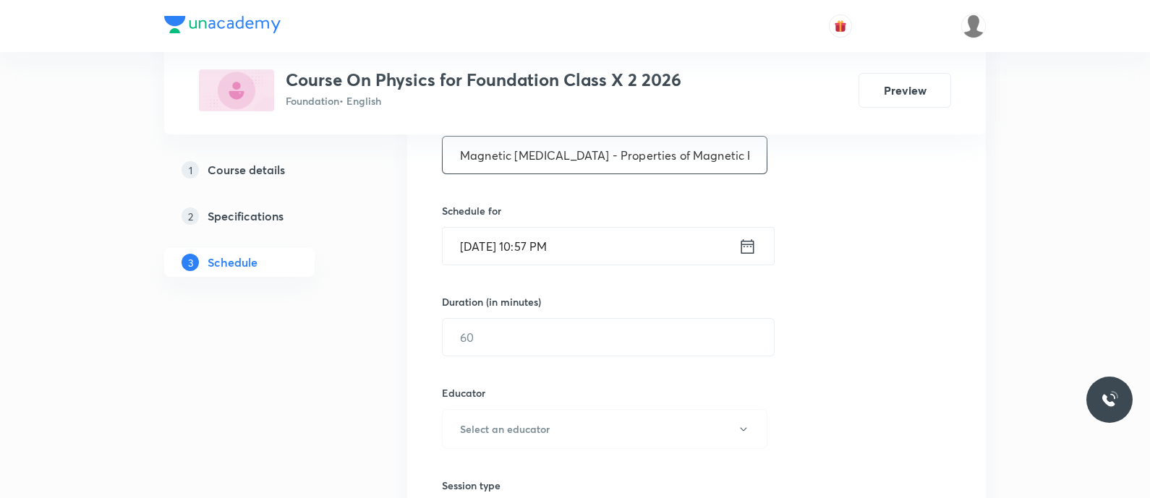
type input "Magnetic [MEDICAL_DATA] - Properties of Magnetic Field Lines"
click at [748, 247] on icon at bounding box center [747, 246] width 18 height 20
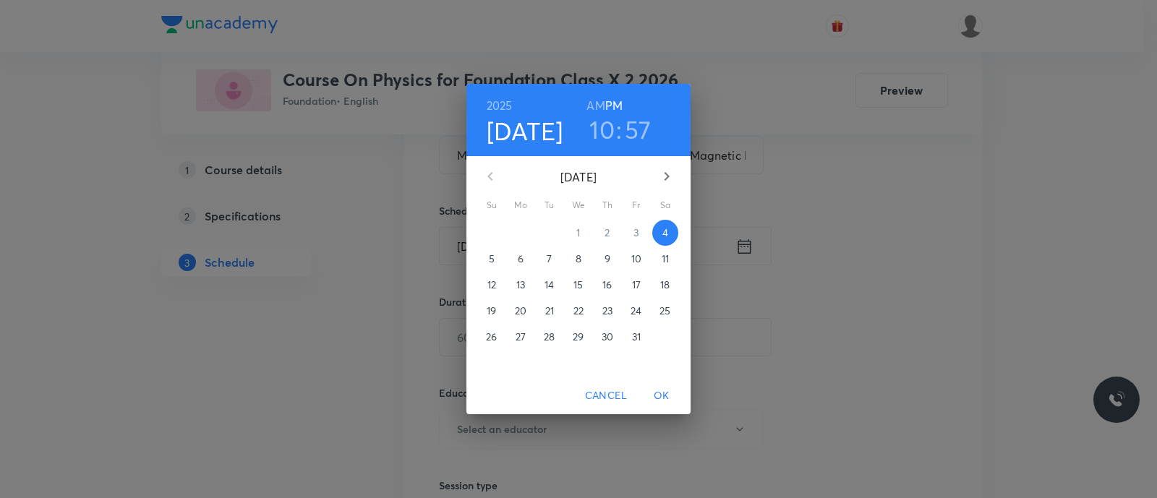
click at [488, 258] on span "5" at bounding box center [492, 259] width 26 height 14
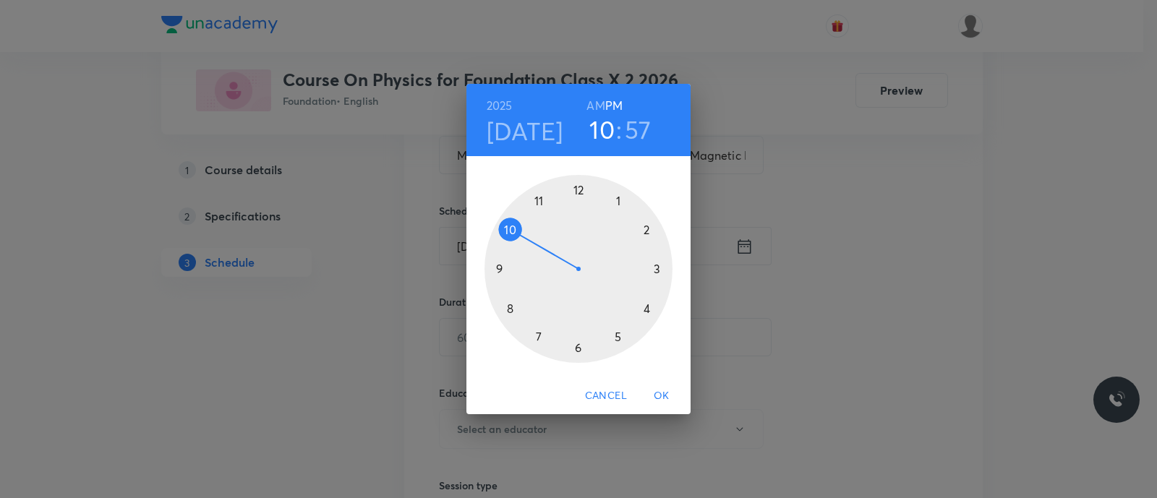
click at [618, 200] on div at bounding box center [578, 269] width 188 height 188
click at [578, 348] on div at bounding box center [578, 269] width 188 height 188
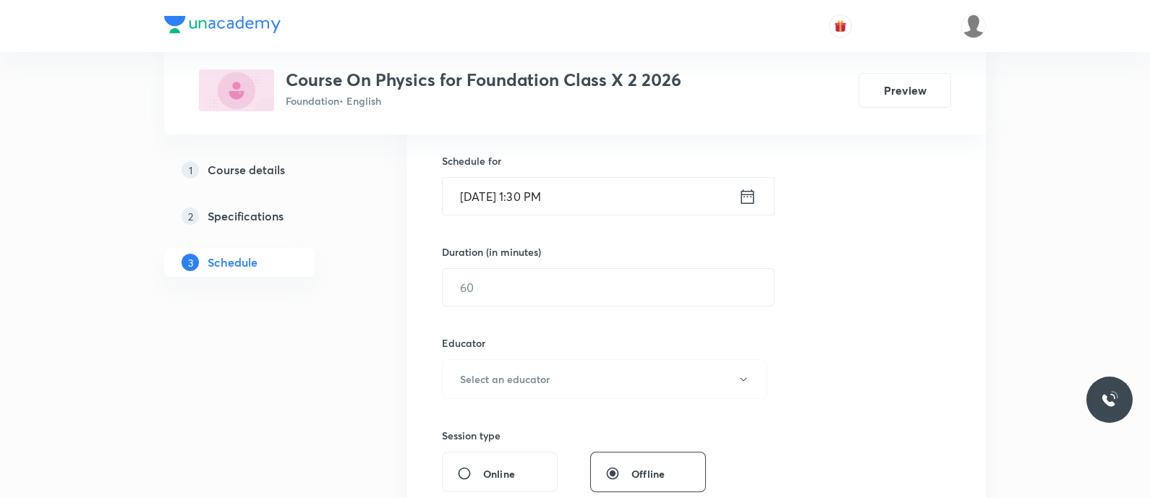
scroll to position [348, 0]
click at [481, 294] on input "text" at bounding box center [607, 286] width 331 height 37
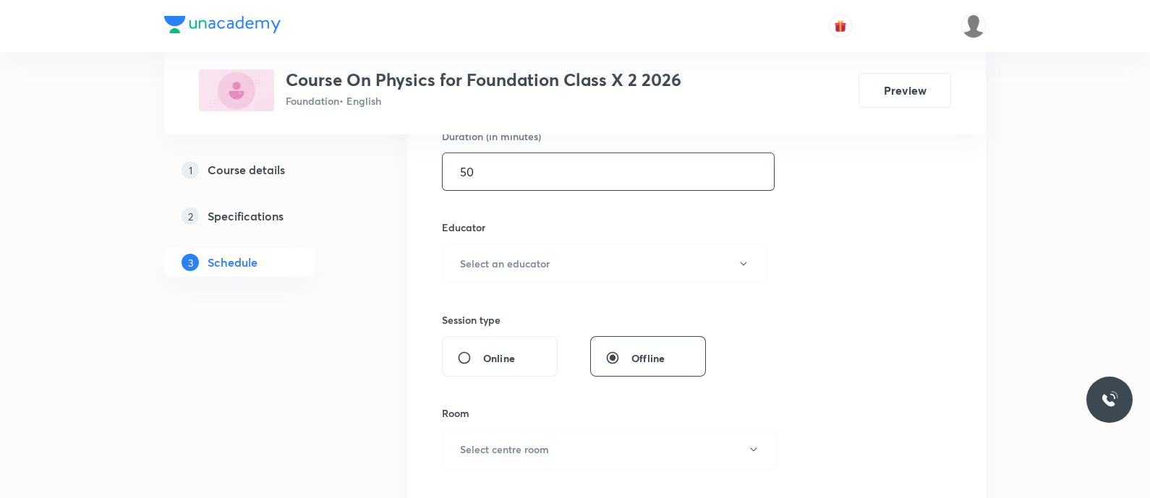
scroll to position [492, 0]
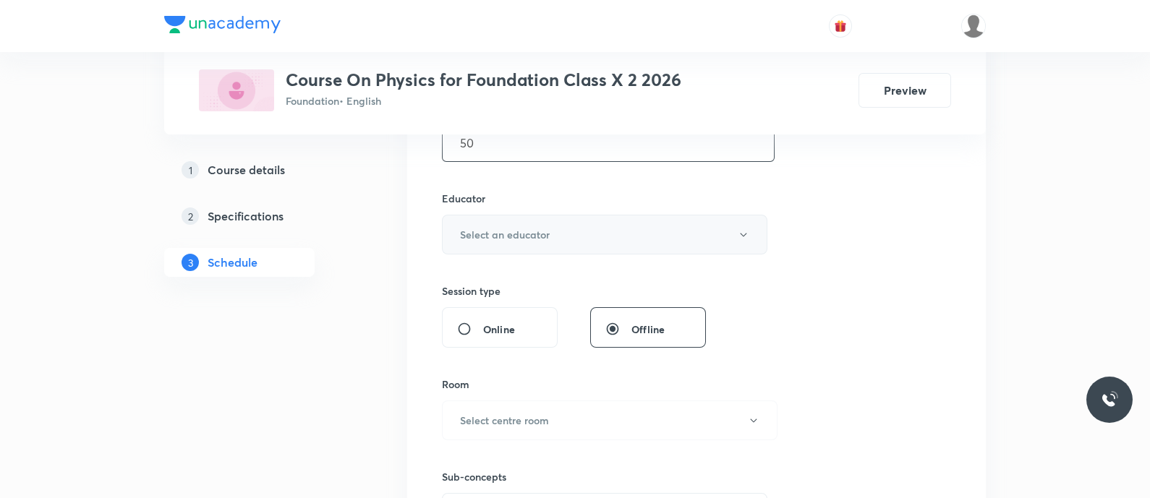
type input "50"
click at [541, 224] on button "Select an educator" at bounding box center [604, 235] width 325 height 40
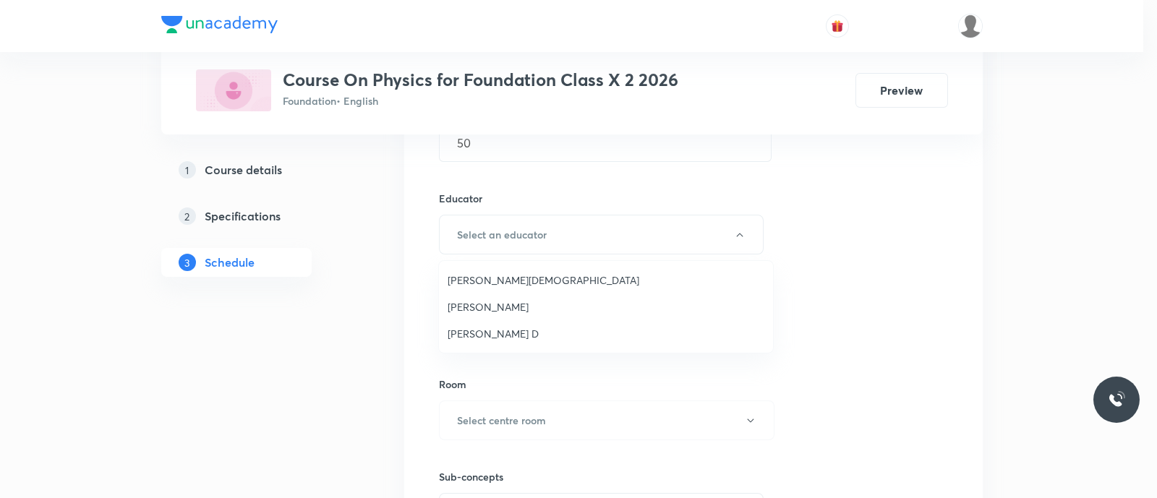
click at [503, 330] on span "[PERSON_NAME] D" at bounding box center [606, 333] width 317 height 15
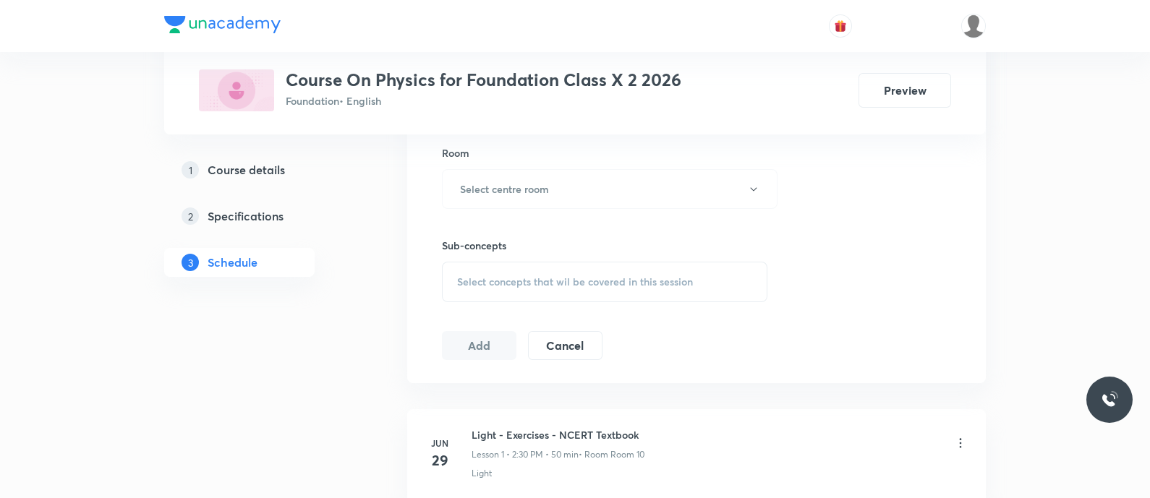
scroll to position [733, 0]
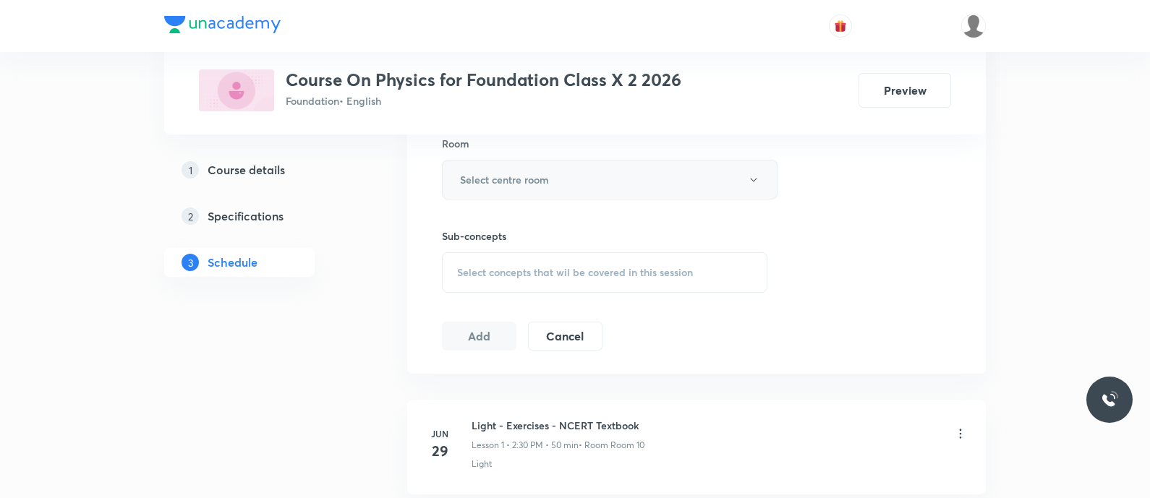
click at [502, 175] on h6 "Select centre room" at bounding box center [504, 179] width 89 height 15
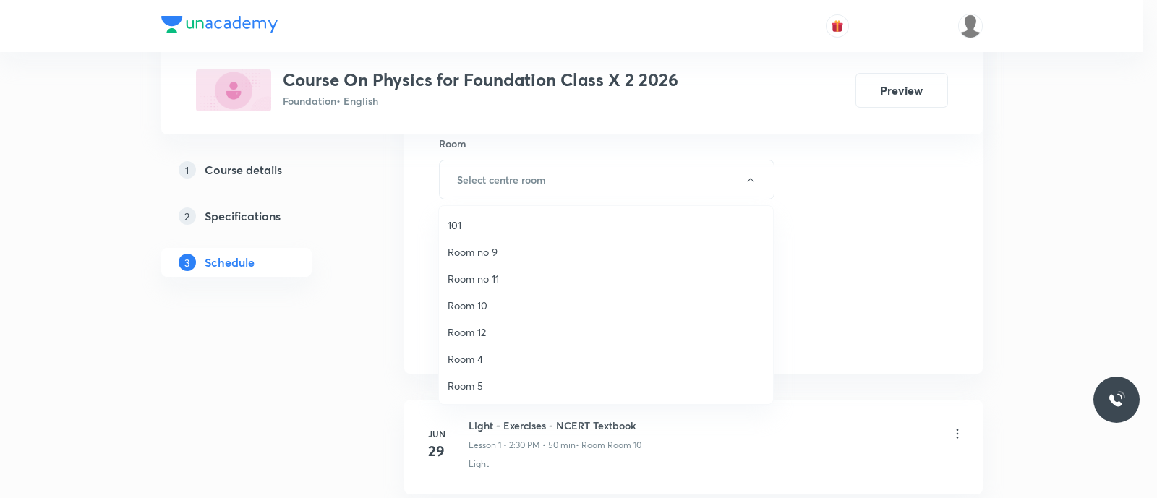
click at [480, 299] on span "Room 10" at bounding box center [606, 305] width 317 height 15
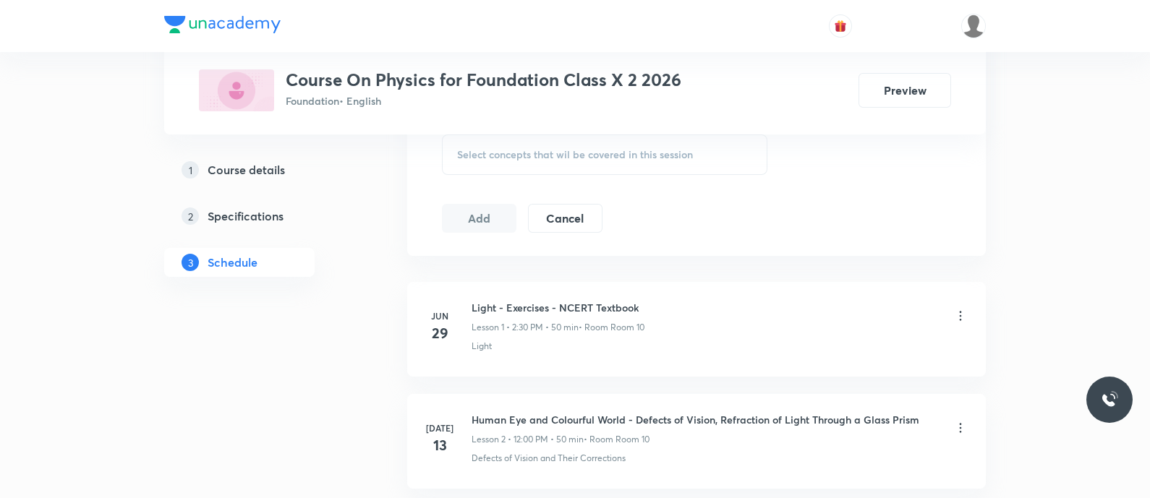
scroll to position [849, 0]
click at [485, 153] on span "Select concepts that wil be covered in this session" at bounding box center [575, 156] width 236 height 12
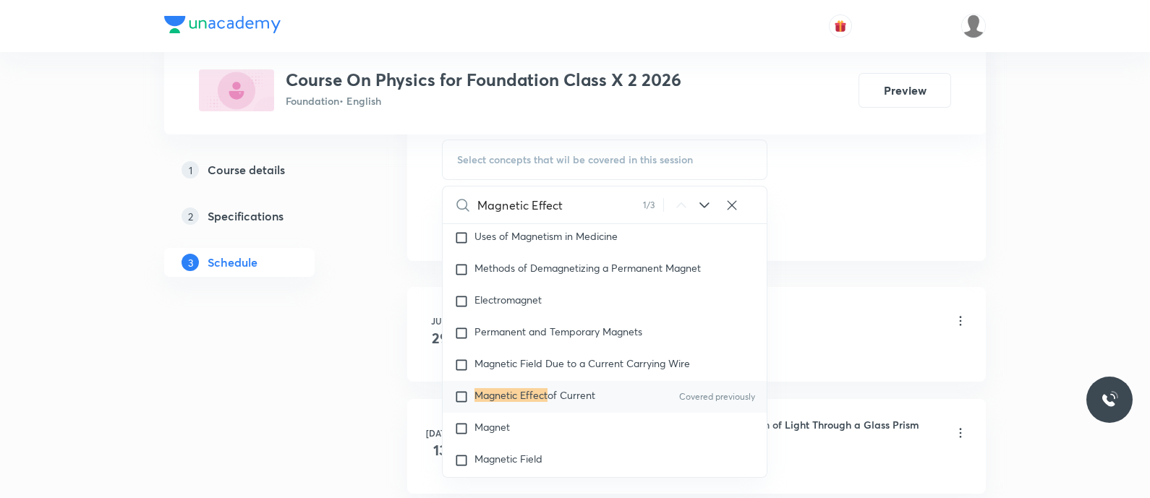
scroll to position [6628, 0]
type input "Magnetic Effect"
click at [498, 401] on mark "Magnetic Effect" at bounding box center [510, 394] width 73 height 14
checkbox input "true"
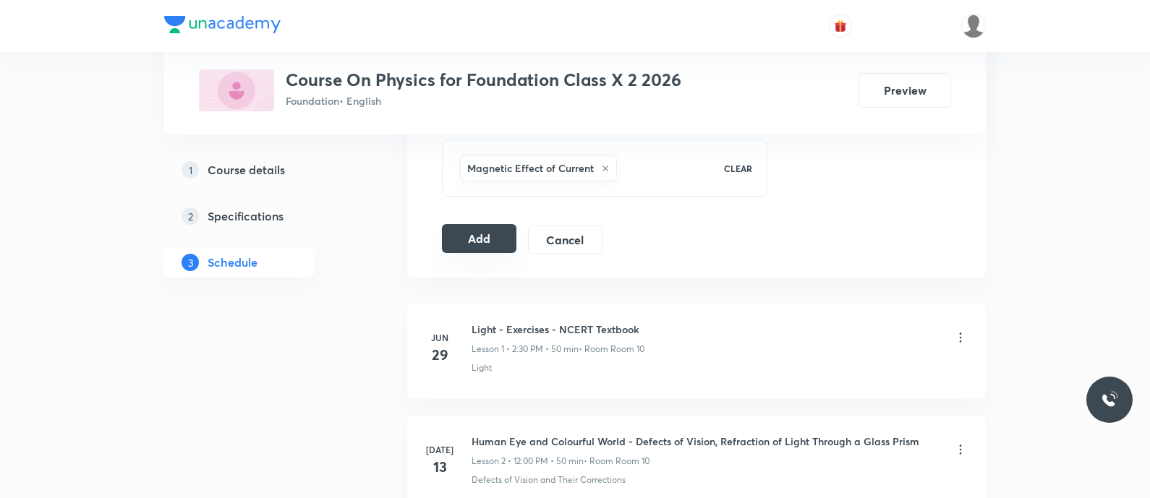
click at [490, 229] on button "Add" at bounding box center [479, 238] width 74 height 29
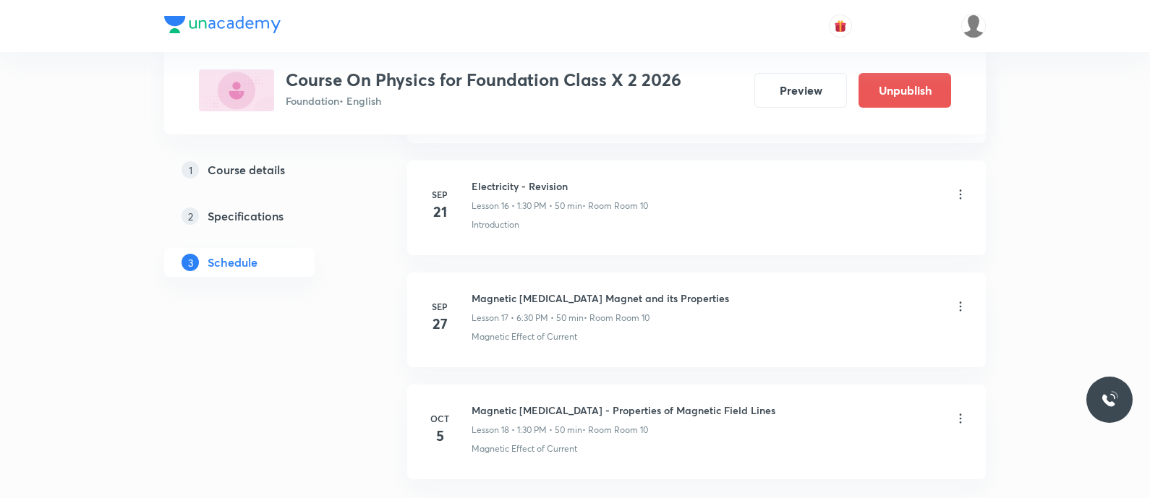
scroll to position [2008, 0]
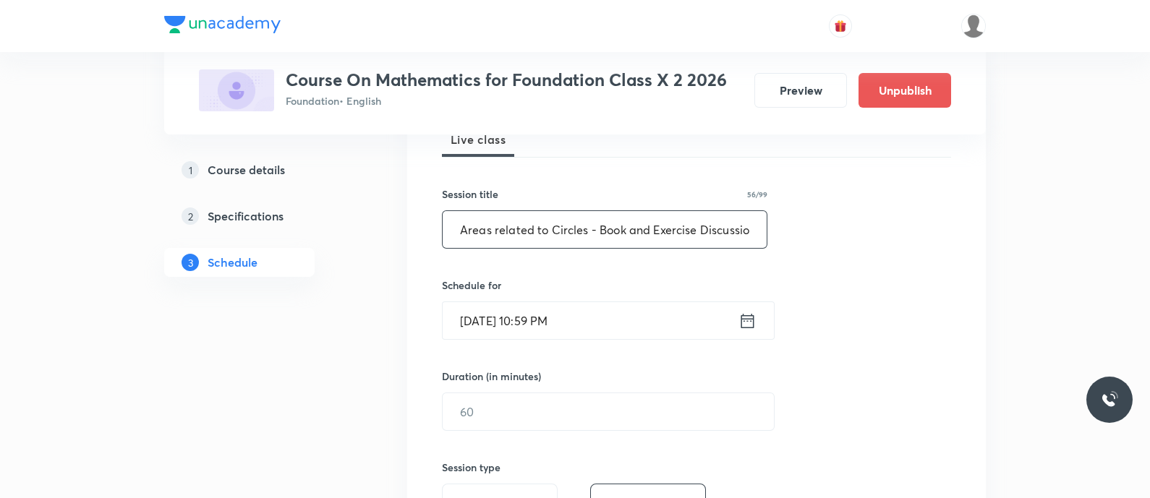
scroll to position [229, 0]
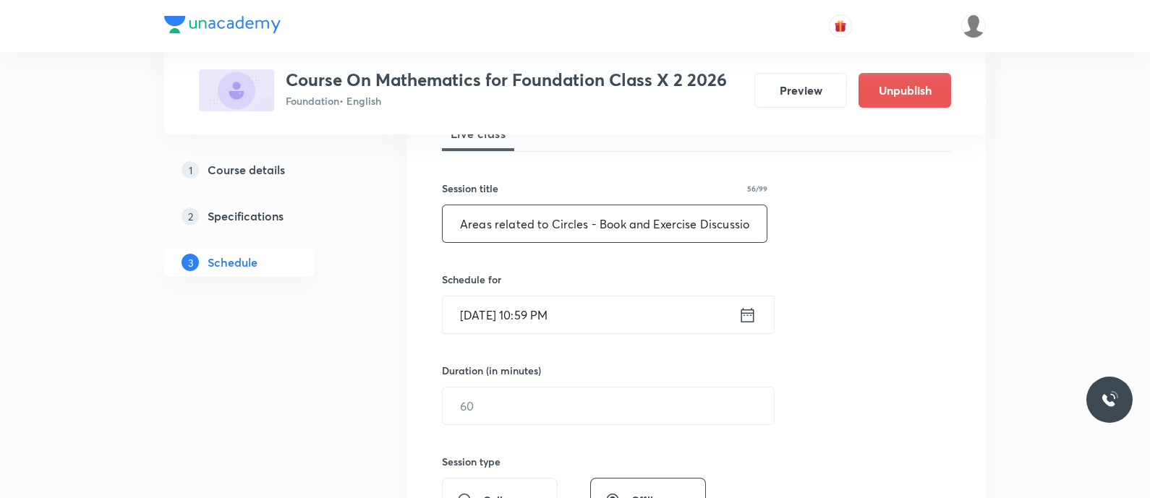
click at [498, 226] on input "Areas related to Circles - Book and Exercise Discussion" at bounding box center [604, 223] width 324 height 37
type input "Areas Related to Circles - Book and Exercise Discussion"
click at [741, 312] on icon at bounding box center [747, 314] width 13 height 14
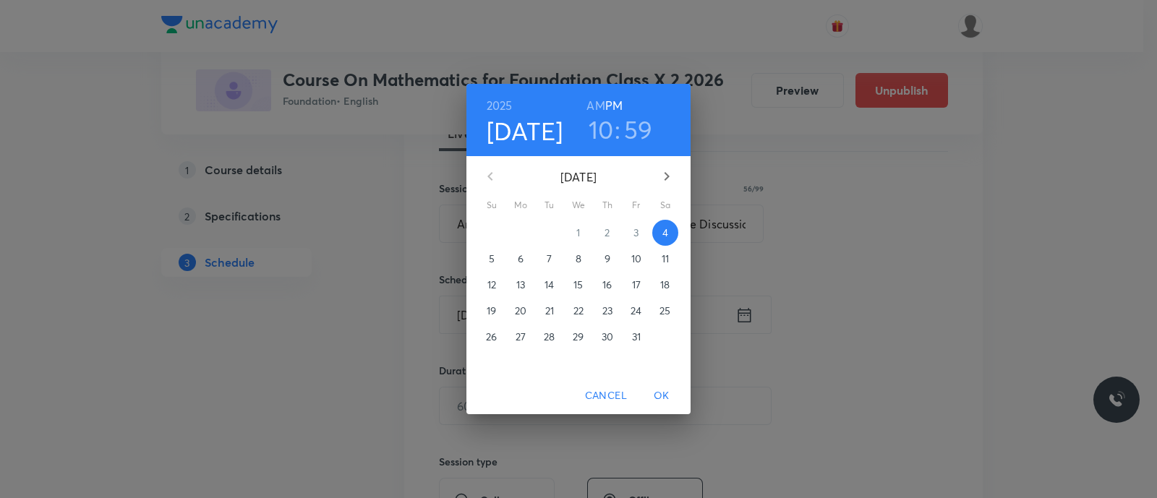
click at [493, 262] on p "5" at bounding box center [492, 259] width 6 height 14
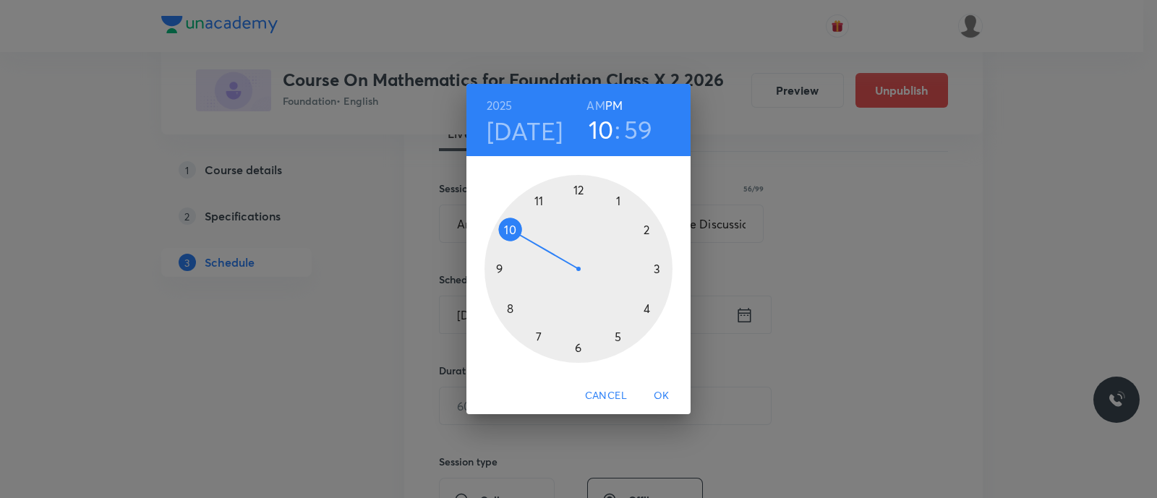
click at [648, 234] on div at bounding box center [578, 269] width 188 height 188
click at [575, 350] on div at bounding box center [578, 269] width 188 height 188
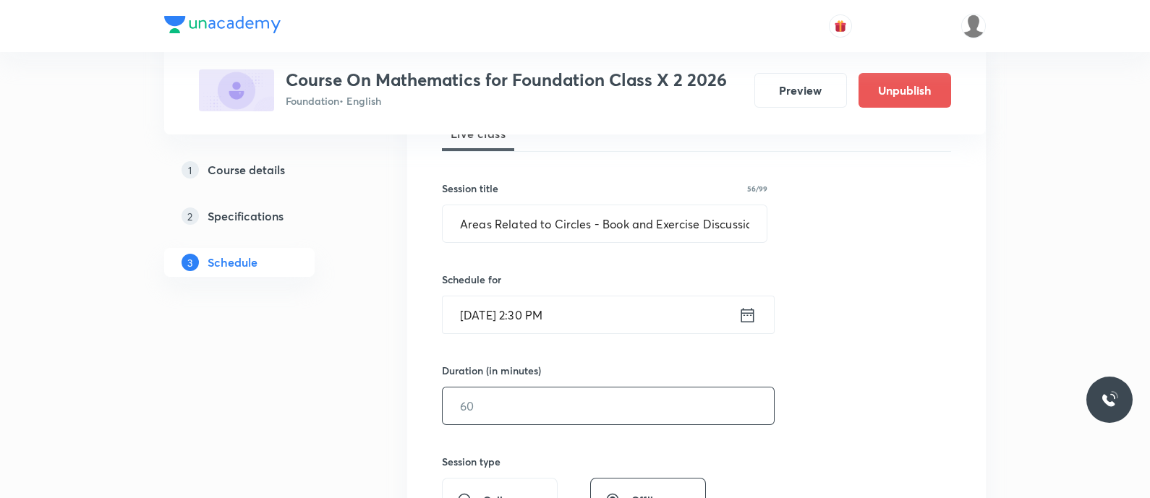
click at [526, 403] on input "text" at bounding box center [607, 406] width 331 height 37
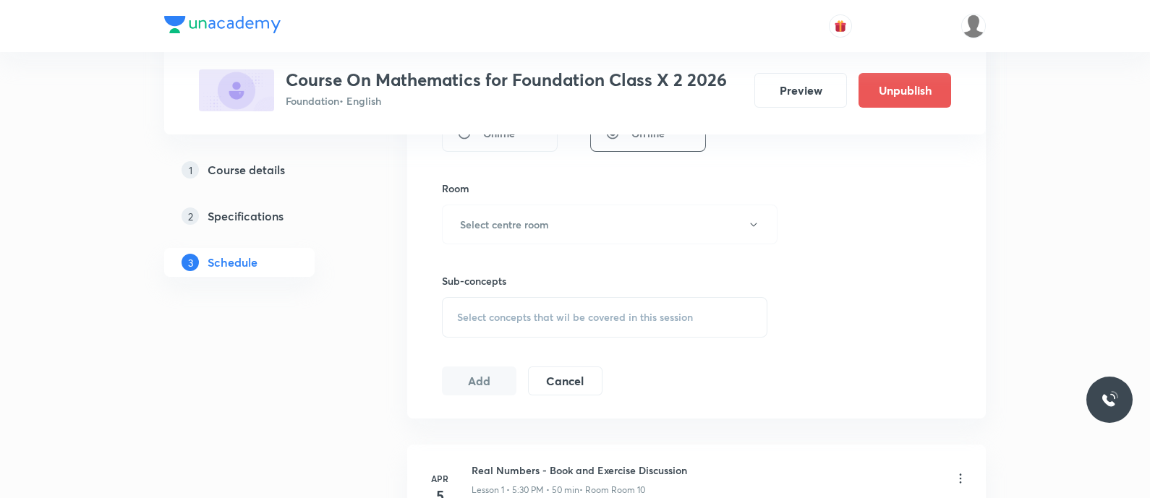
scroll to position [597, 0]
type input "50"
click at [492, 215] on h6 "Select centre room" at bounding box center [504, 222] width 89 height 15
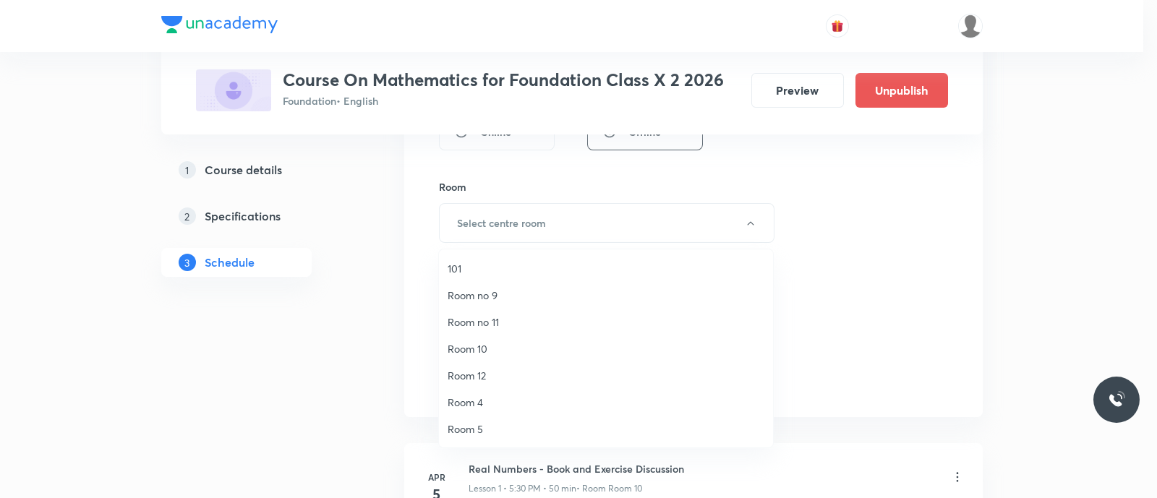
click at [479, 346] on span "Room 10" at bounding box center [606, 348] width 317 height 15
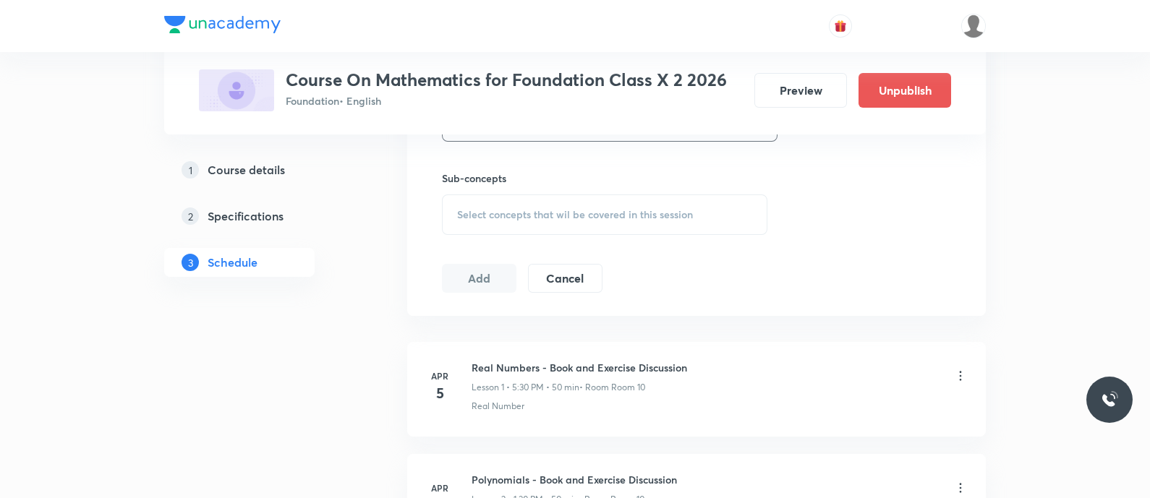
scroll to position [708, 0]
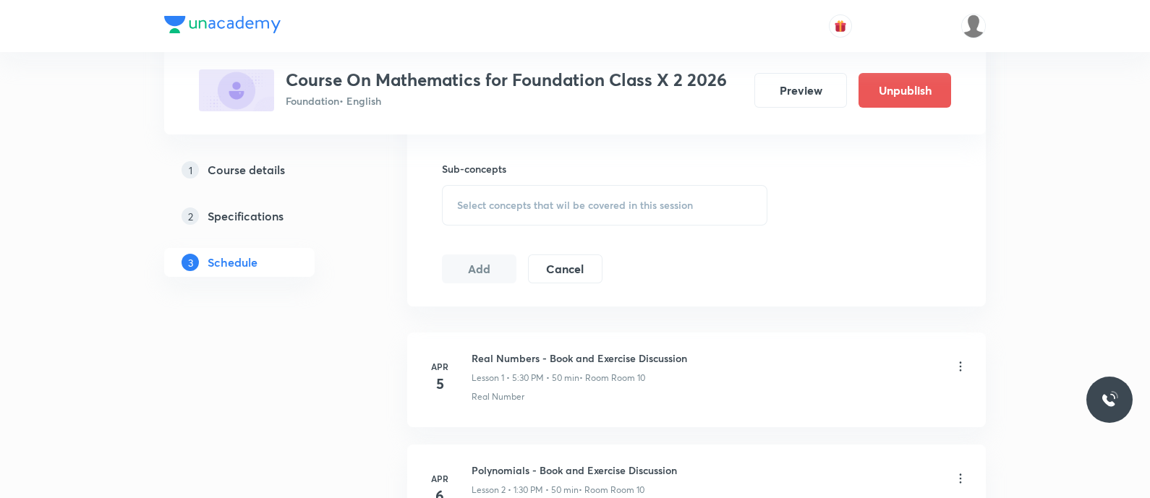
click at [491, 200] on span "Select concepts that wil be covered in this session" at bounding box center [575, 206] width 236 height 12
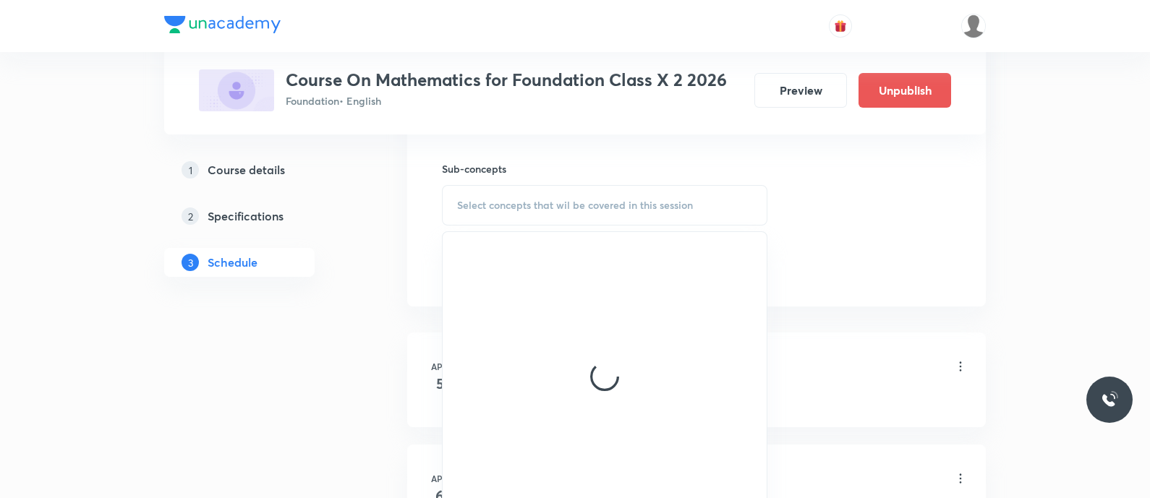
click at [490, 200] on span "Select concepts that wil be covered in this session" at bounding box center [575, 206] width 236 height 12
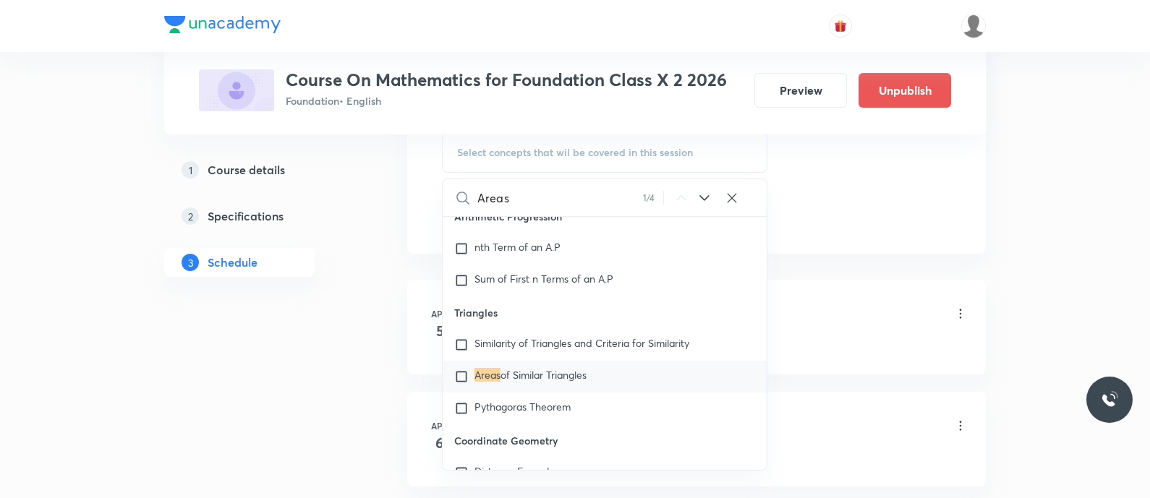
scroll to position [2347, 0]
click at [706, 200] on icon at bounding box center [703, 197] width 17 height 17
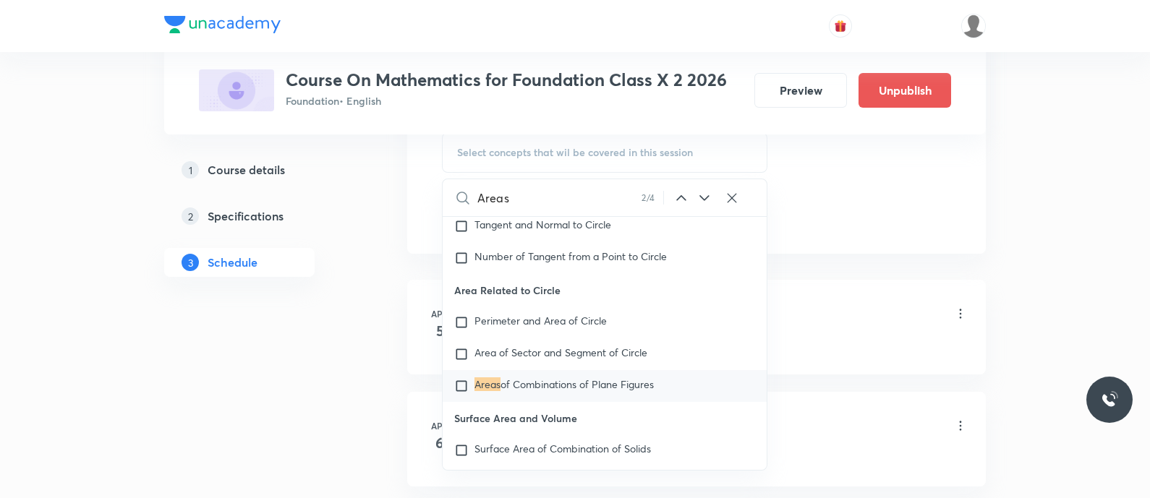
scroll to position [2986, 0]
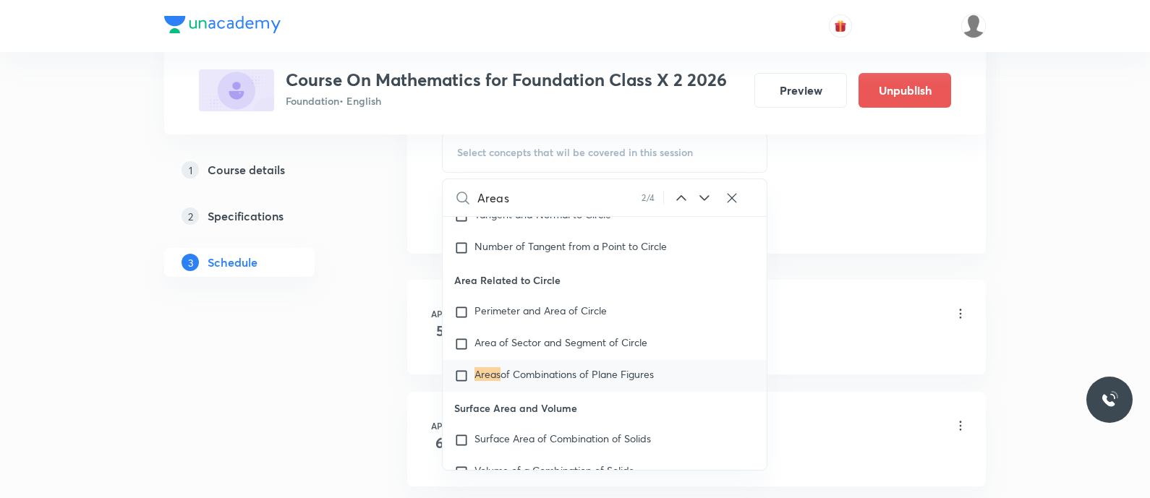
click at [706, 200] on icon at bounding box center [703, 197] width 17 height 17
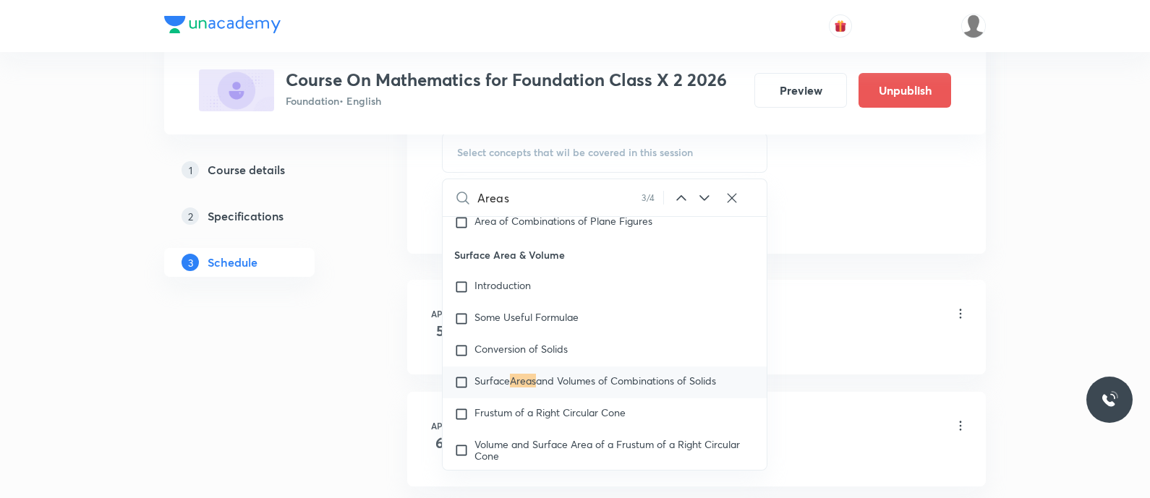
scroll to position [10487, 0]
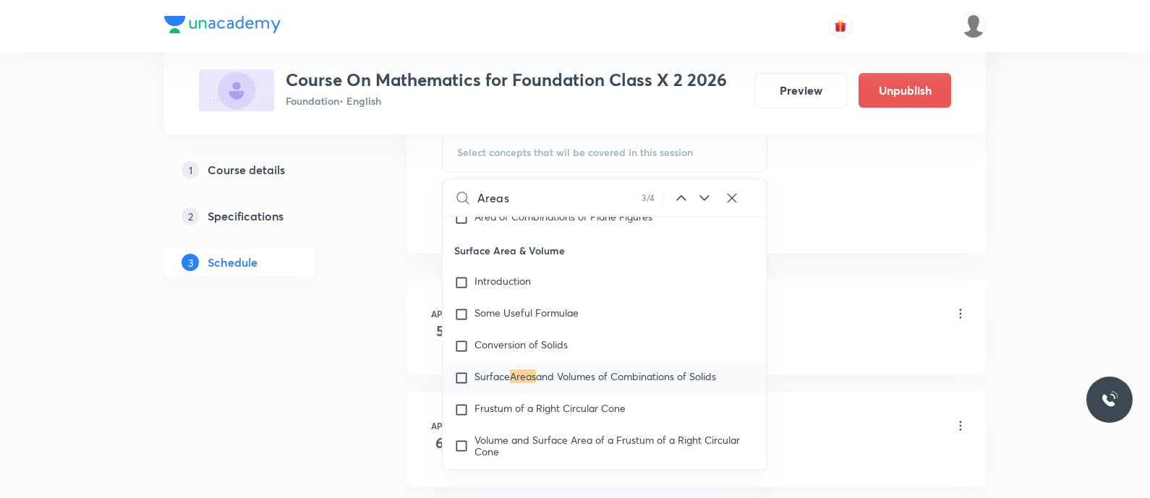
click at [587, 197] on input "Areas" at bounding box center [559, 197] width 164 height 37
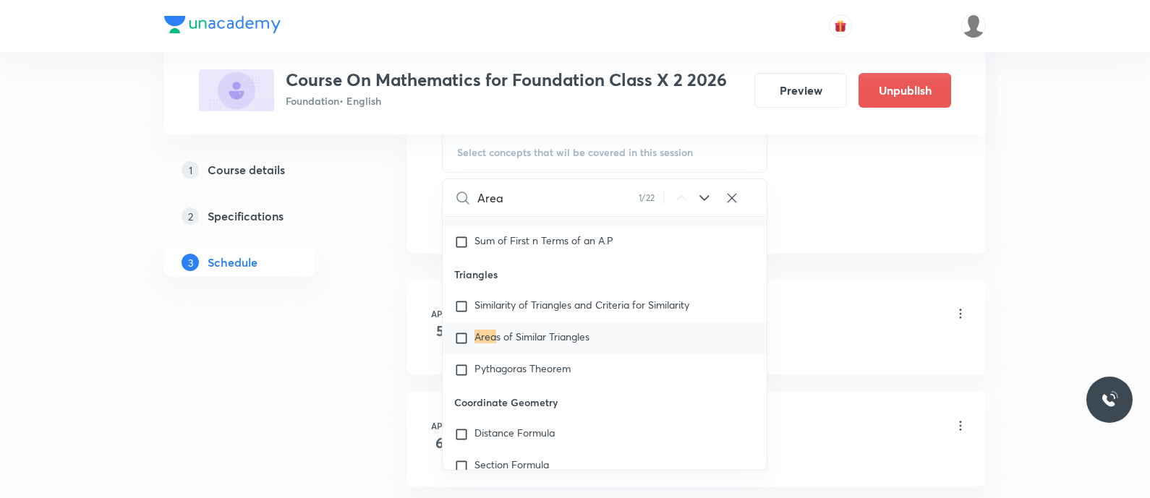
scroll to position [2347, 0]
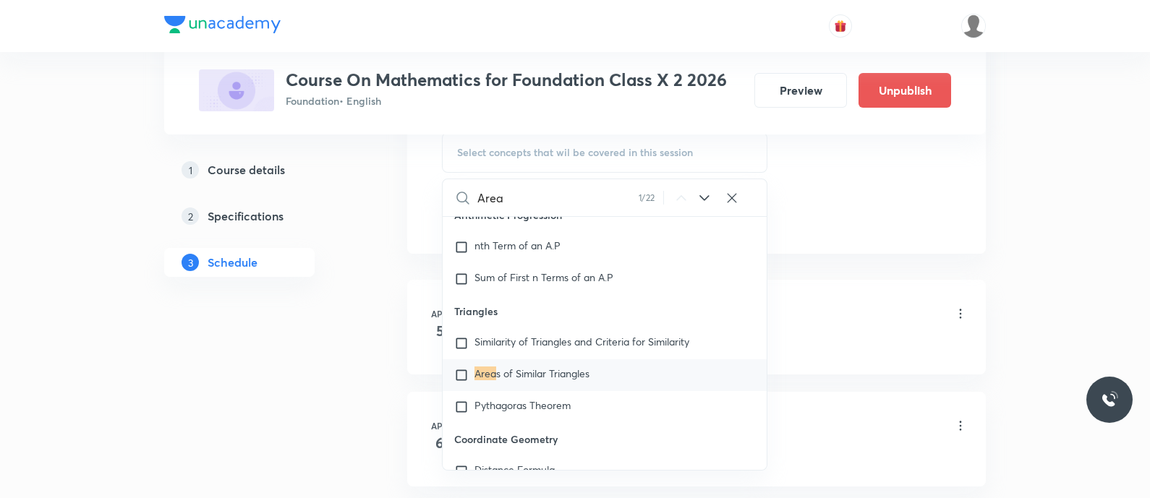
type input "Area"
click at [708, 196] on icon at bounding box center [703, 197] width 17 height 17
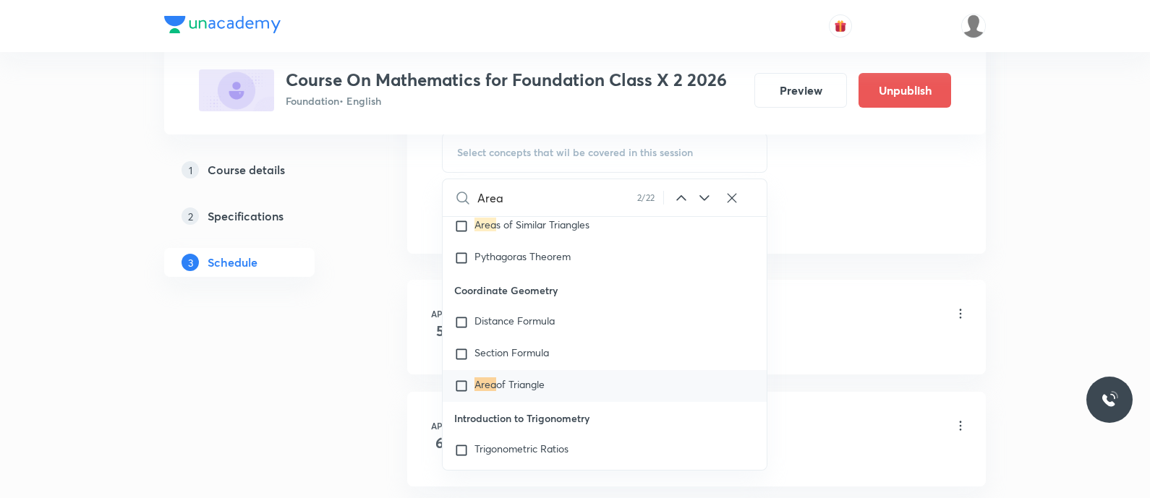
scroll to position [2507, 0]
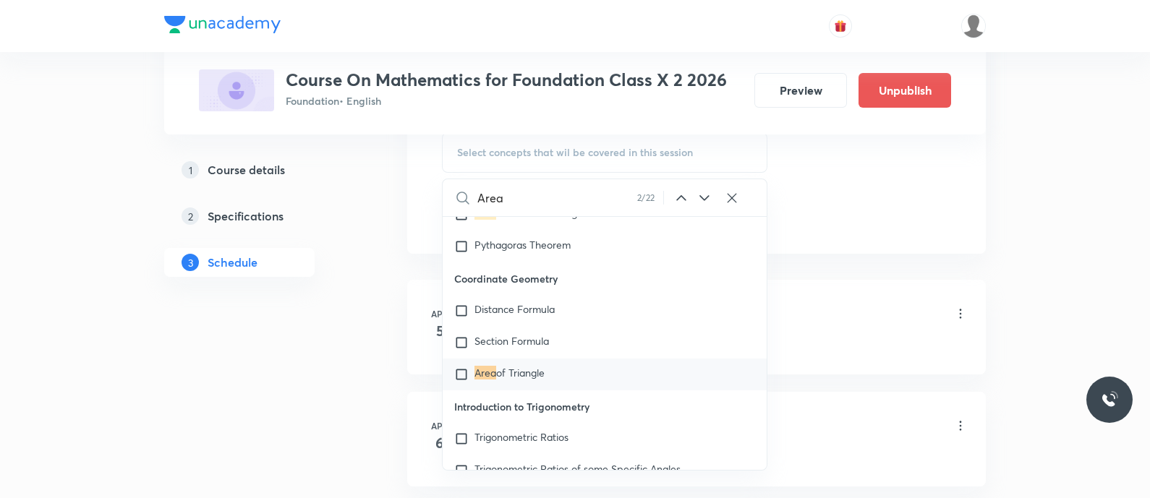
click at [708, 196] on icon at bounding box center [703, 197] width 17 height 17
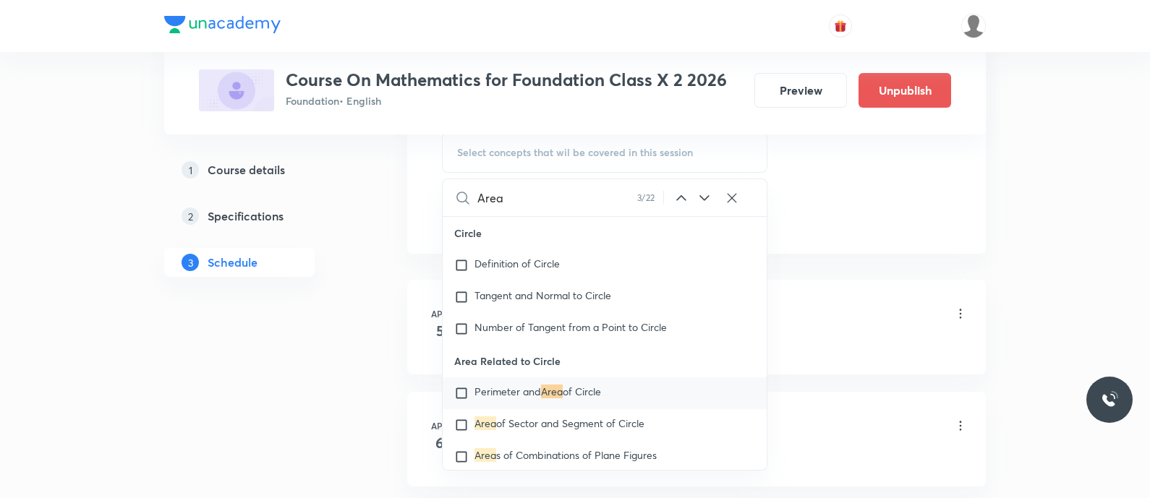
scroll to position [2923, 0]
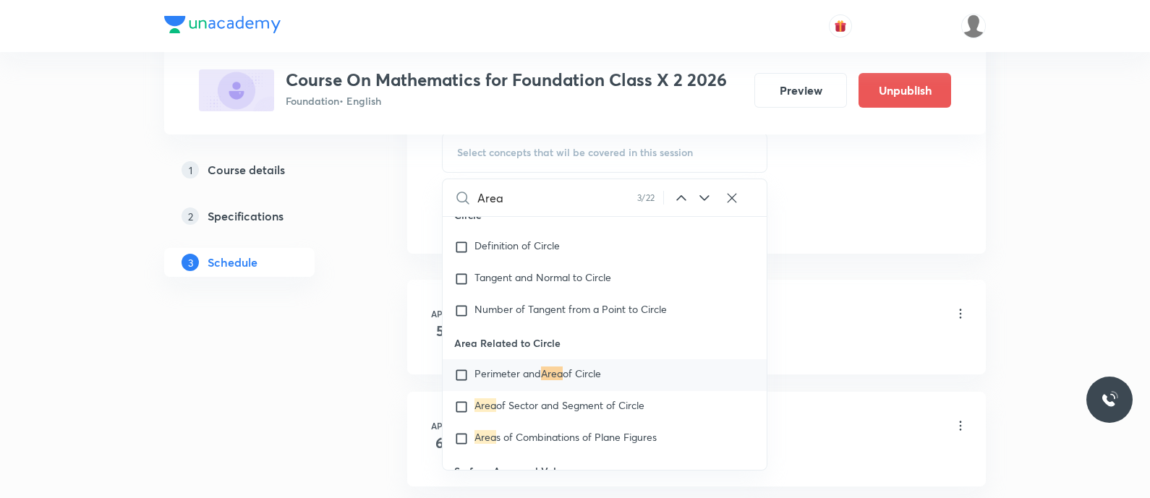
click at [518, 380] on span "Perimeter and" at bounding box center [507, 374] width 67 height 14
checkbox input "true"
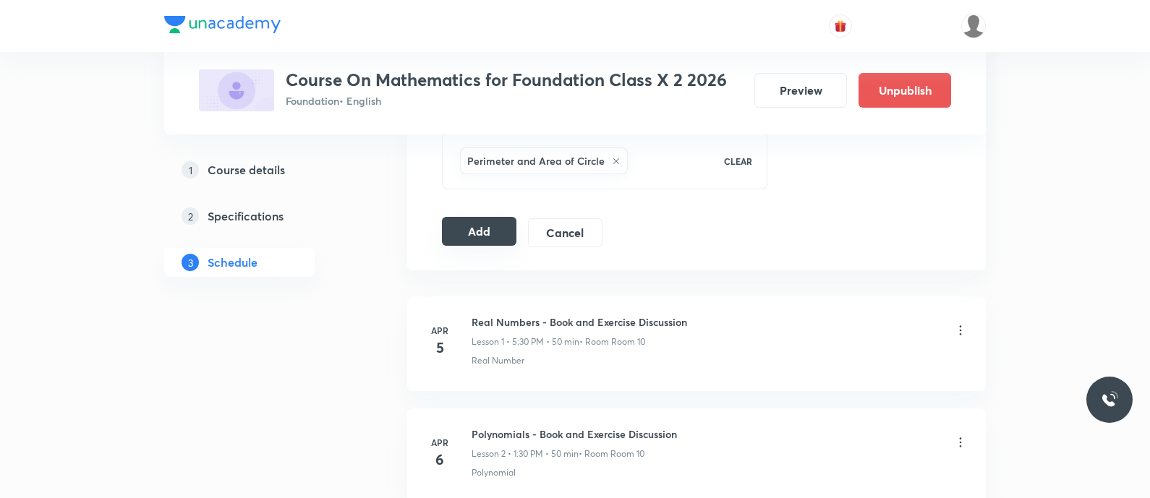
click at [485, 222] on button "Add" at bounding box center [479, 231] width 74 height 29
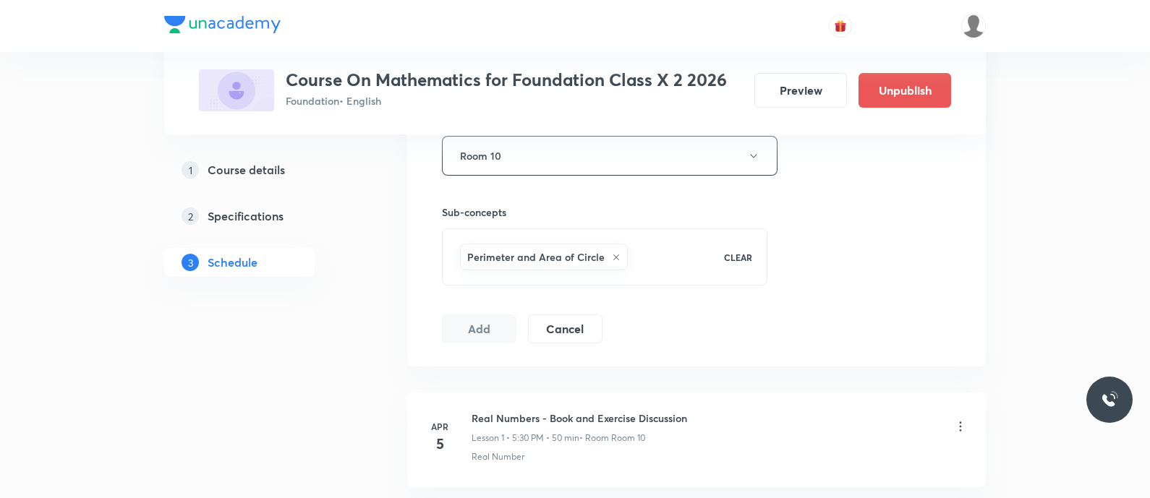
scroll to position [670, 0]
